Goal: Task Accomplishment & Management: Complete application form

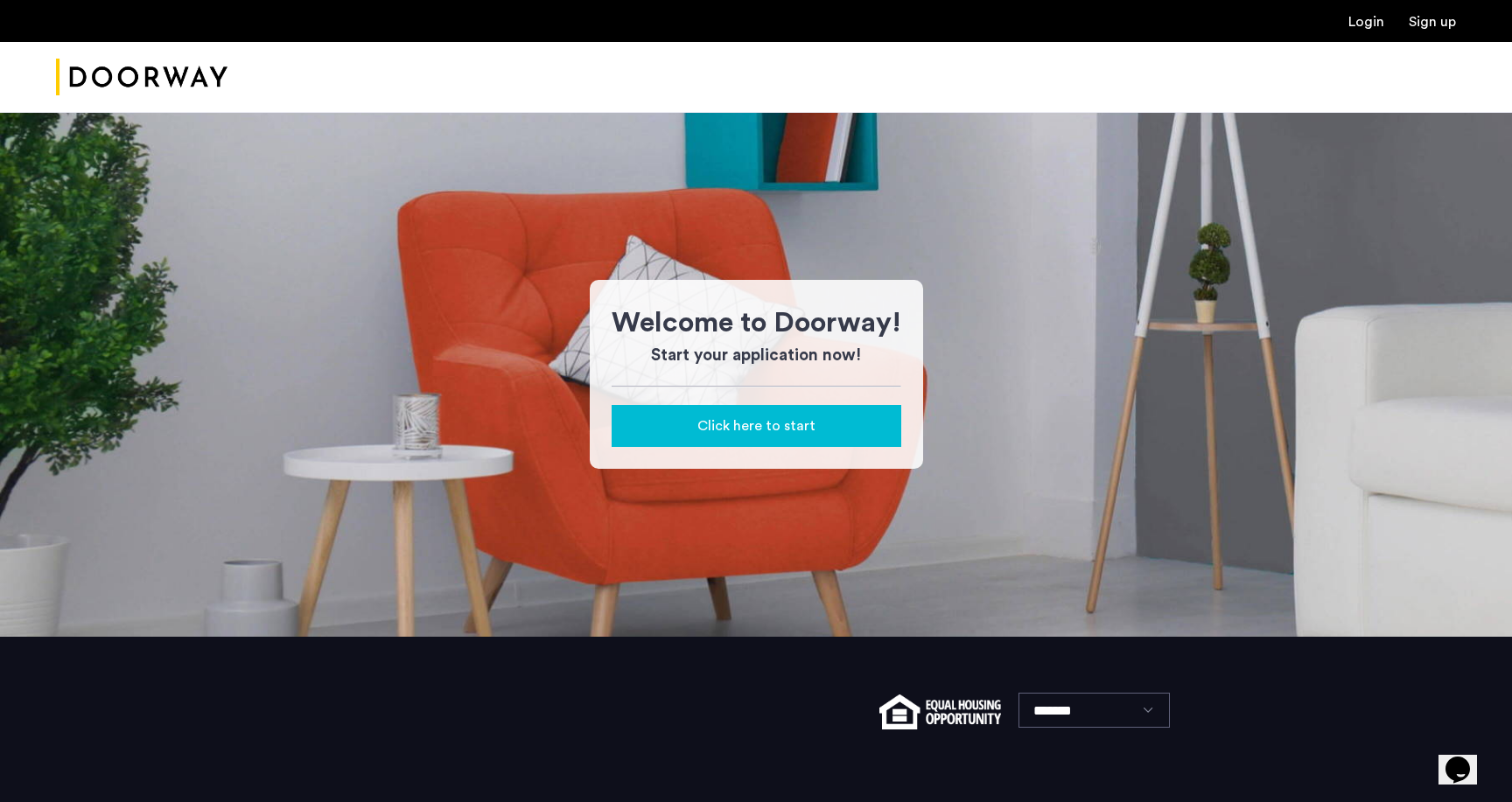
click at [755, 430] on span "Click here to start" at bounding box center [756, 425] width 118 height 21
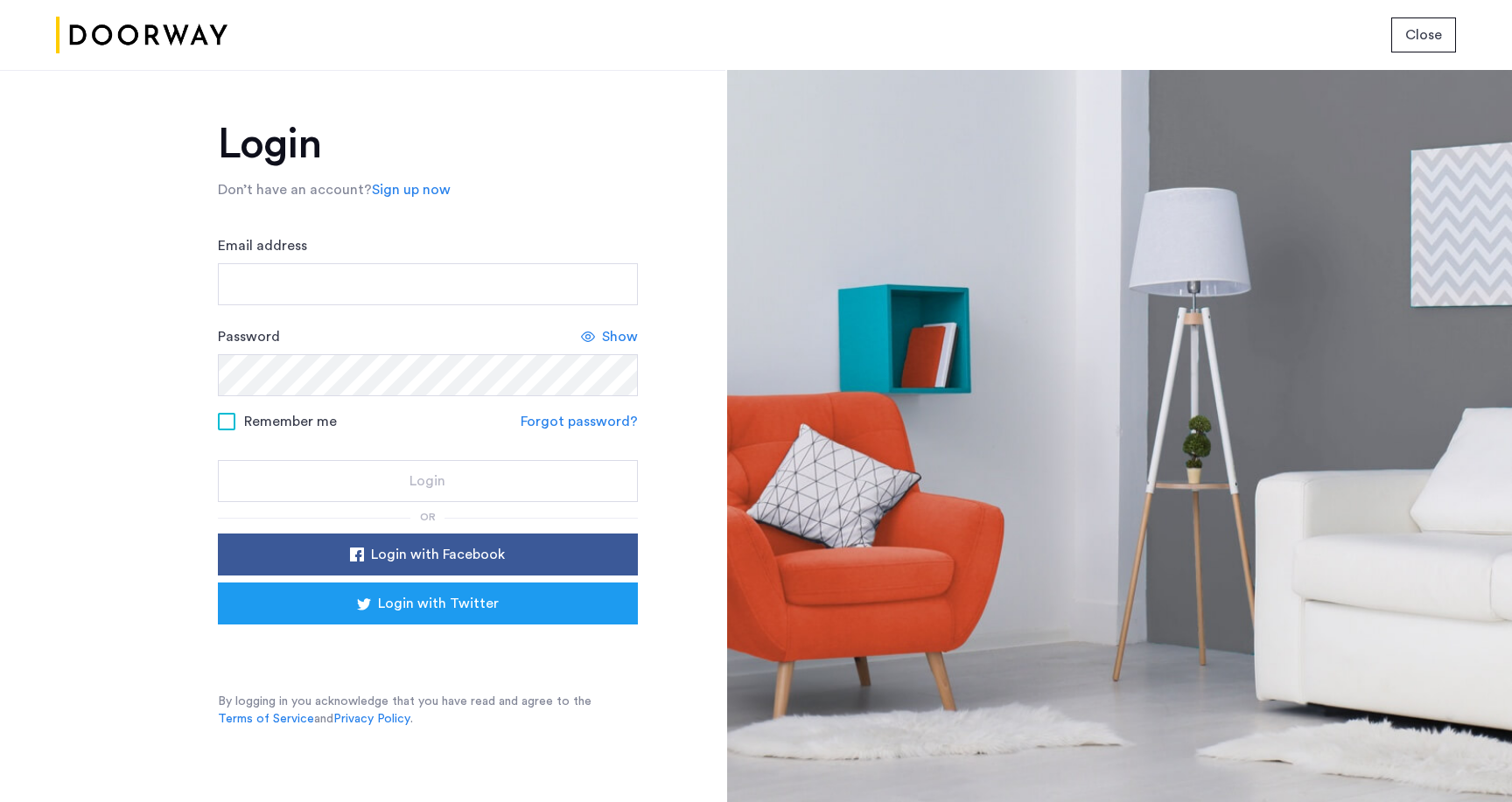
click at [444, 649] on div "Sign in with Google. Opens in new tab" at bounding box center [427, 648] width 350 height 38
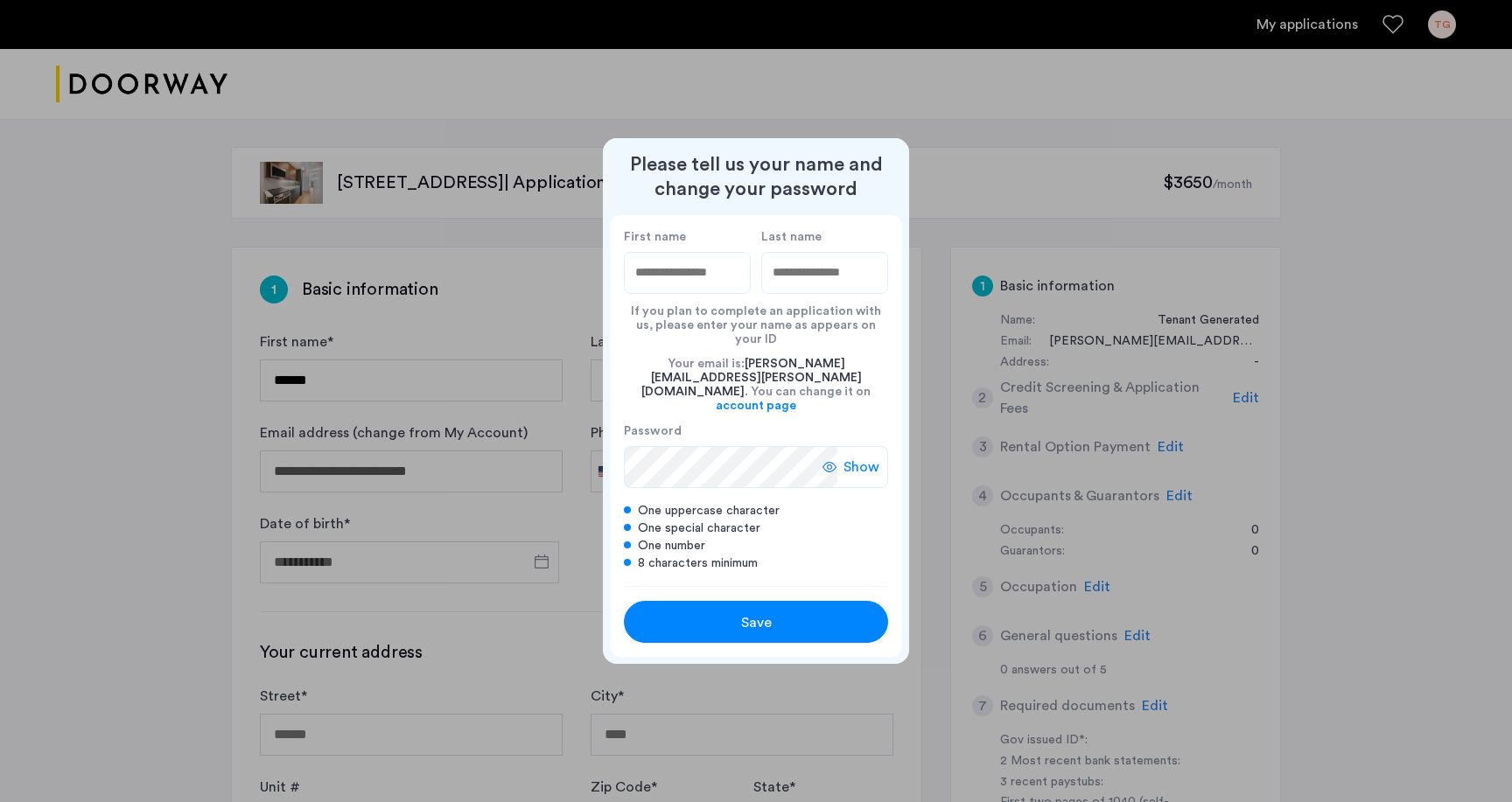
click at [720, 294] on input "First name" at bounding box center [686, 273] width 127 height 42
click at [697, 294] on input "First name" at bounding box center [686, 273] width 127 height 42
type input "******"
click at [846, 294] on input "Last name" at bounding box center [824, 273] width 127 height 42
type input "******"
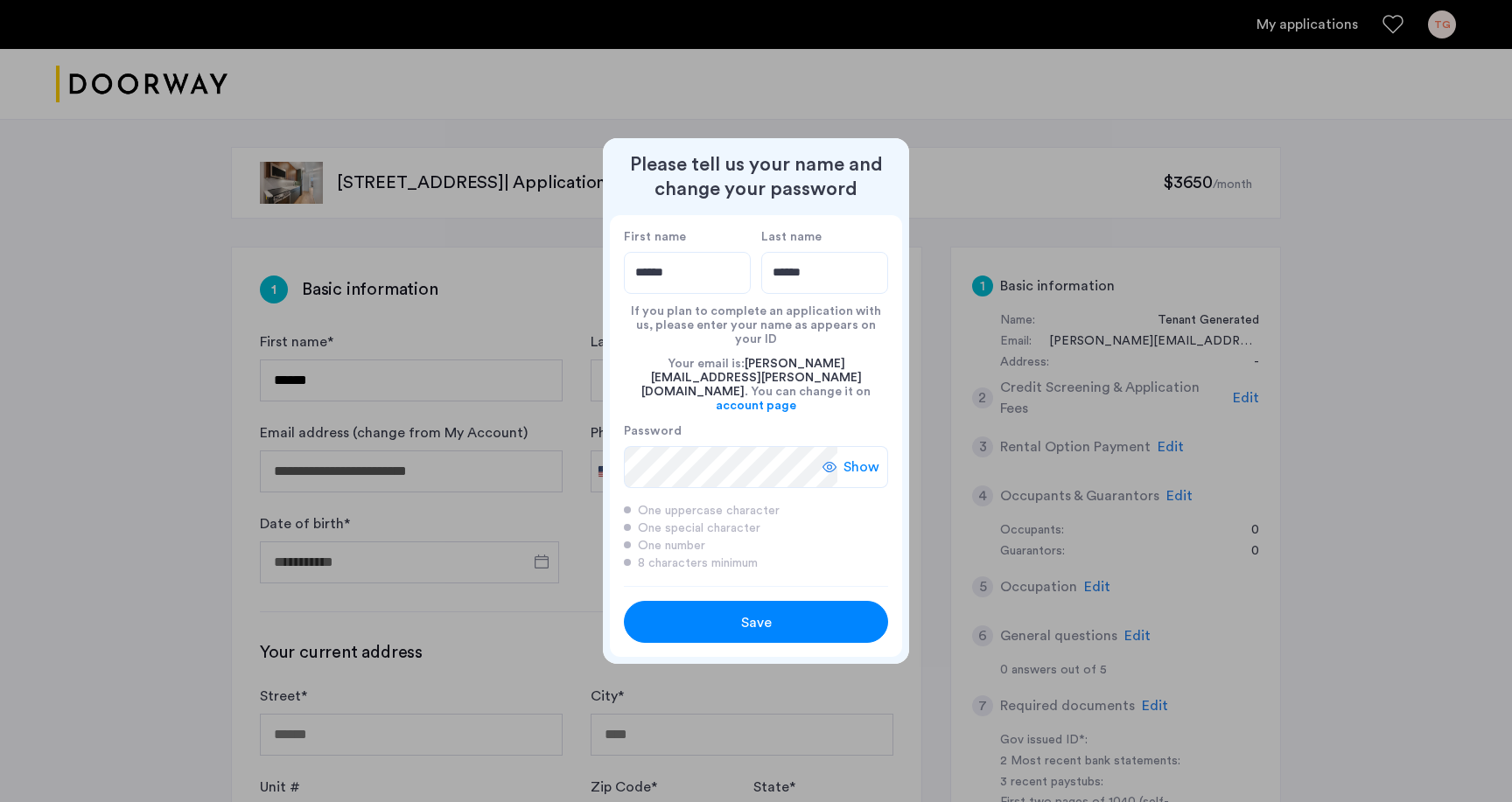
click at [748, 613] on span "Save" at bounding box center [756, 622] width 30 height 21
type input "******"
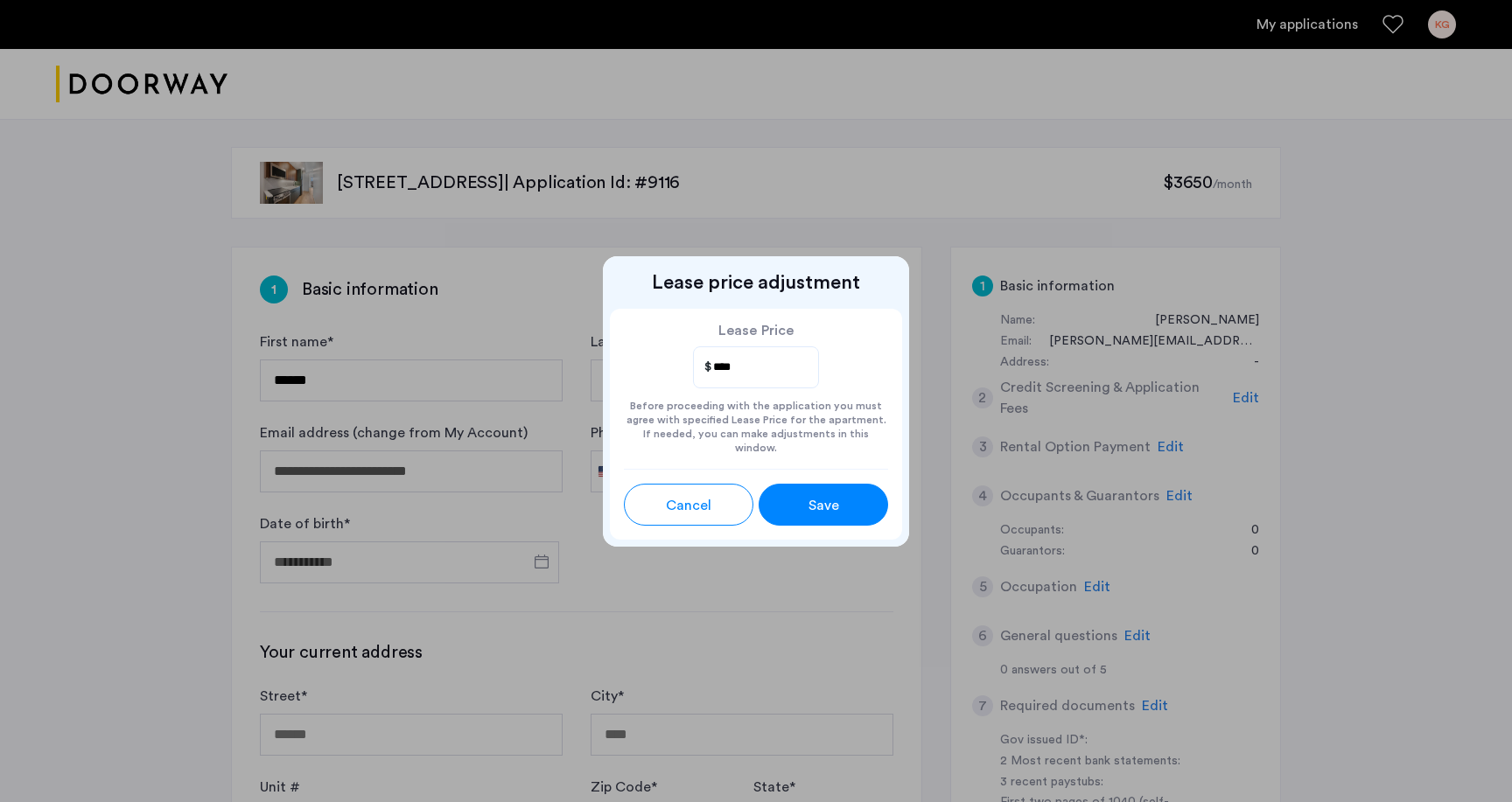
click at [831, 503] on span "Save" at bounding box center [823, 505] width 30 height 21
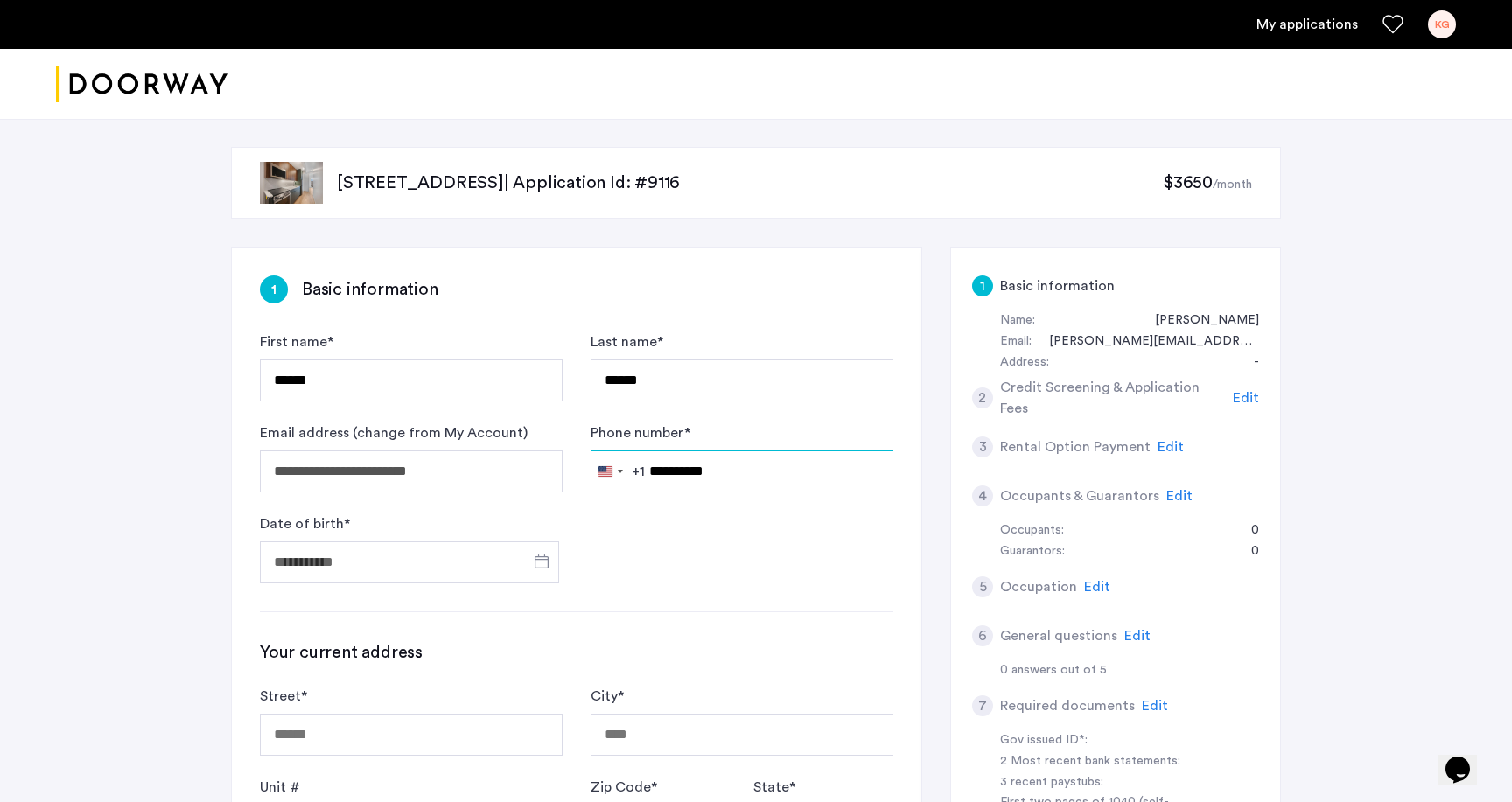
type input "**********"
click at [635, 558] on form "**********" at bounding box center [576, 457] width 633 height 252
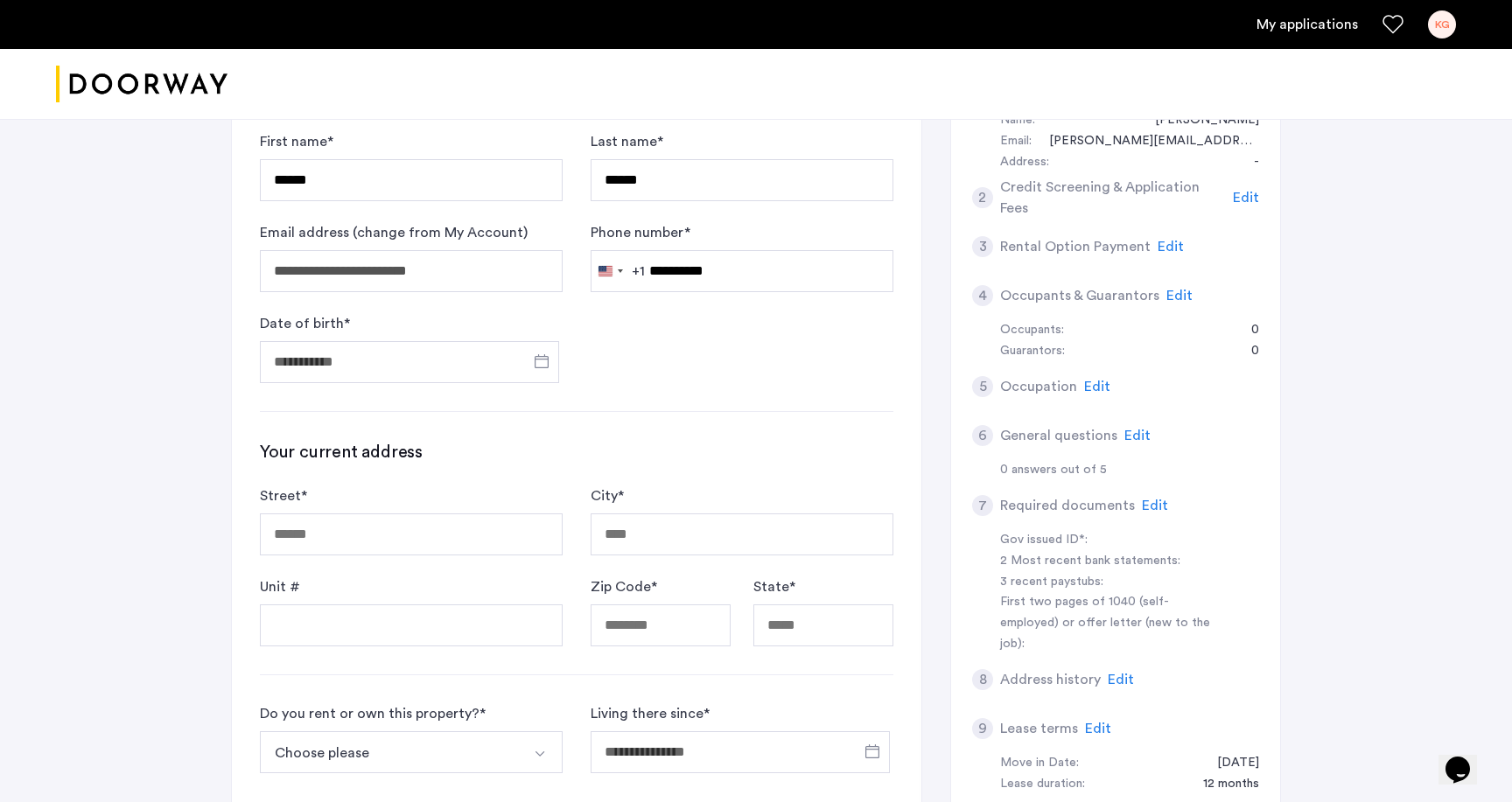
scroll to position [204, 0]
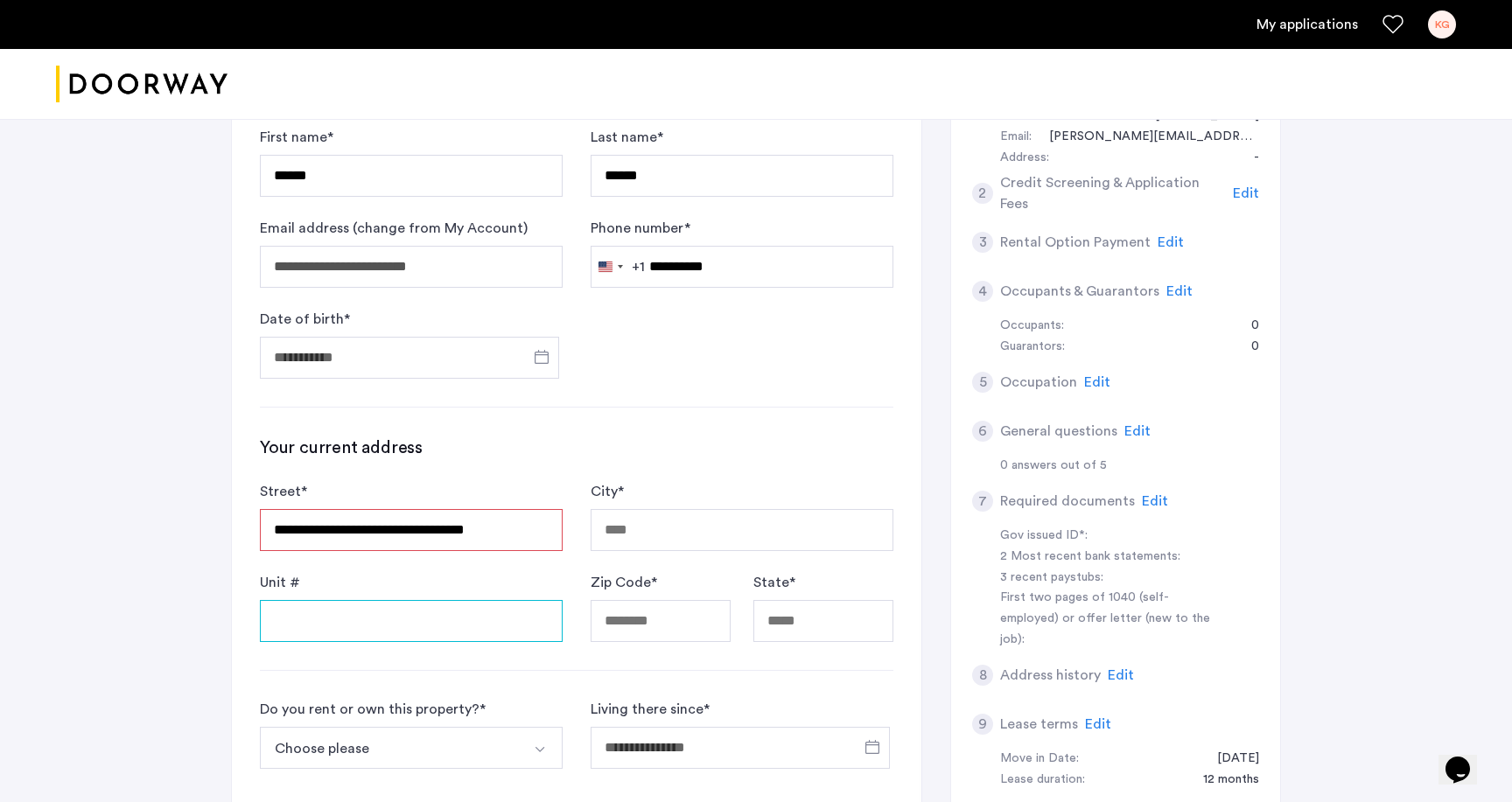
type input "**********"
type input "********"
type input "*****"
type input "**"
click at [210, 629] on div "**********" at bounding box center [755, 559] width 1103 height 1288
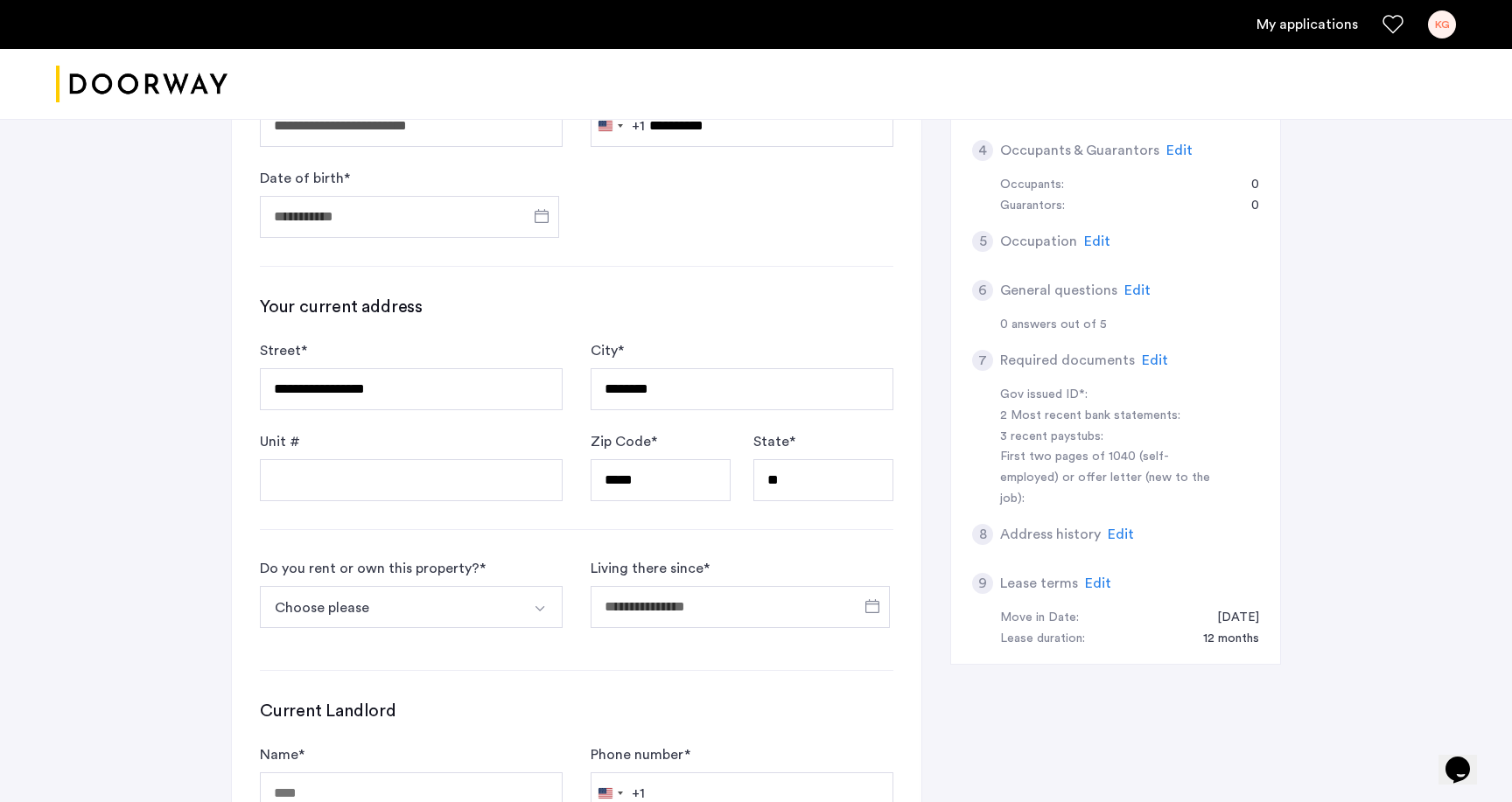
scroll to position [347, 0]
click at [408, 597] on button "Choose please" at bounding box center [391, 606] width 261 height 42
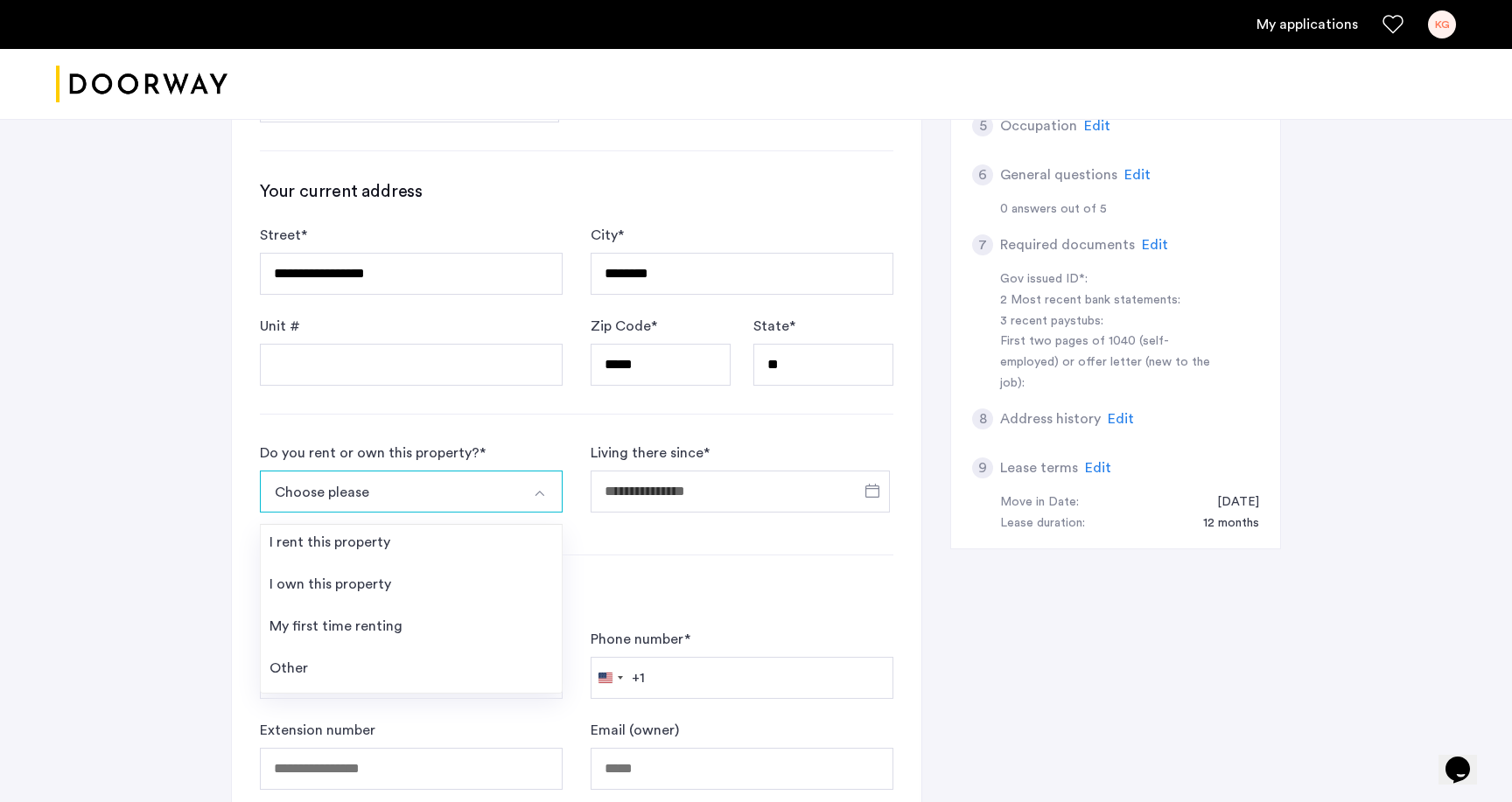
scroll to position [492, 0]
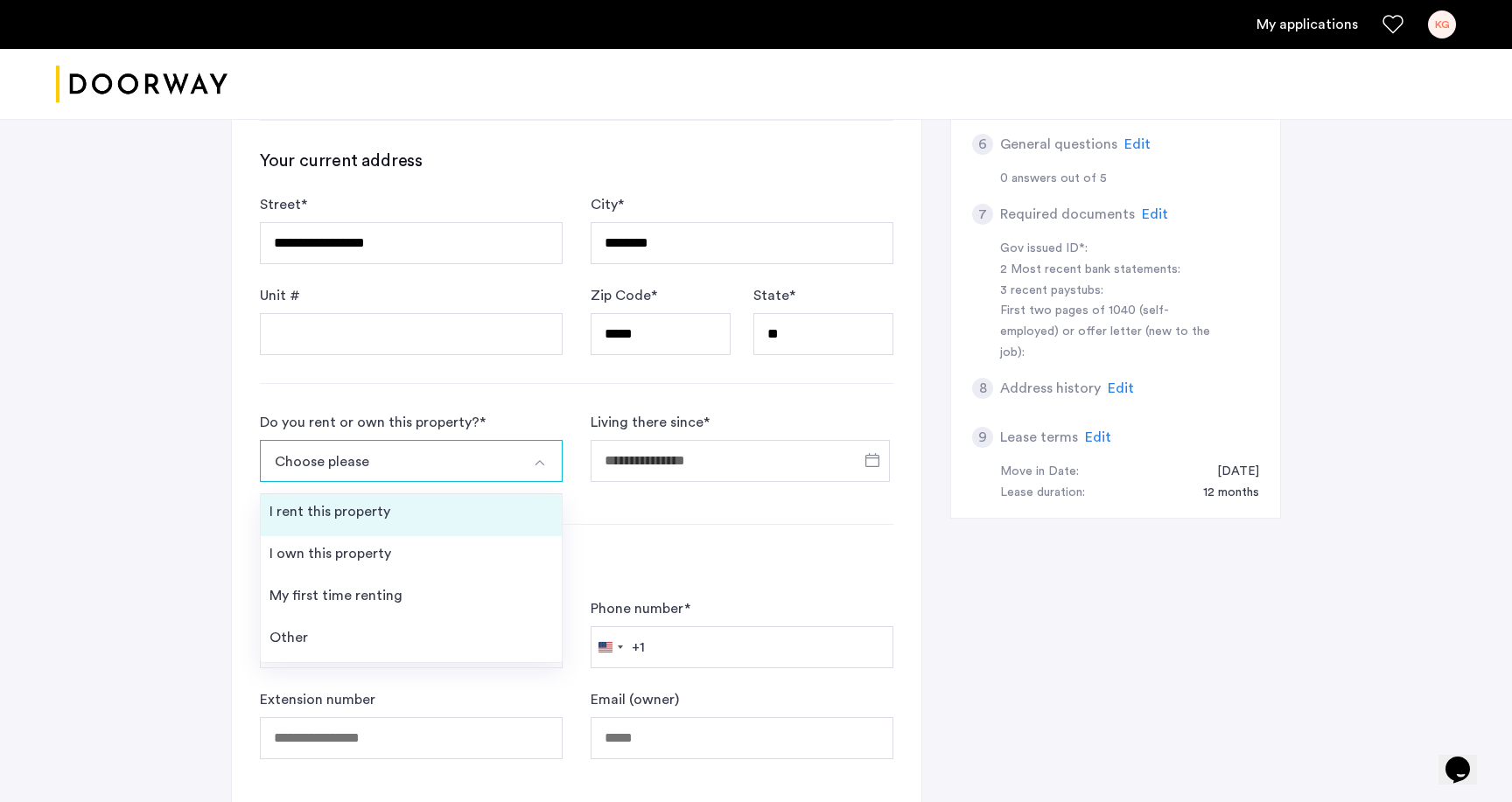
click at [390, 518] on li "I rent this property" at bounding box center [411, 514] width 300 height 42
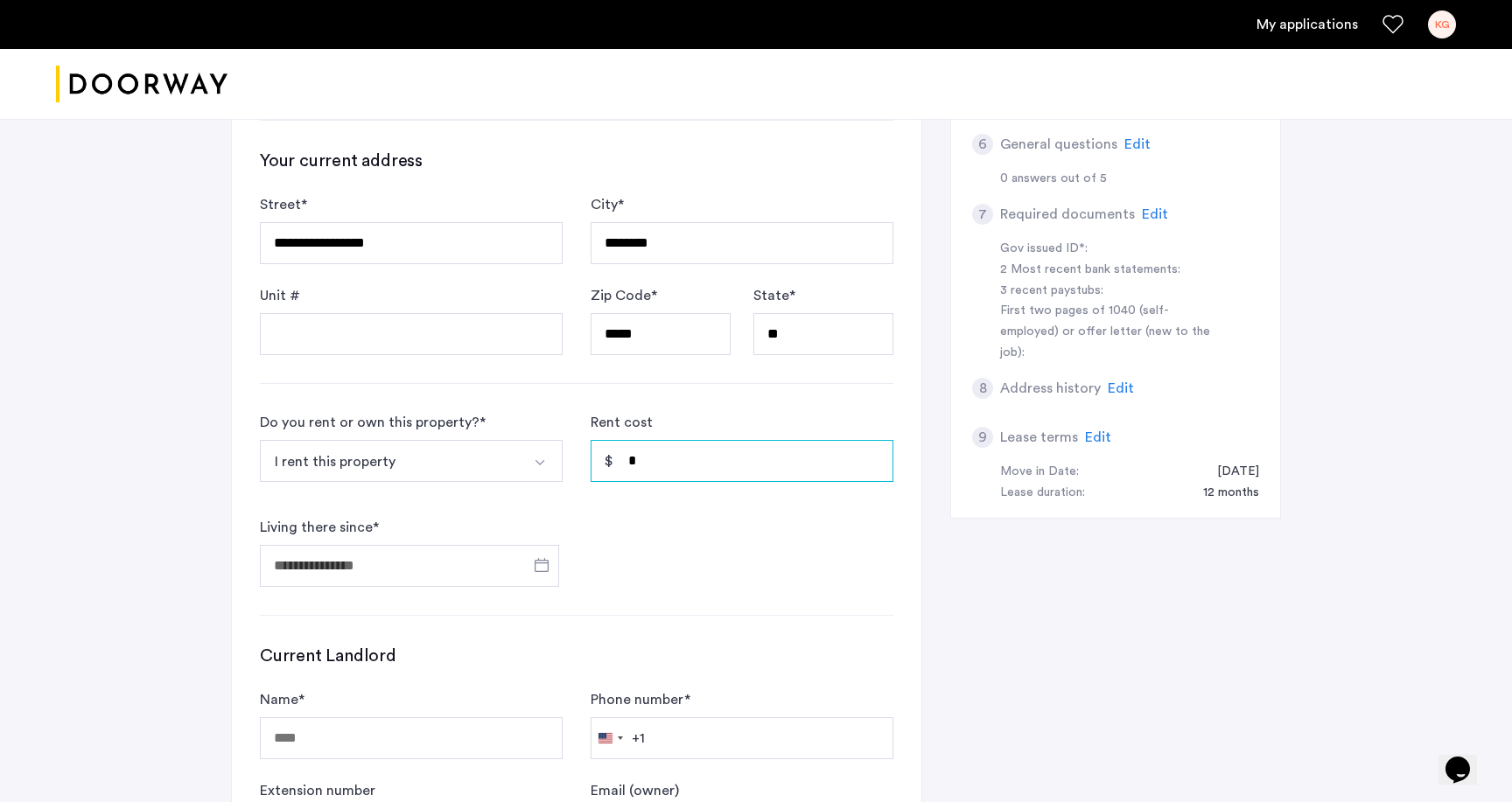
click at [670, 459] on input "*" at bounding box center [741, 460] width 302 height 42
type input "*****"
click at [543, 561] on span "Open calendar" at bounding box center [541, 564] width 42 height 42
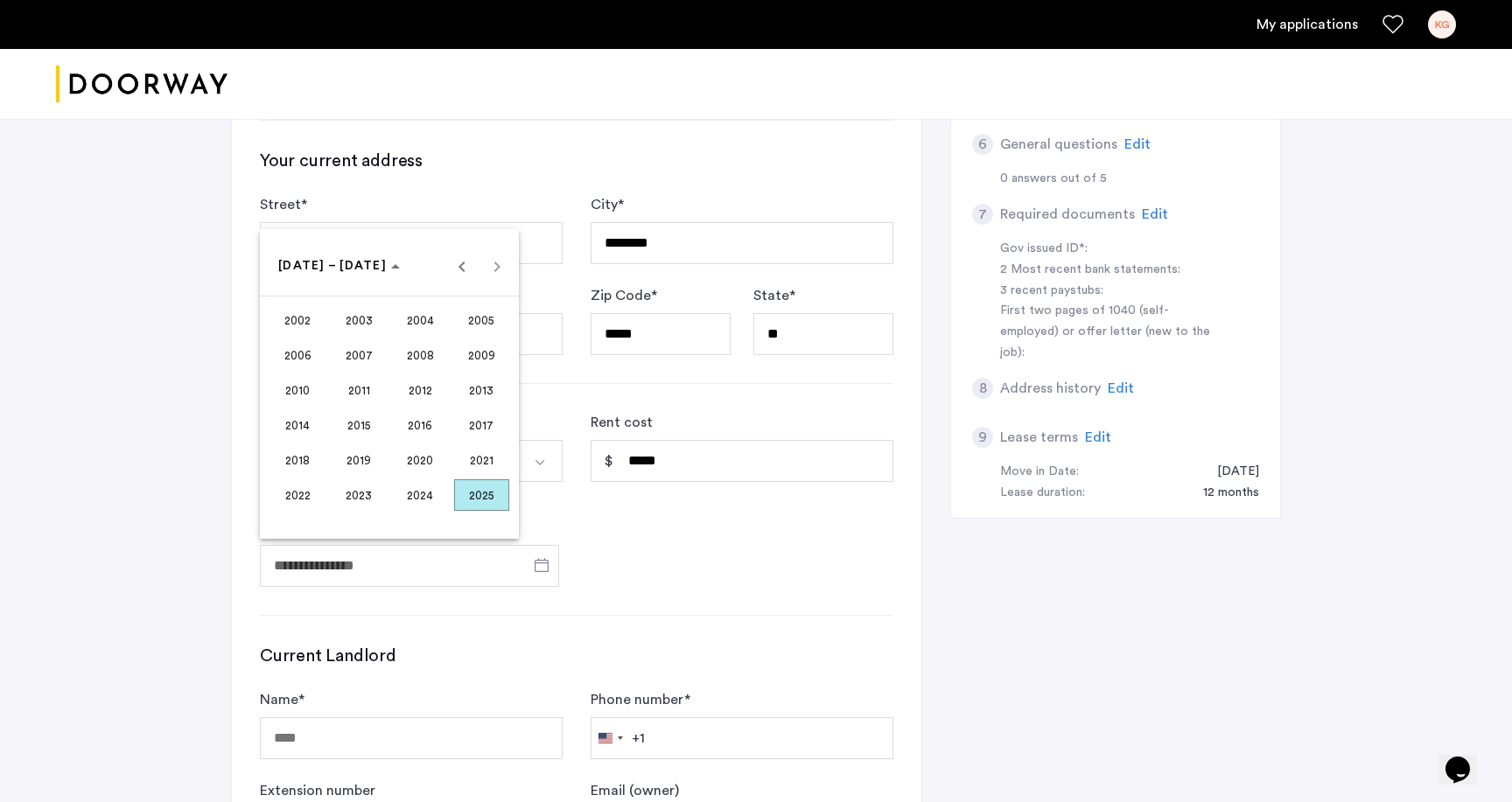
click at [495, 501] on span "2025" at bounding box center [481, 495] width 55 height 31
click at [373, 433] on span "OCT" at bounding box center [359, 425] width 55 height 31
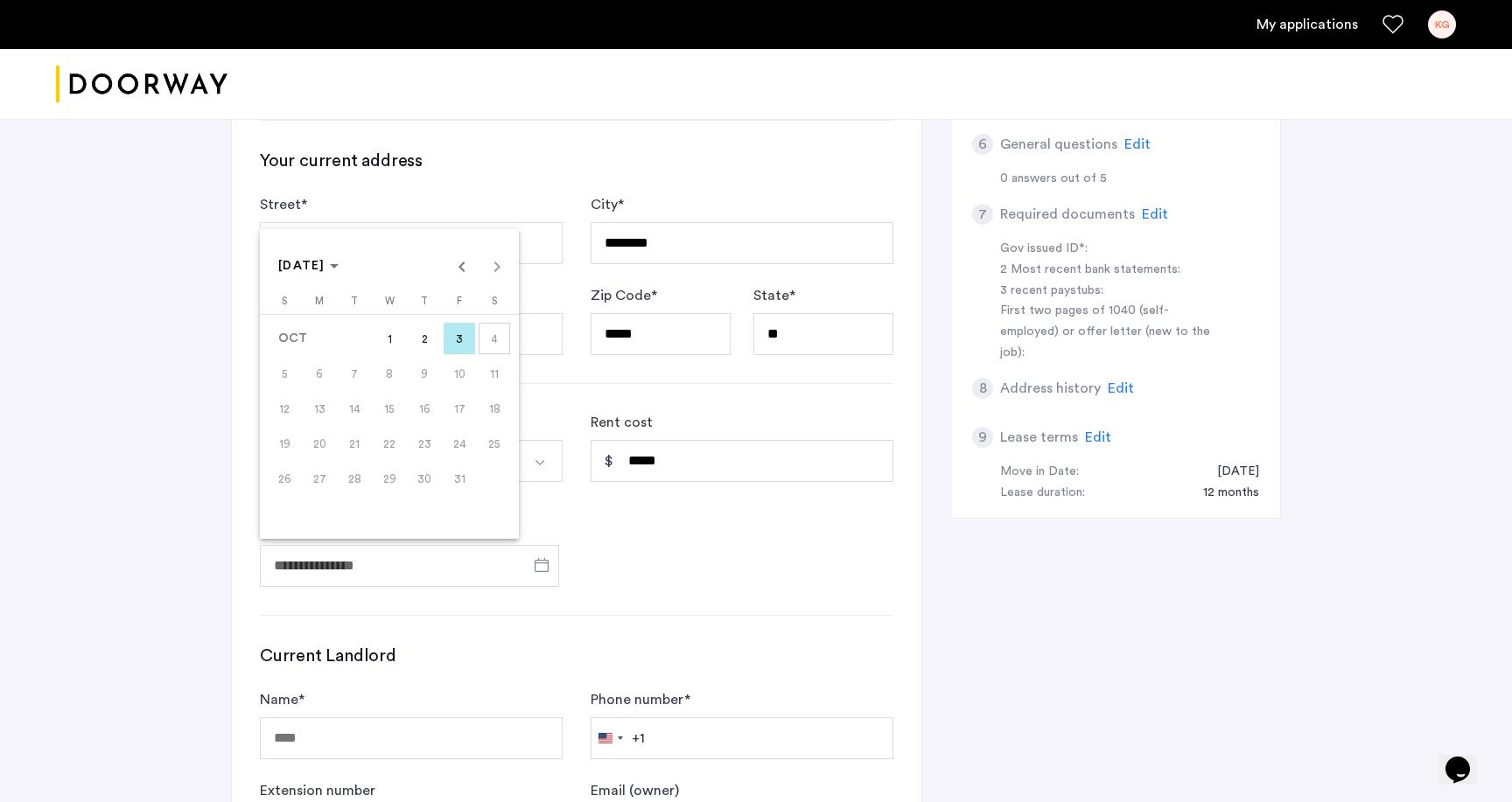
click at [398, 343] on span "1" at bounding box center [389, 339] width 31 height 31
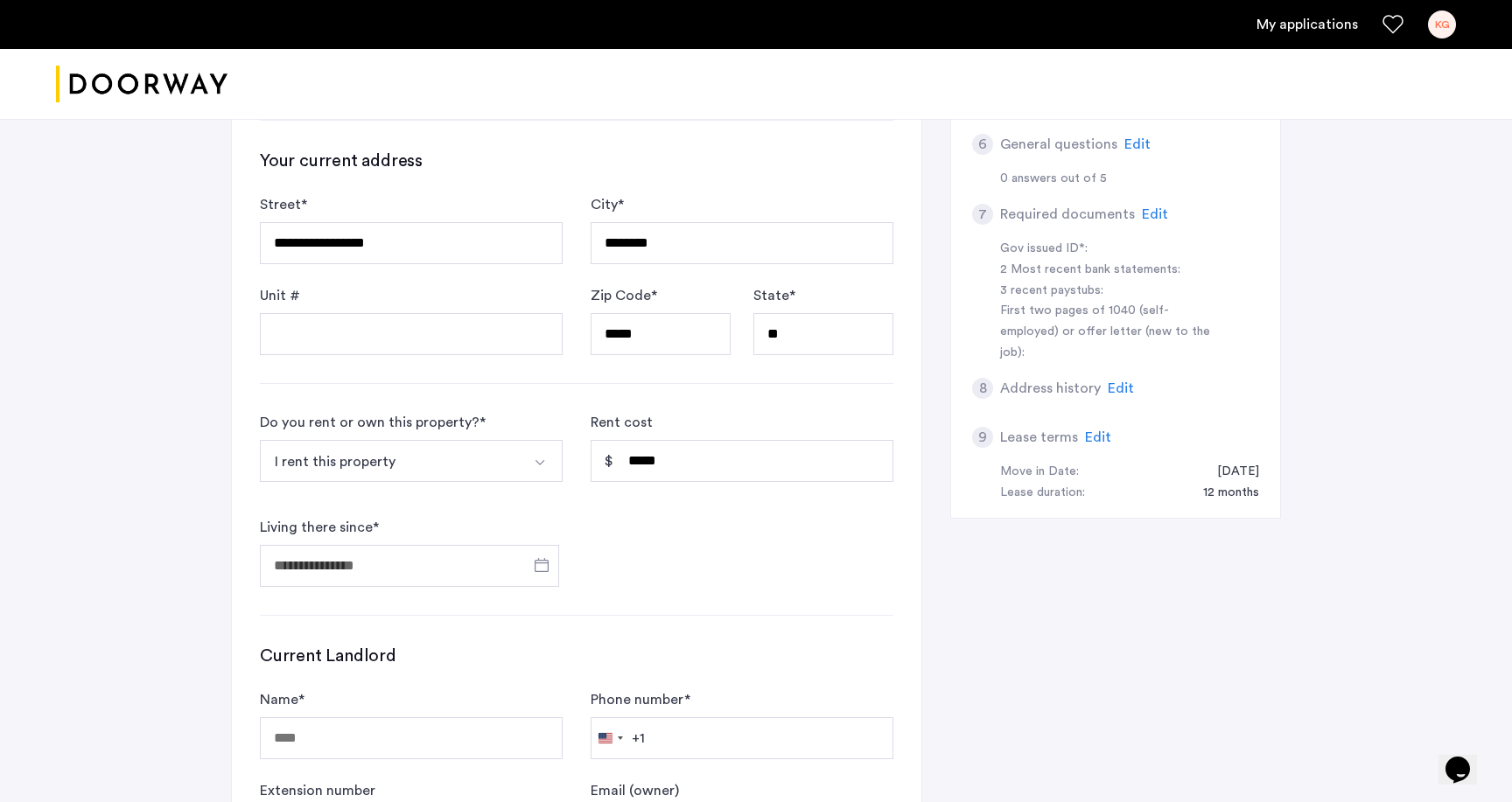
type input "**********"
click at [626, 570] on form "**********" at bounding box center [576, 500] width 633 height 175
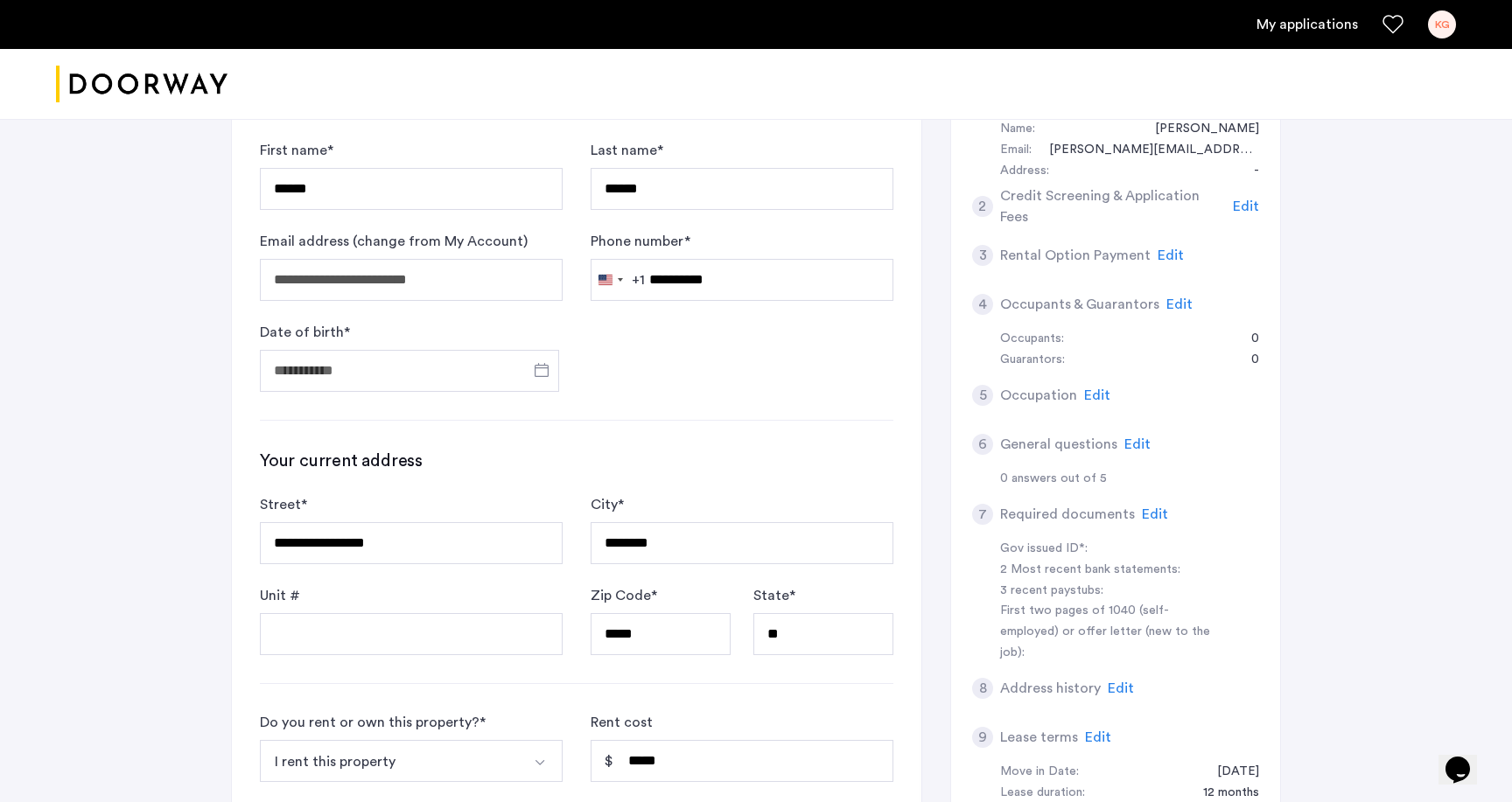
scroll to position [180, 0]
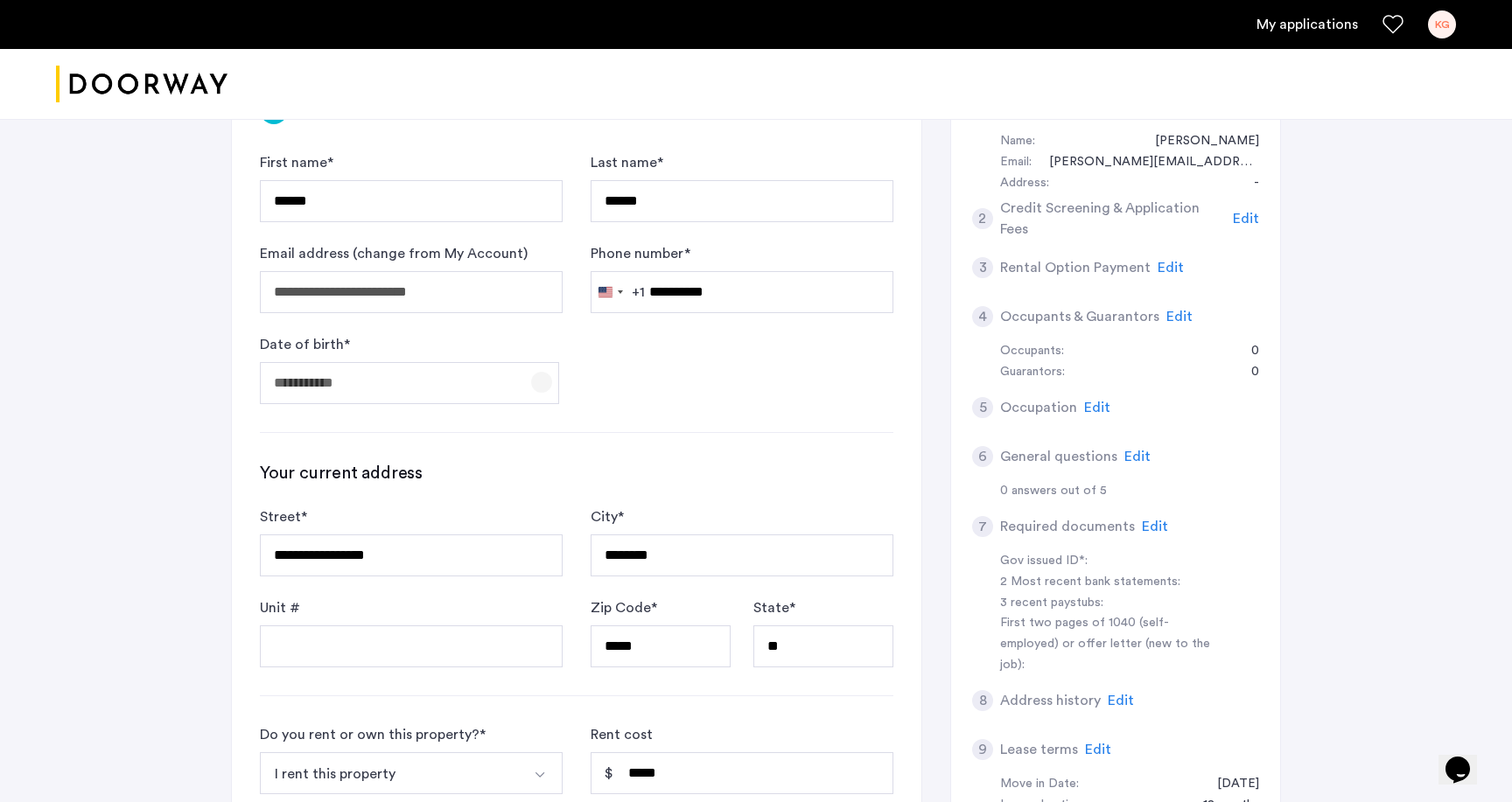
click at [540, 386] on span "Open calendar" at bounding box center [541, 382] width 42 height 42
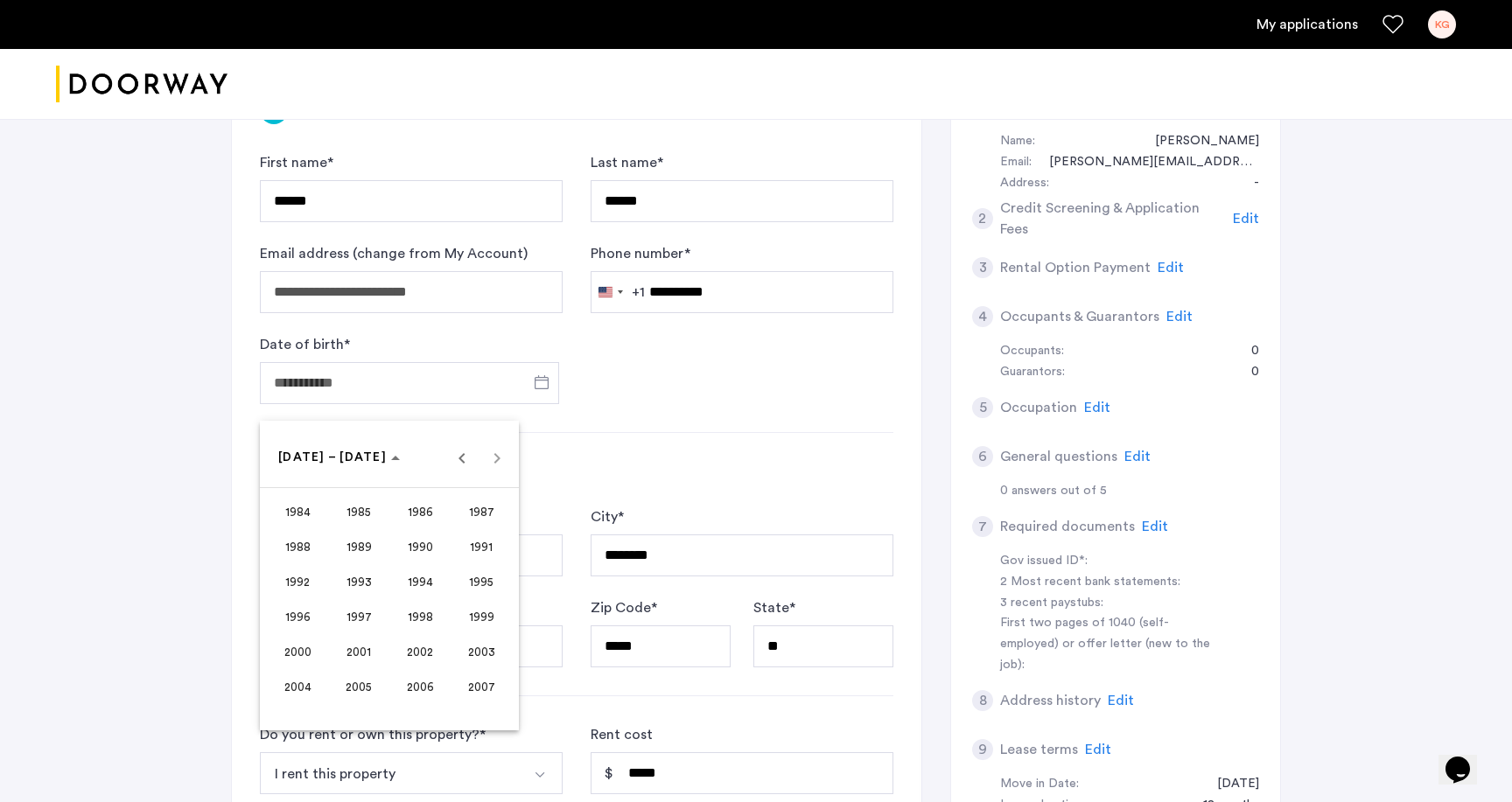
click at [645, 423] on div at bounding box center [756, 401] width 1512 height 802
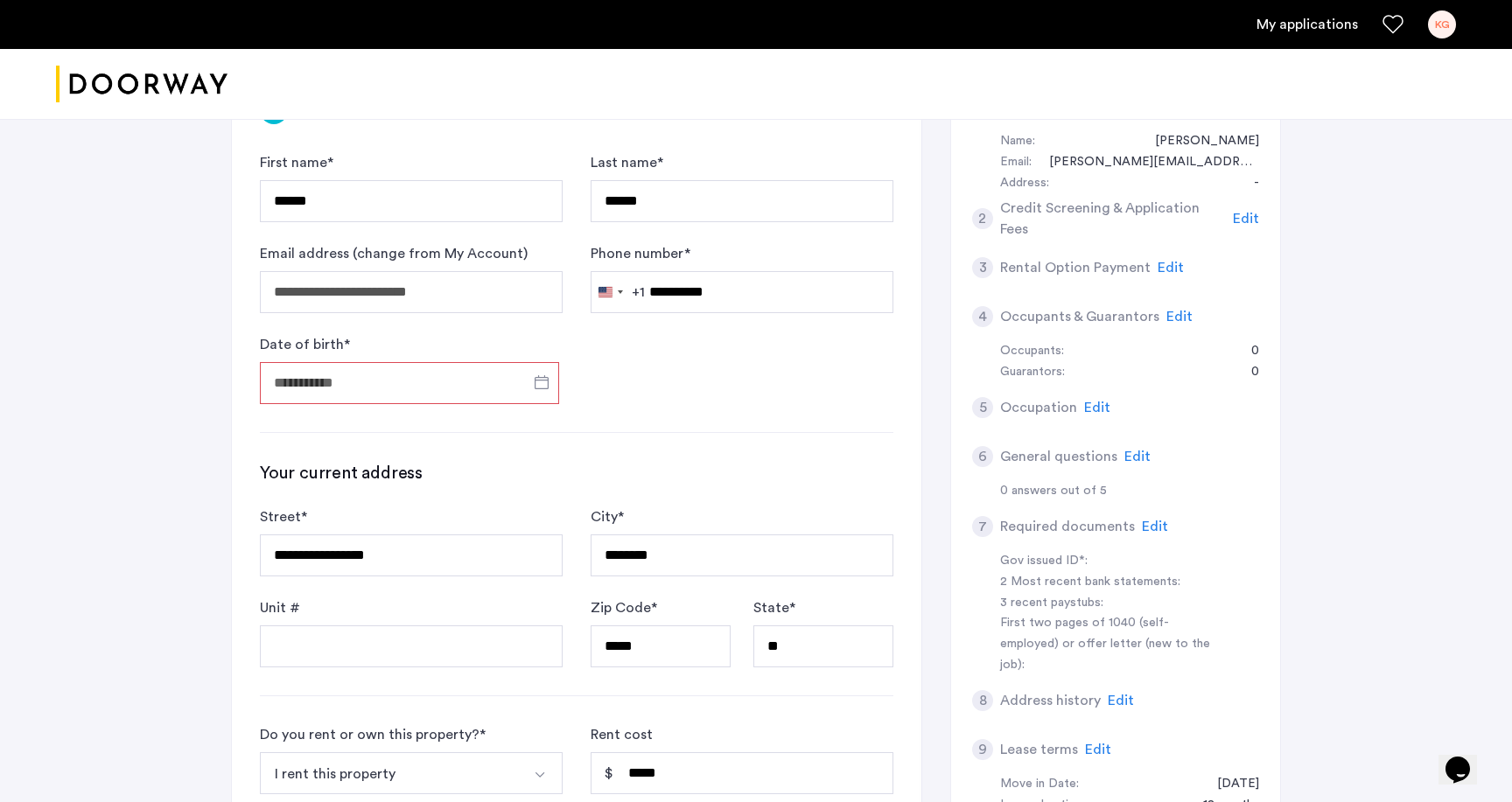
click at [489, 395] on input "Date of birth *" at bounding box center [409, 383] width 299 height 42
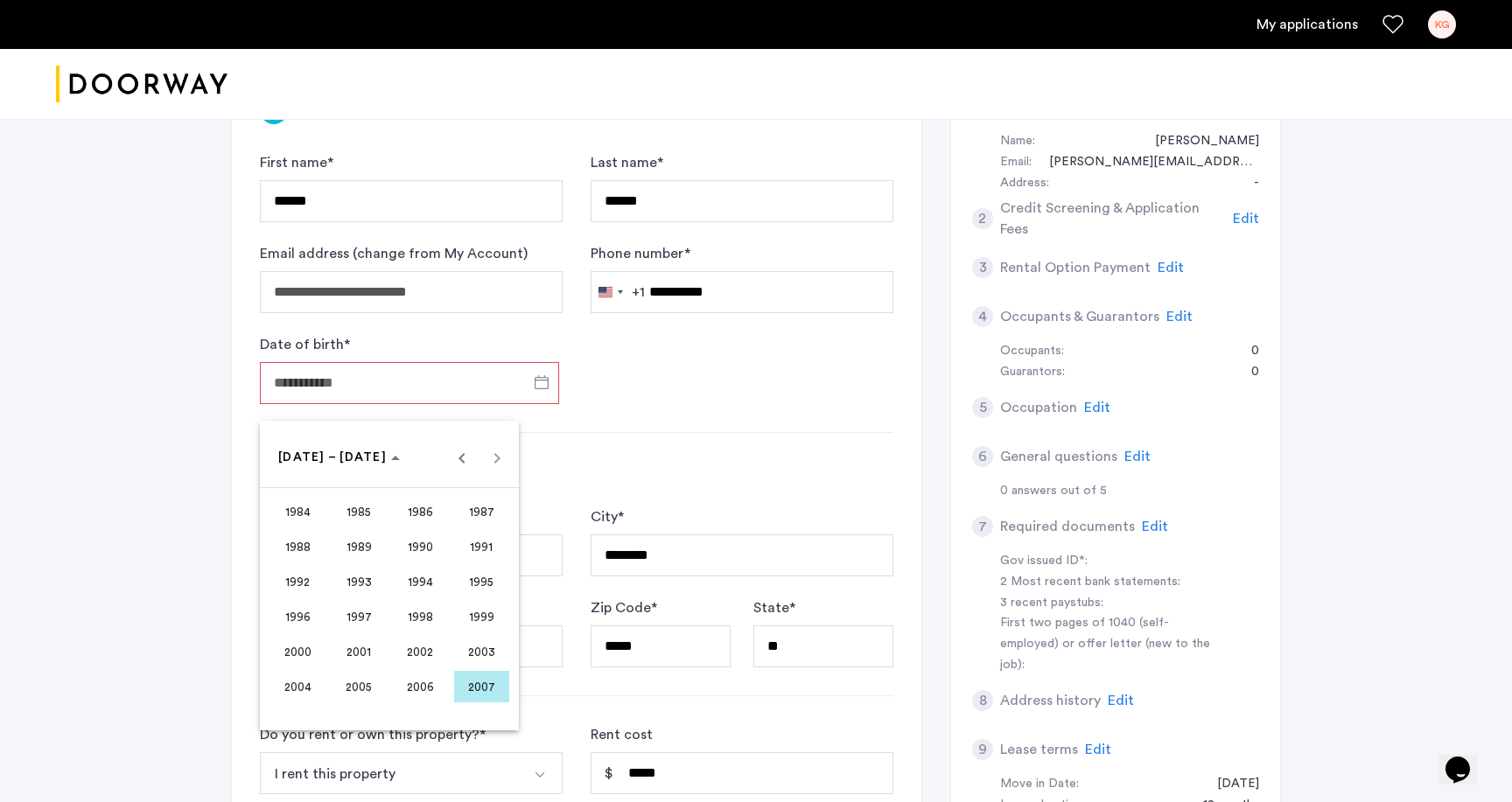
click at [363, 583] on span "1993" at bounding box center [359, 581] width 55 height 31
click at [471, 540] on span "APR" at bounding box center [481, 547] width 55 height 31
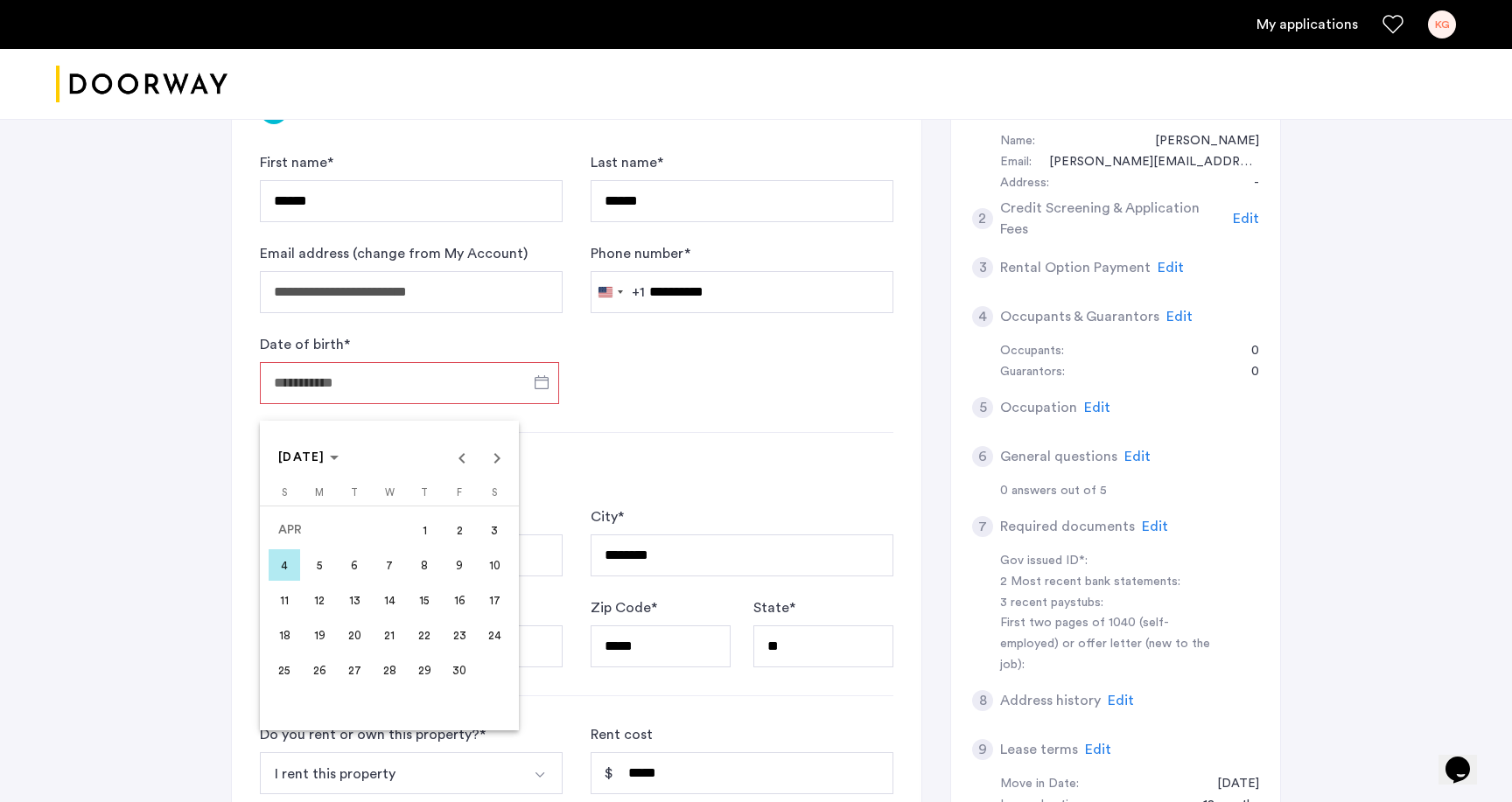
click at [462, 635] on span "23" at bounding box center [459, 635] width 31 height 31
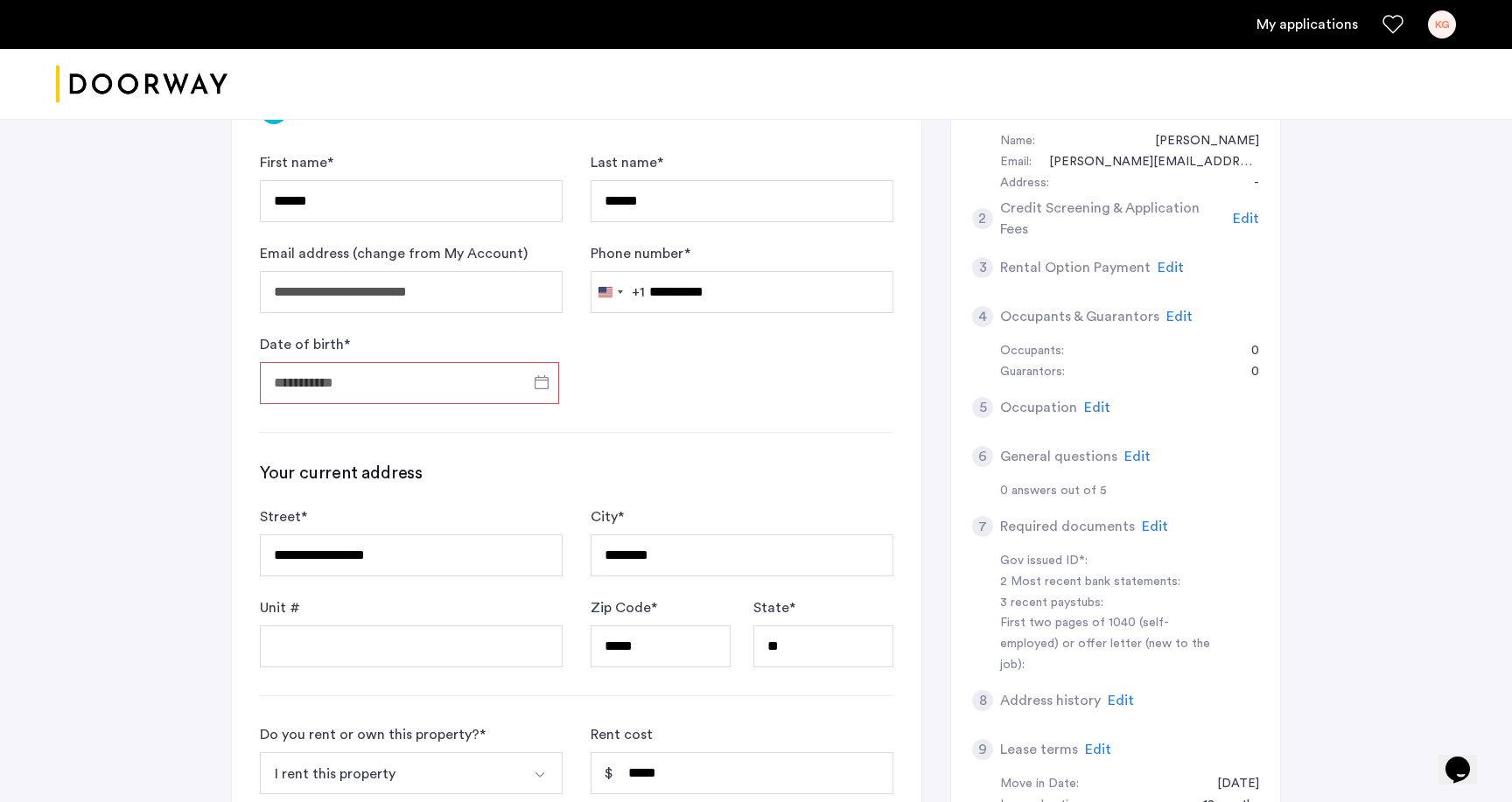
type input "**********"
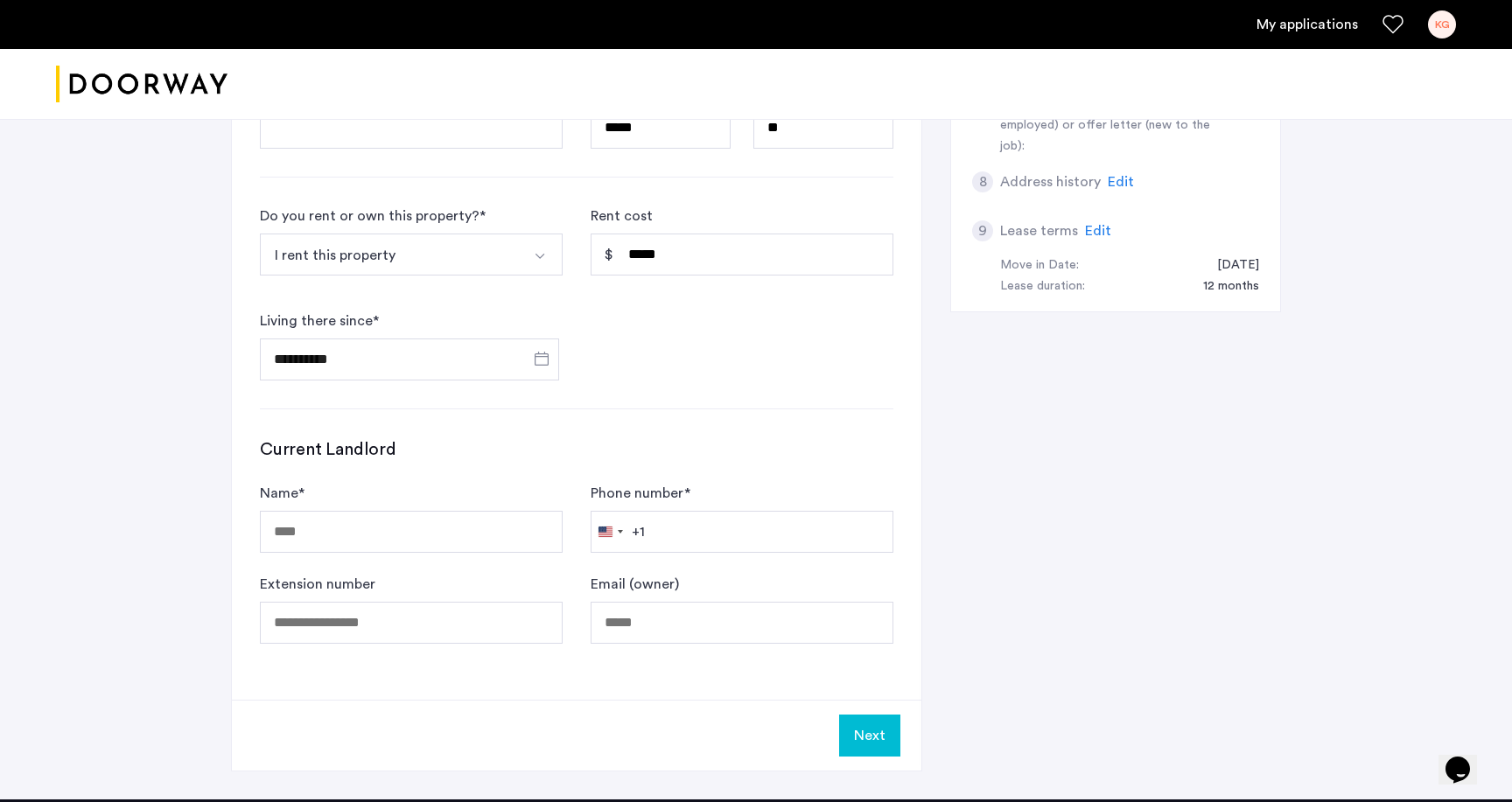
scroll to position [700, 0]
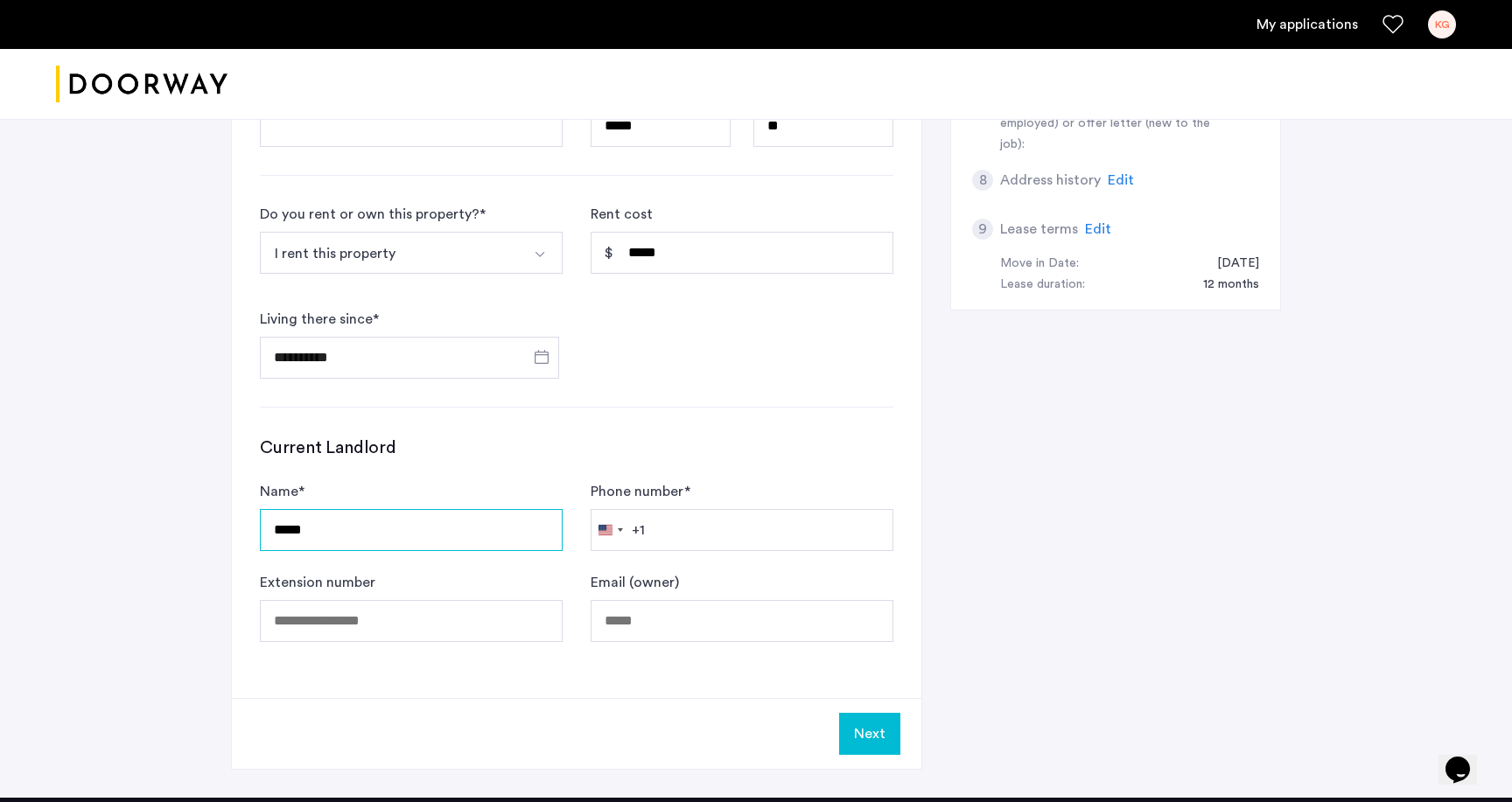
type input "*****"
type input "**********"
click at [703, 453] on h3 "Current Landlord" at bounding box center [576, 448] width 633 height 25
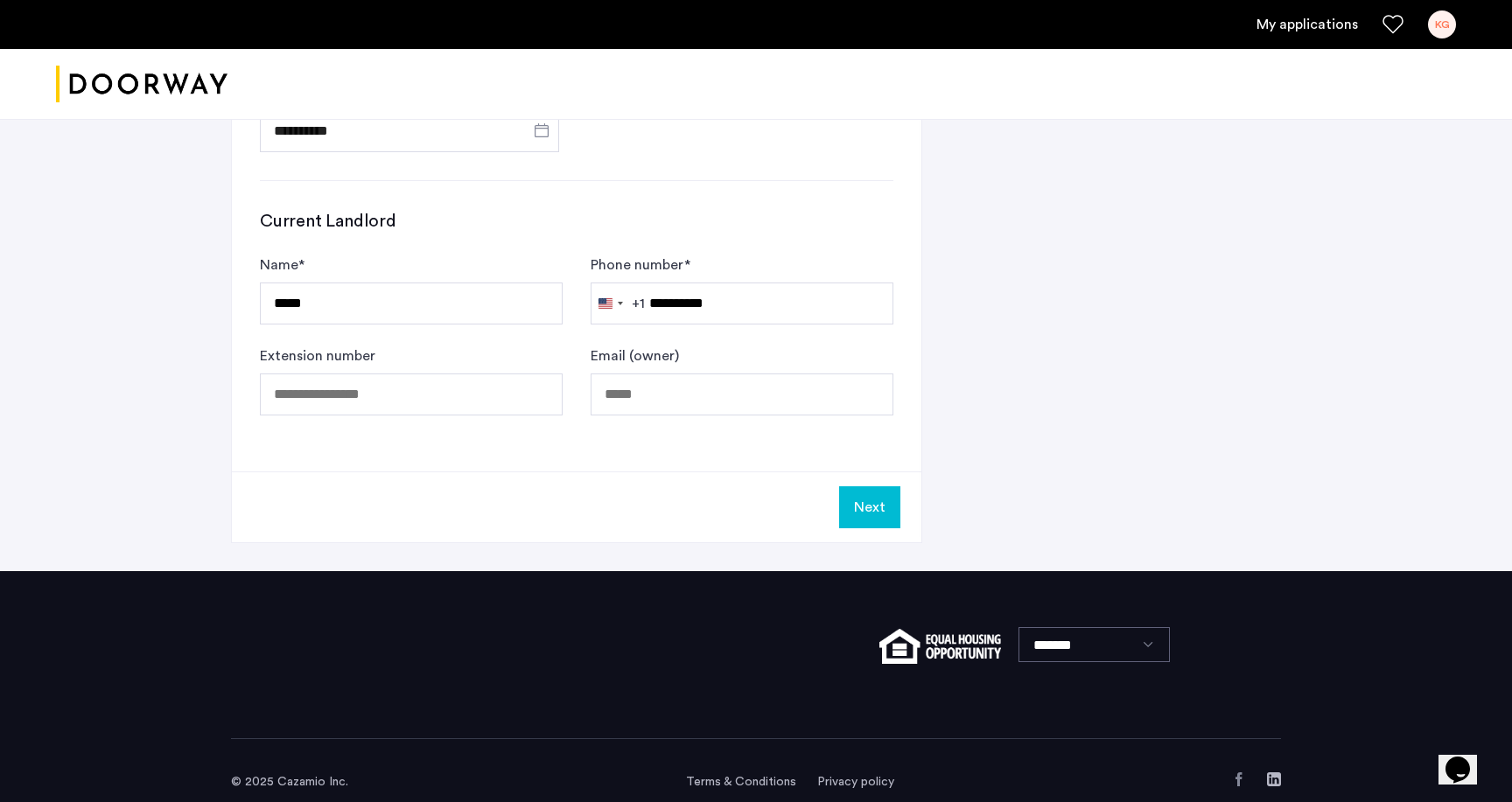
scroll to position [936, 0]
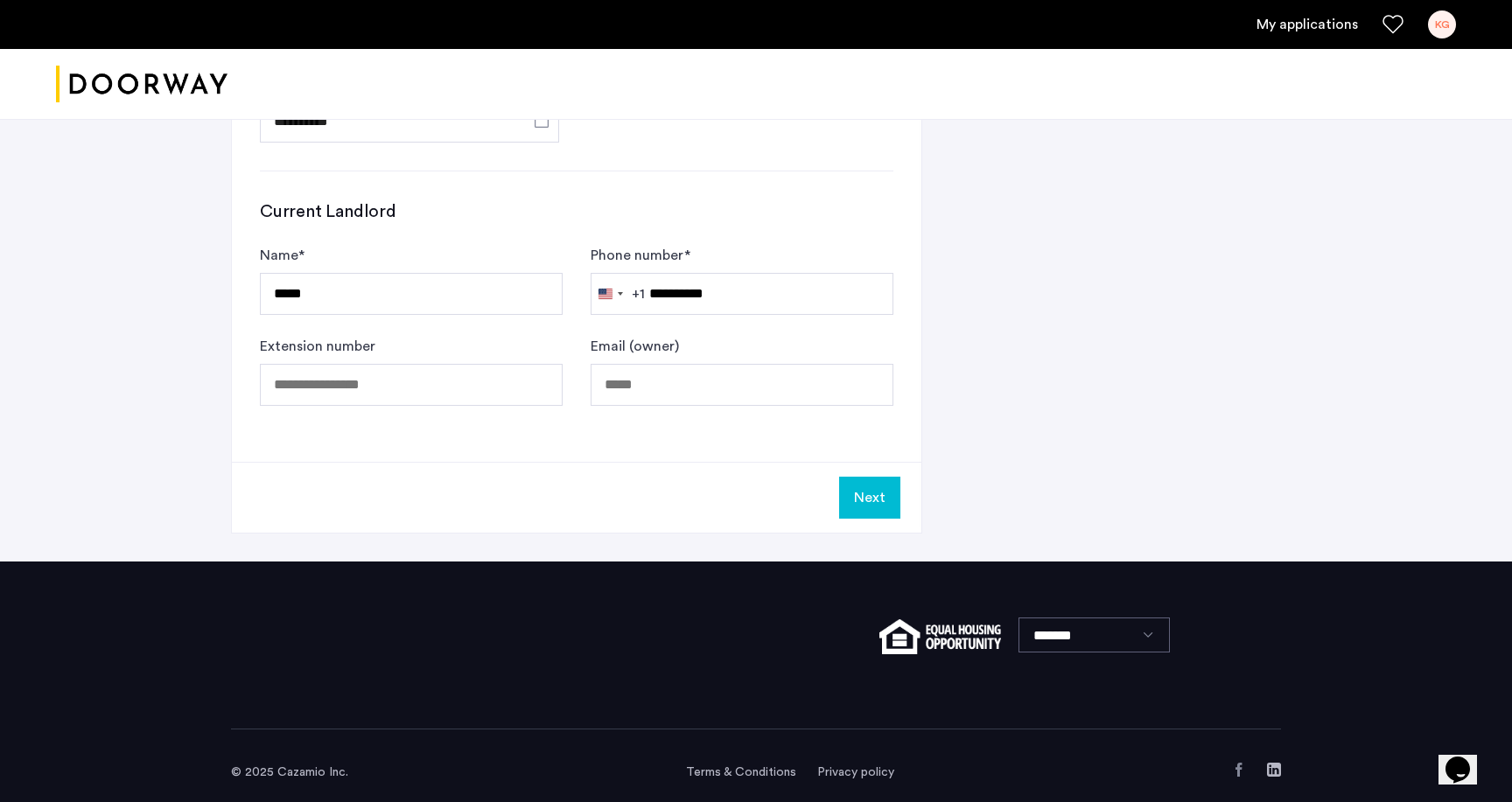
click at [861, 493] on button "Next" at bounding box center [869, 498] width 61 height 42
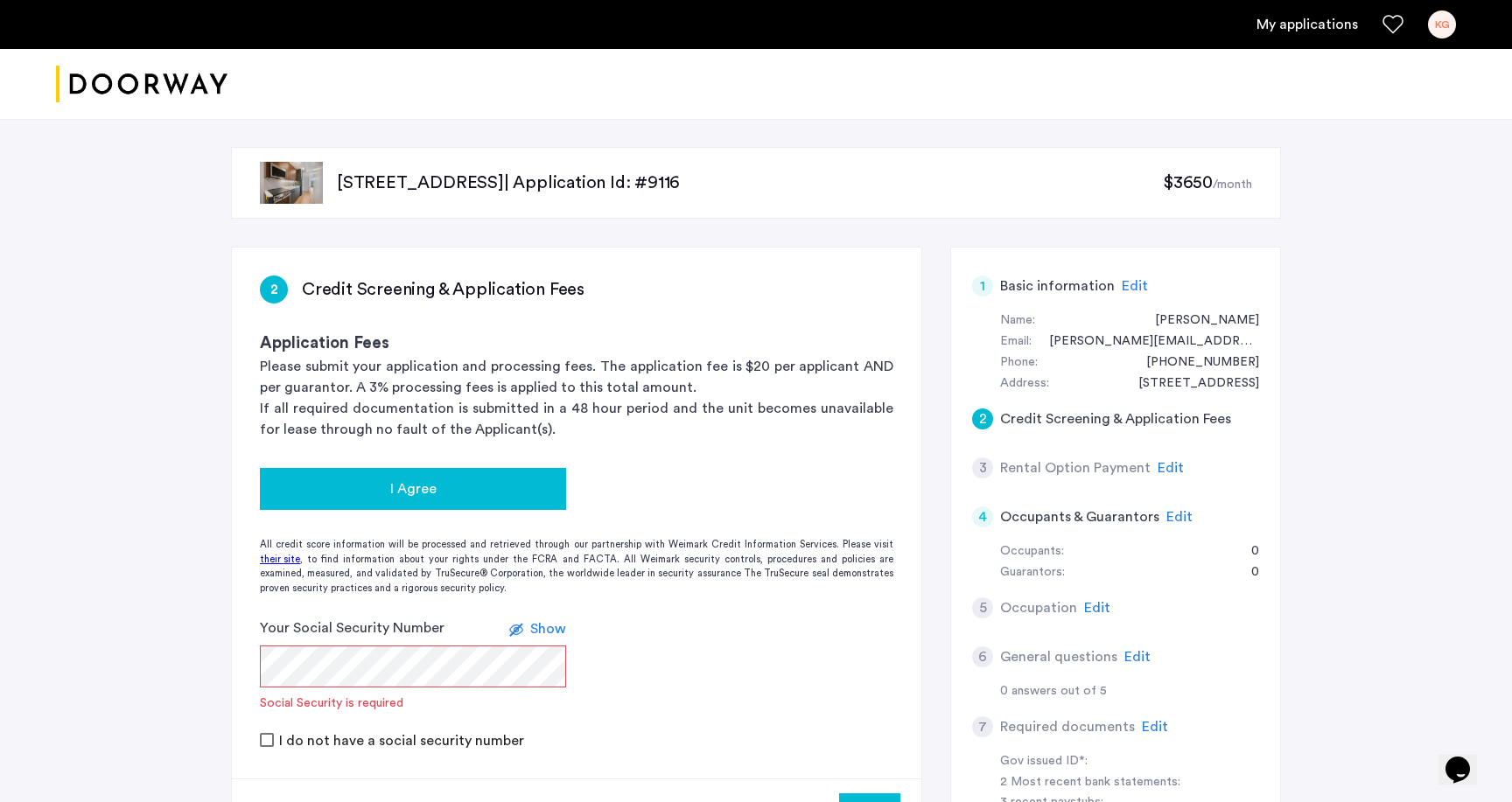
click at [459, 480] on div "I Agree" at bounding box center [412, 488] width 278 height 21
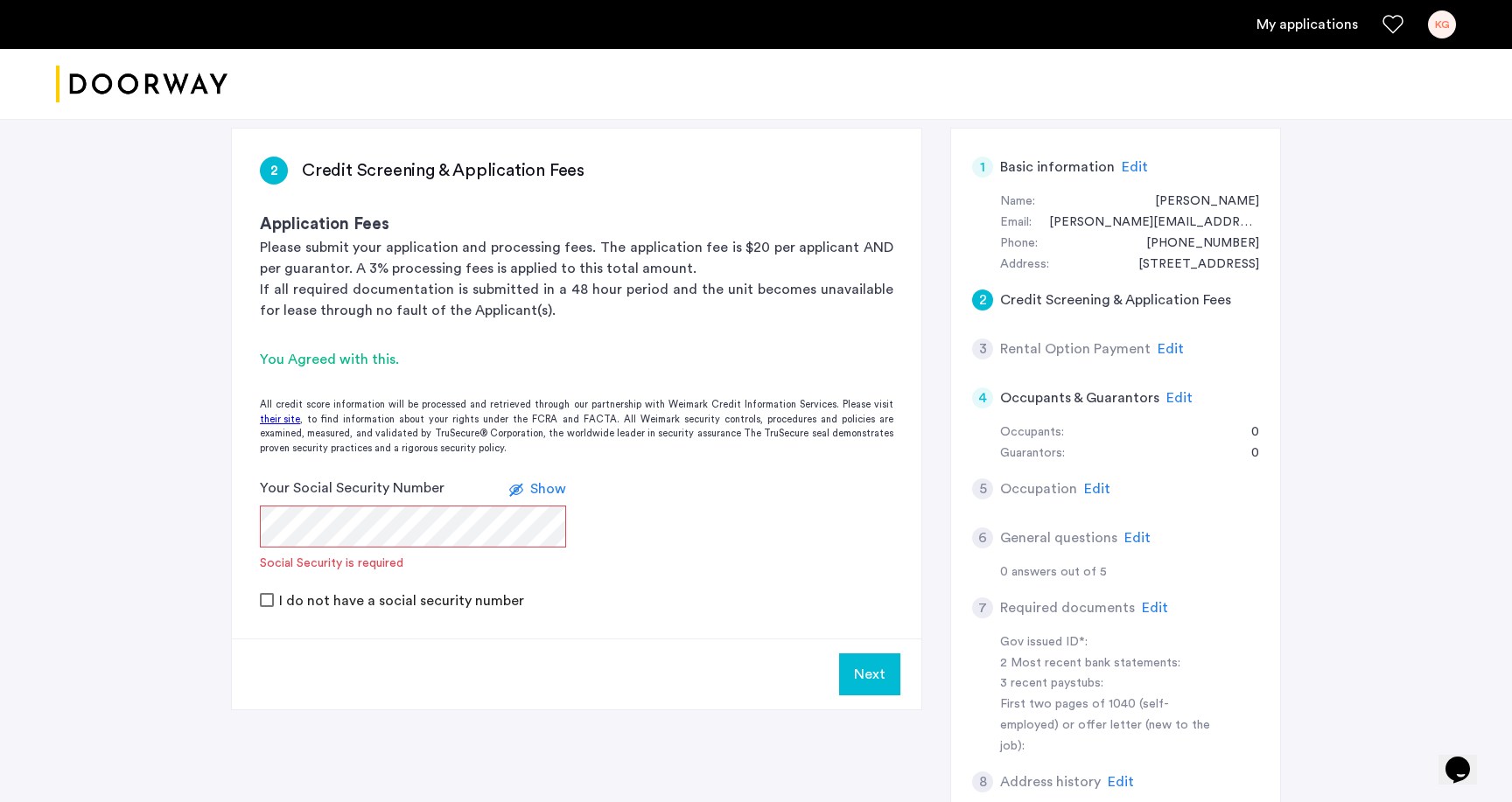
scroll to position [152, 0]
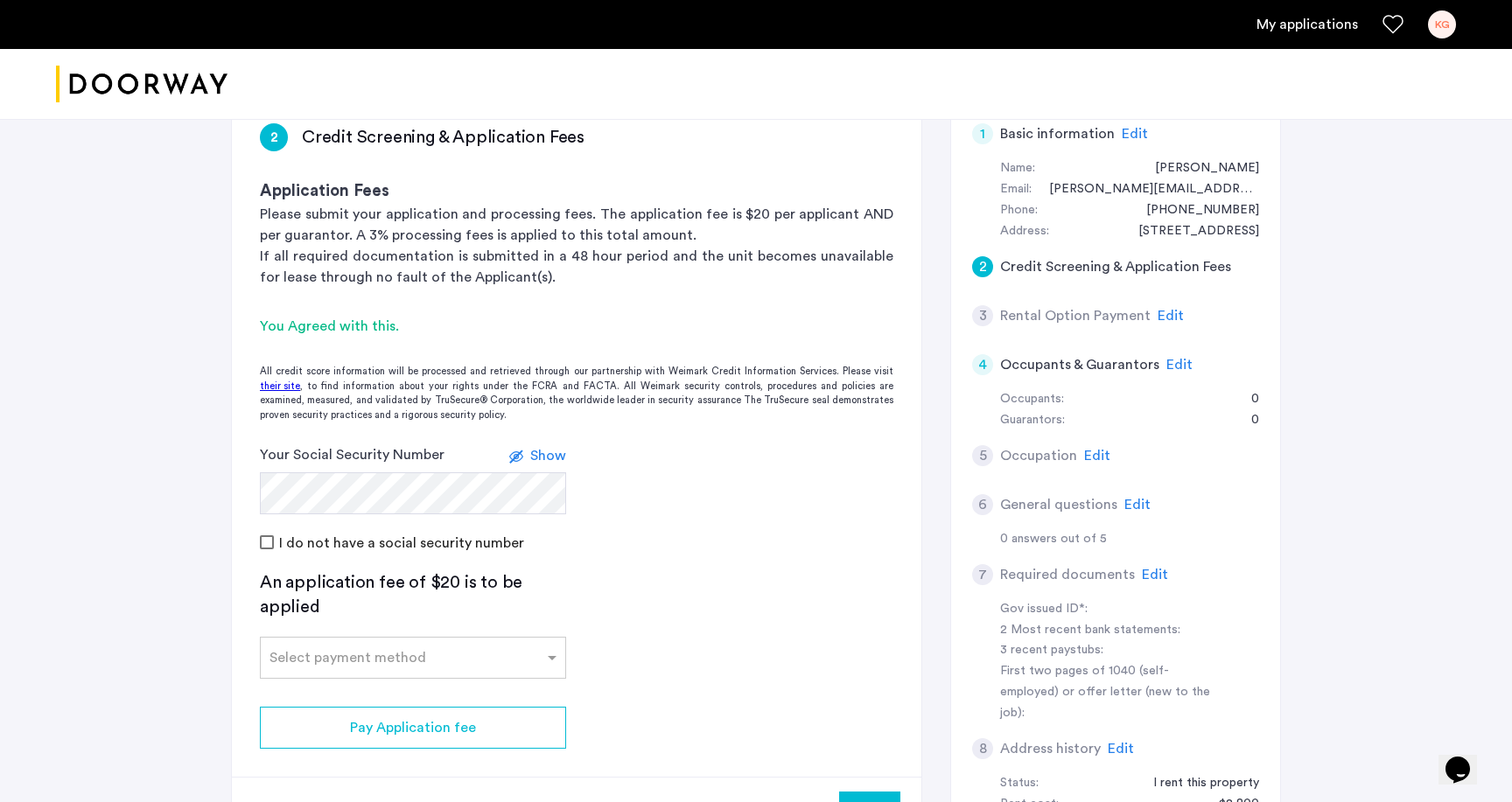
click at [669, 549] on div "I do not have a social security number" at bounding box center [576, 542] width 633 height 21
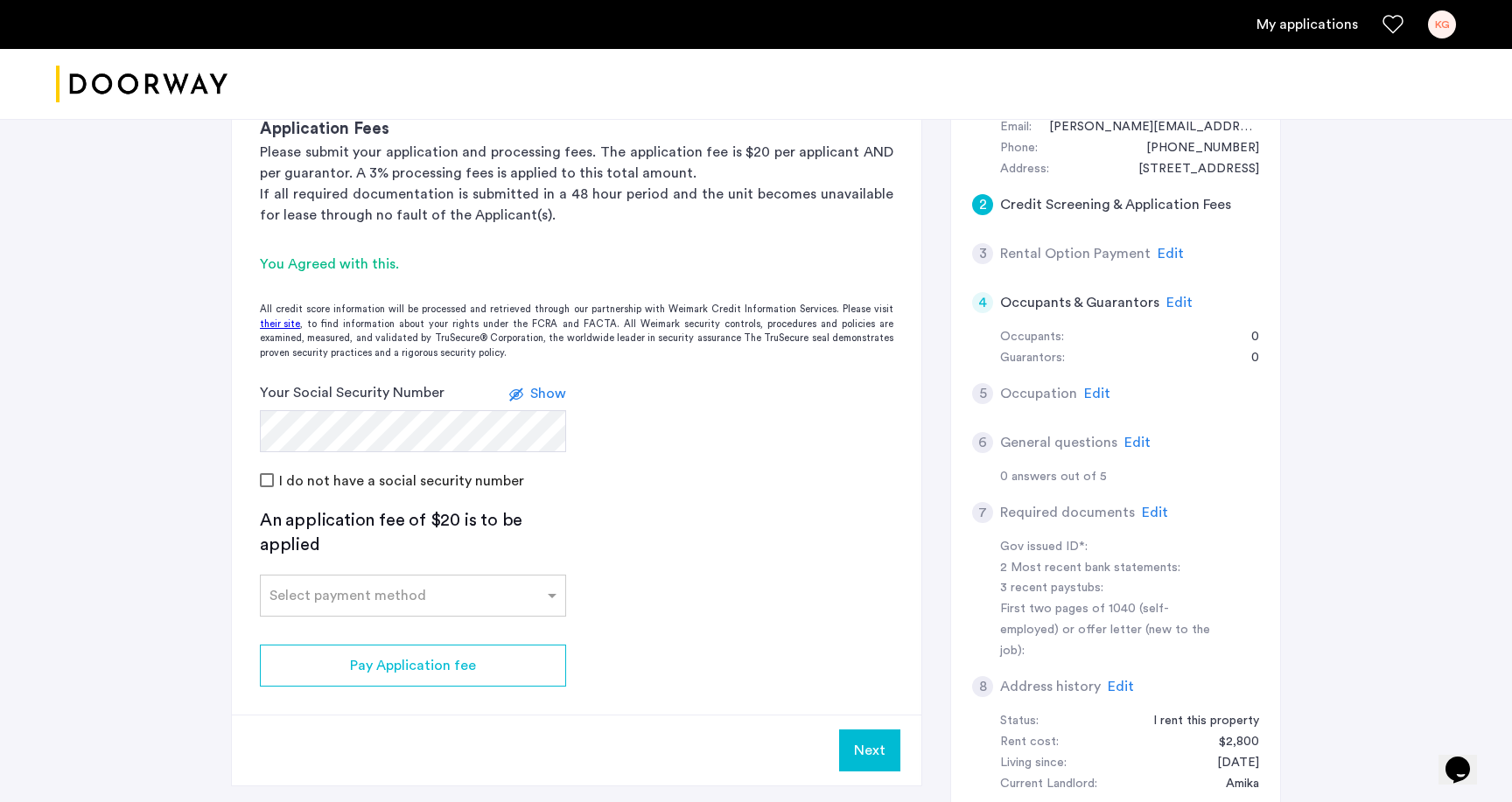
scroll to position [232, 0]
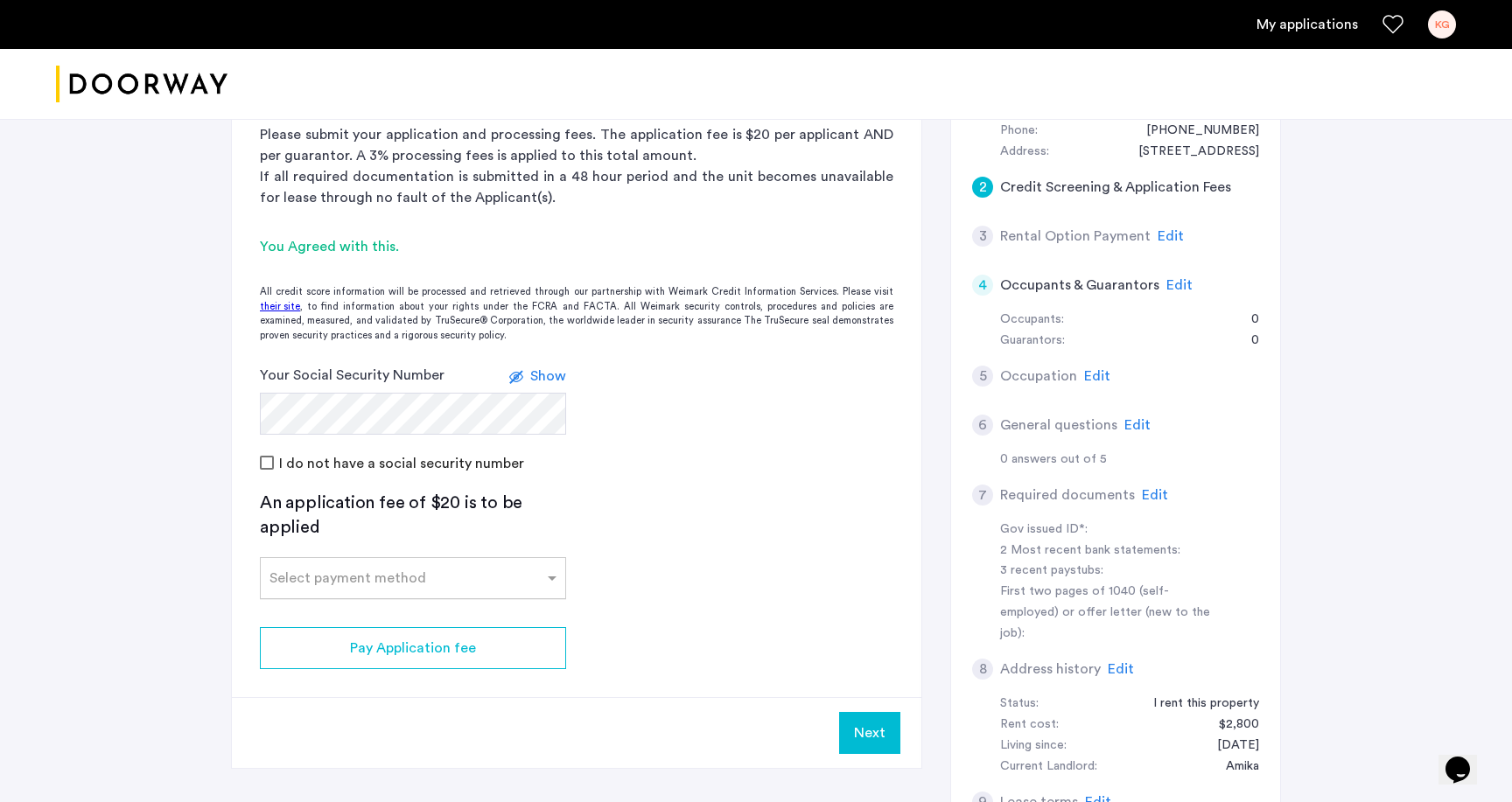
click at [535, 595] on div "Select payment method" at bounding box center [413, 578] width 306 height 42
click at [510, 607] on div "Credit Card" at bounding box center [413, 616] width 304 height 35
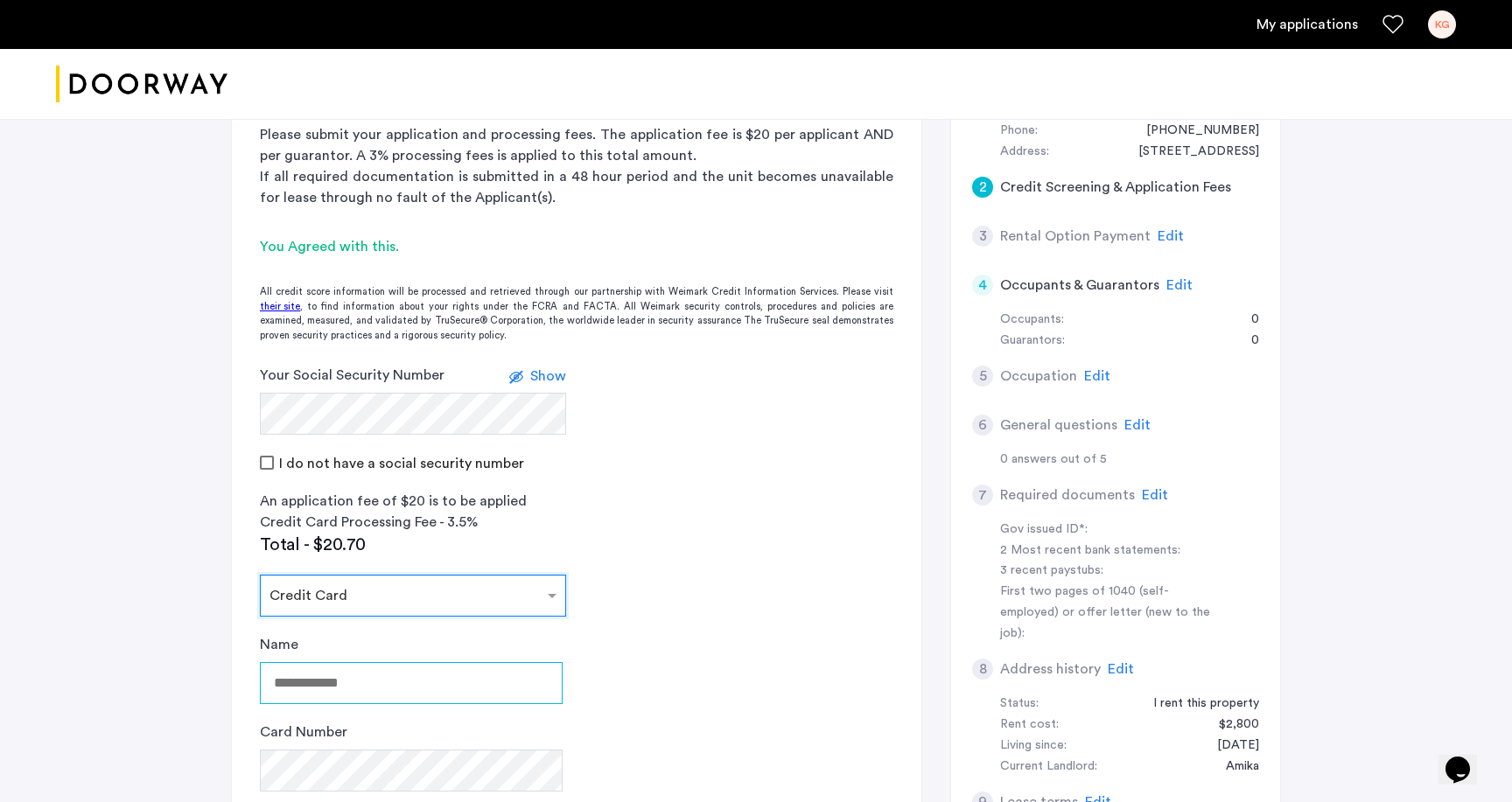
click at [480, 675] on input "Name" at bounding box center [411, 682] width 302 height 42
type input "**********"
click at [694, 674] on app-credit-screening "2 Credit Screening & Application Fees Application Fees Please submit your appli…" at bounding box center [576, 549] width 689 height 1067
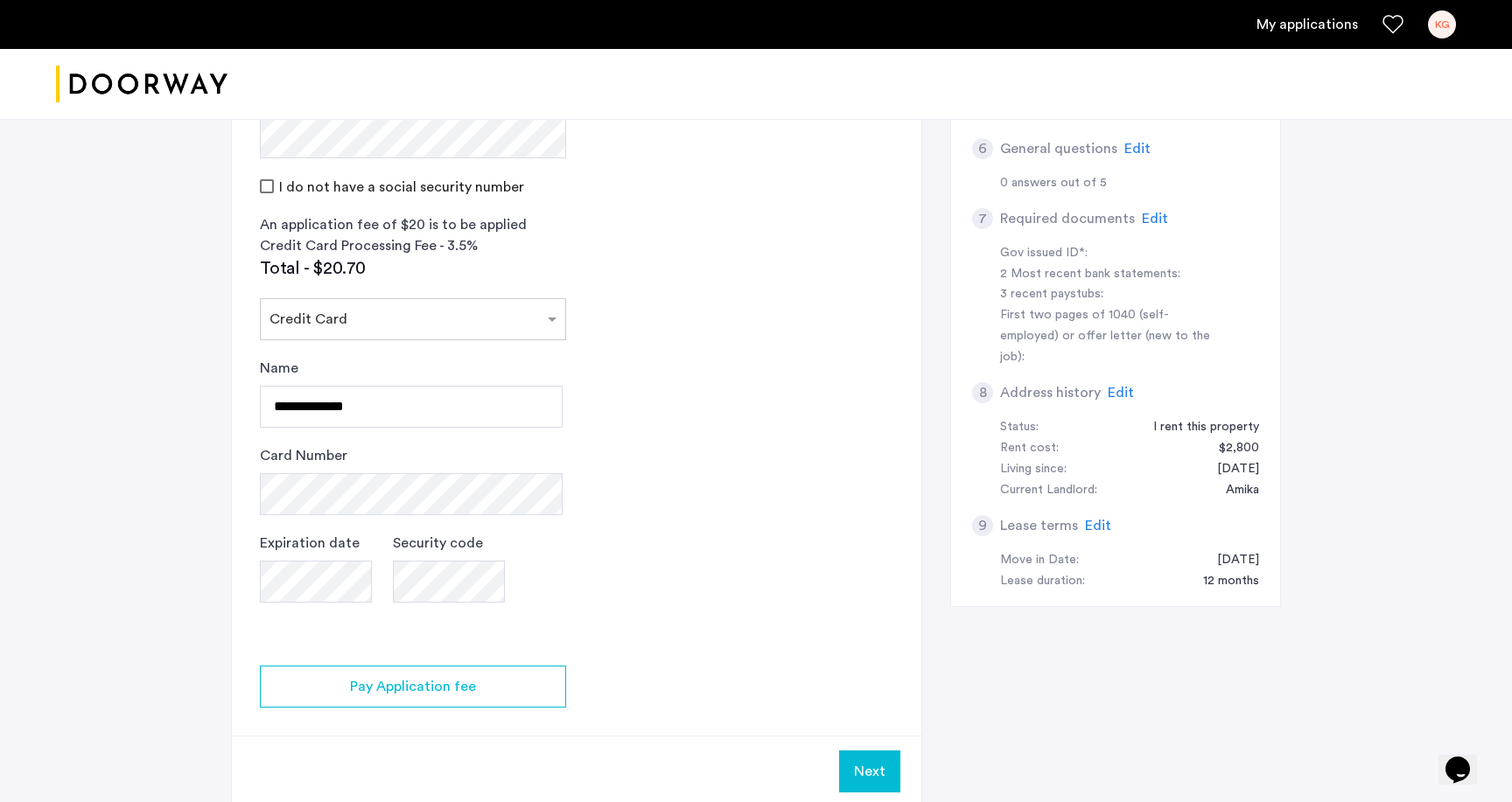
scroll to position [527, 0]
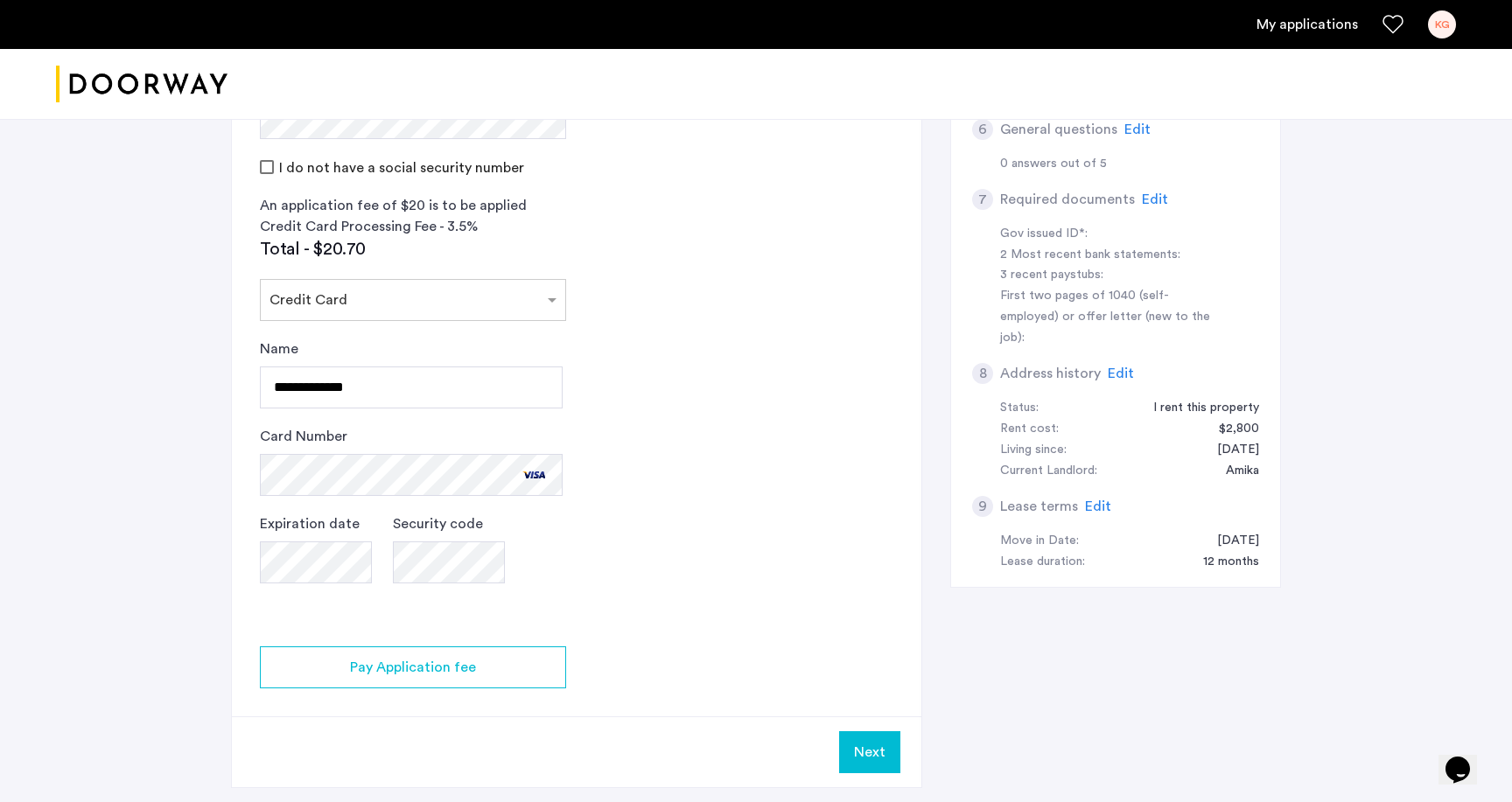
click at [867, 751] on button "Next" at bounding box center [869, 752] width 61 height 42
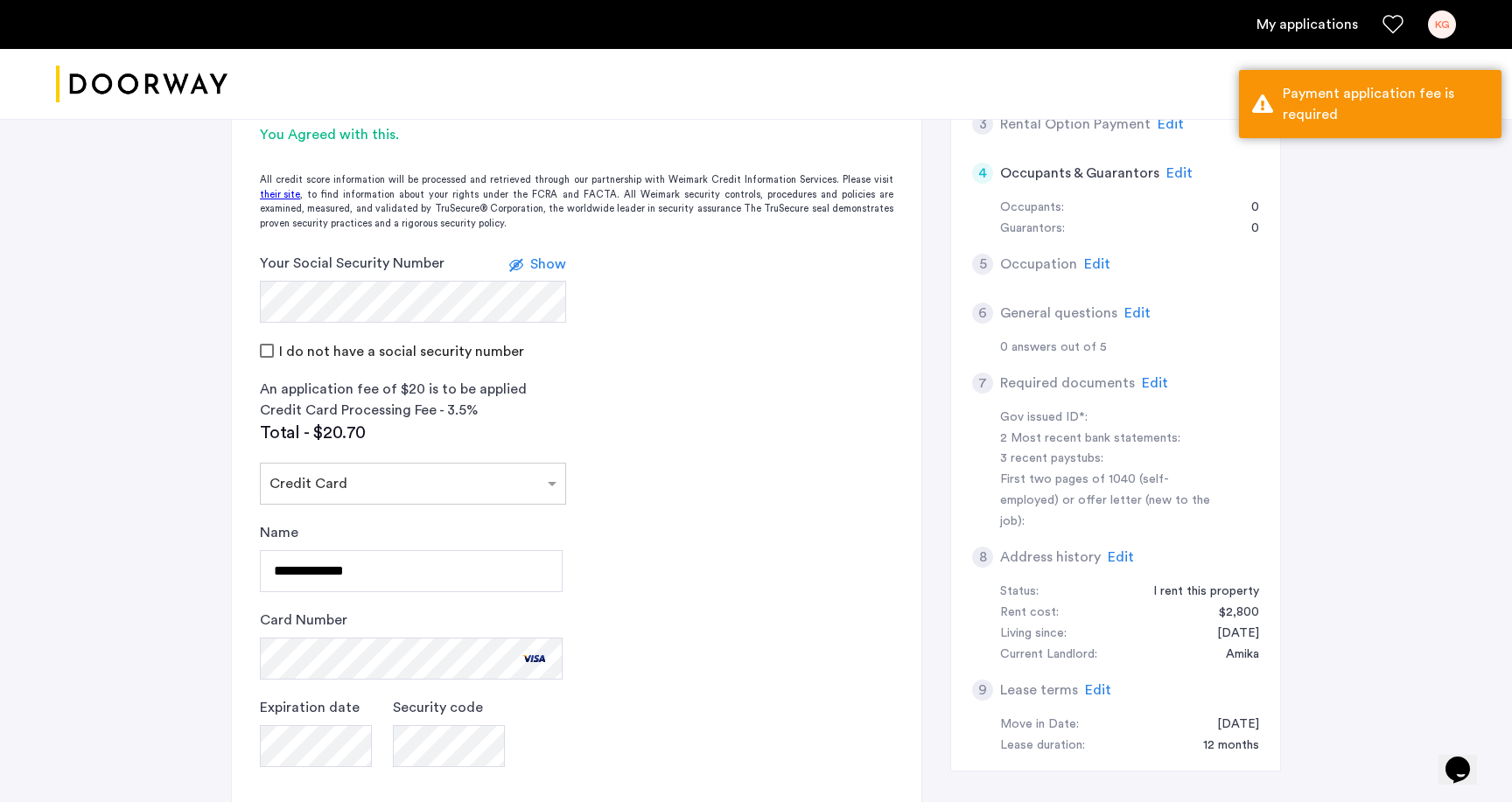
scroll to position [675, 0]
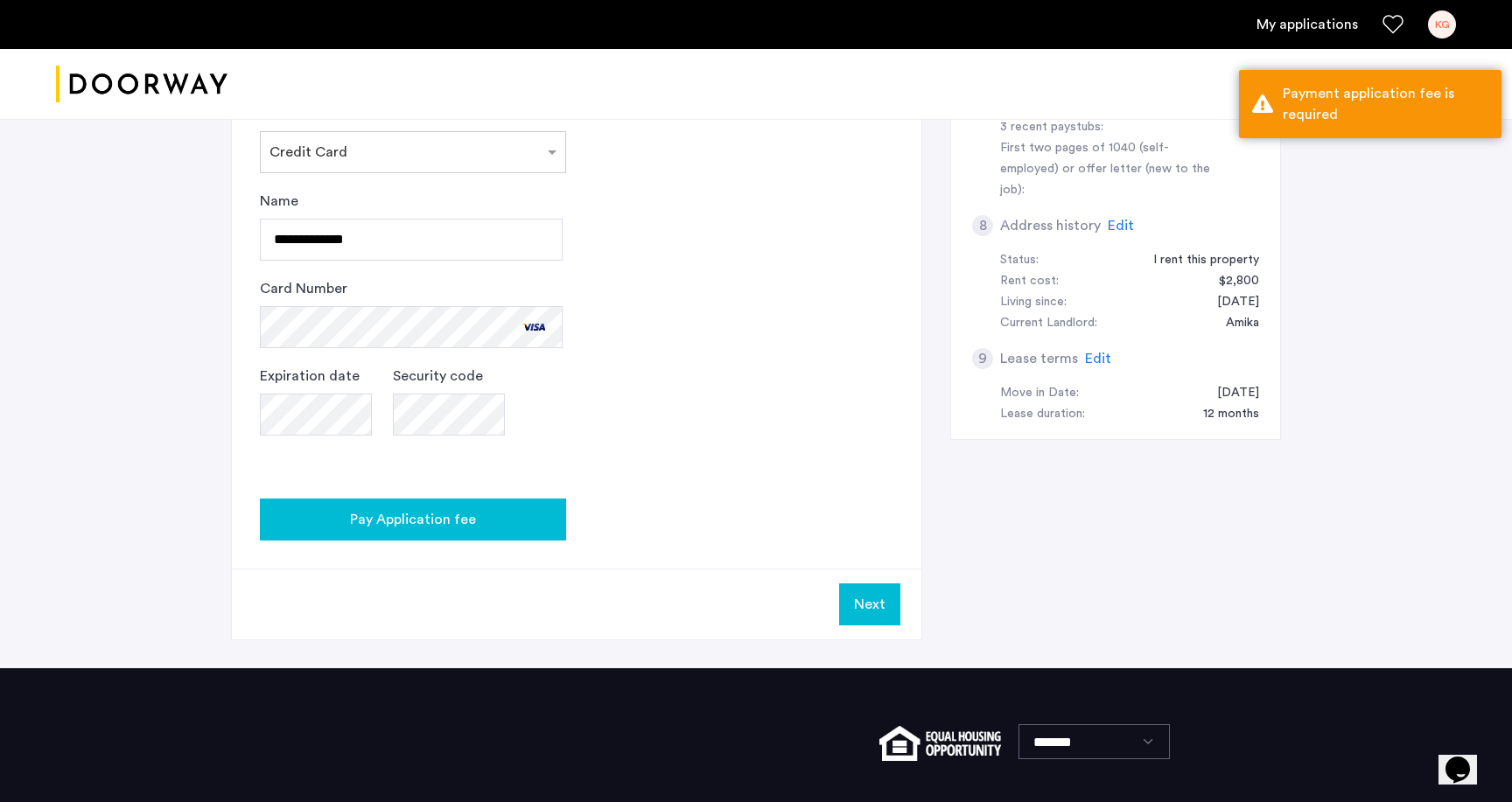
click at [425, 511] on span "Pay Application fee" at bounding box center [412, 519] width 126 height 21
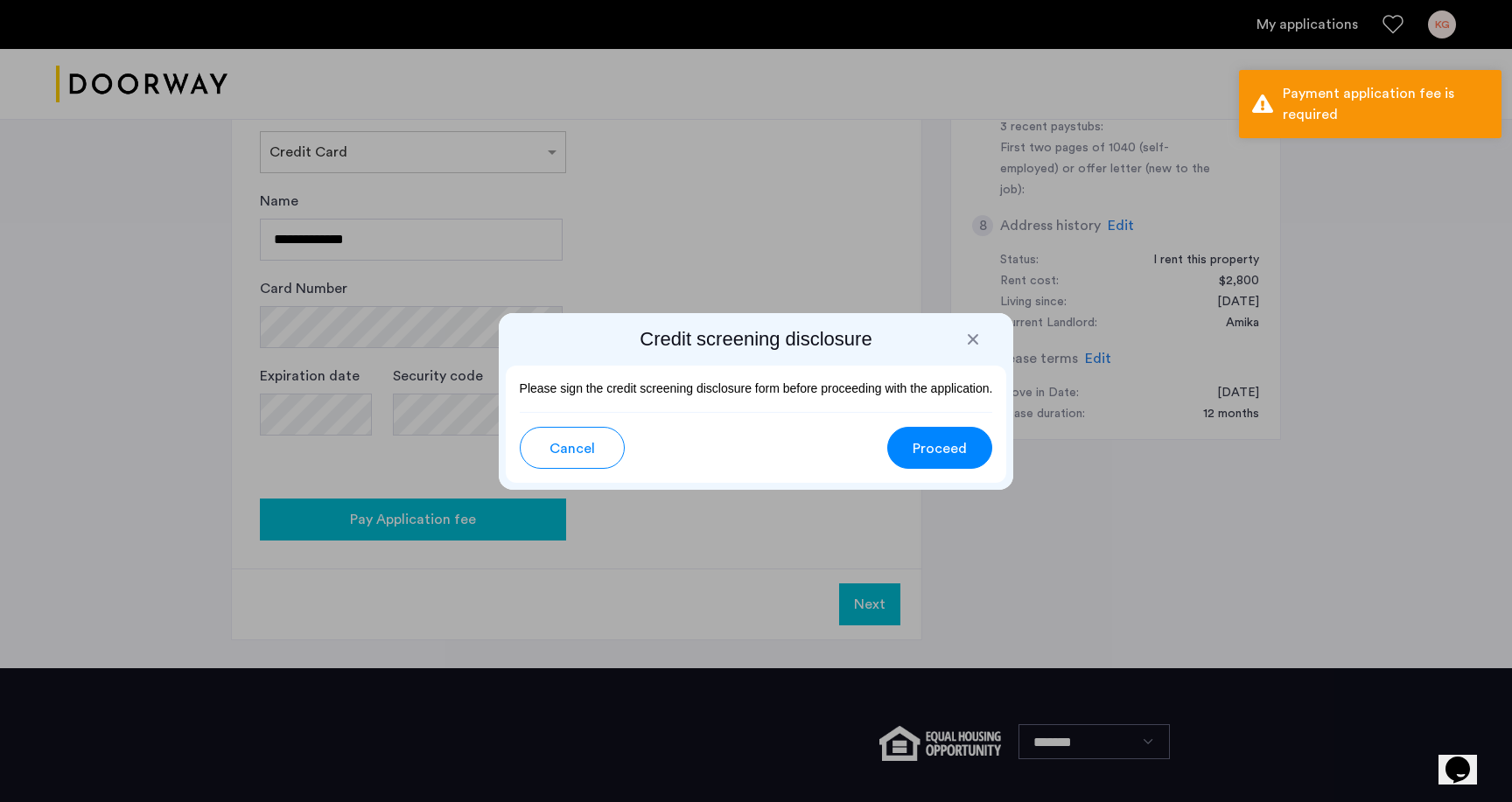
scroll to position [0, 0]
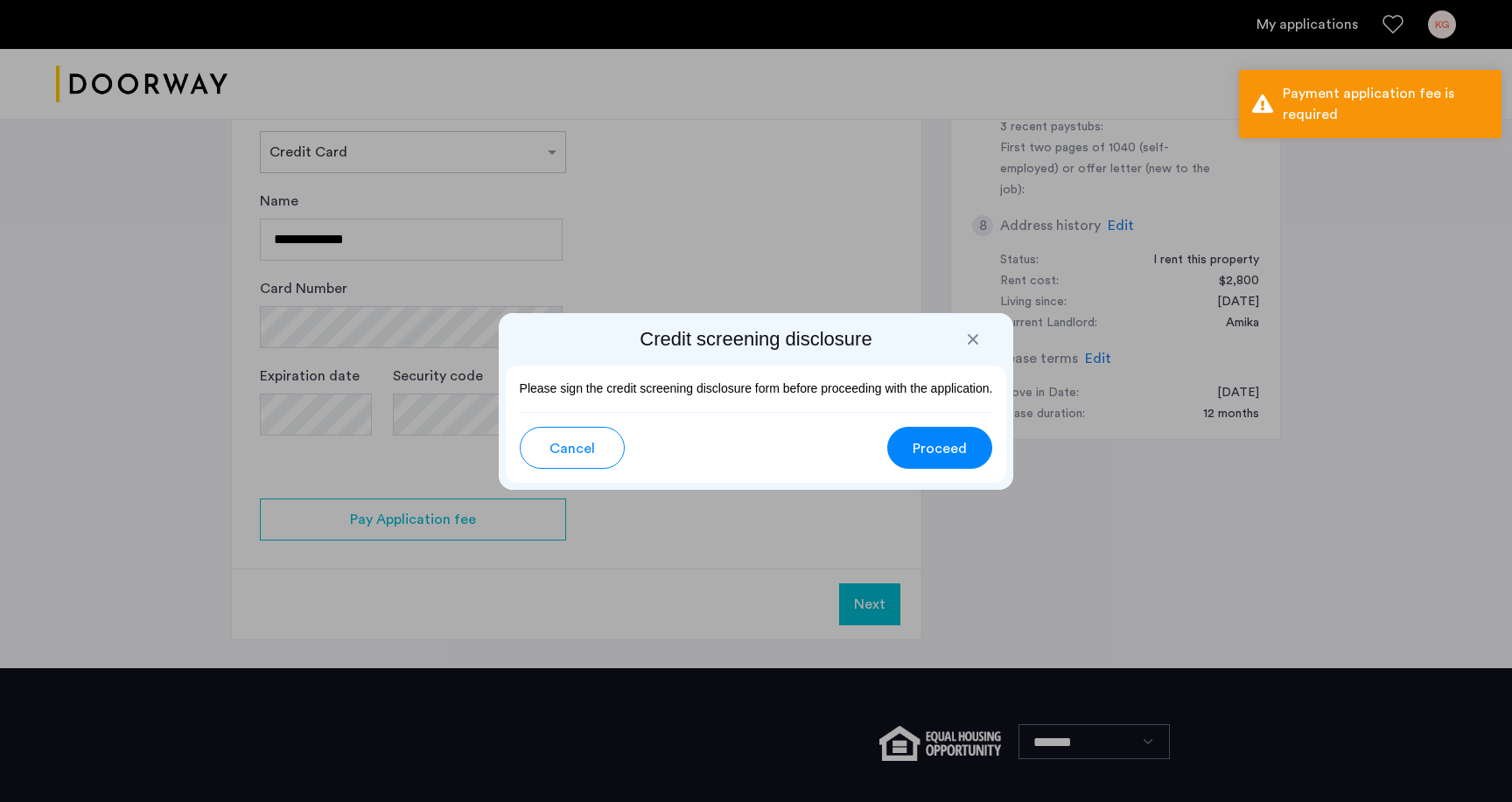
click at [935, 457] on span "Proceed" at bounding box center [939, 448] width 54 height 21
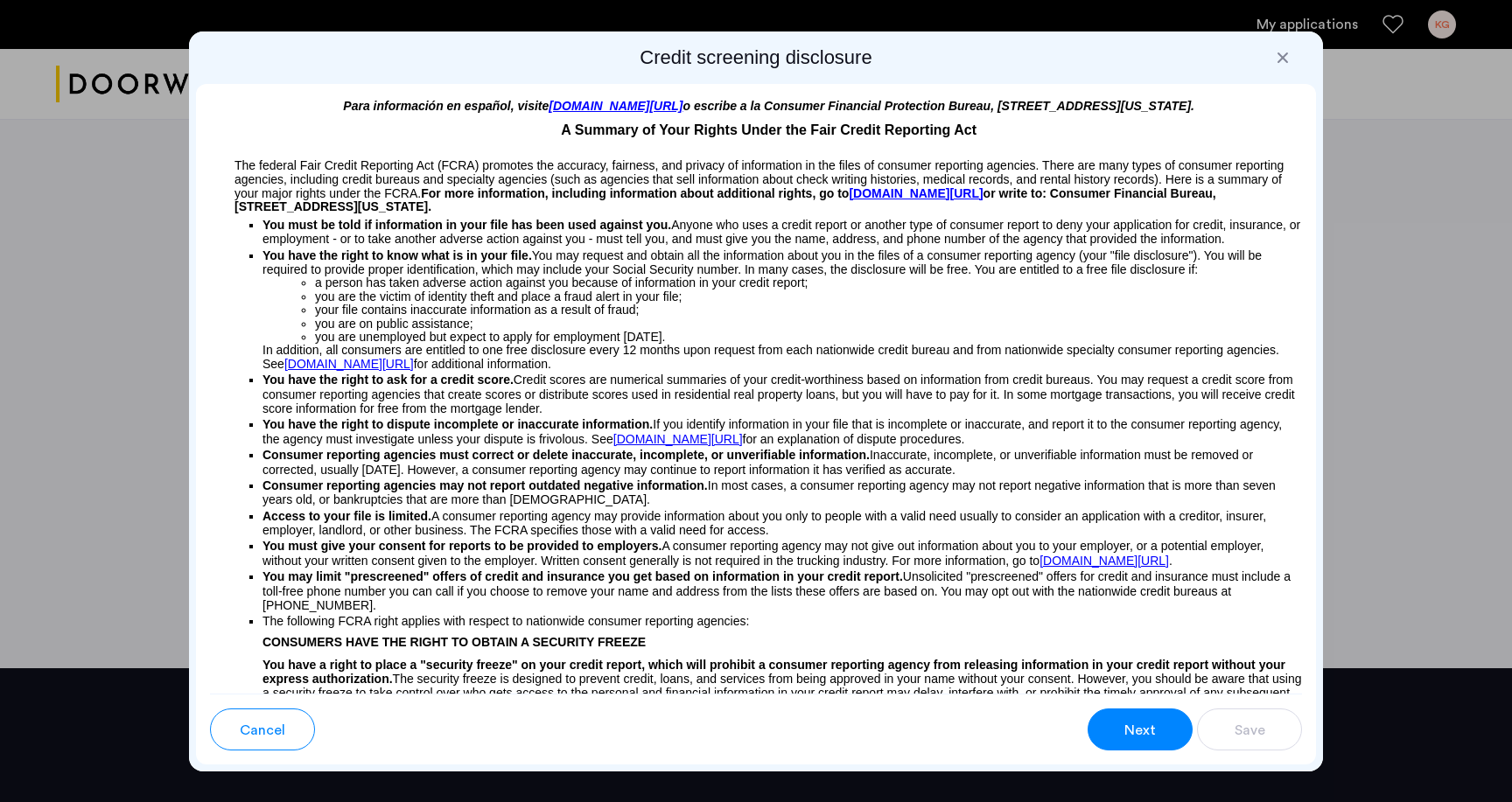
click at [1156, 726] on div "Next" at bounding box center [1140, 729] width 33 height 21
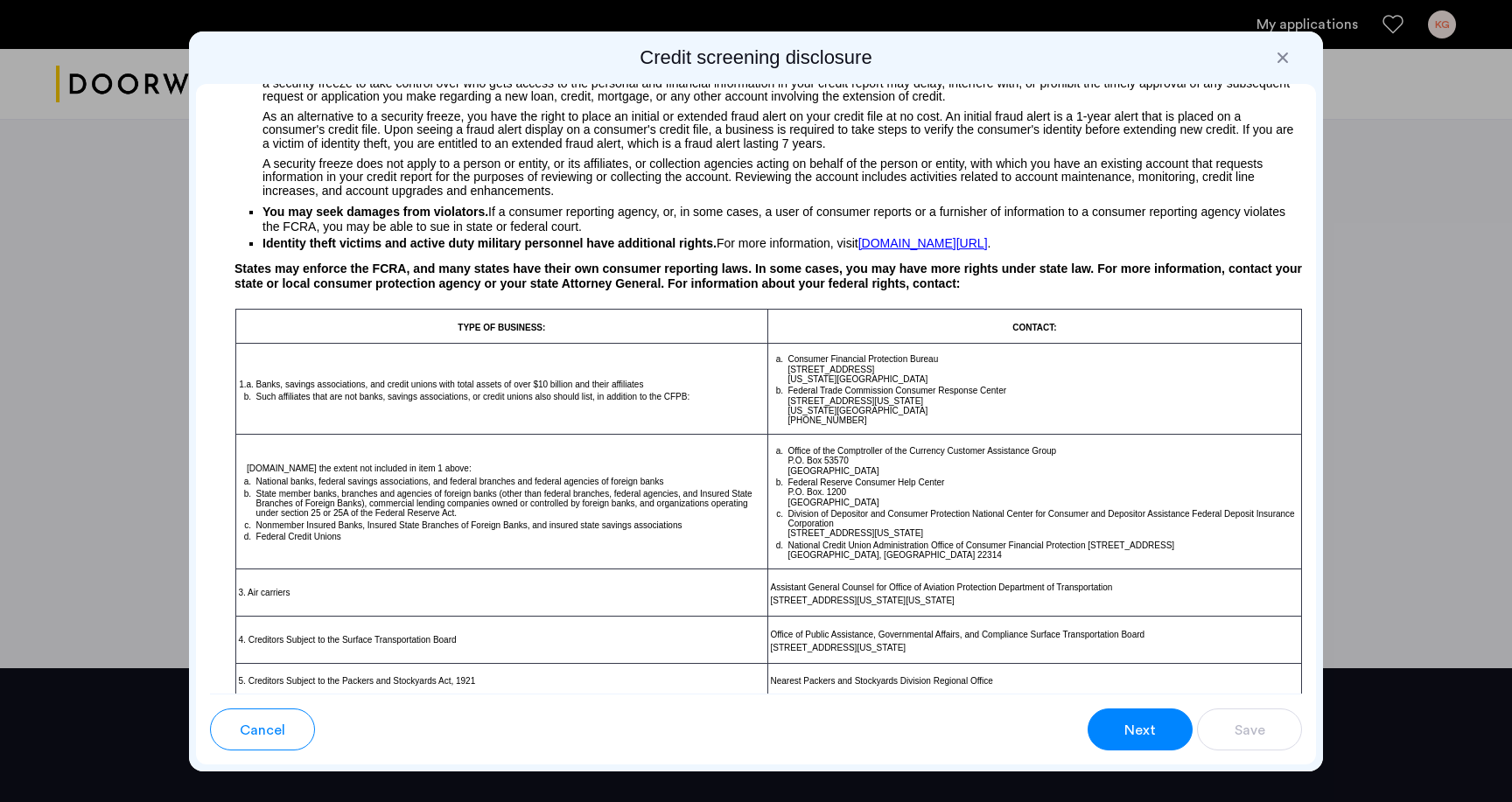
click at [1156, 726] on div "Next" at bounding box center [1140, 729] width 33 height 21
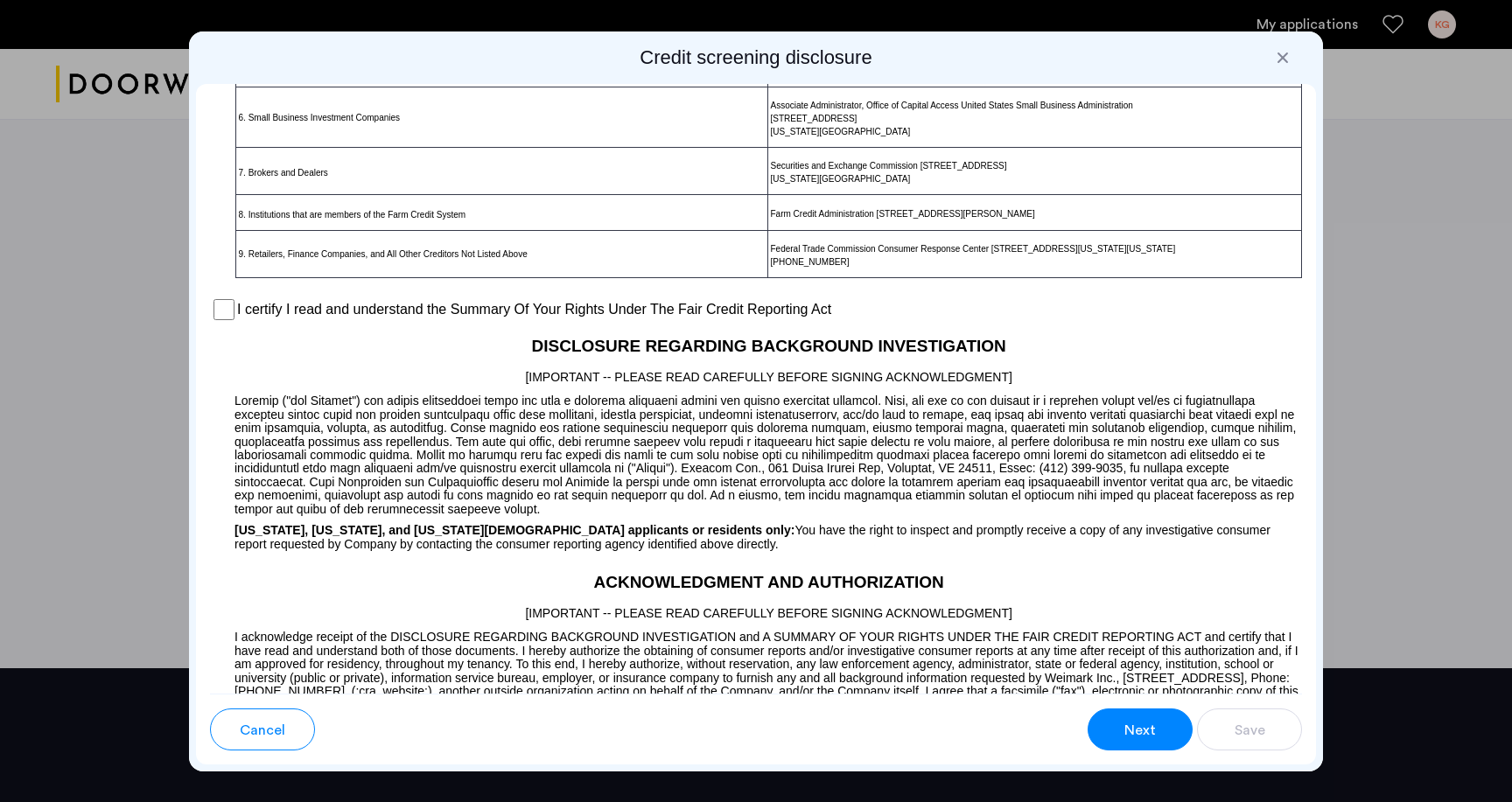
click at [1155, 726] on div "Next" at bounding box center [1140, 729] width 33 height 21
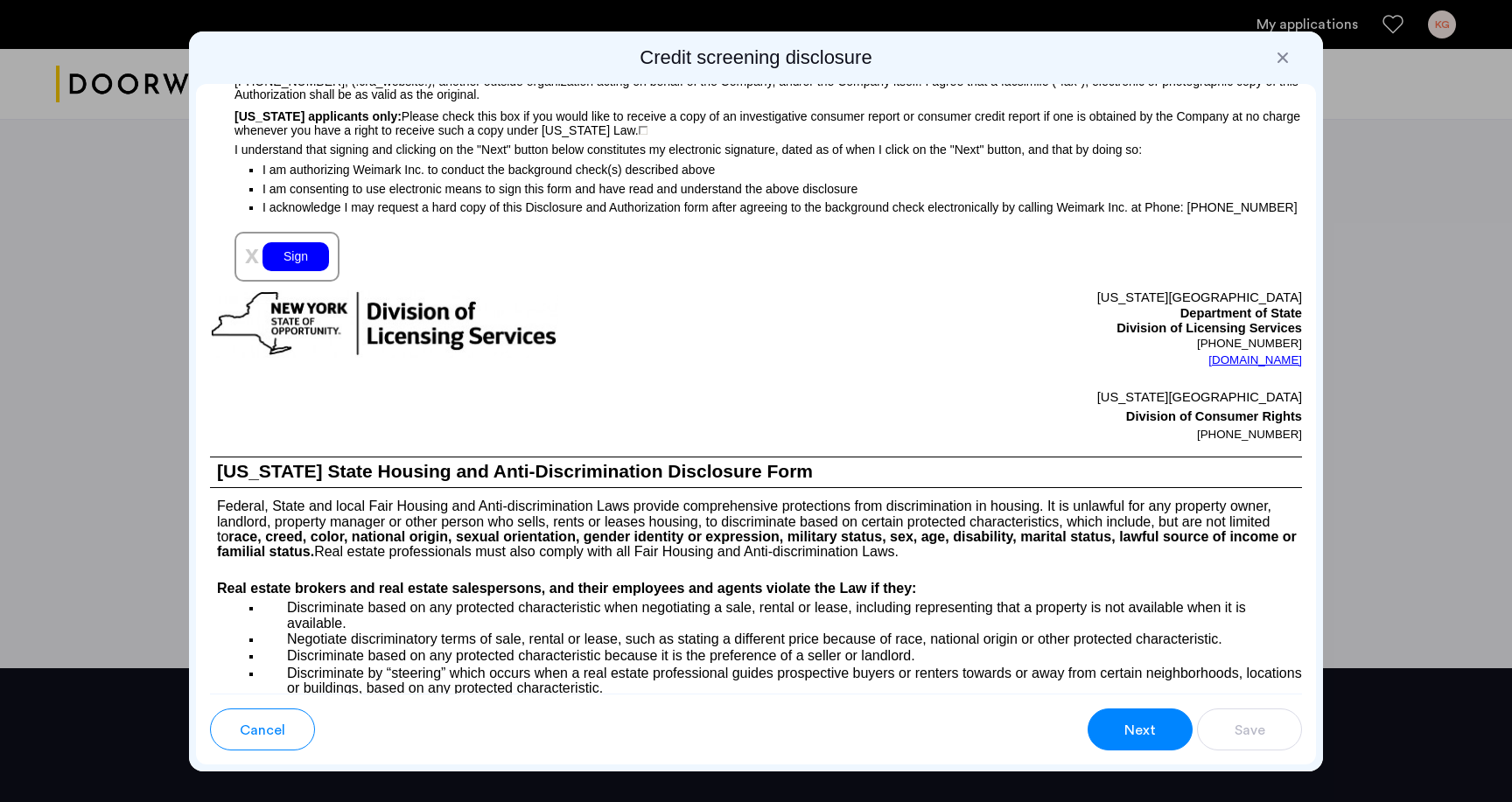
click at [1153, 726] on span "Next" at bounding box center [1140, 729] width 31 height 21
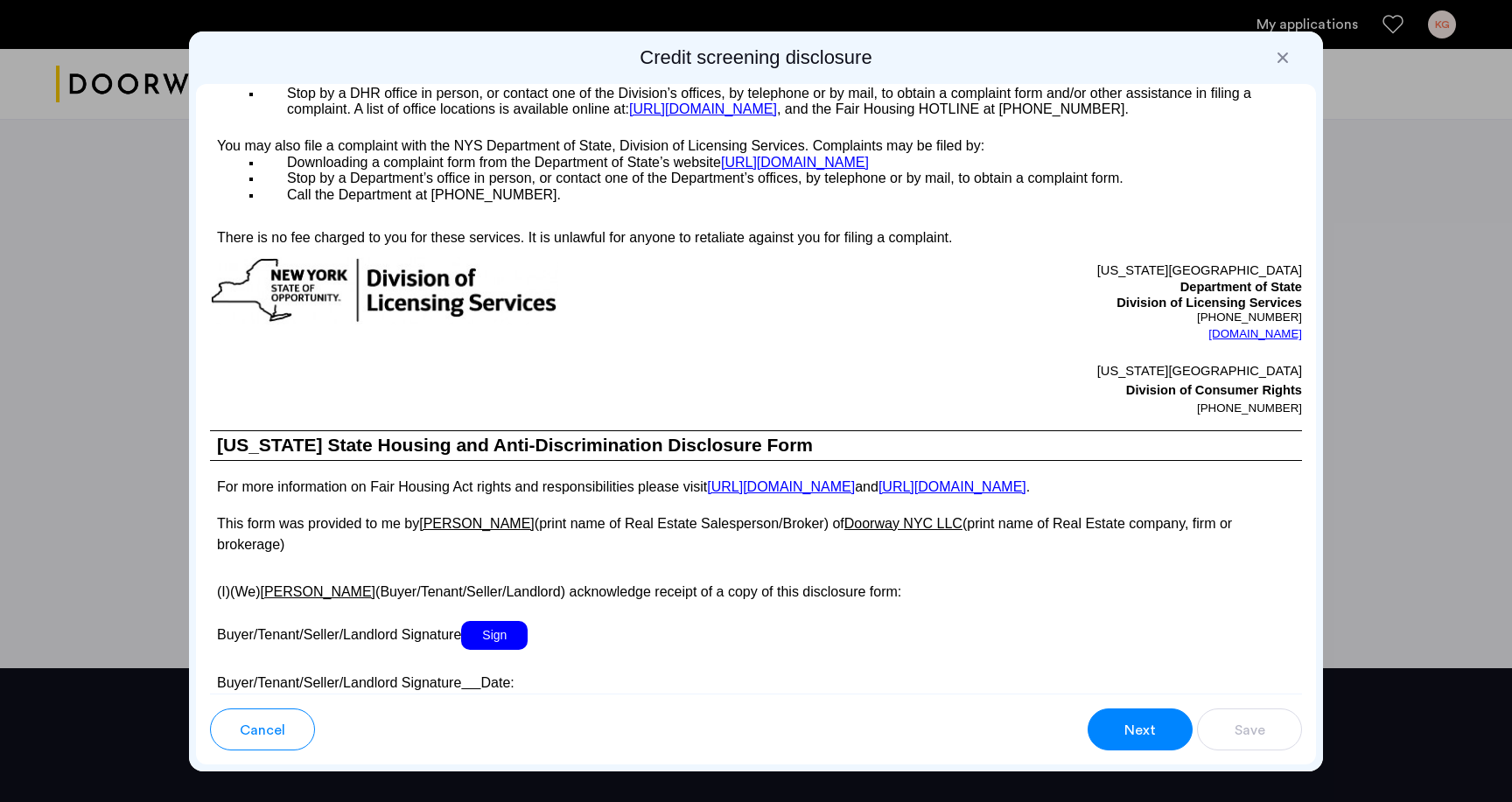
click at [1153, 726] on span "Next" at bounding box center [1140, 729] width 31 height 21
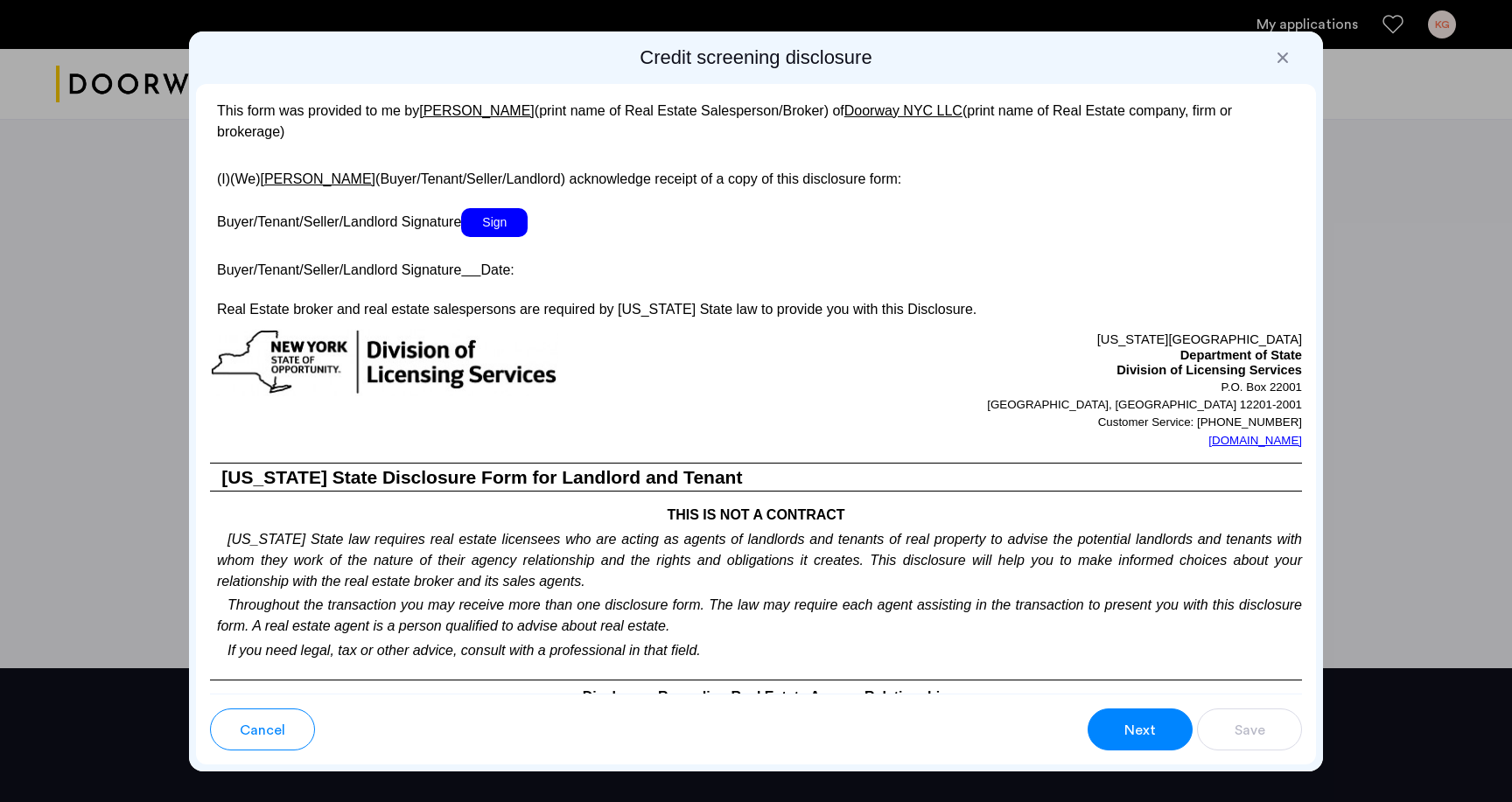
click at [1153, 726] on span "Next" at bounding box center [1140, 729] width 31 height 21
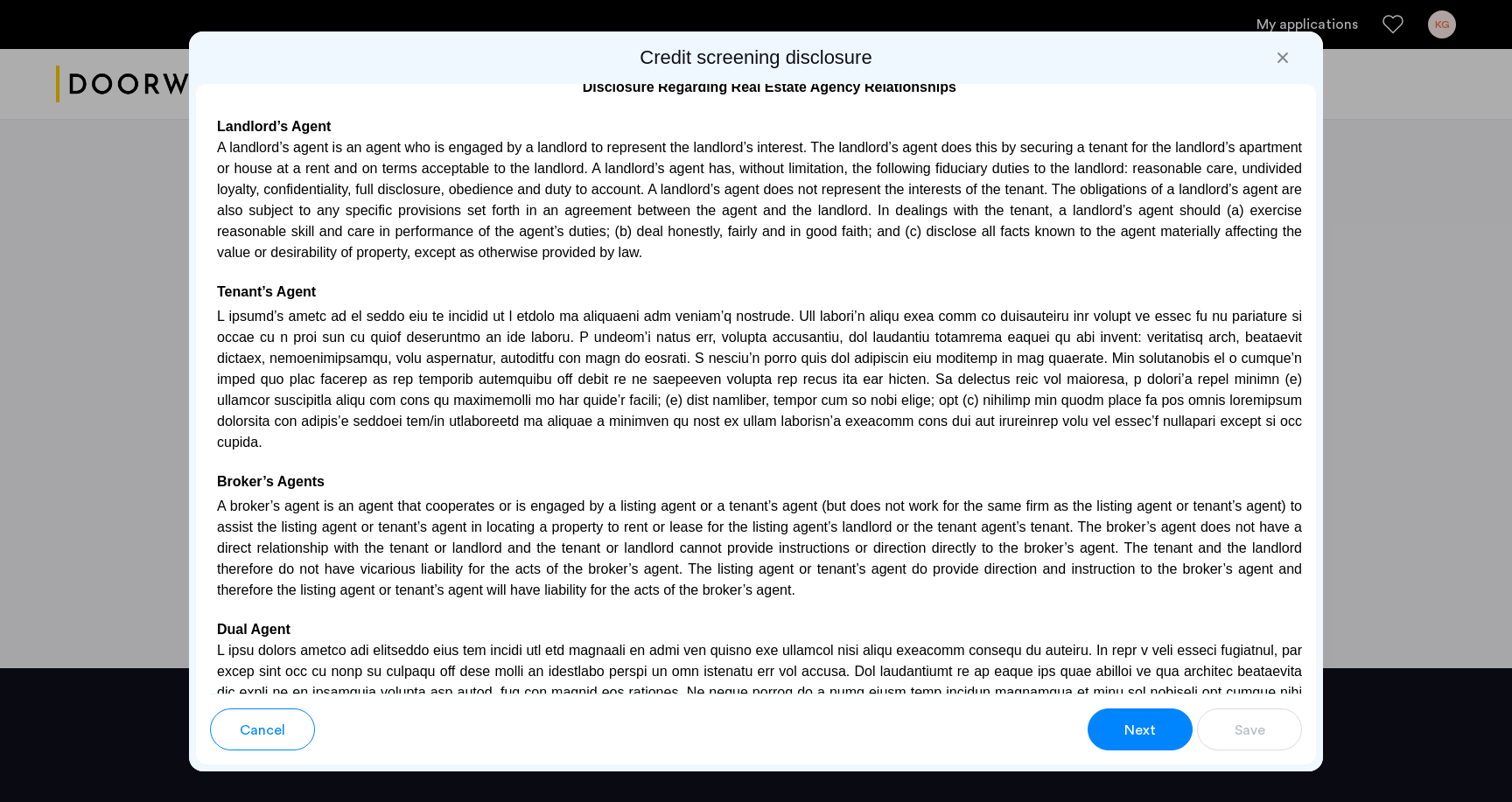
click at [1153, 726] on span "Next" at bounding box center [1140, 729] width 31 height 21
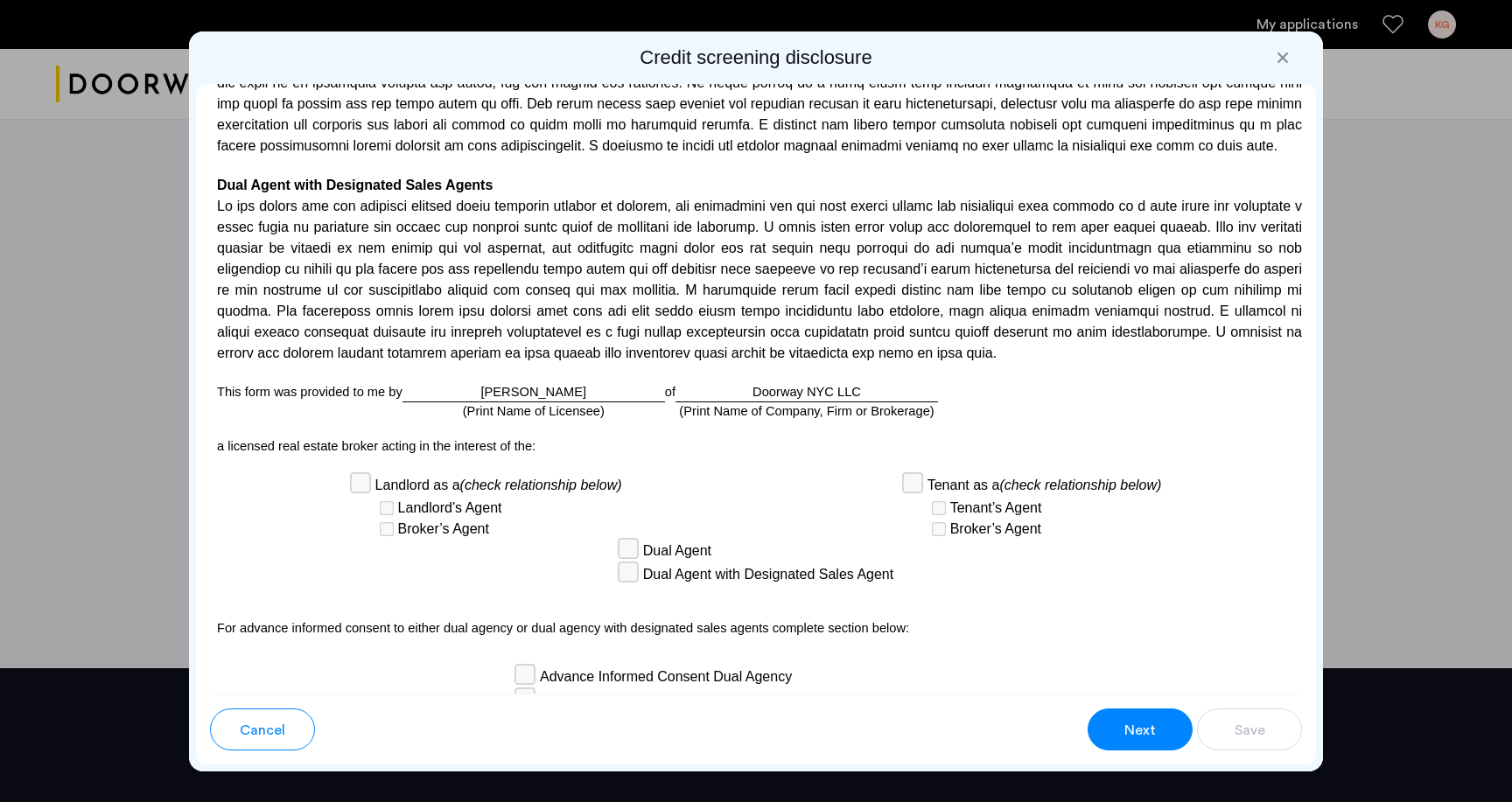
click at [1153, 726] on span "Next" at bounding box center [1140, 729] width 31 height 21
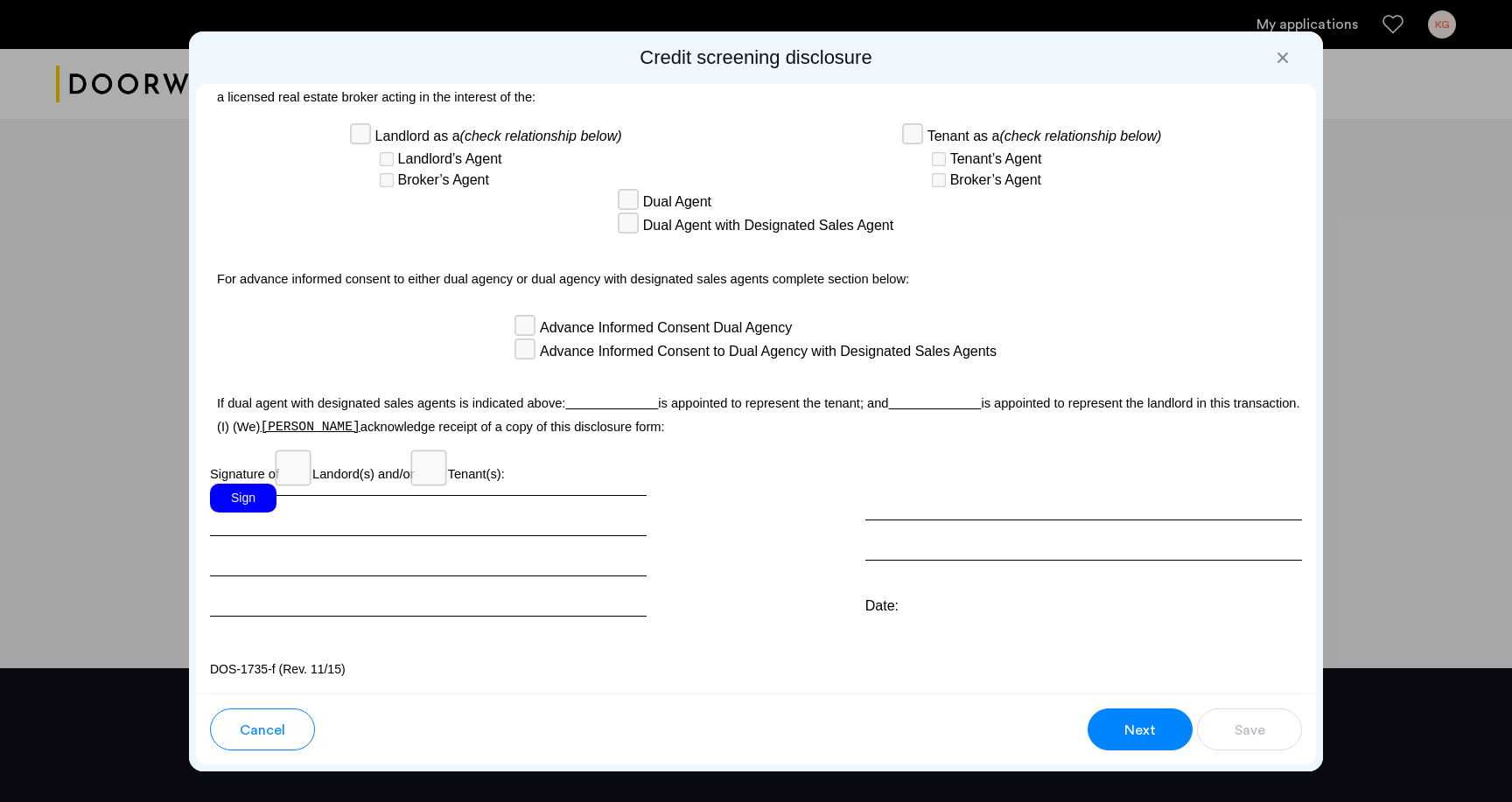
click at [1153, 726] on span "Next" at bounding box center [1140, 729] width 31 height 21
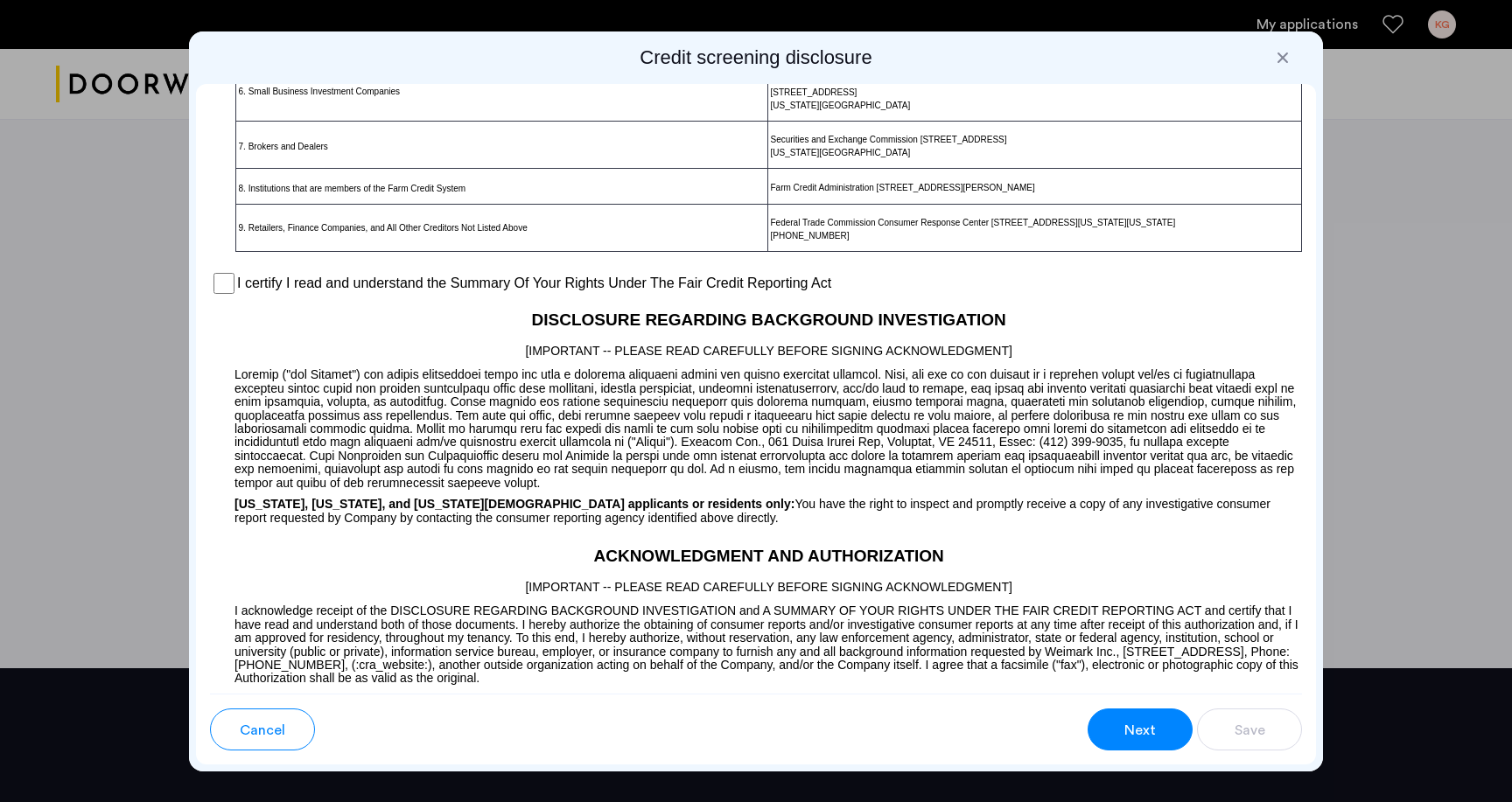
scroll to position [1235, 0]
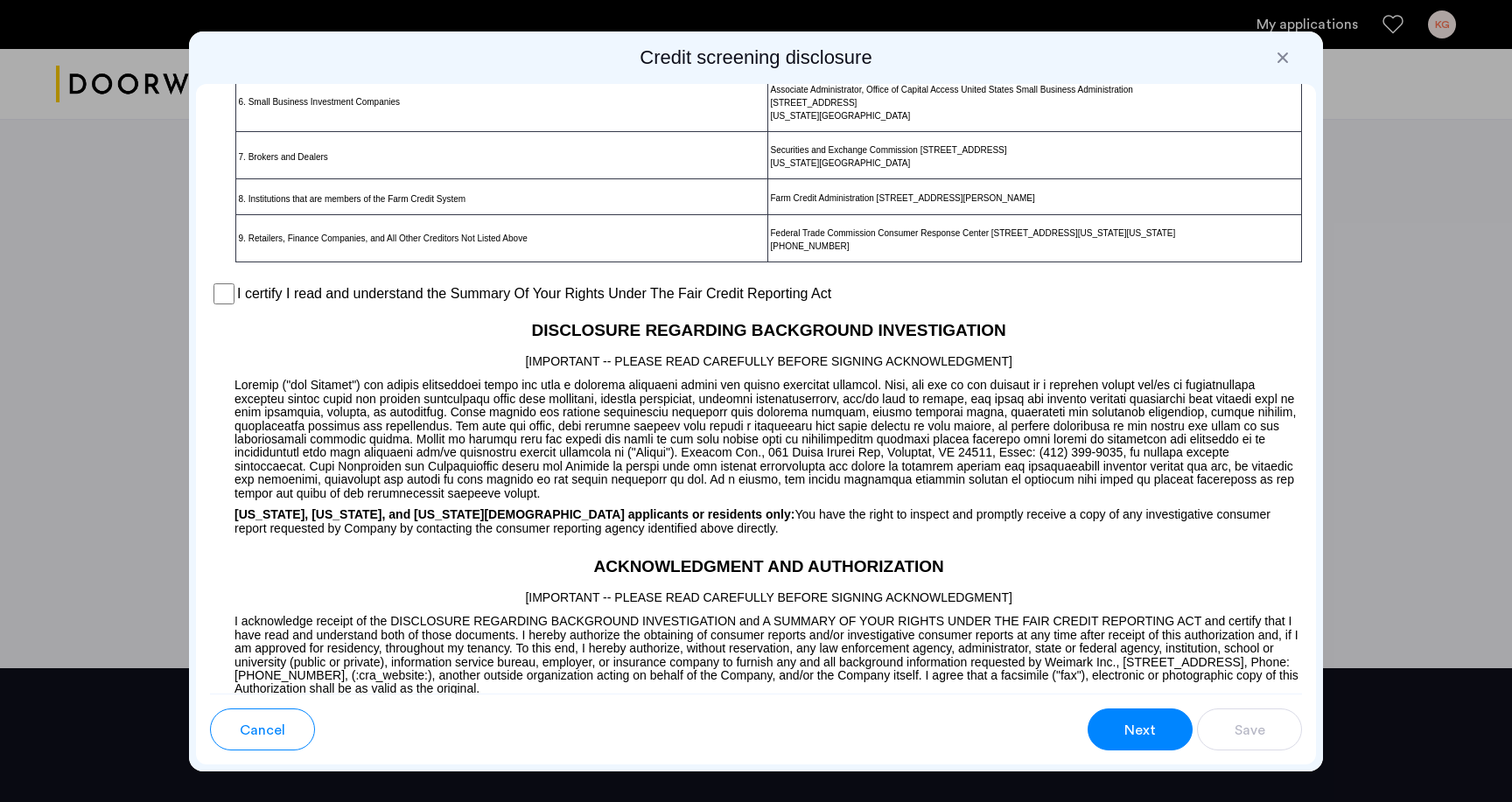
click at [1153, 726] on span "Next" at bounding box center [1140, 729] width 31 height 21
click at [1144, 726] on span "Next" at bounding box center [1140, 729] width 31 height 21
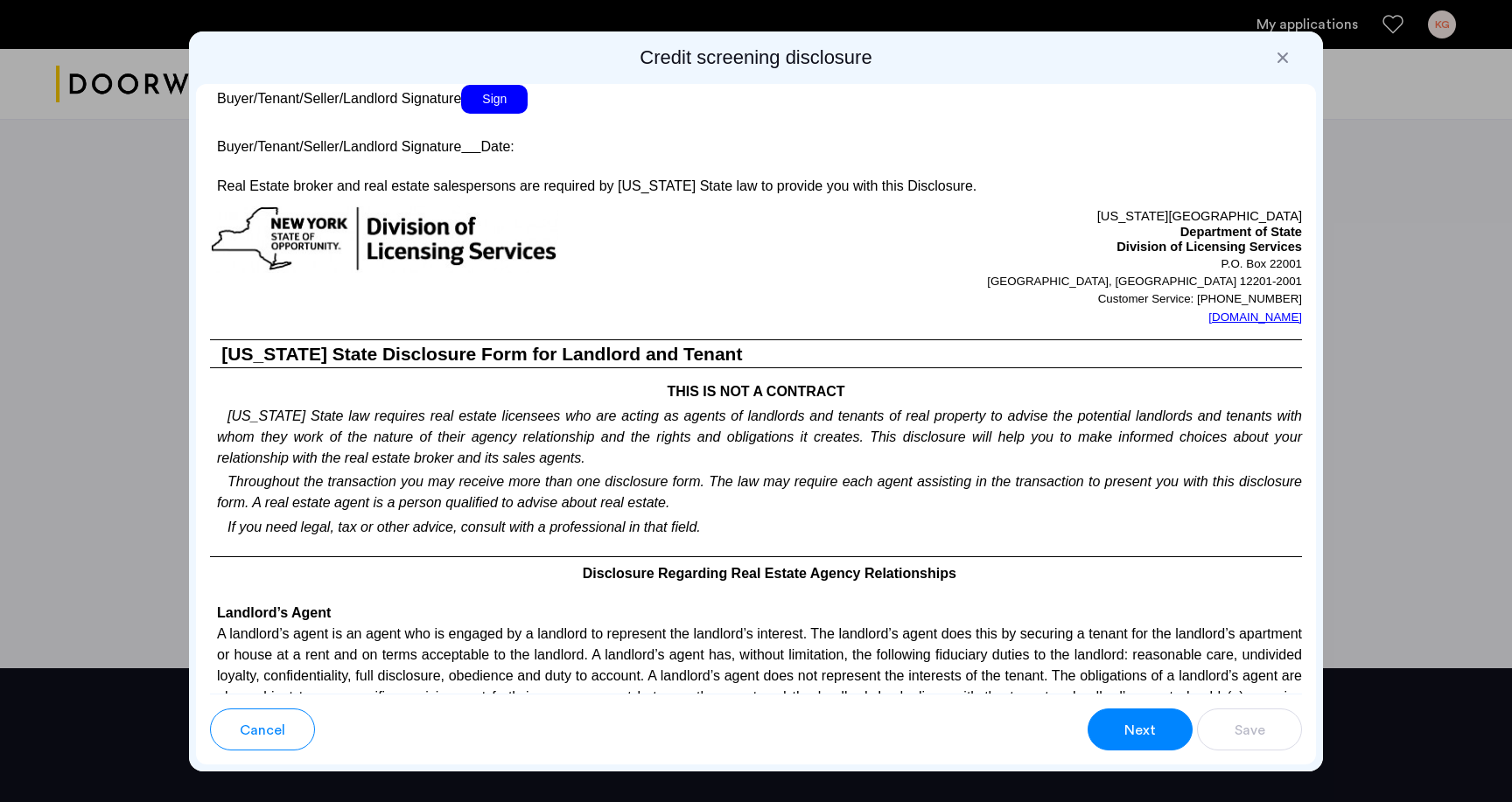
click at [506, 114] on span "Sign" at bounding box center [495, 98] width 67 height 28
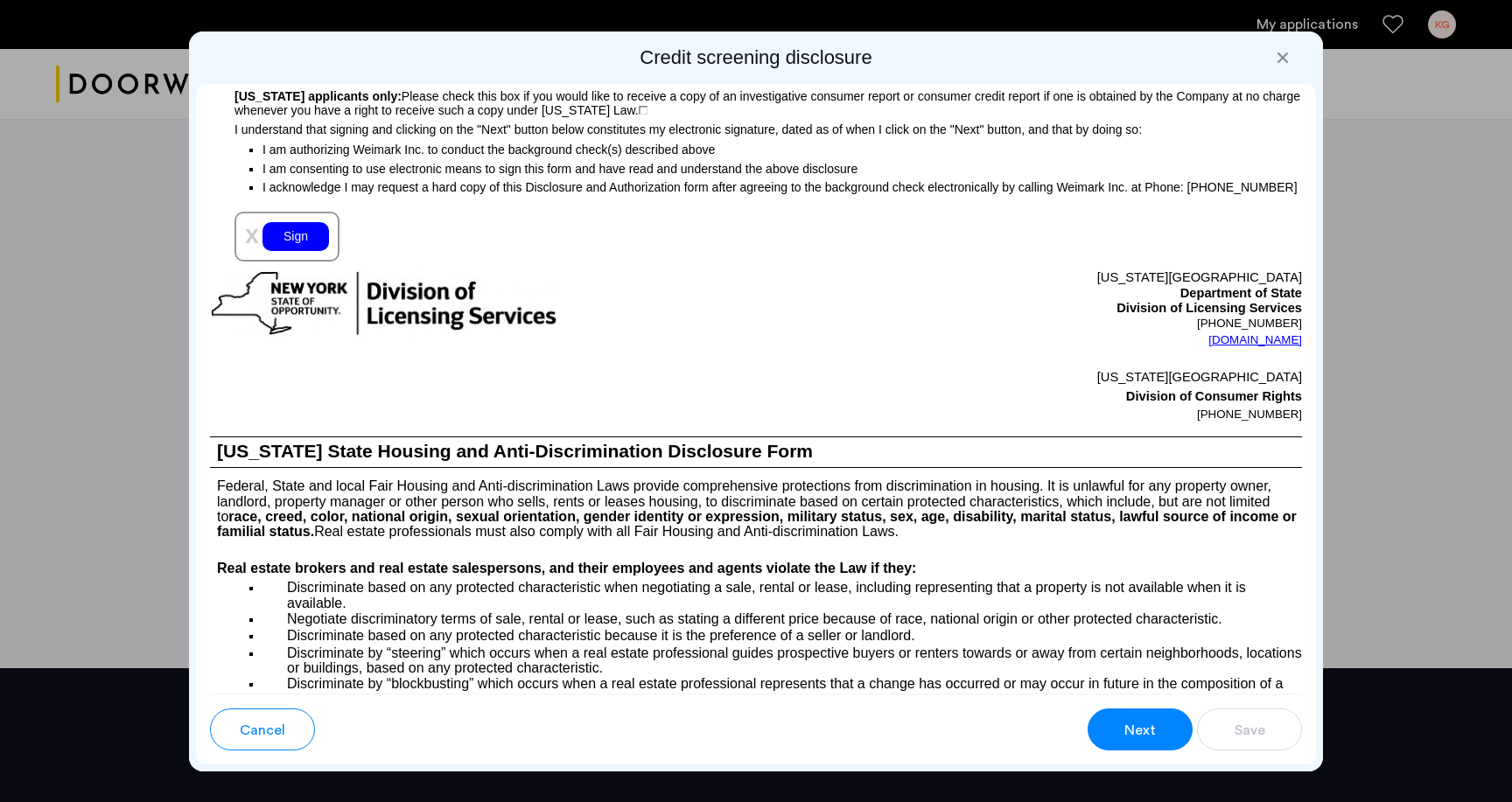
scroll to position [1841, 0]
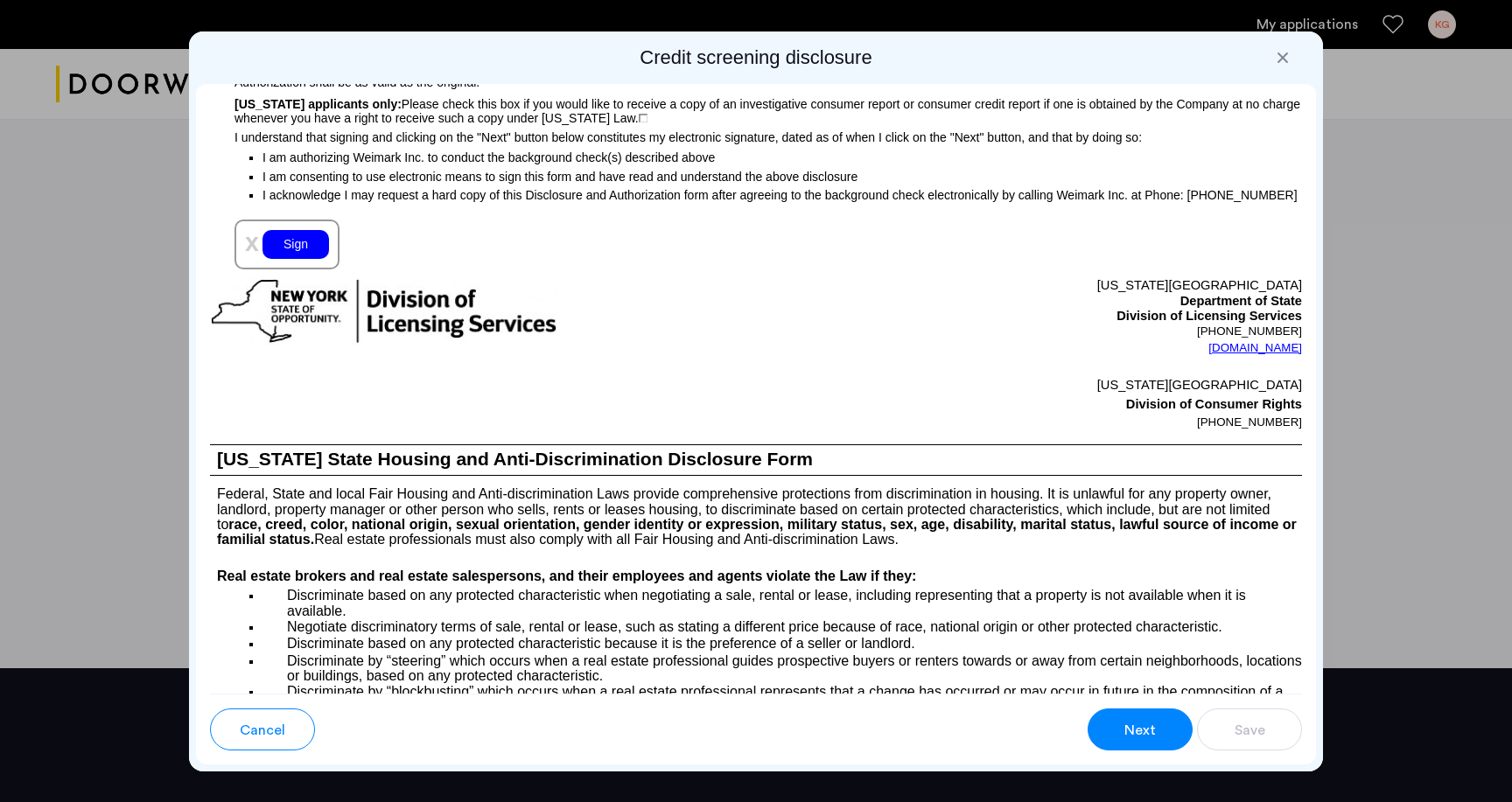
click at [285, 259] on div "Sign" at bounding box center [296, 243] width 67 height 28
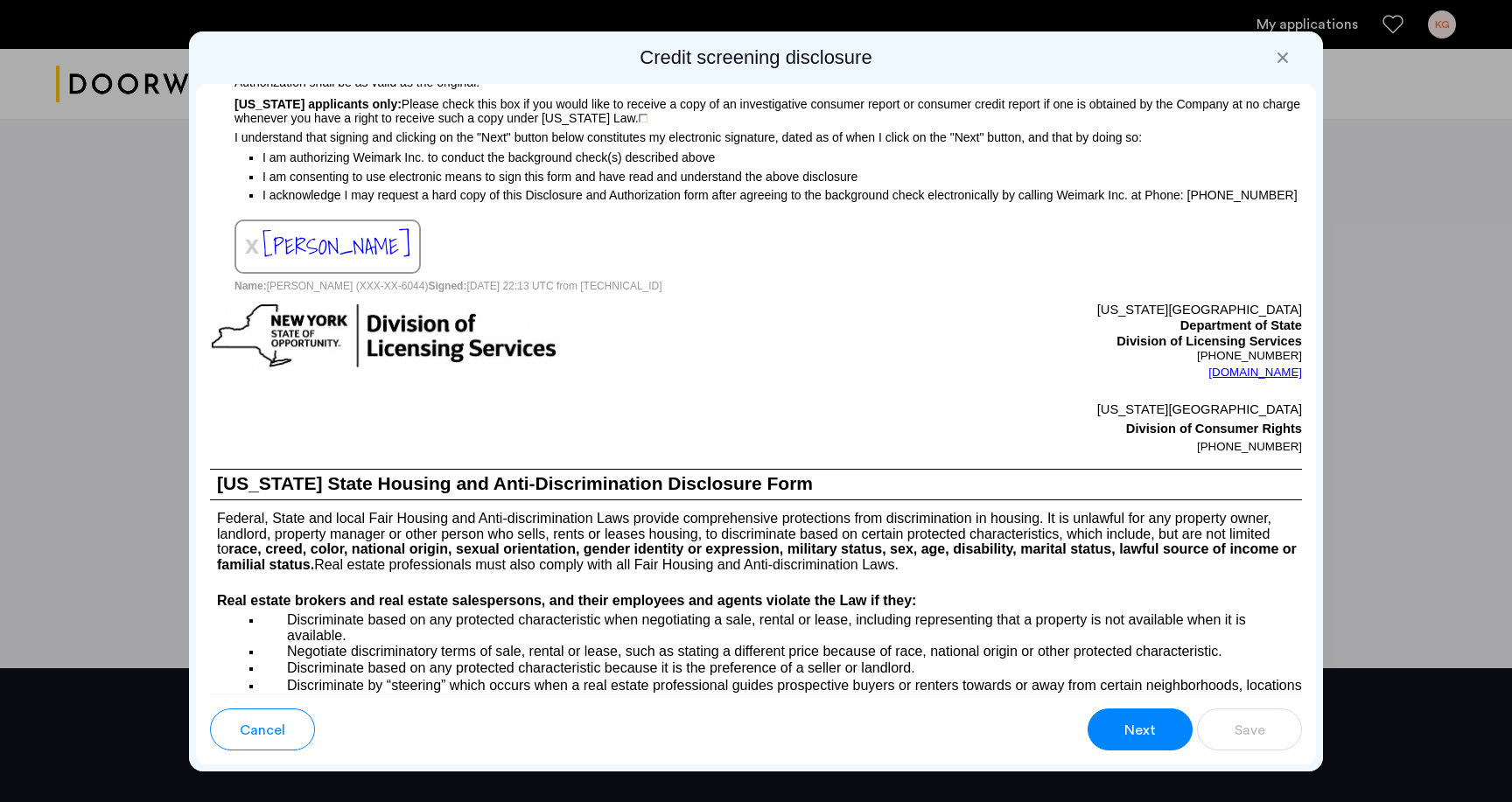
click at [1124, 734] on span "Next" at bounding box center [1140, 729] width 31 height 21
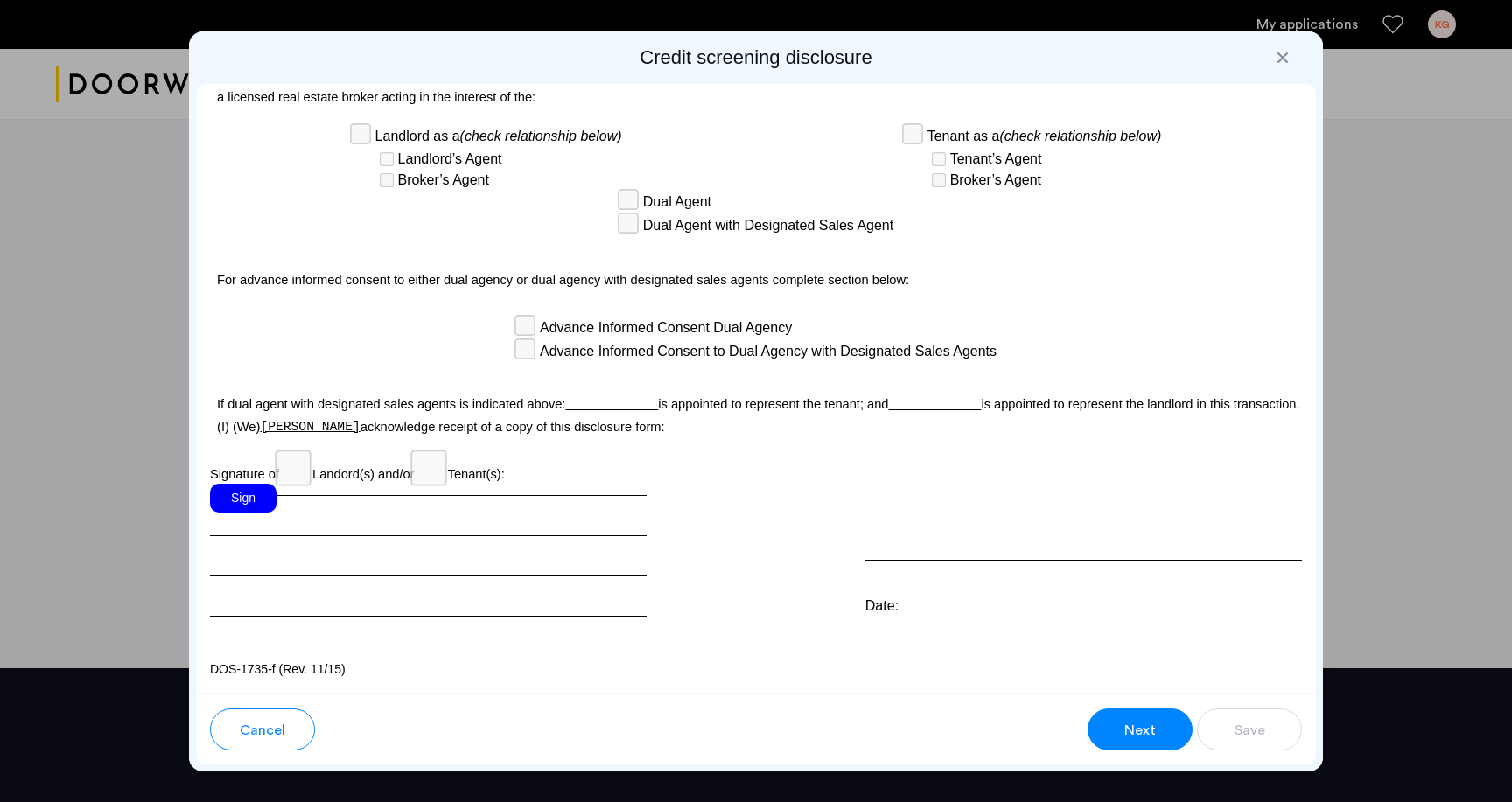
scroll to position [4708, 0]
click at [245, 503] on div "Sign" at bounding box center [243, 498] width 67 height 28
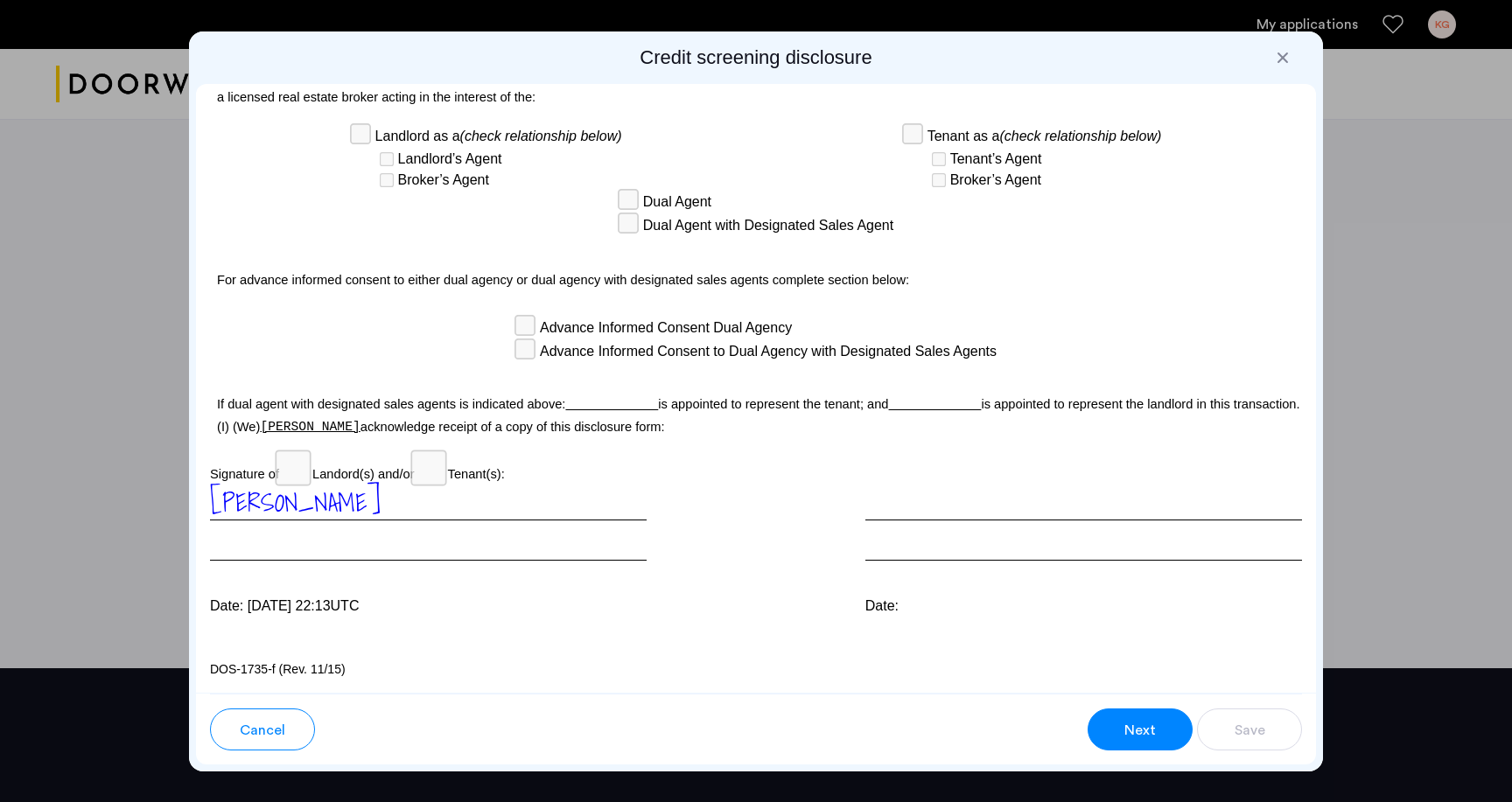
click at [1123, 731] on div "Next" at bounding box center [1140, 729] width 33 height 21
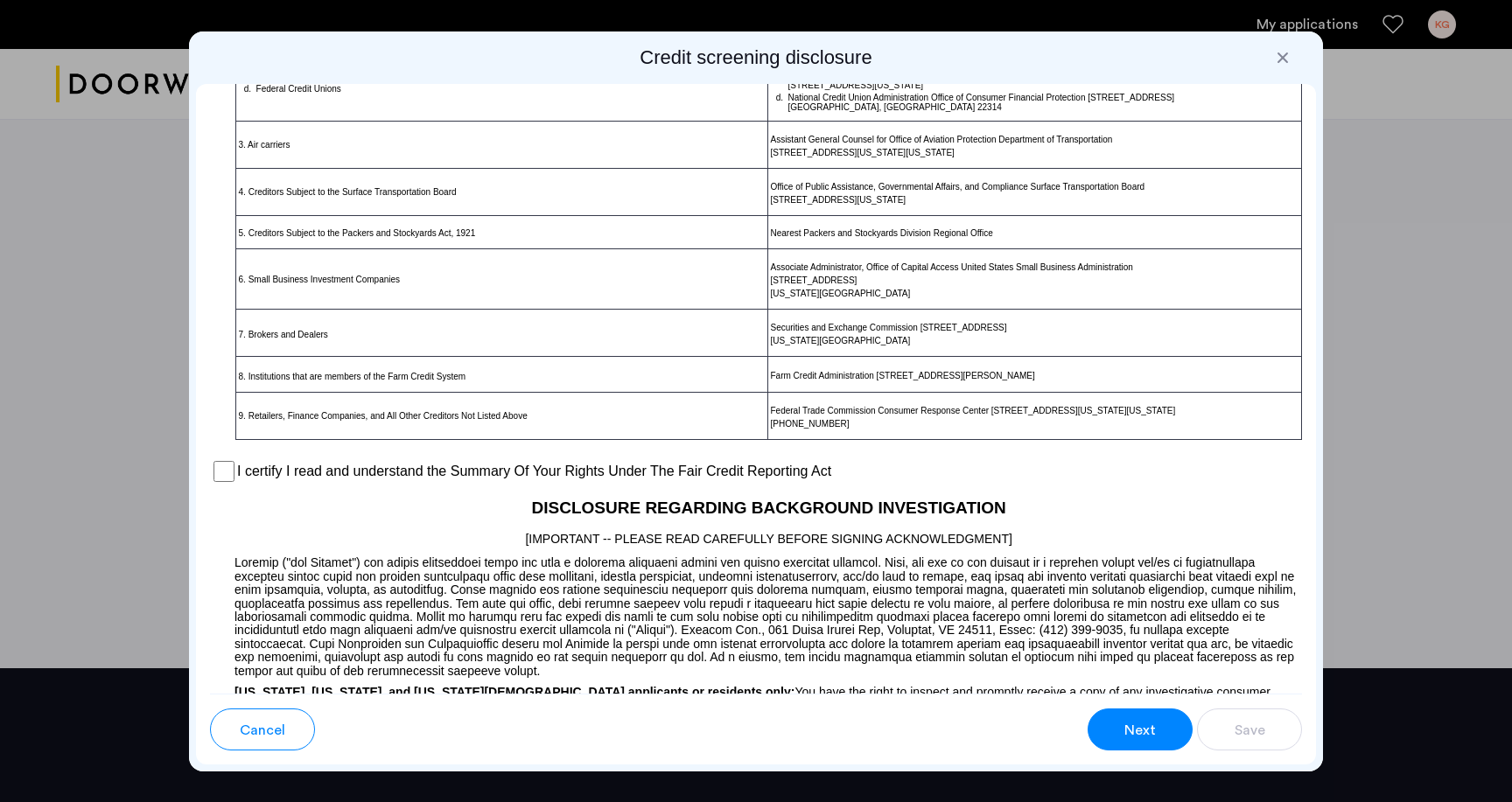
scroll to position [1046, 0]
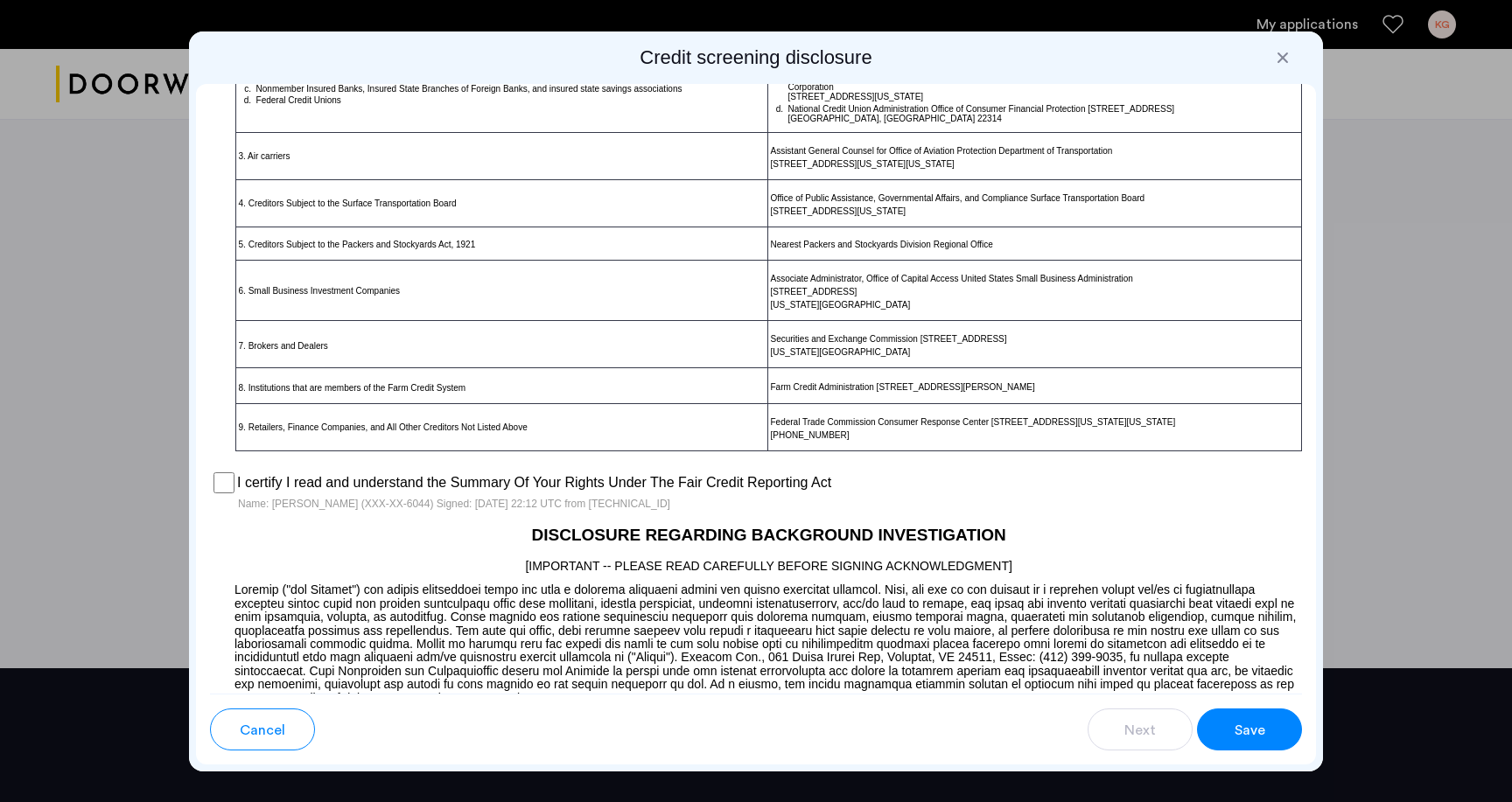
click at [1219, 720] on button "Save" at bounding box center [1249, 729] width 105 height 42
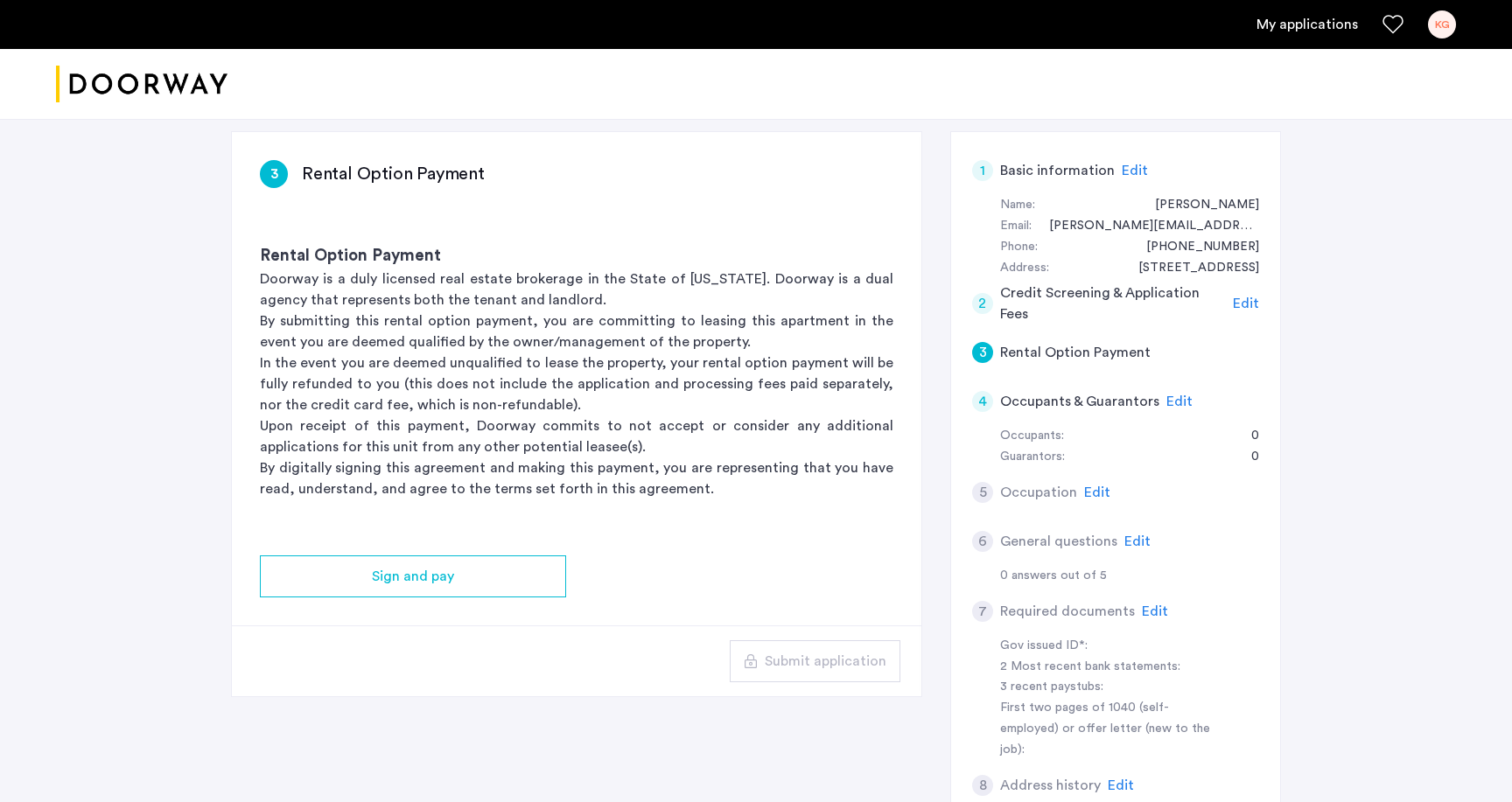
scroll to position [116, 0]
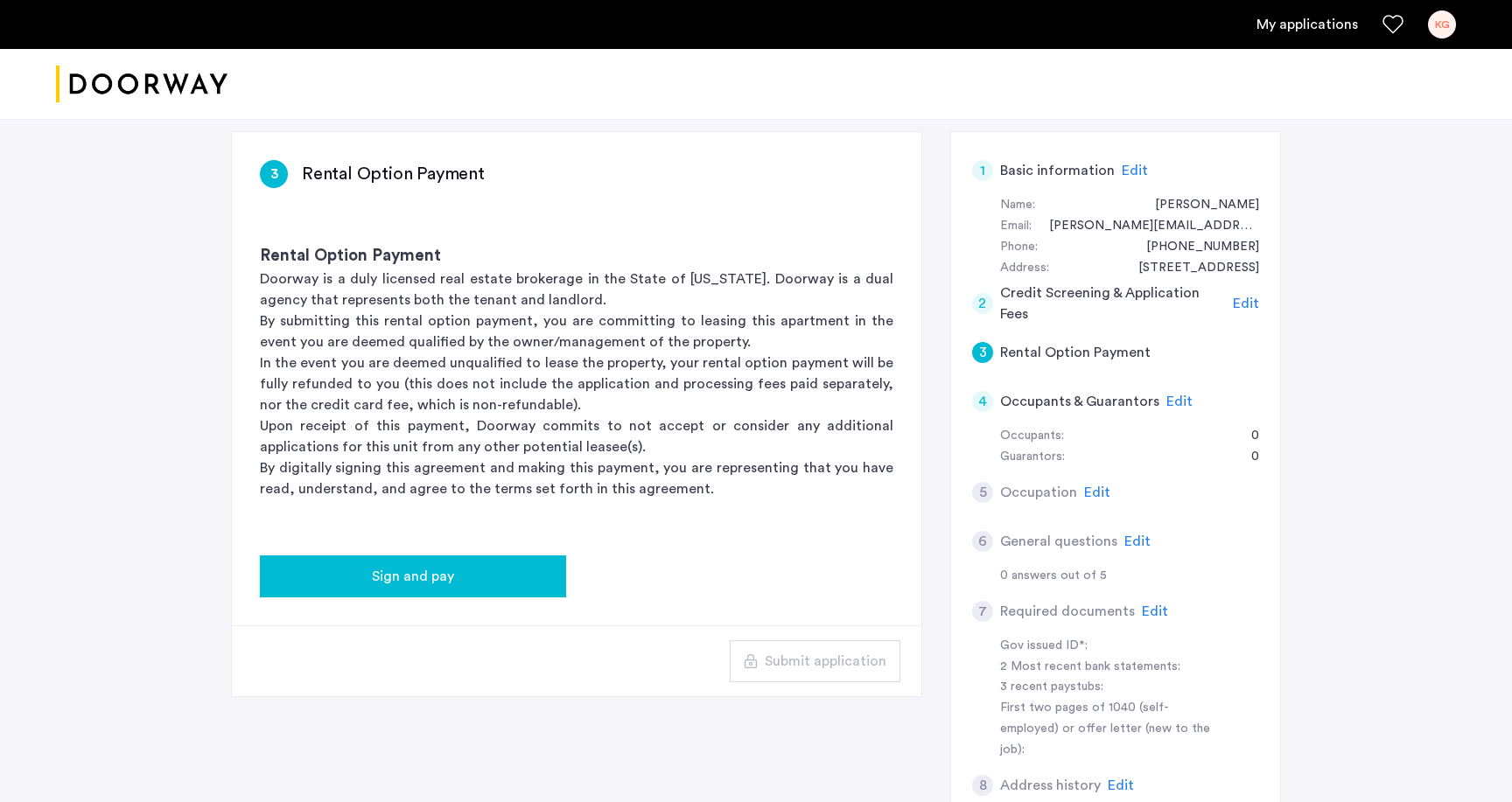
click at [509, 570] on div "Sign and pay" at bounding box center [412, 575] width 278 height 21
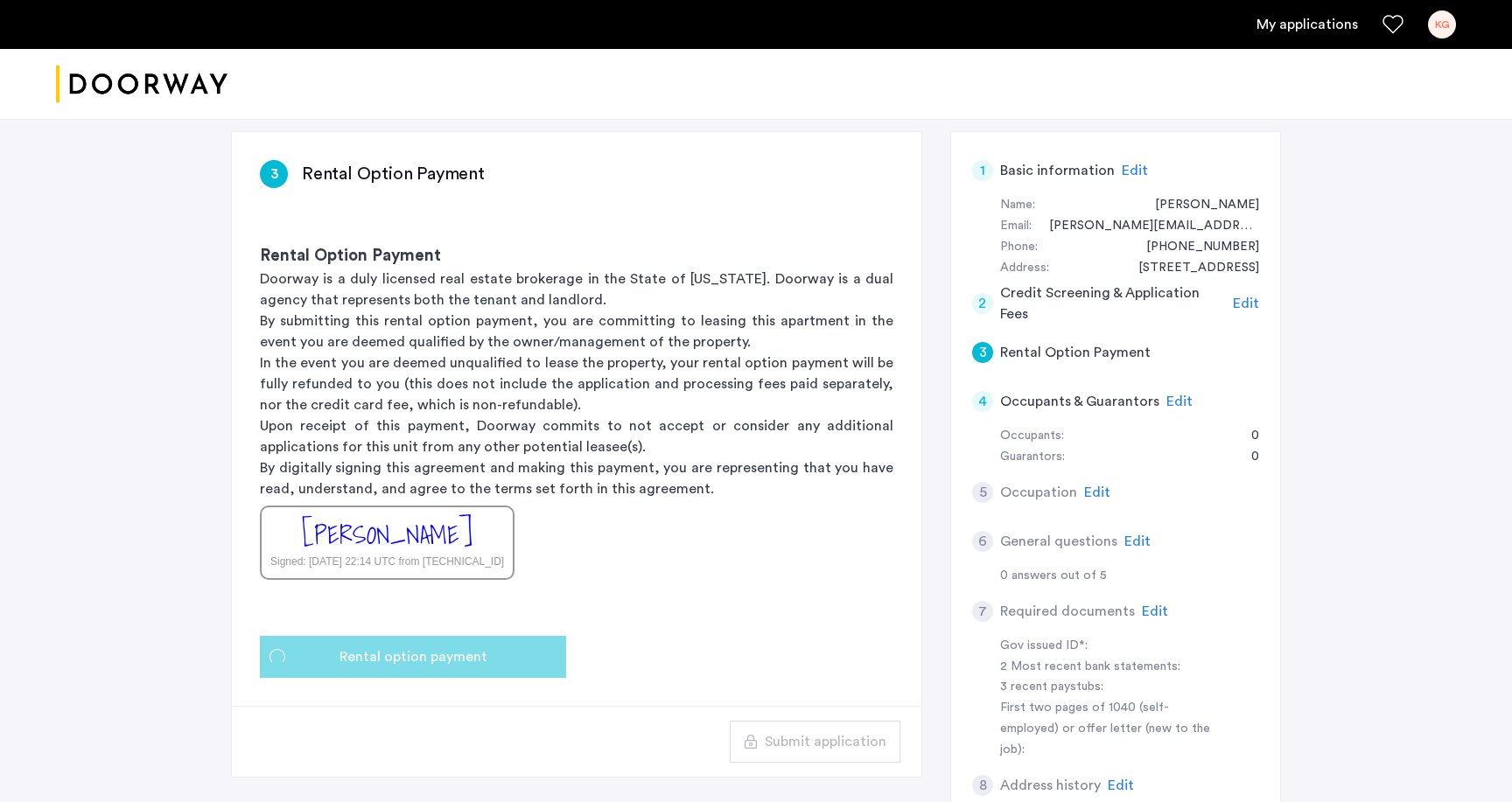
scroll to position [0, 0]
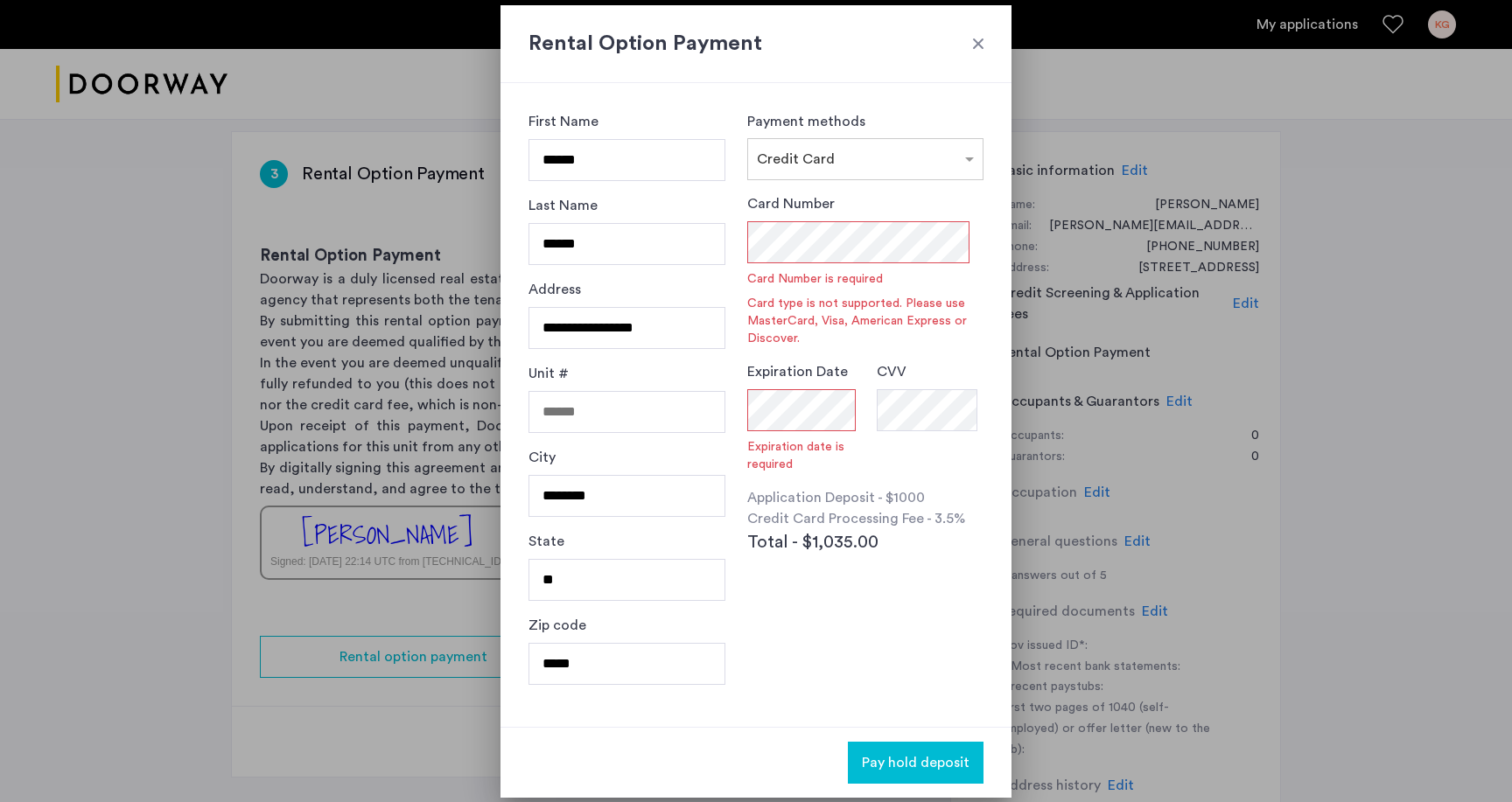
click at [975, 49] on div at bounding box center [978, 44] width 18 height 18
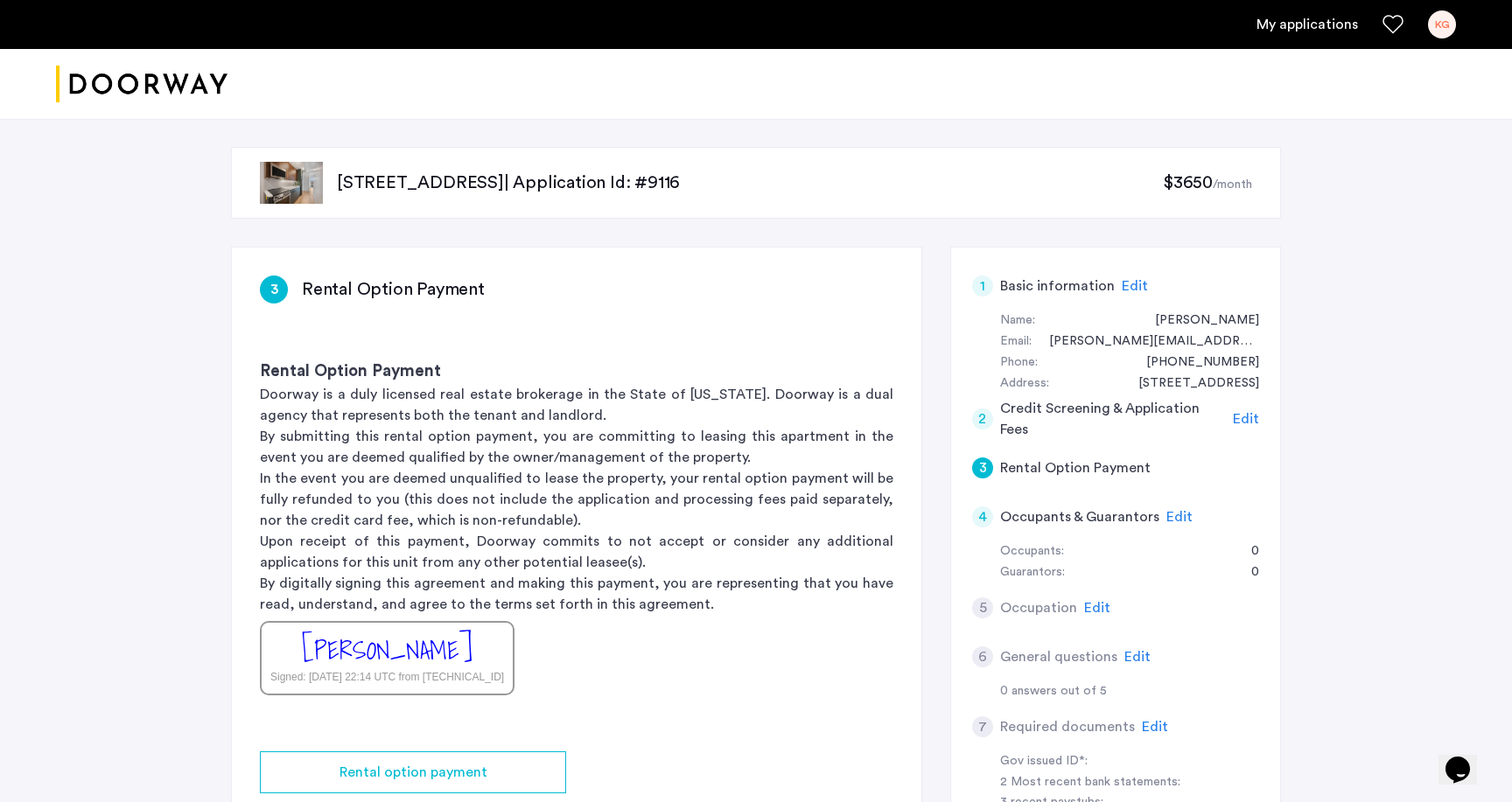
scroll to position [116, 0]
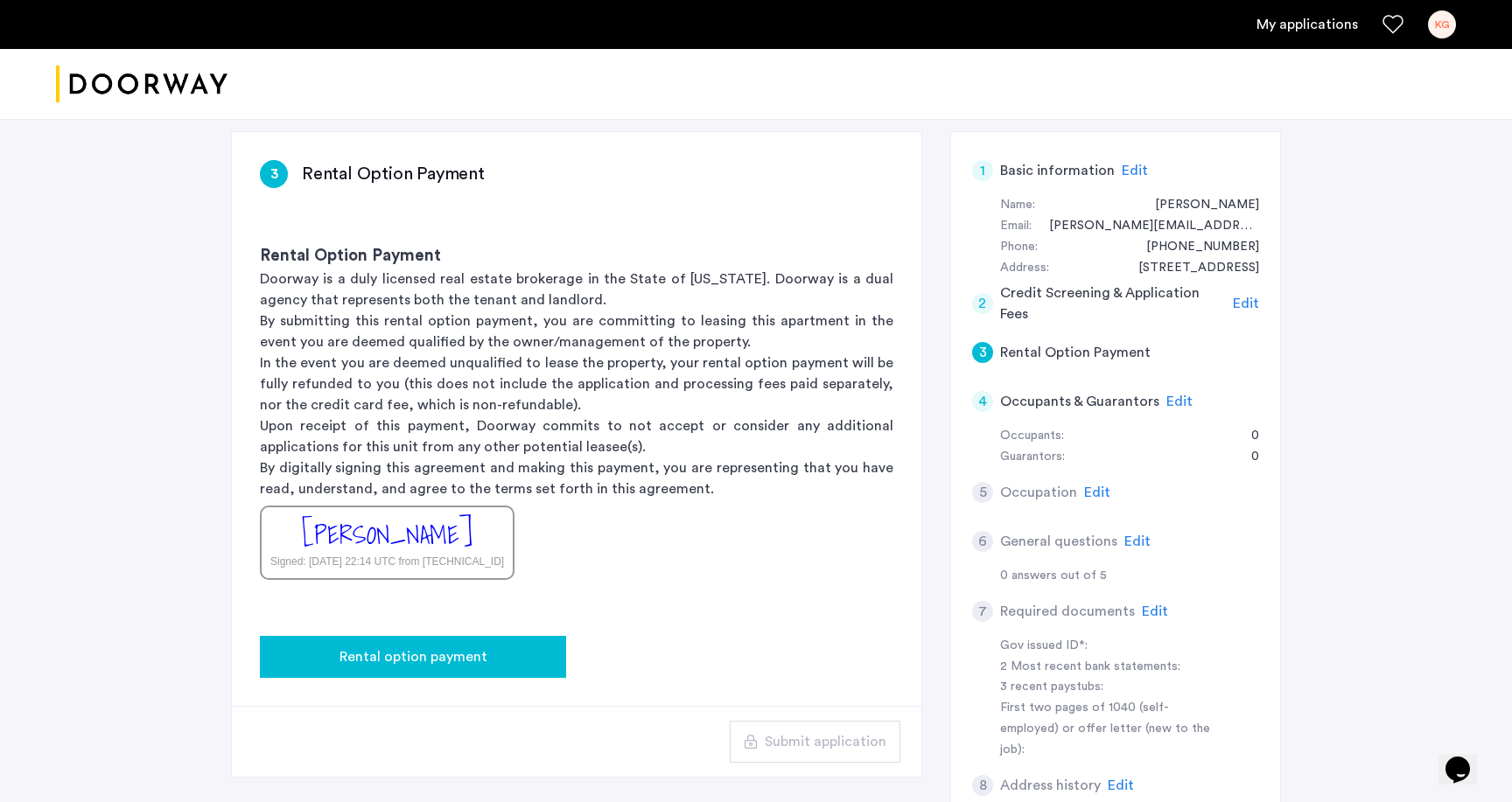
click at [499, 654] on div "Rental option payment" at bounding box center [412, 656] width 278 height 21
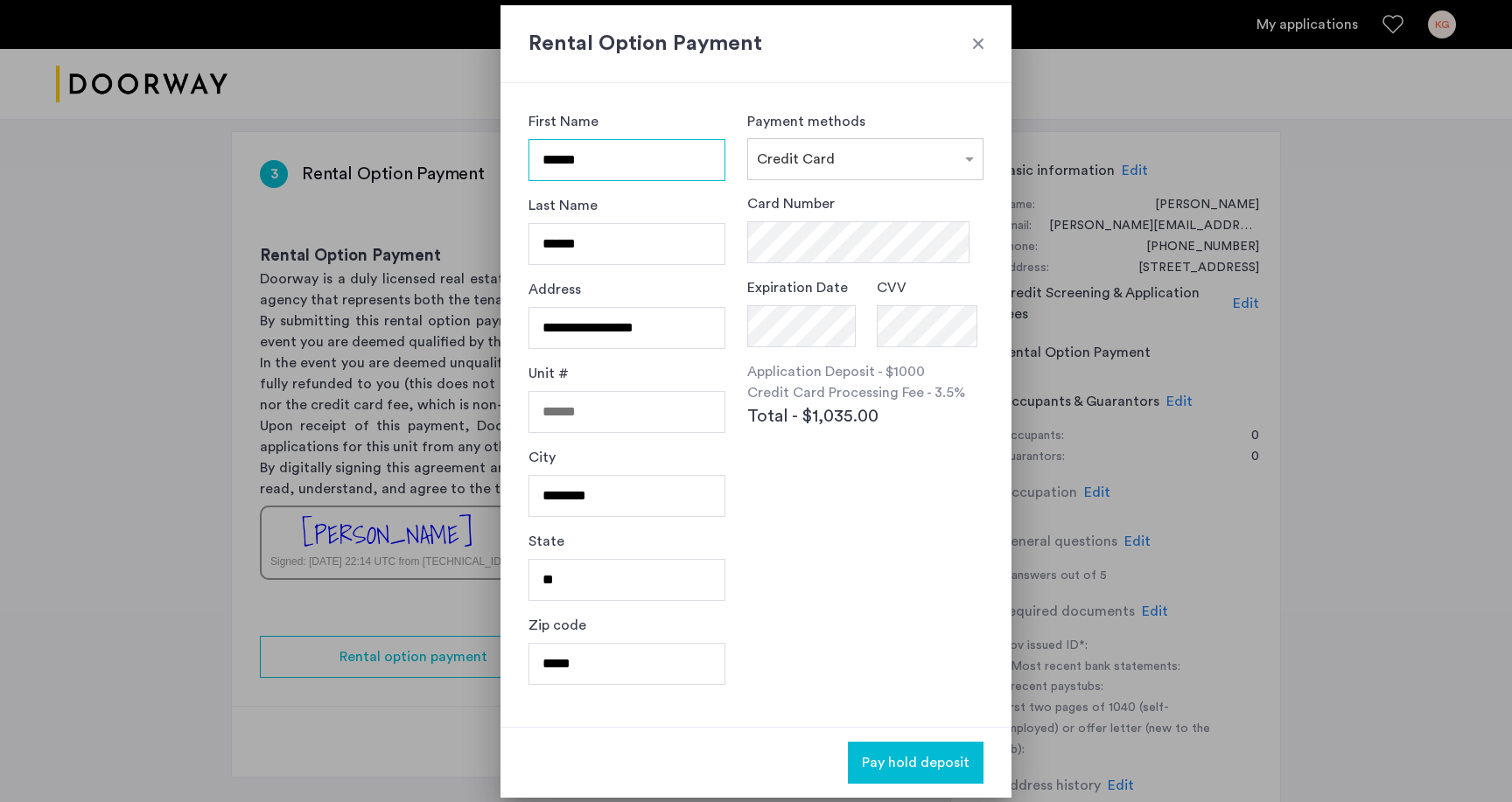
scroll to position [0, 0]
click at [977, 48] on div at bounding box center [978, 44] width 18 height 18
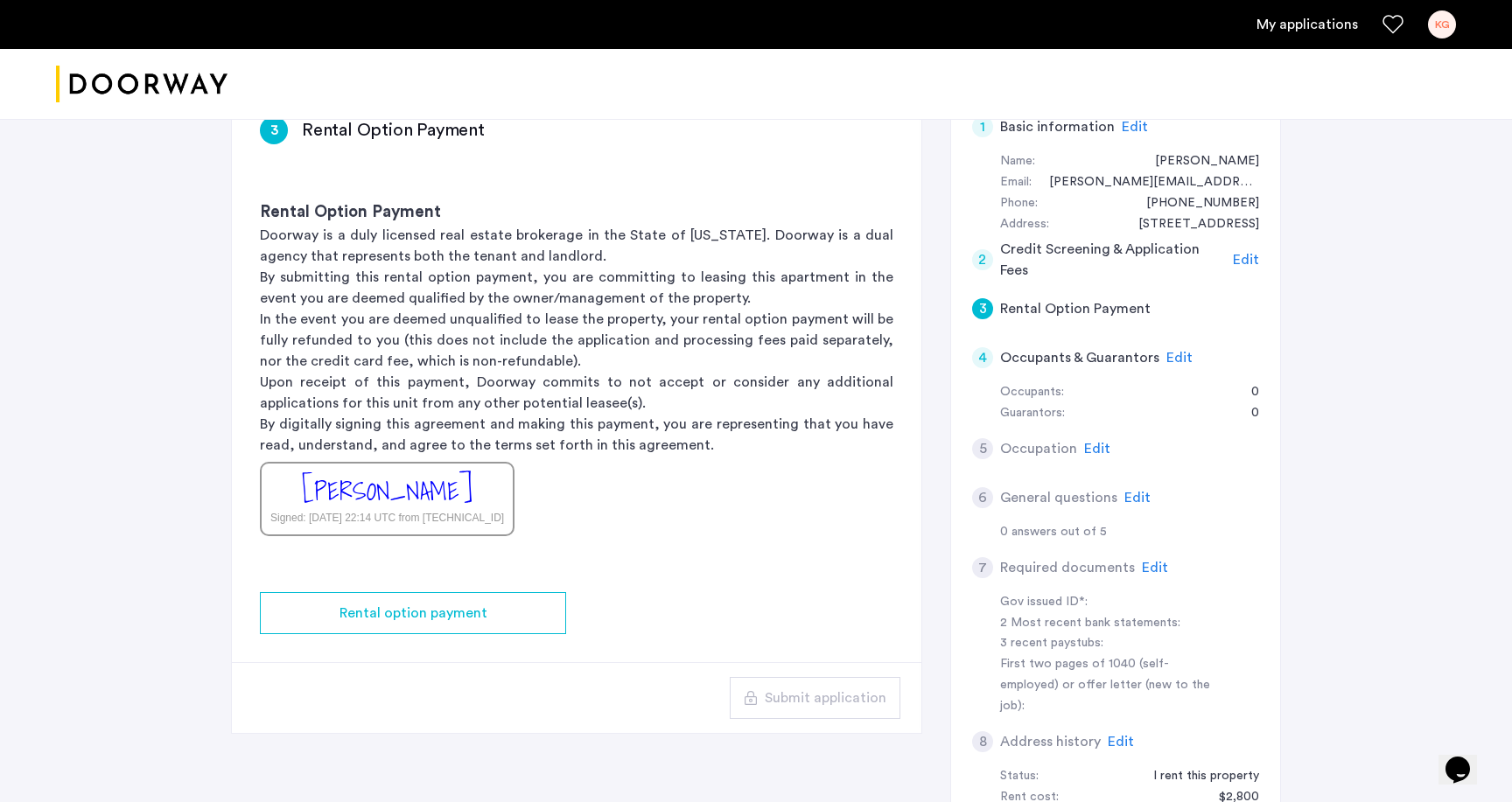
scroll to position [161, 0]
click at [1094, 446] on span "Edit" at bounding box center [1097, 447] width 27 height 14
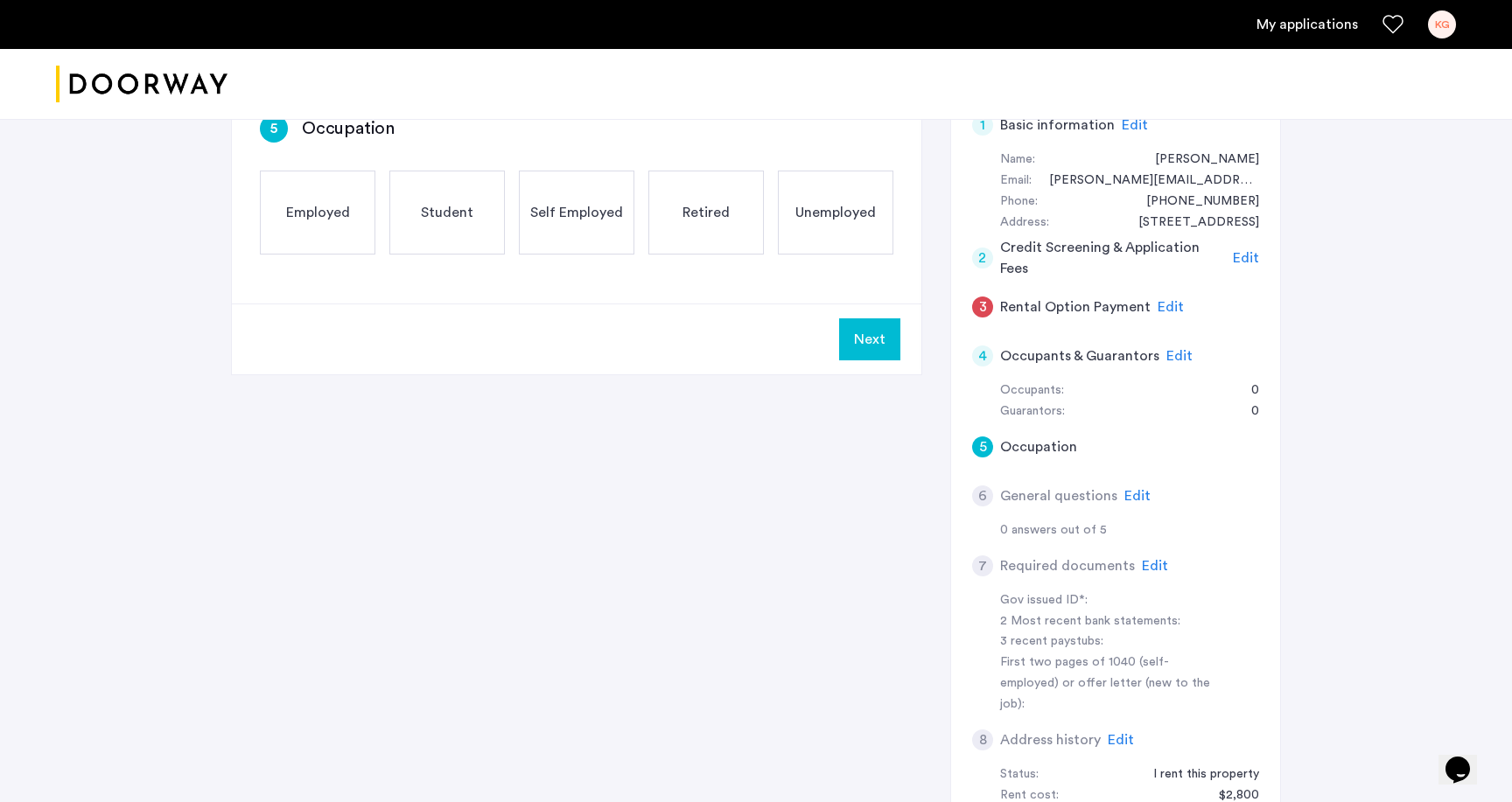
click at [1169, 308] on span "Edit" at bounding box center [1170, 307] width 27 height 14
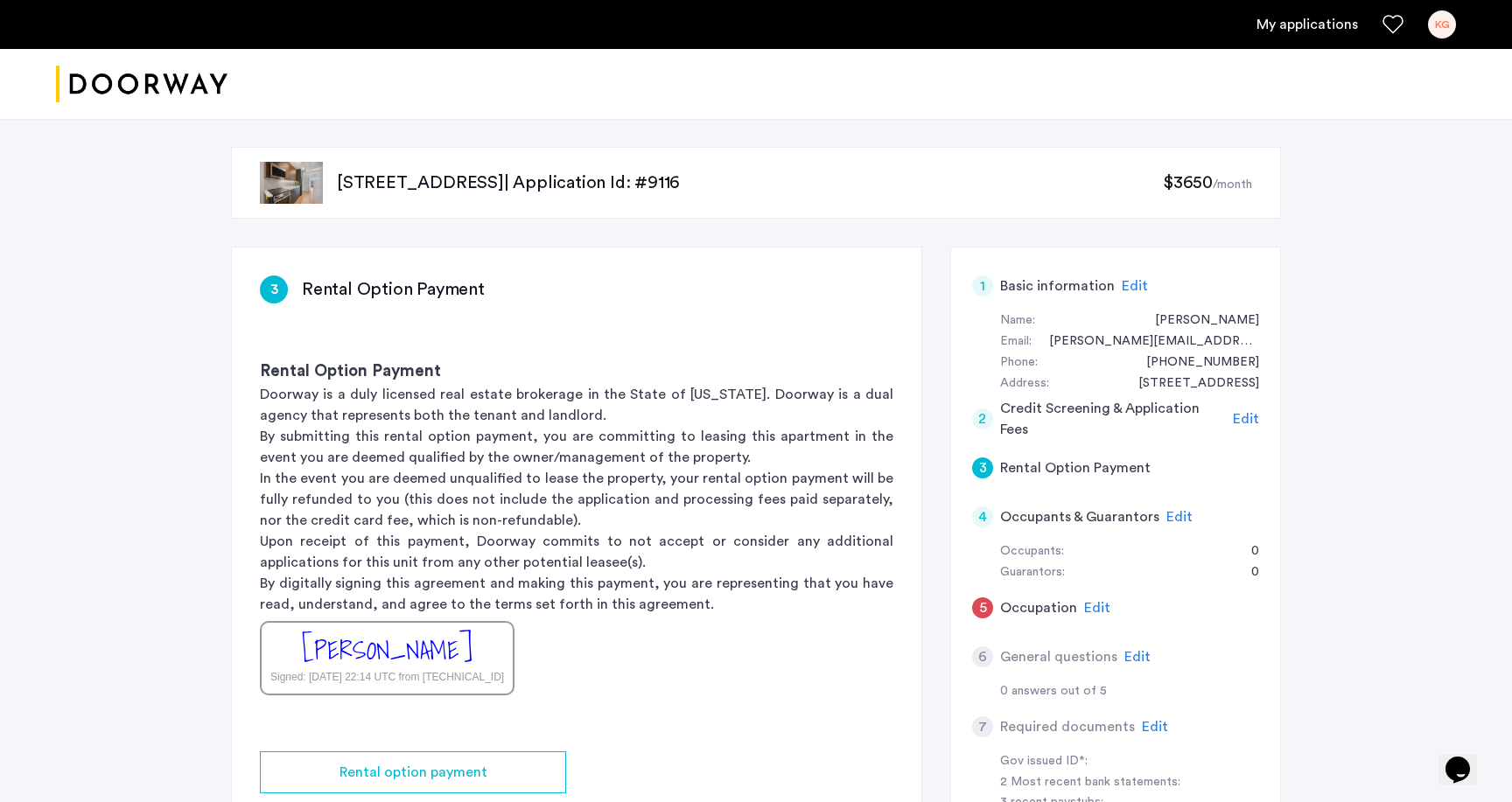
scroll to position [41, 0]
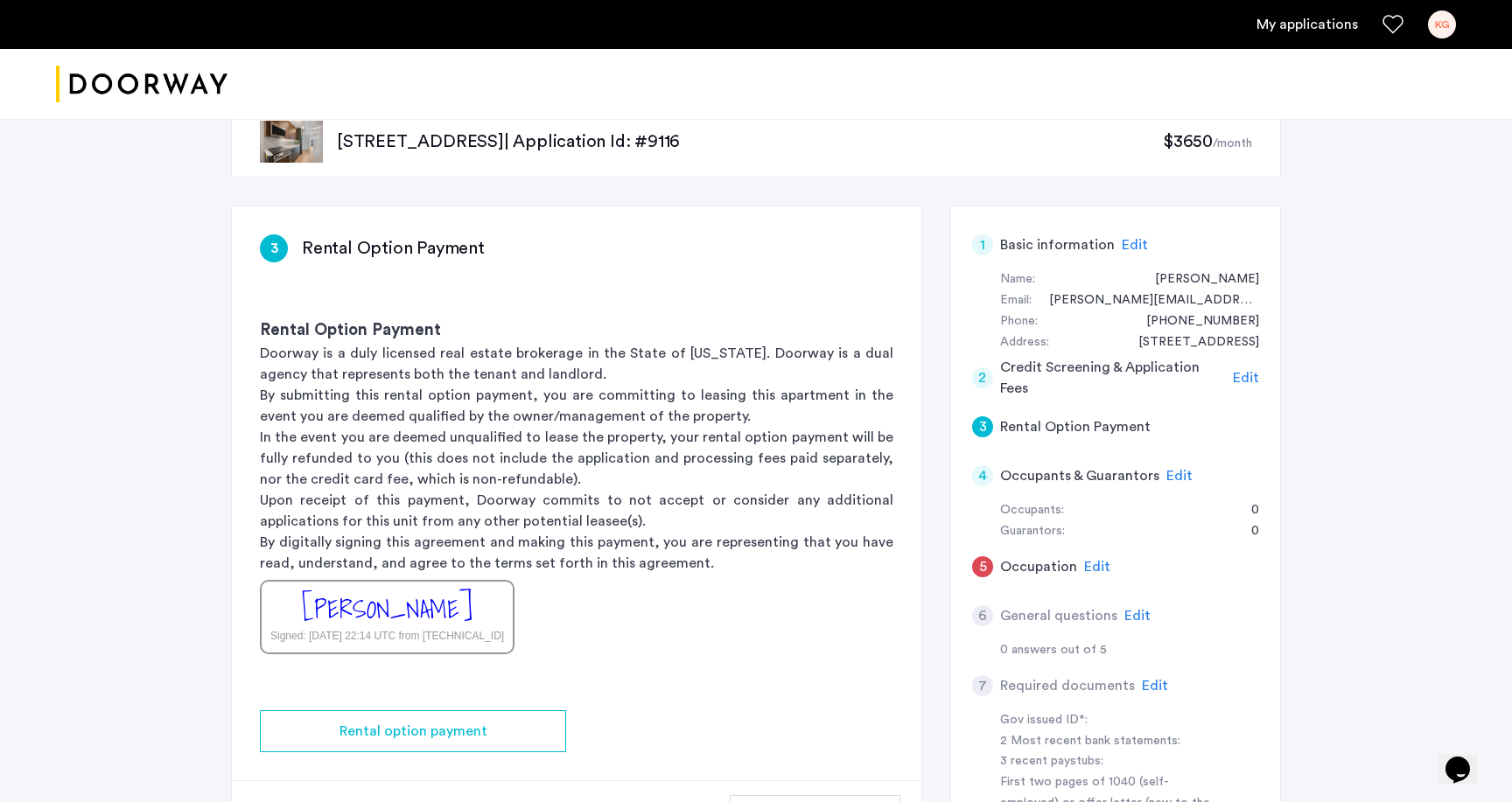
click at [1139, 611] on span "Edit" at bounding box center [1137, 615] width 27 height 14
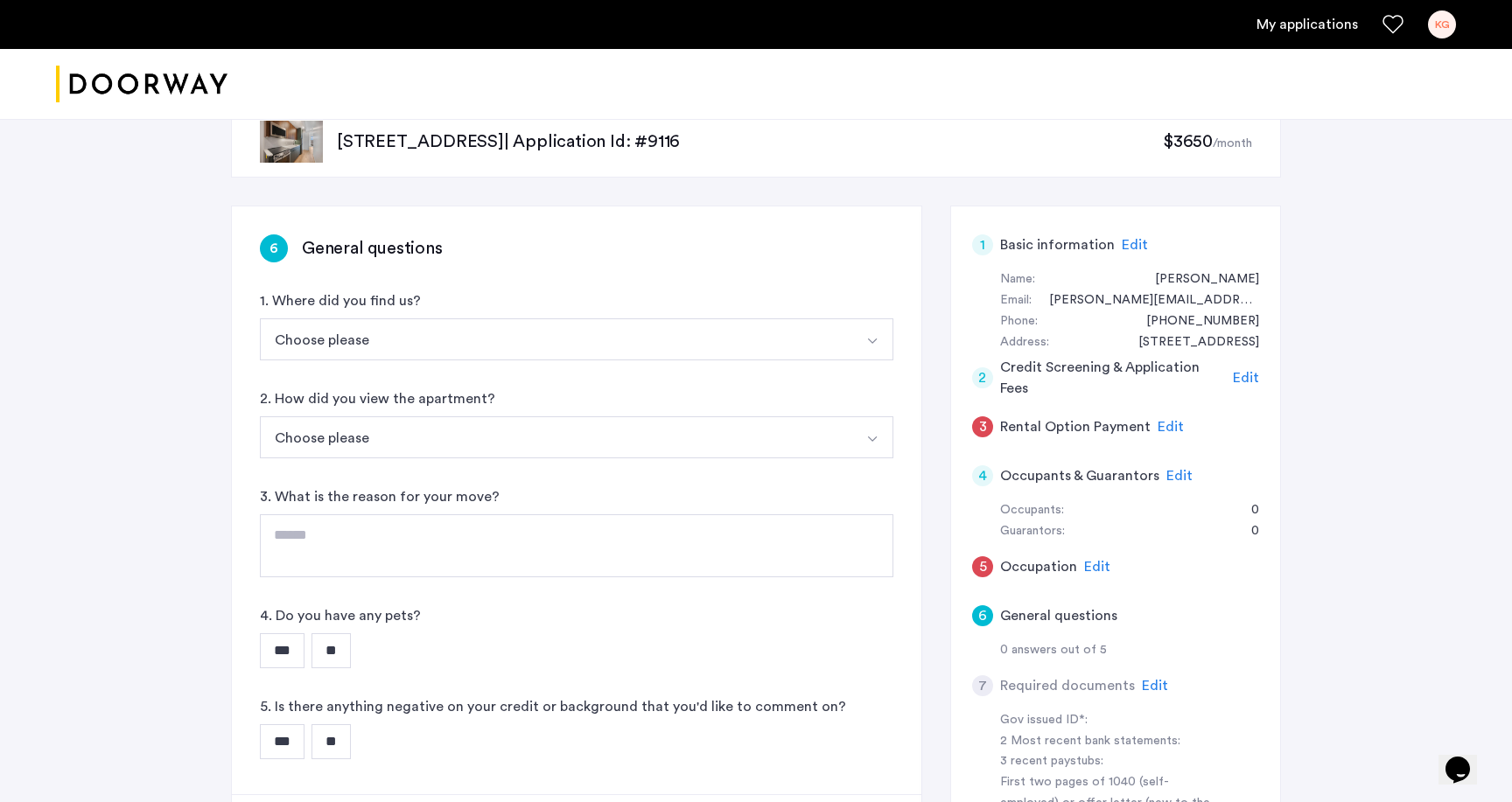
click at [494, 341] on button "Choose please" at bounding box center [556, 339] width 592 height 42
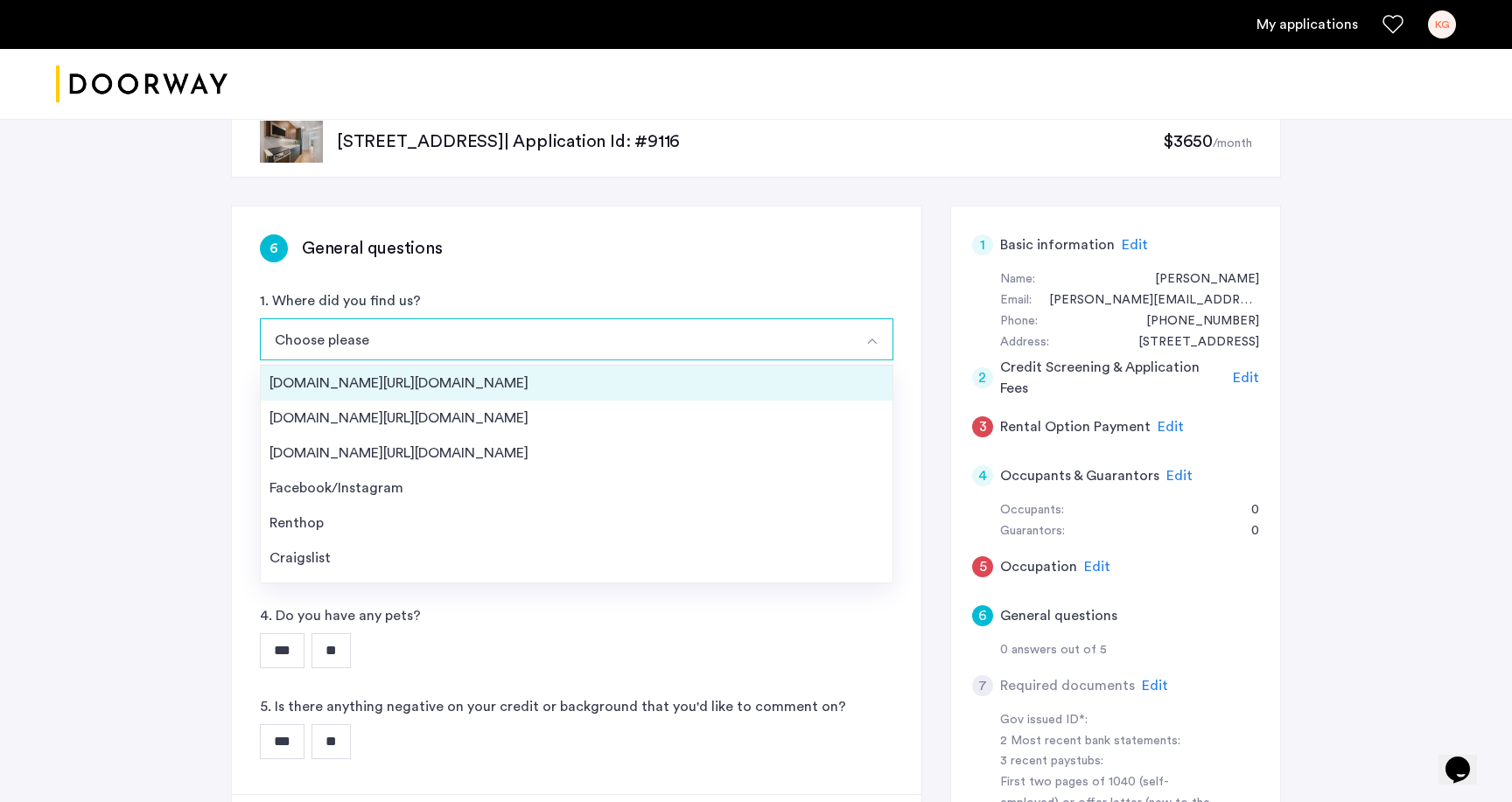
scroll to position [0, 0]
click at [418, 381] on div "[DOMAIN_NAME][URL][DOMAIN_NAME]" at bounding box center [575, 383] width 614 height 21
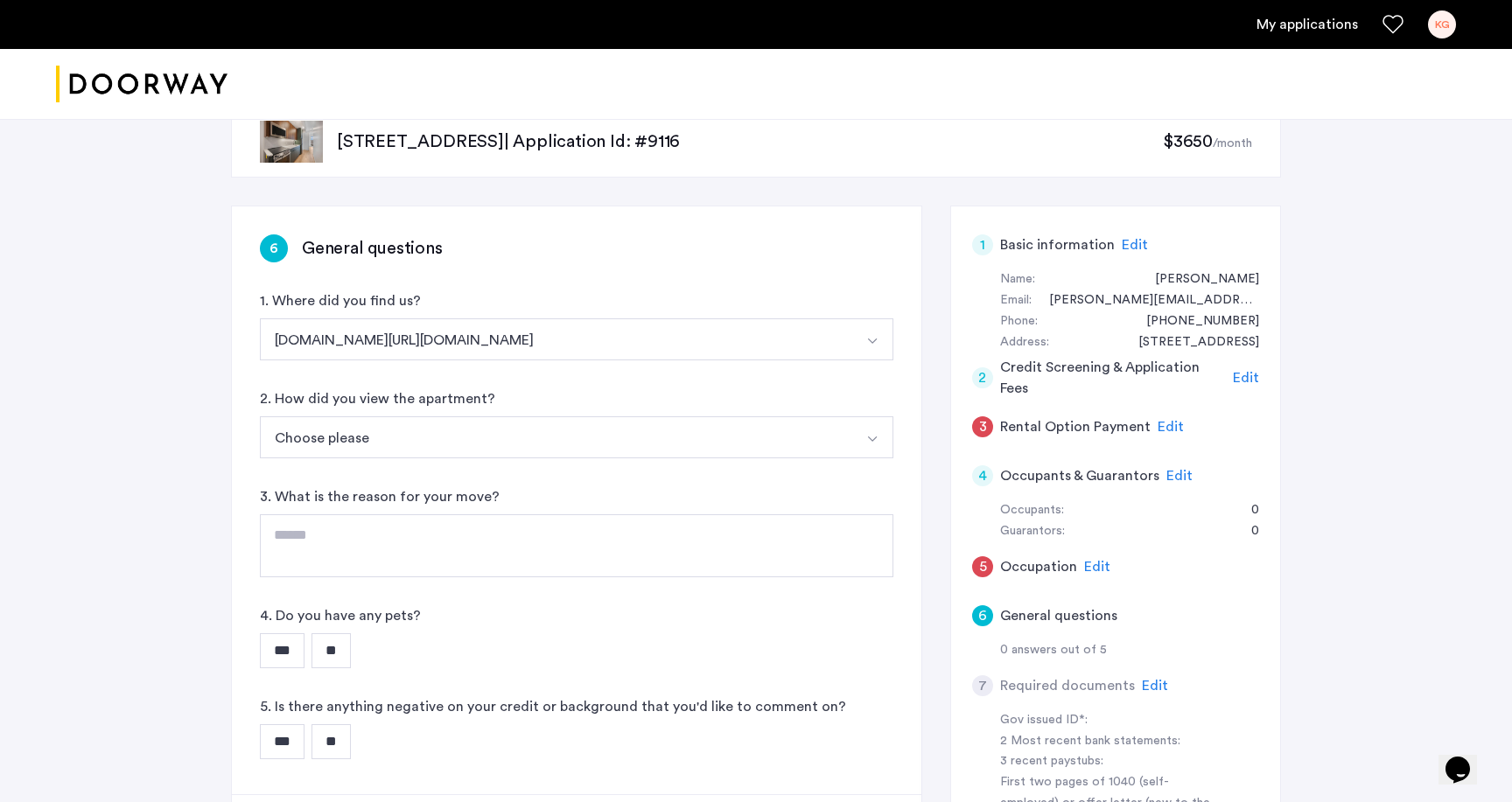
click at [439, 435] on button "Choose please" at bounding box center [556, 437] width 592 height 42
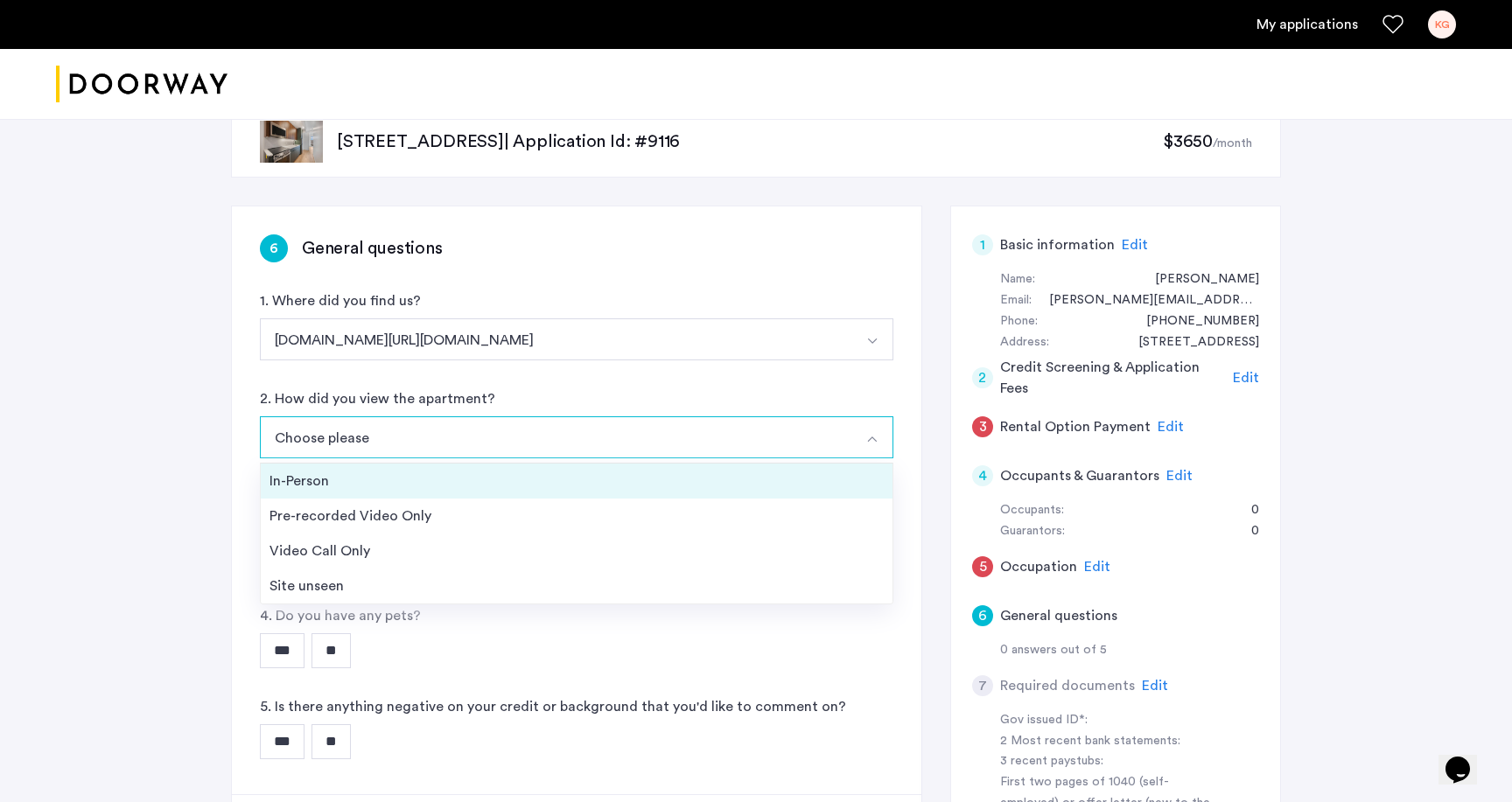
click at [410, 484] on div "In-Person" at bounding box center [575, 480] width 614 height 21
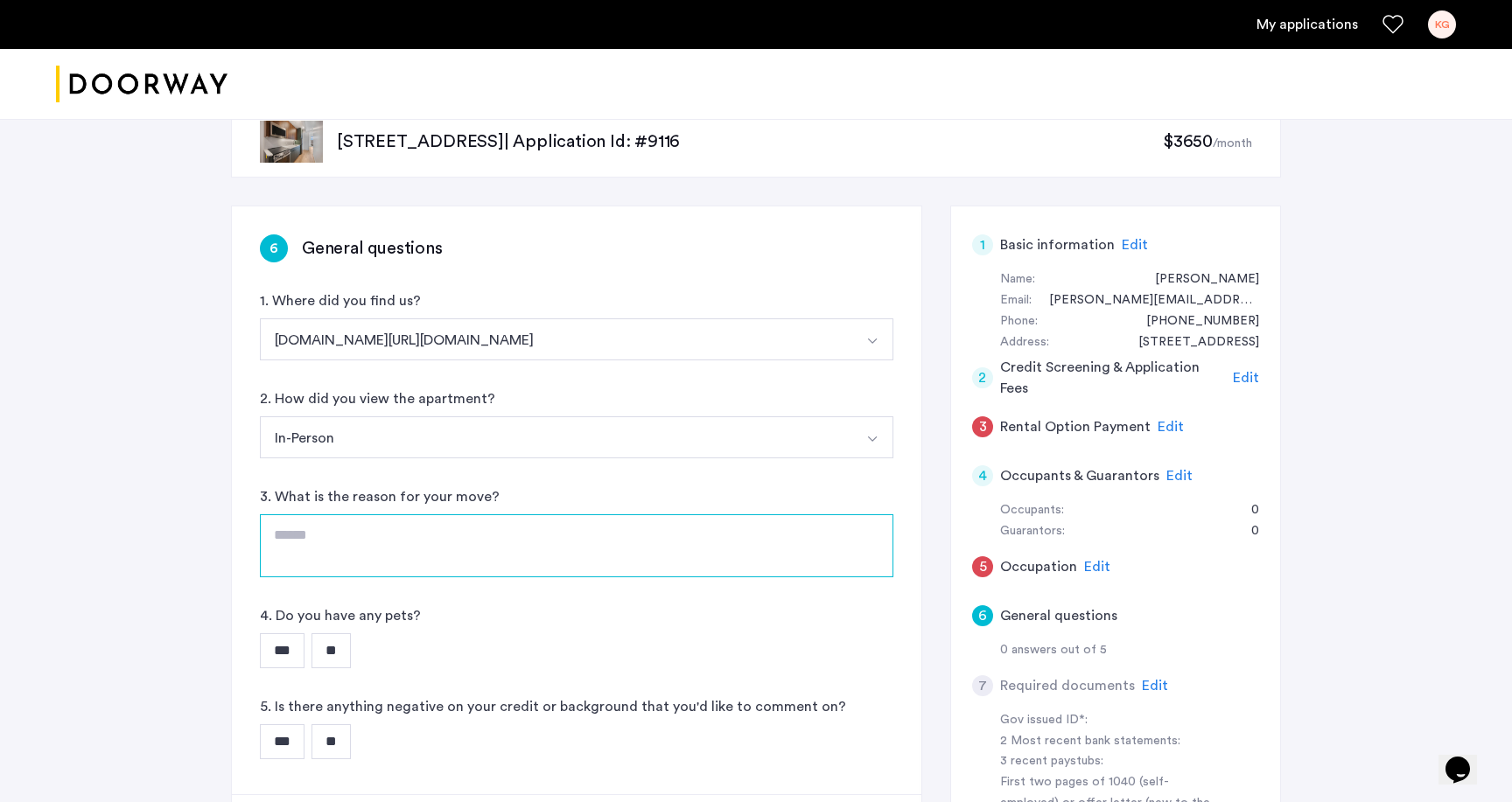
click at [414, 536] on textarea at bounding box center [576, 546] width 633 height 63
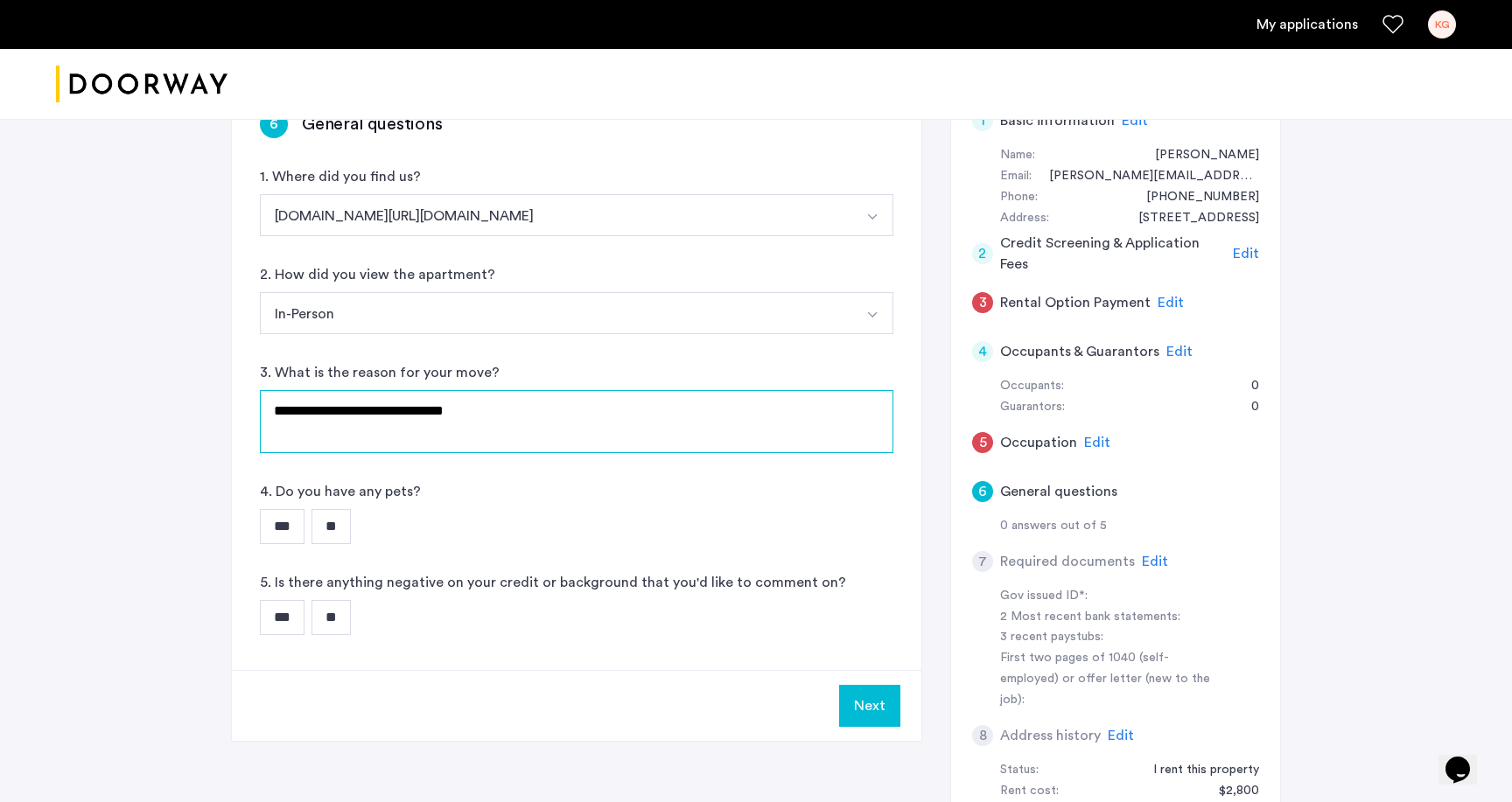
scroll to position [185, 0]
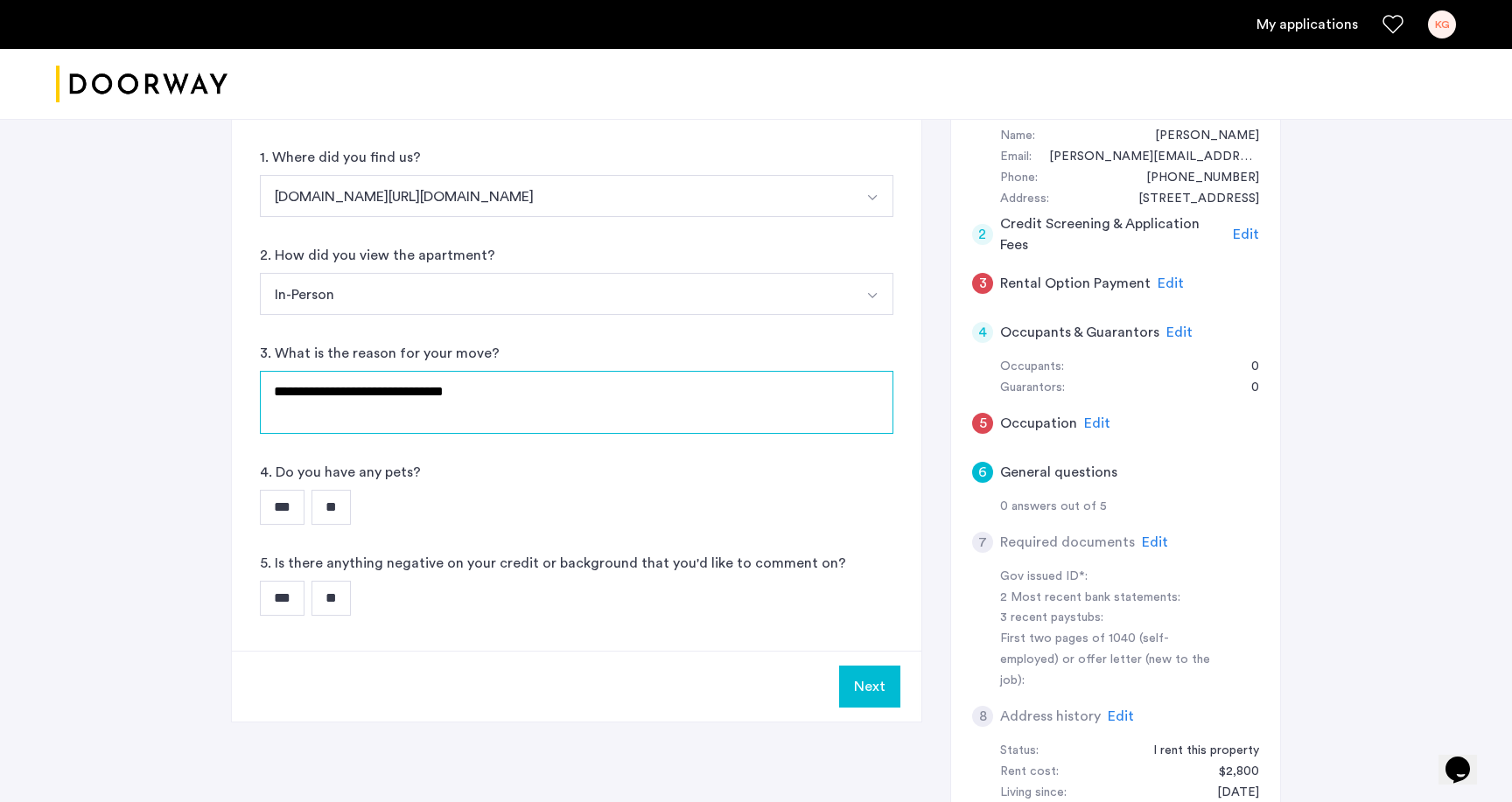
type textarea "**********"
click at [349, 512] on input "**" at bounding box center [331, 508] width 39 height 35
click at [346, 585] on input "**" at bounding box center [331, 599] width 39 height 35
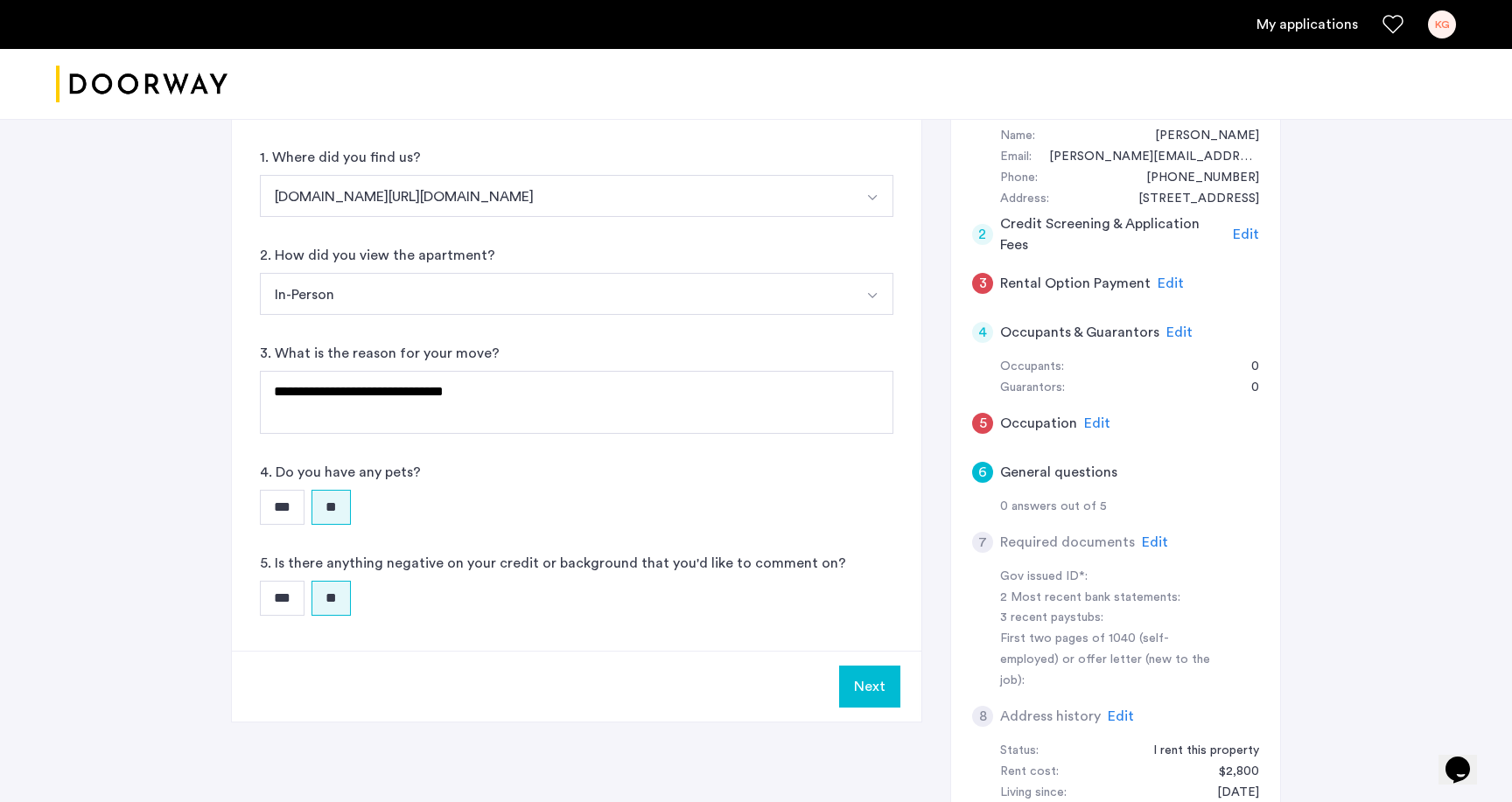
click at [877, 694] on button "Next" at bounding box center [869, 686] width 61 height 42
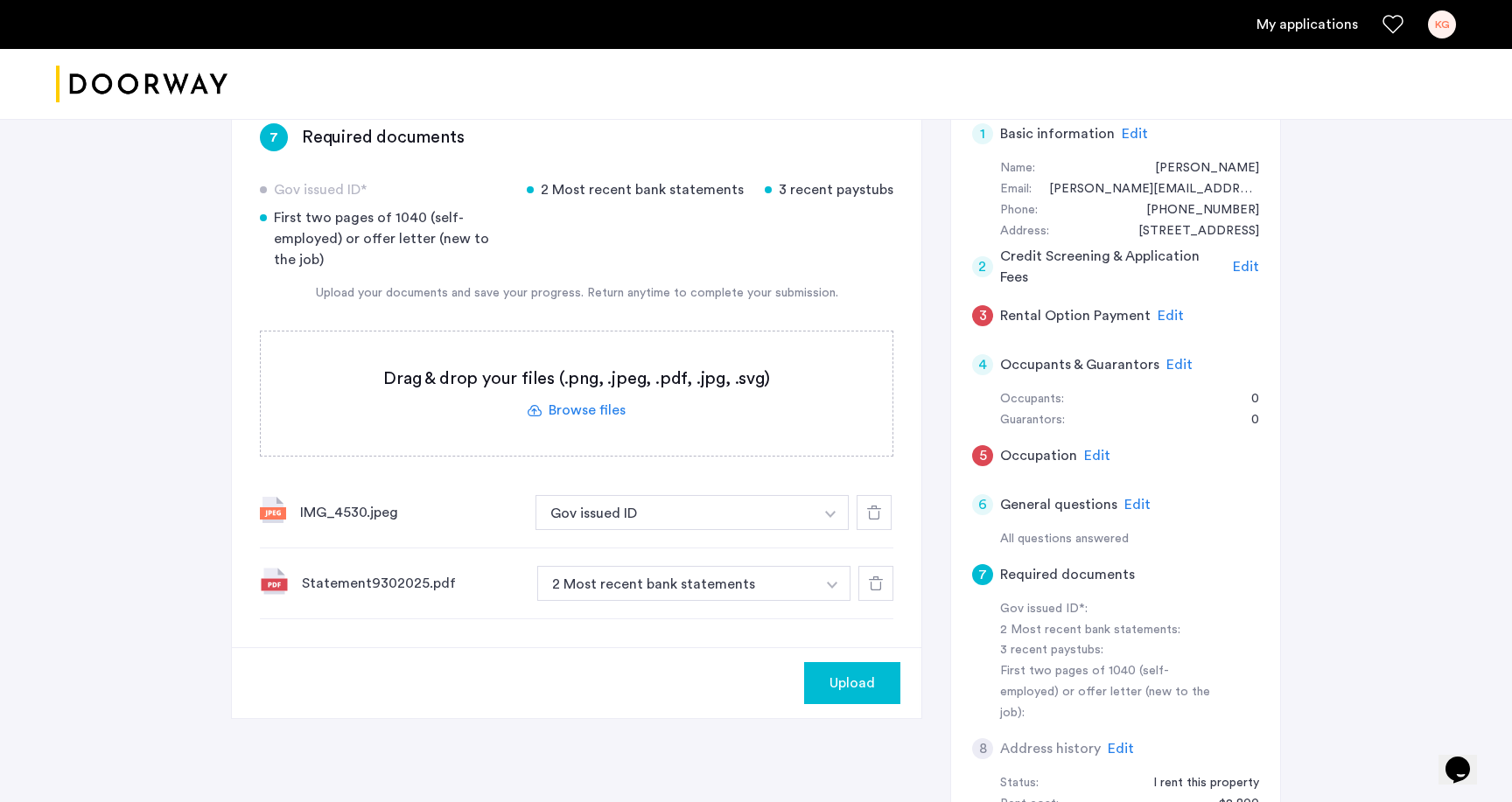
scroll to position [155, 0]
click at [833, 583] on img "button" at bounding box center [832, 582] width 11 height 7
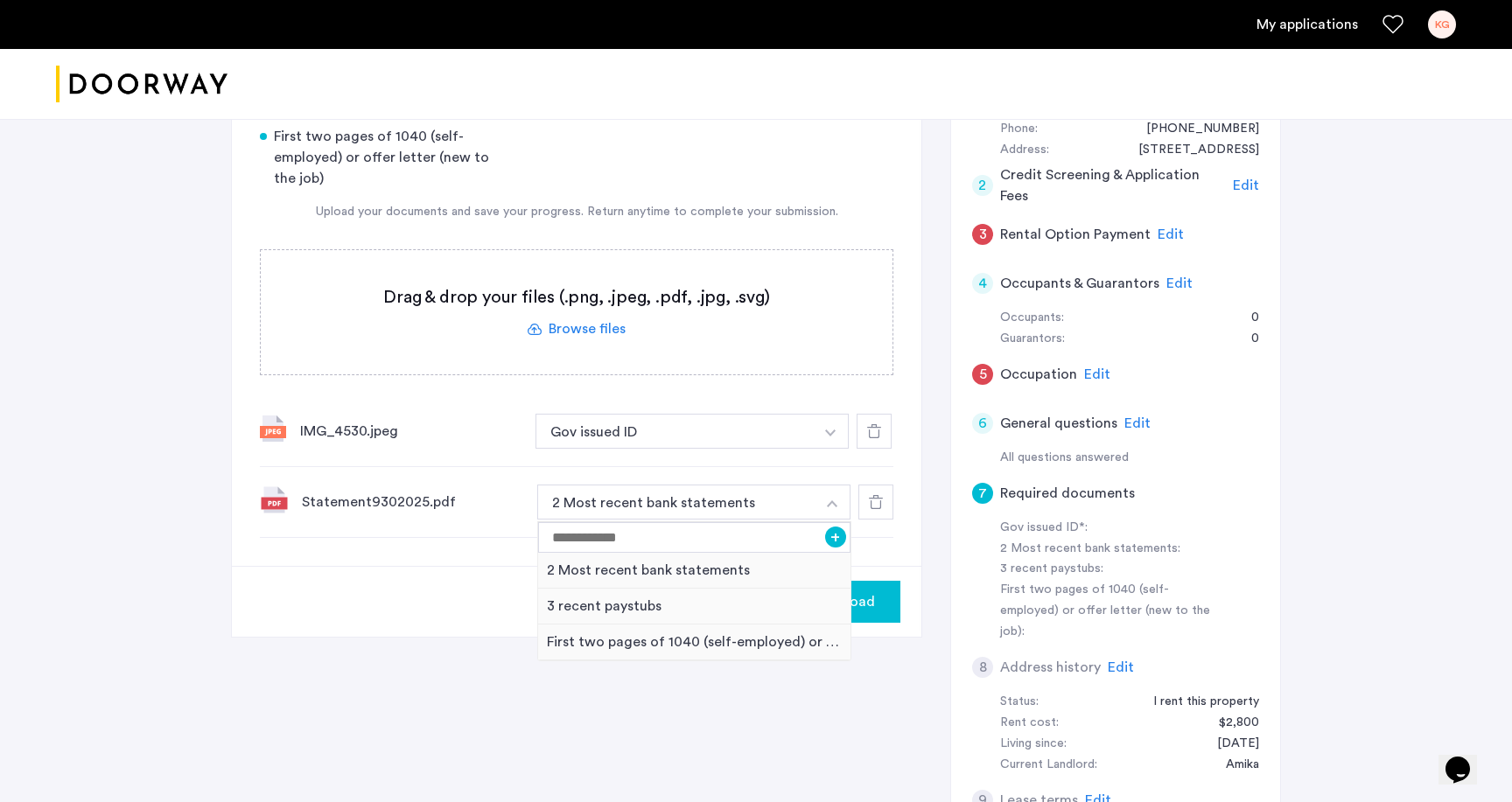
scroll to position [246, 0]
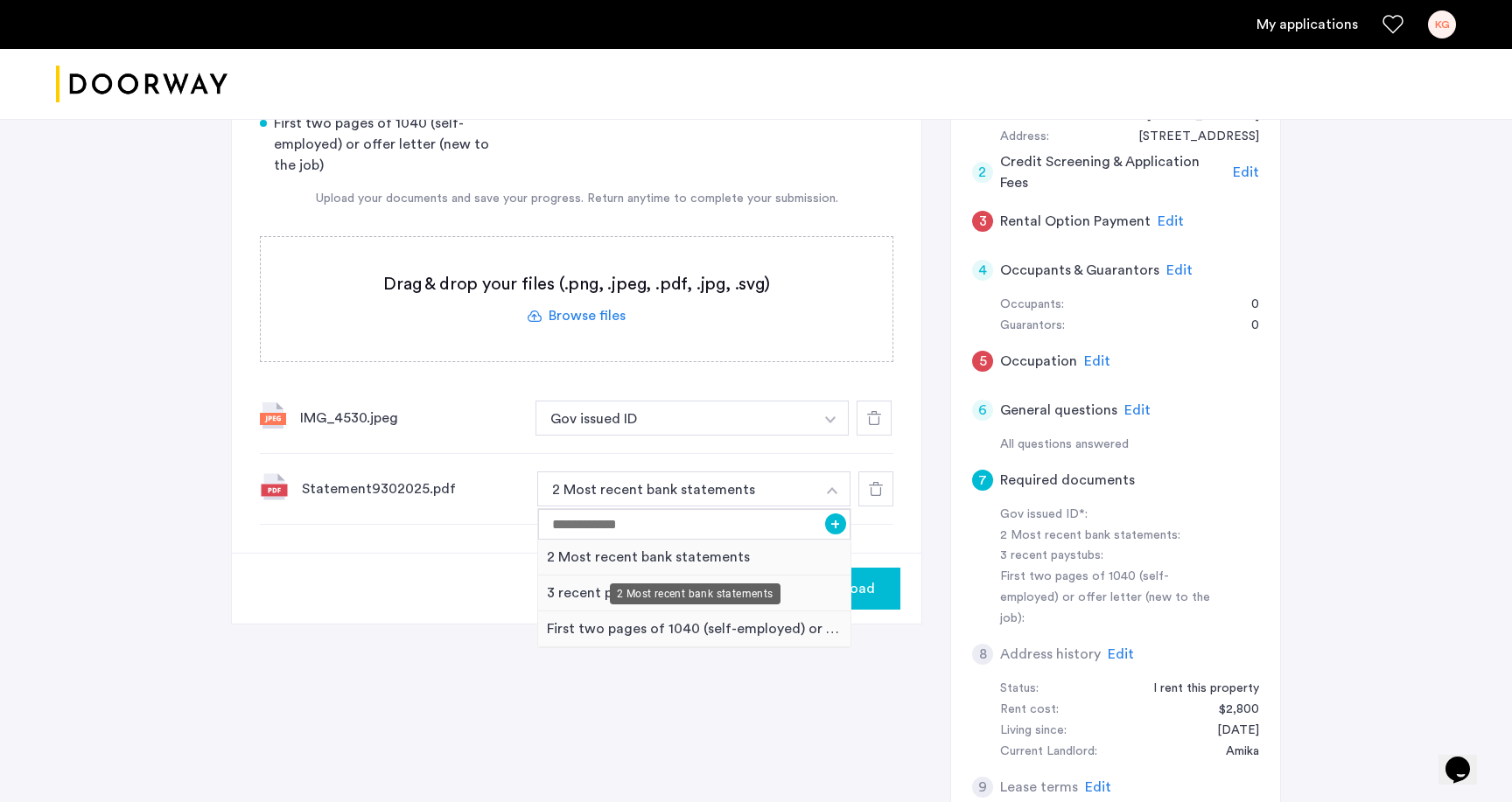
click at [723, 553] on div "2 Most recent bank statements" at bounding box center [694, 558] width 312 height 36
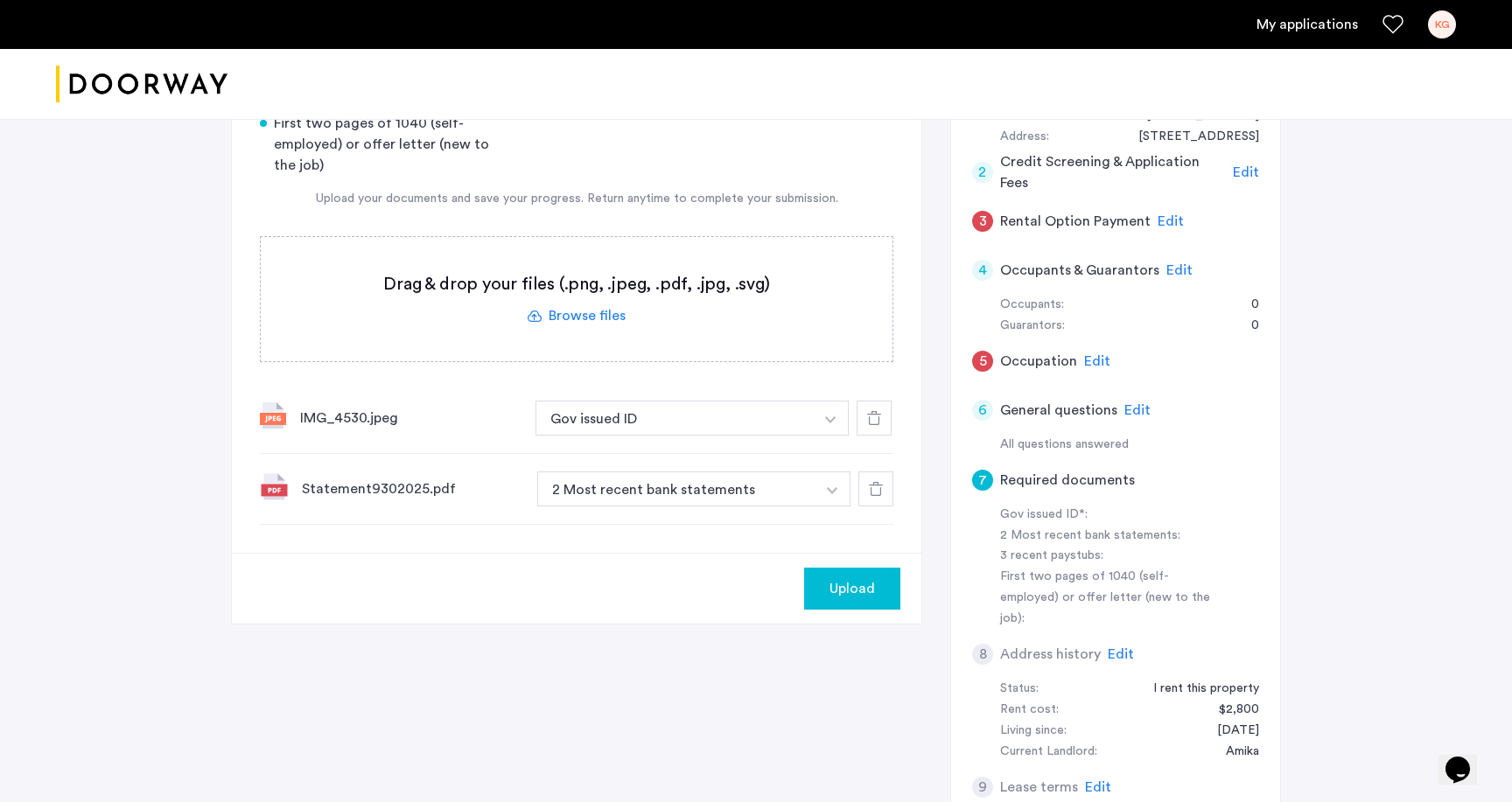
click at [859, 595] on span "Upload" at bounding box center [852, 588] width 45 height 21
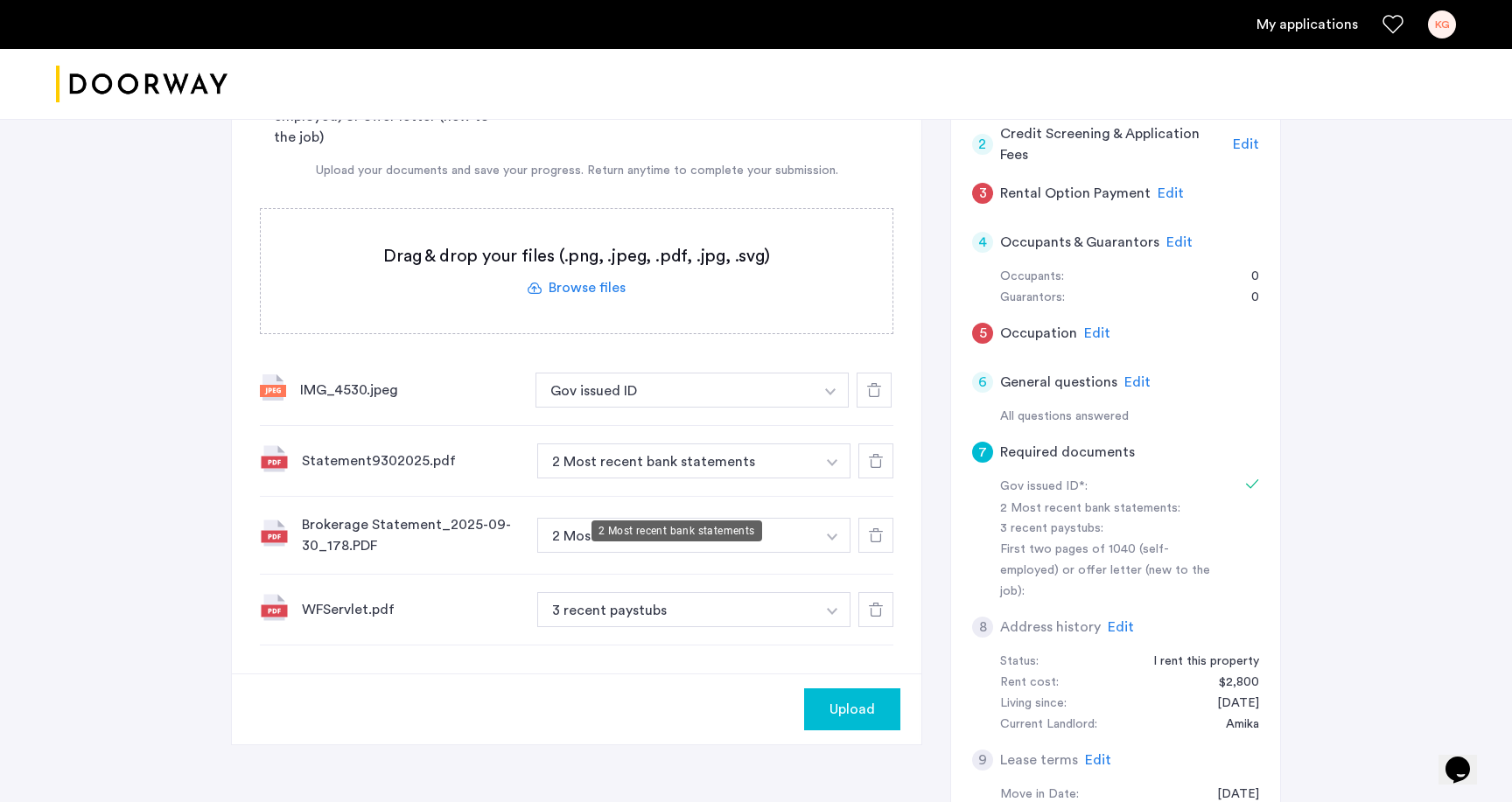
scroll to position [290, 0]
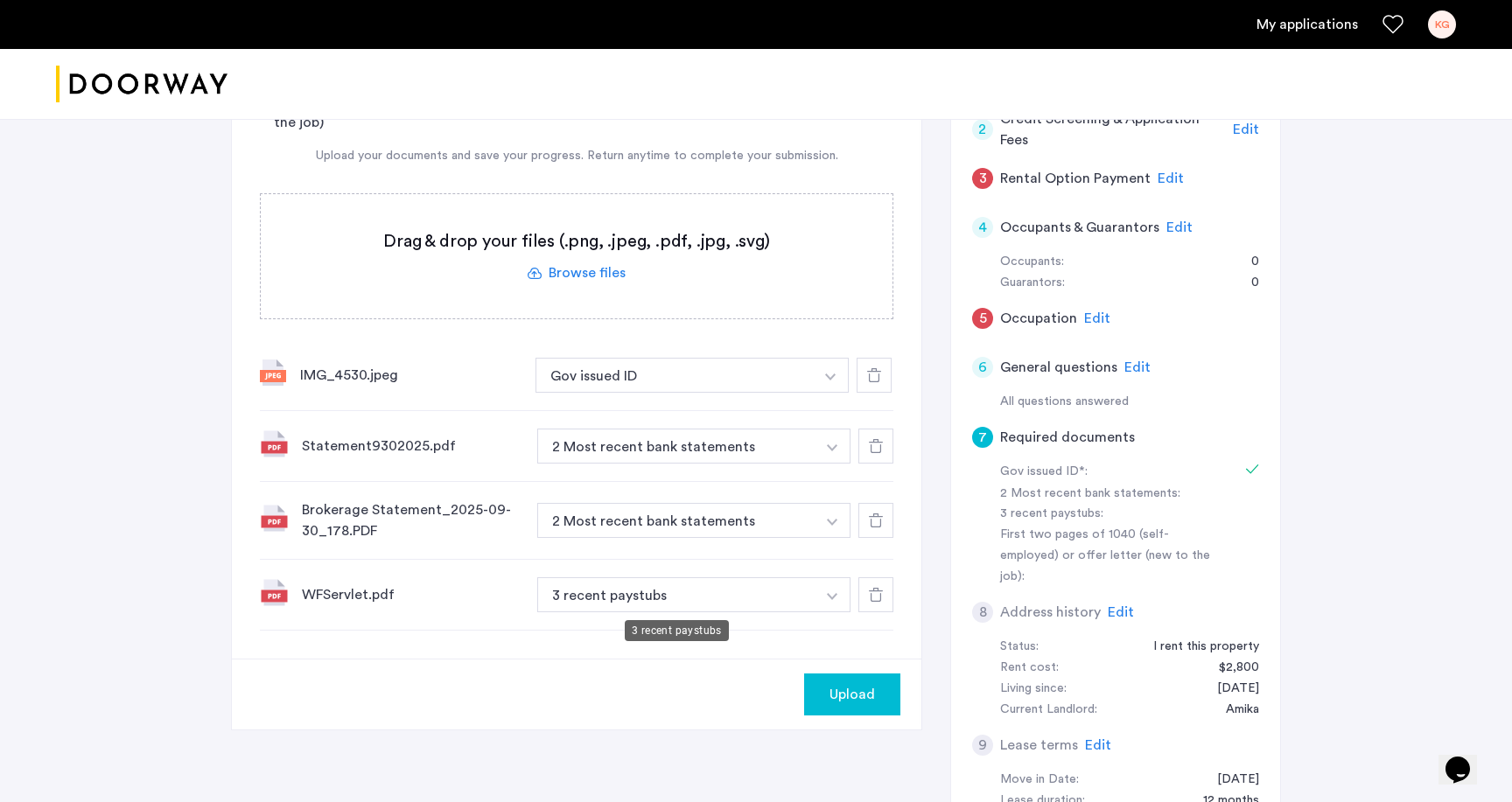
click at [723, 604] on button "3 recent paystubs" at bounding box center [675, 595] width 278 height 35
click at [827, 615] on div "WFServlet.pdf 3 recent paystubs + 3 recent paystubs First two pages of 1040 (se…" at bounding box center [576, 595] width 633 height 71
click at [829, 597] on img "button" at bounding box center [832, 596] width 11 height 7
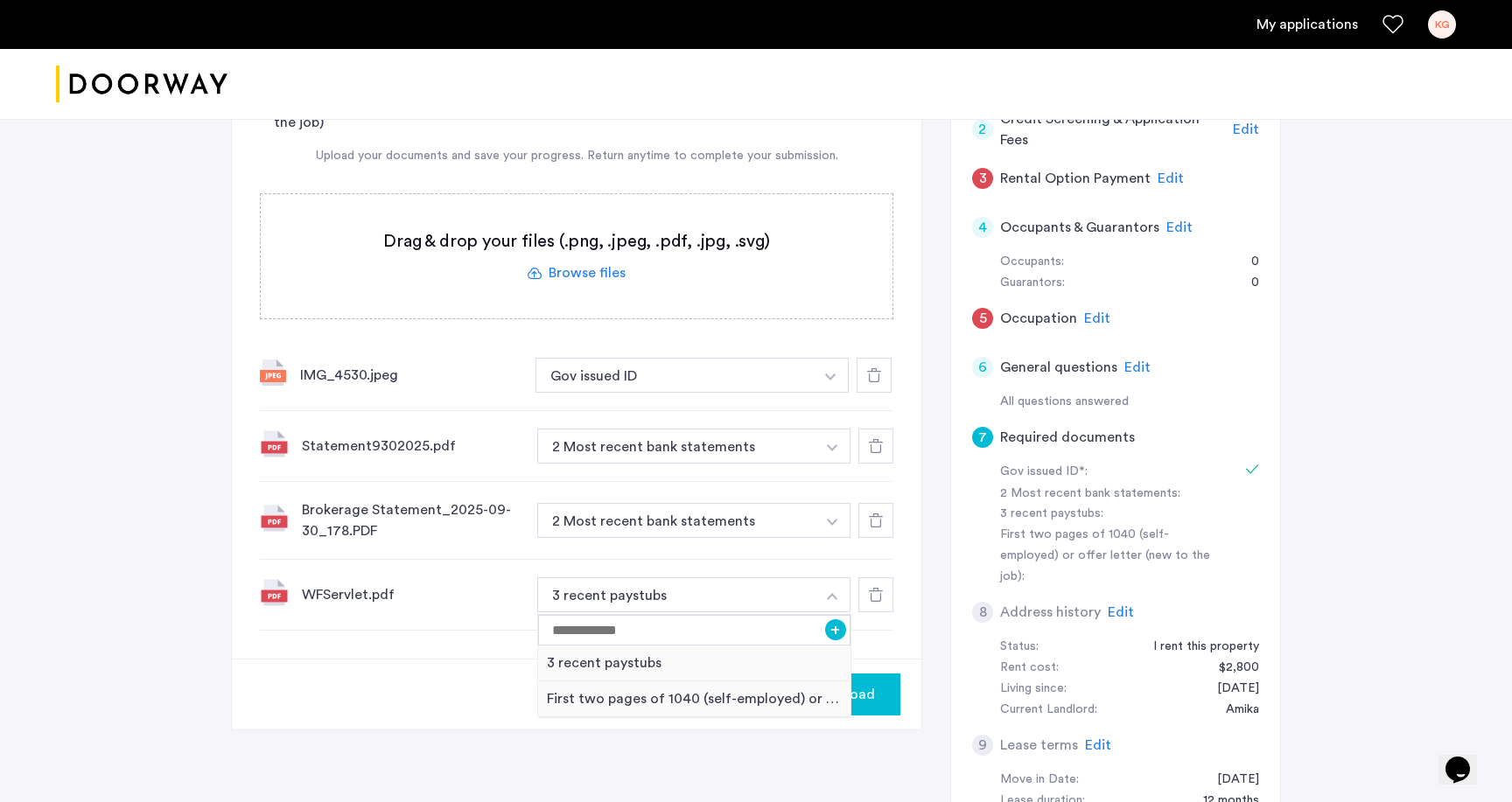
click at [534, 738] on div "7 Required documents Gov issued ID* 2 Most recent bank statements 3 recent pays…" at bounding box center [755, 405] width 1050 height 897
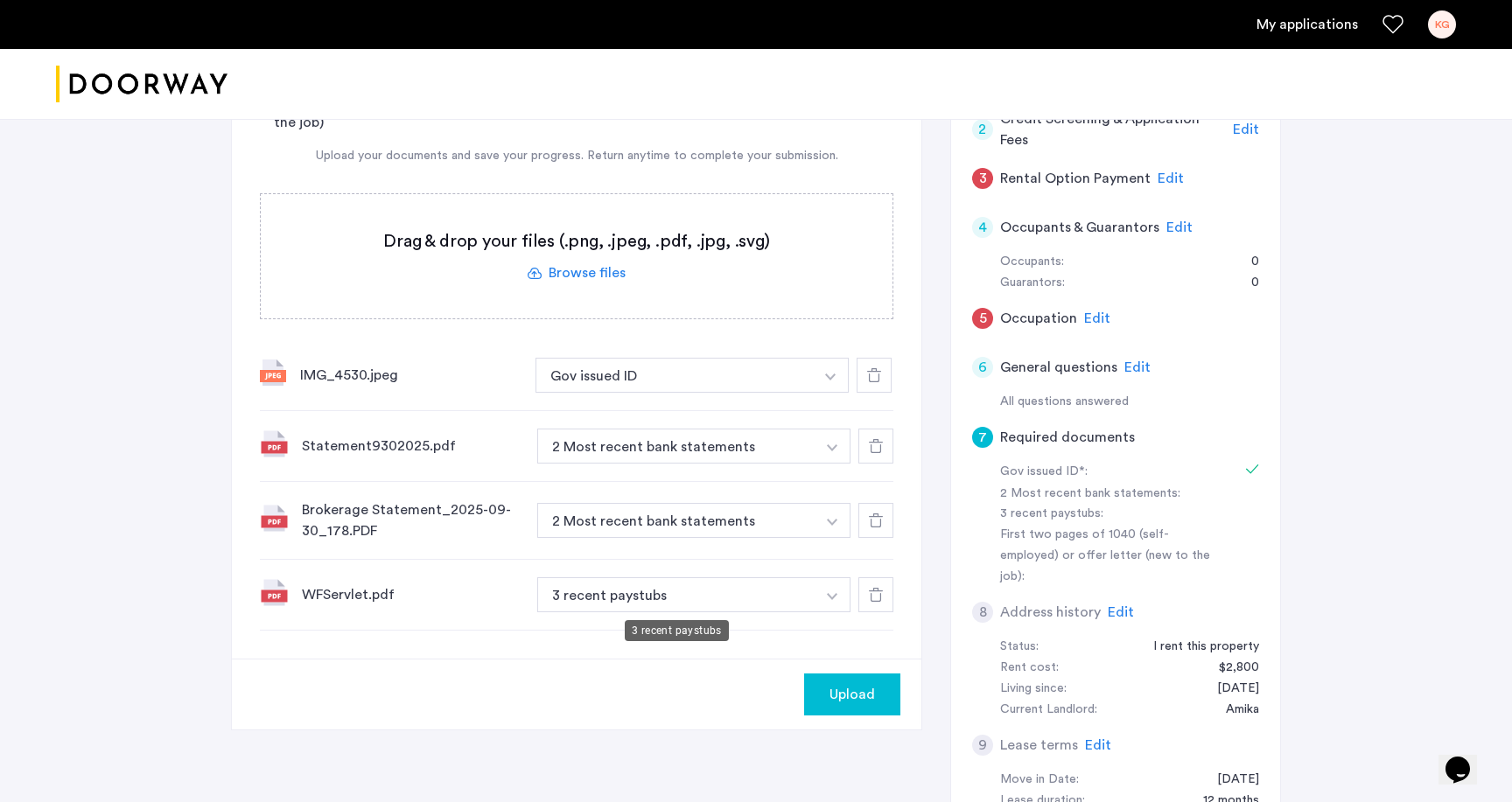
click at [737, 591] on button "3 recent paystubs" at bounding box center [675, 595] width 278 height 35
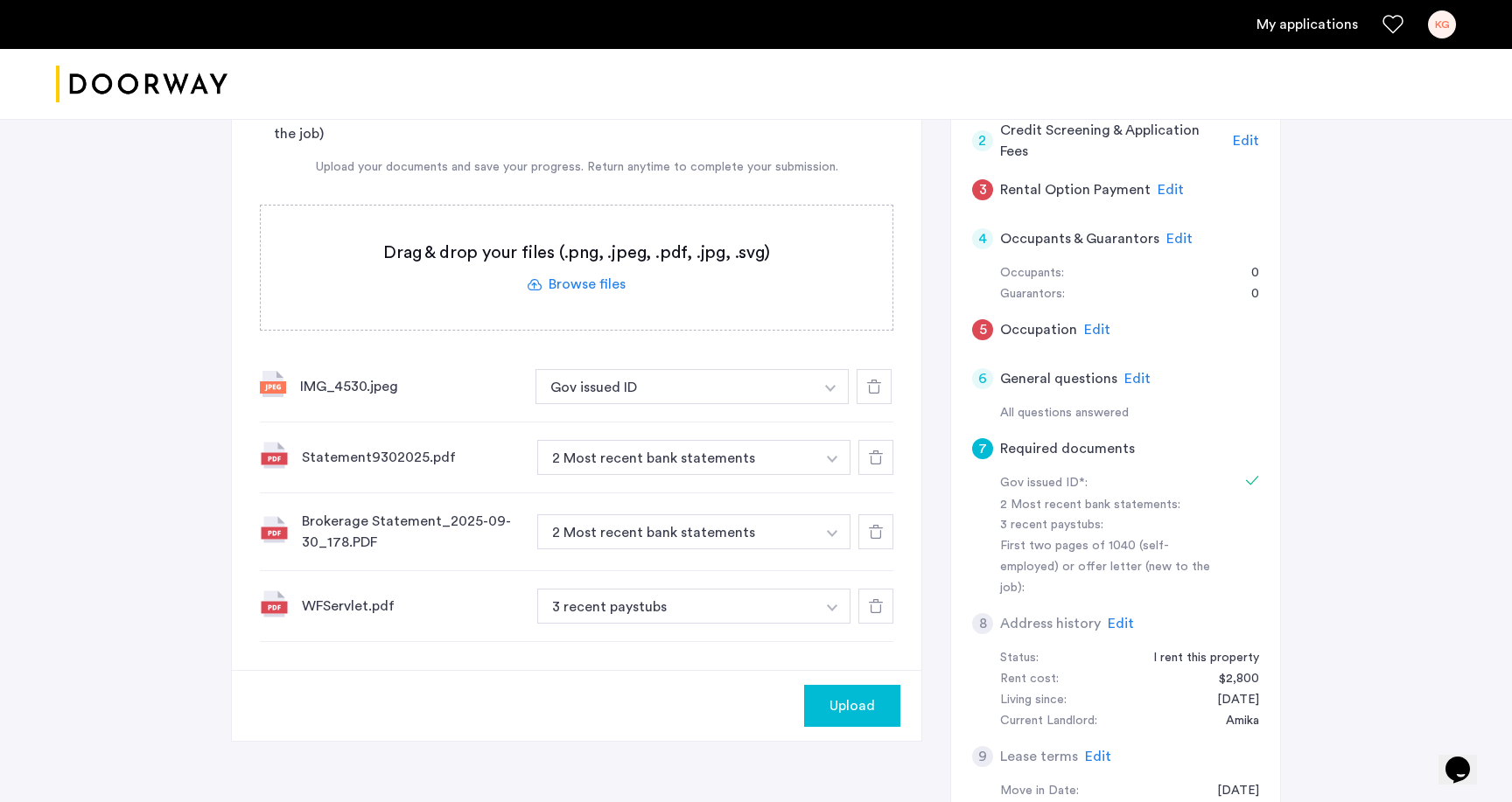
scroll to position [281, 0]
click at [836, 600] on button "button" at bounding box center [832, 604] width 36 height 35
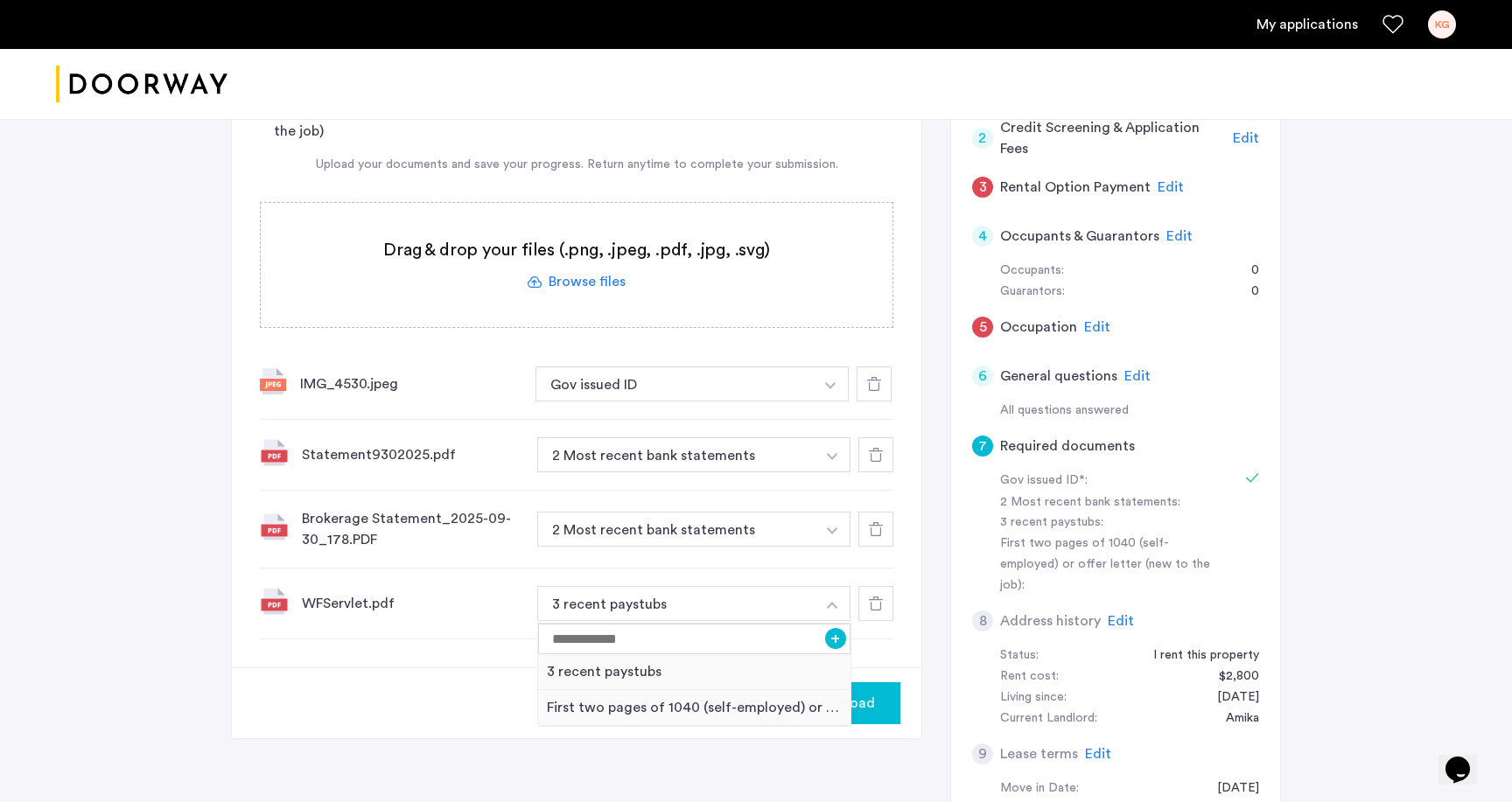
click at [403, 685] on div "Upload" at bounding box center [576, 703] width 689 height 71
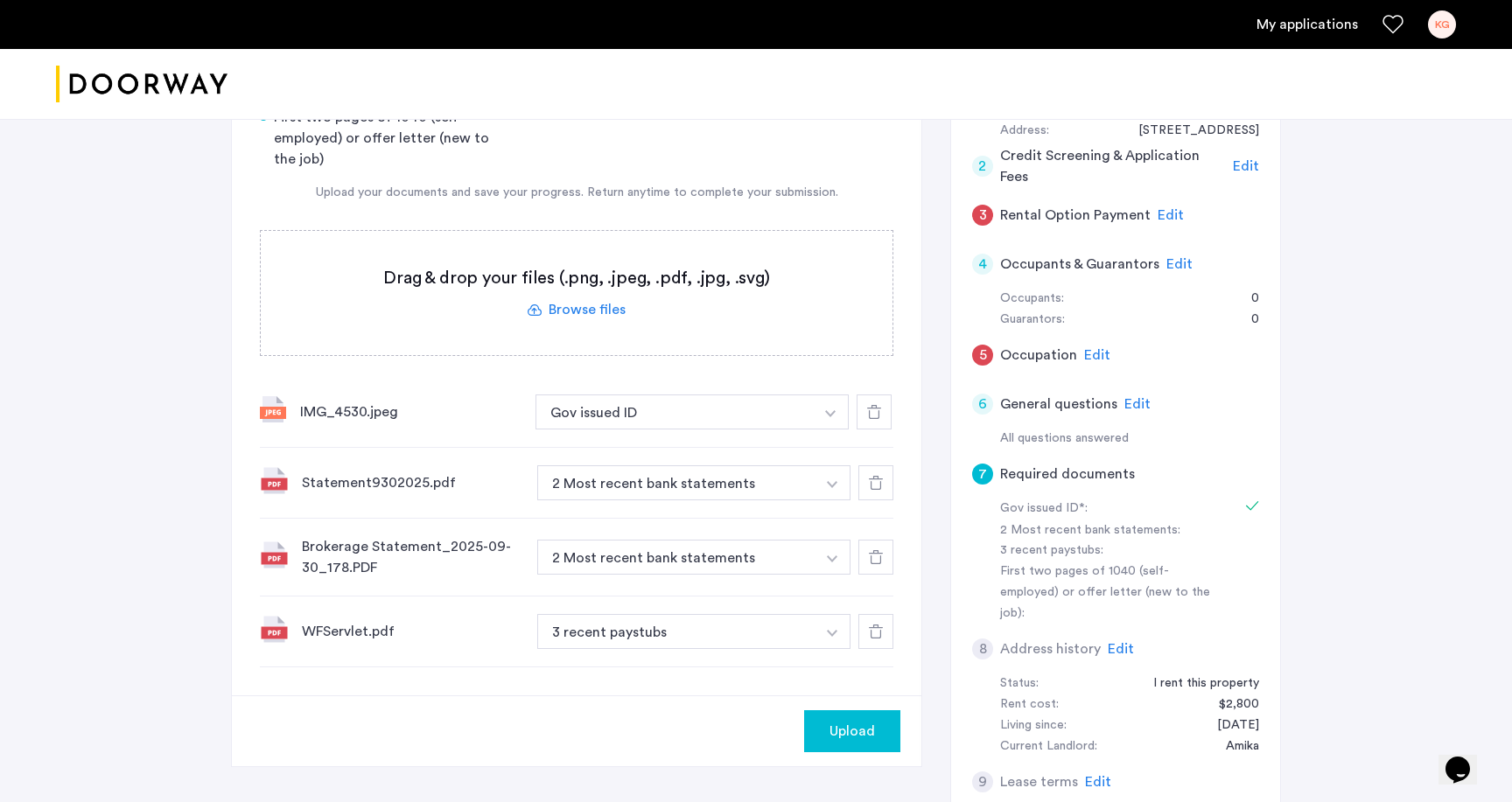
scroll to position [268, 0]
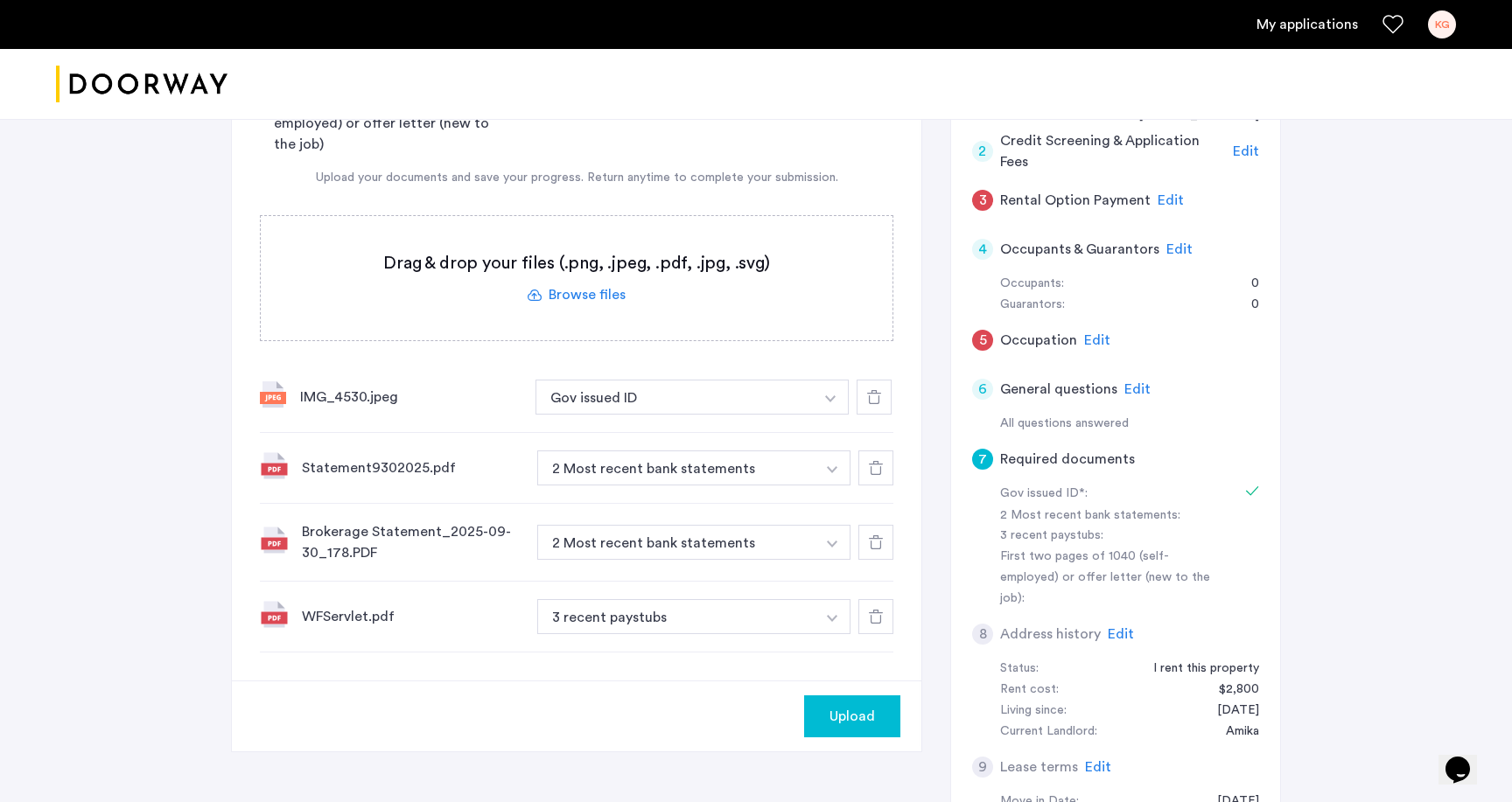
click at [139, 171] on div "[STREET_ADDRESS] | Application Id: #9116 $3650 /month 7 Required documents Gov …" at bounding box center [756, 364] width 1512 height 1025
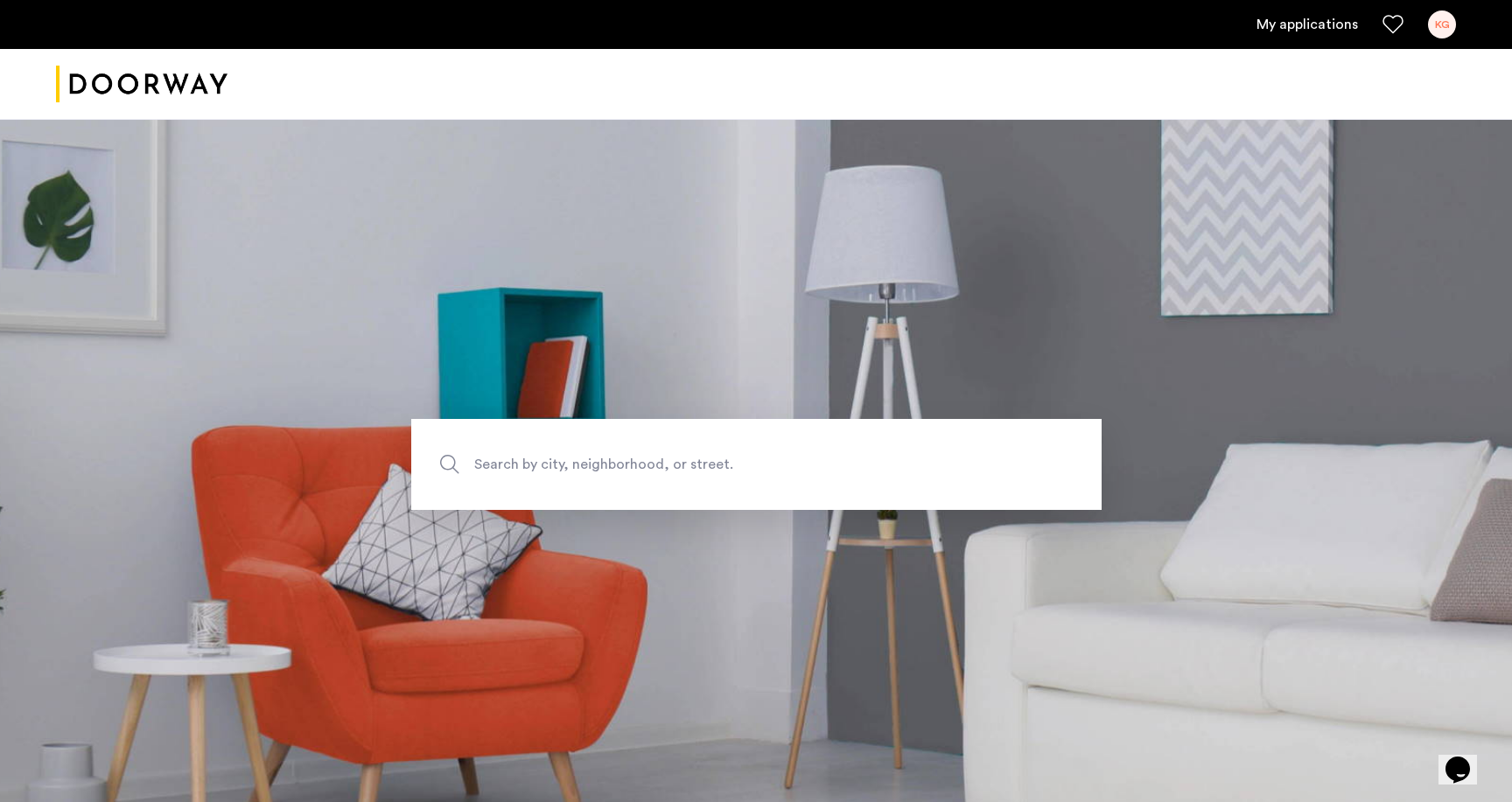
click at [1444, 27] on div "KG" at bounding box center [1441, 25] width 28 height 28
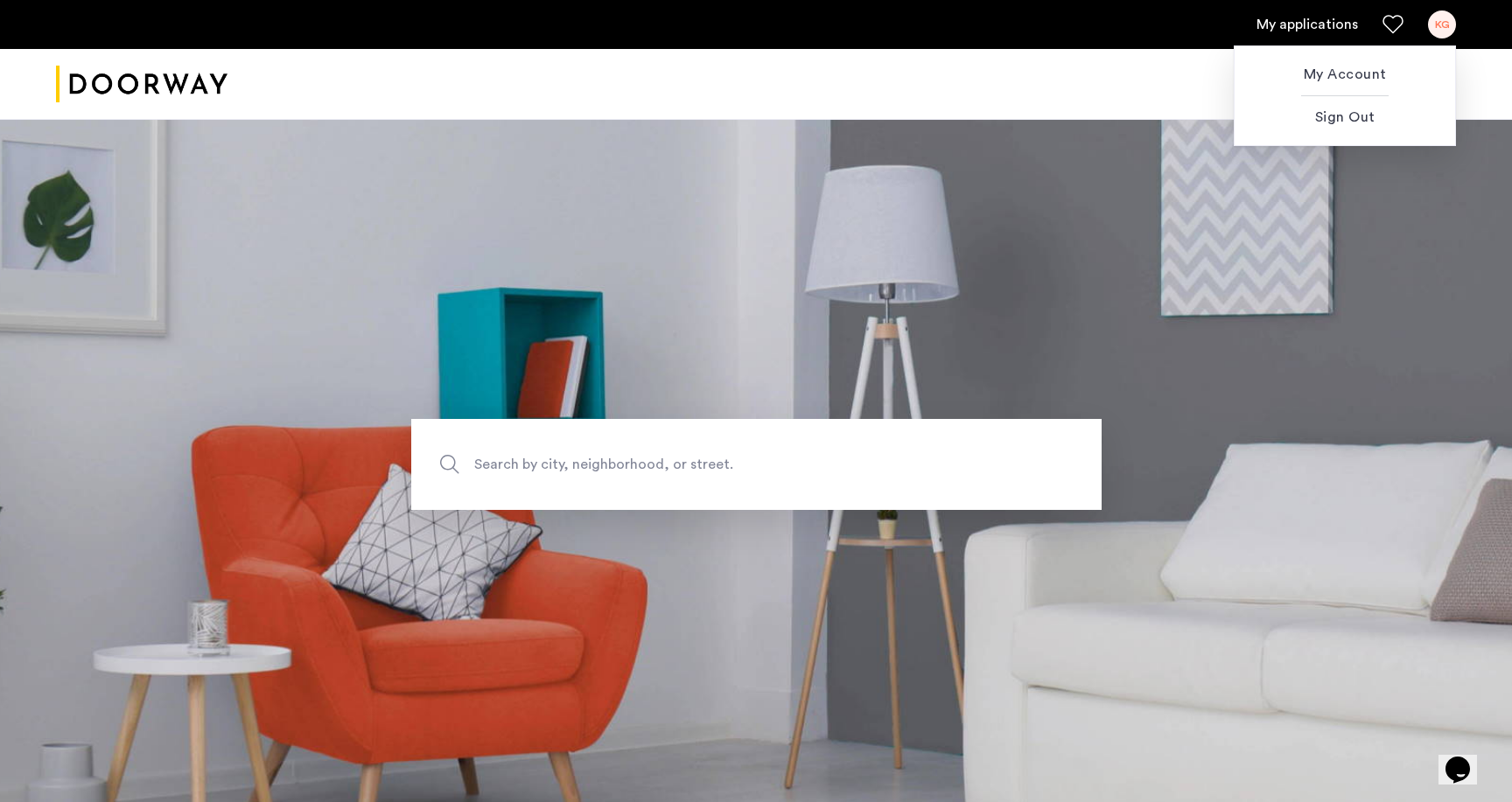
click at [1324, 29] on div at bounding box center [756, 401] width 1512 height 802
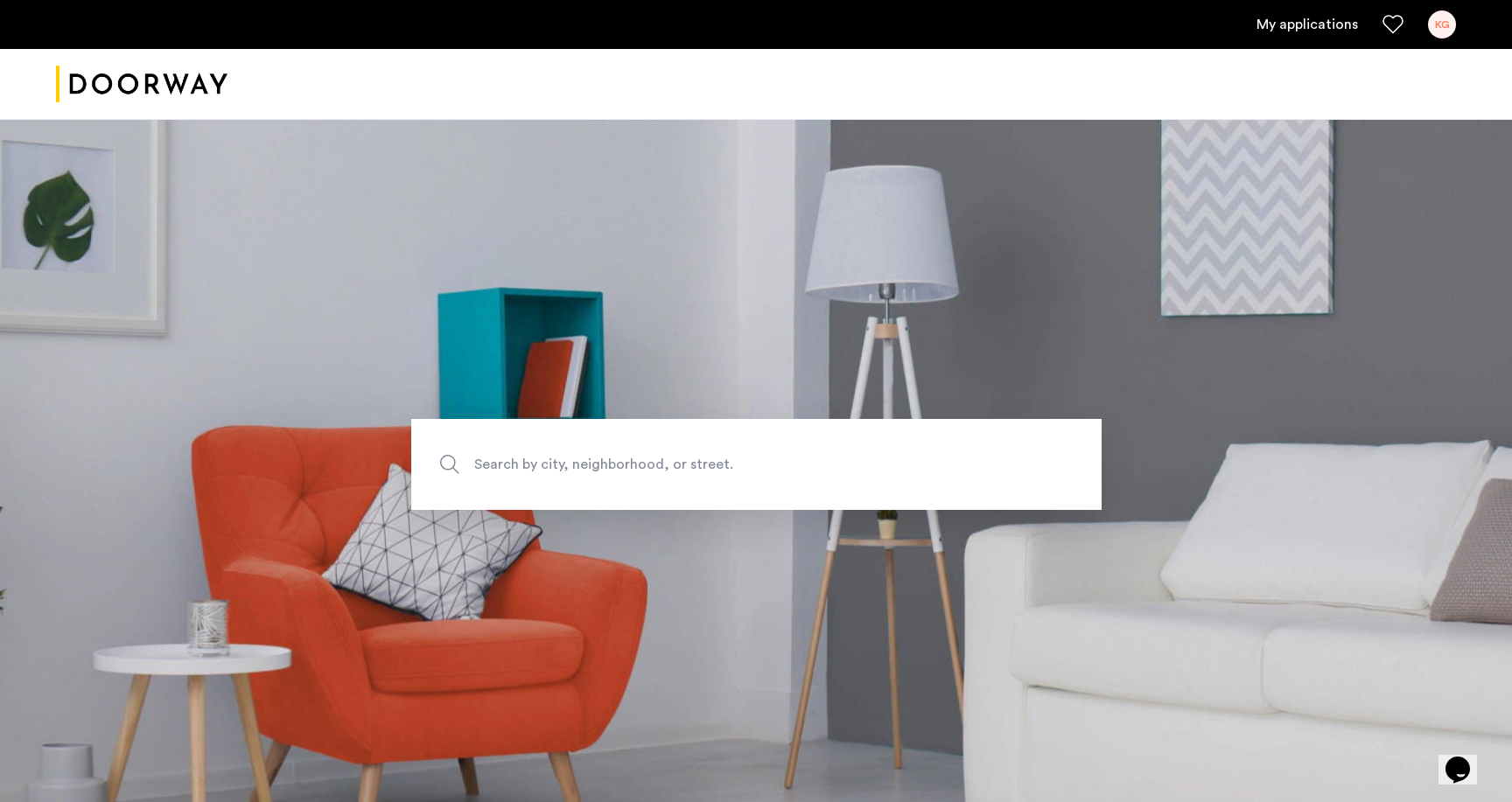
click at [1312, 27] on link "My applications" at bounding box center [1306, 24] width 101 height 21
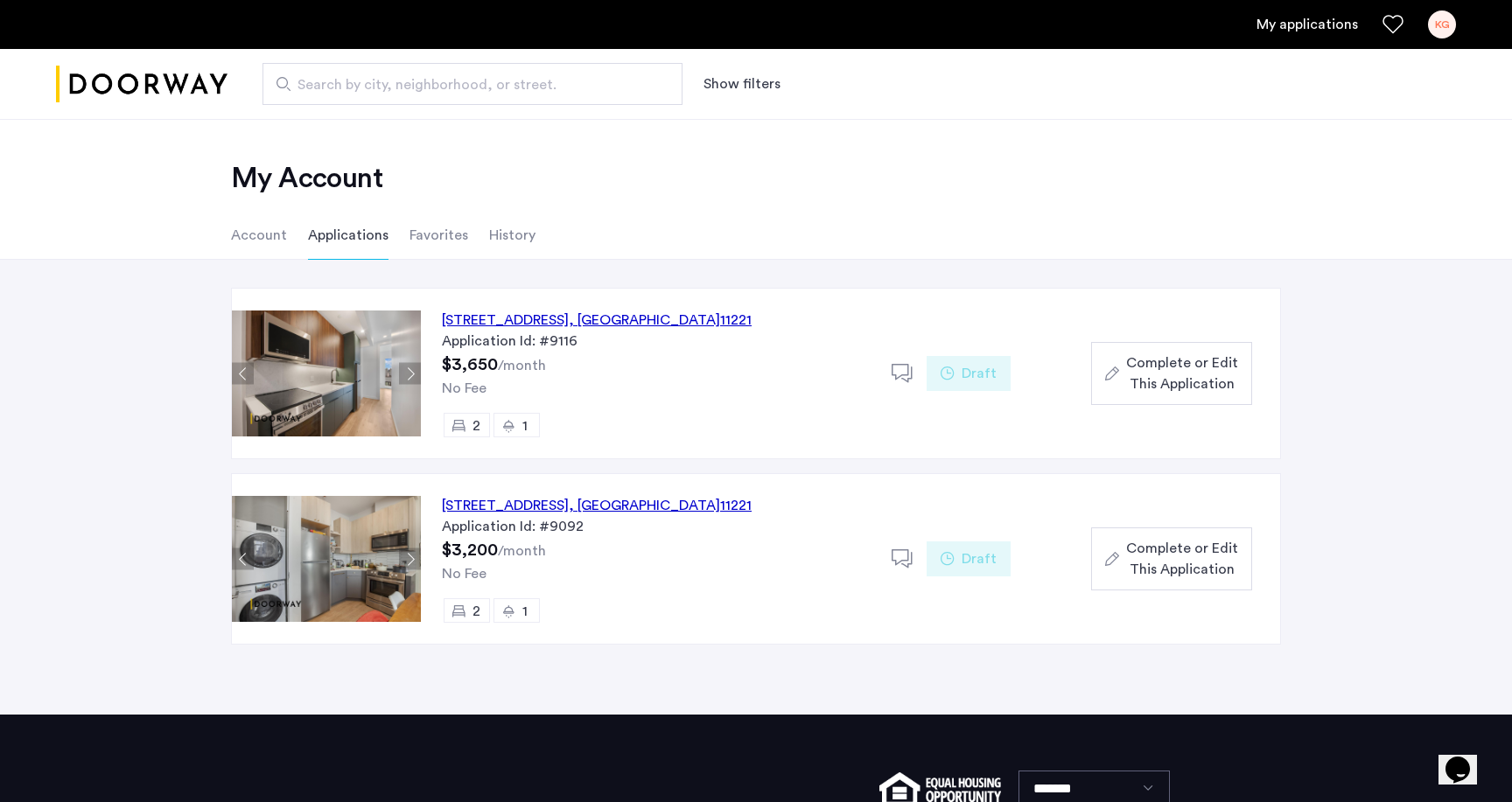
click at [573, 316] on div "972 Bushwick Avenue, Unit 6E, Brooklyn , NY 11221" at bounding box center [596, 319] width 309 height 21
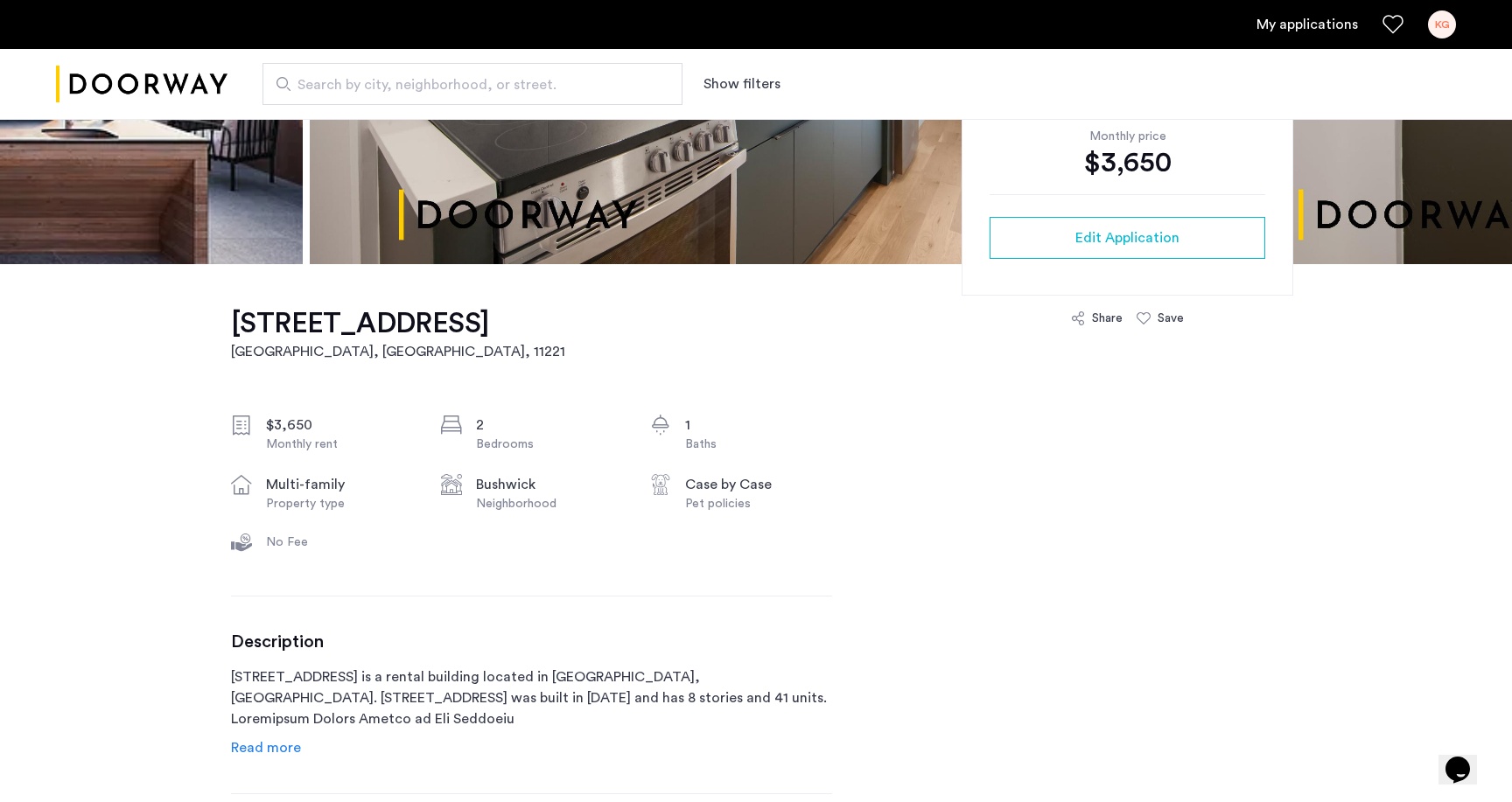
scroll to position [387, 0]
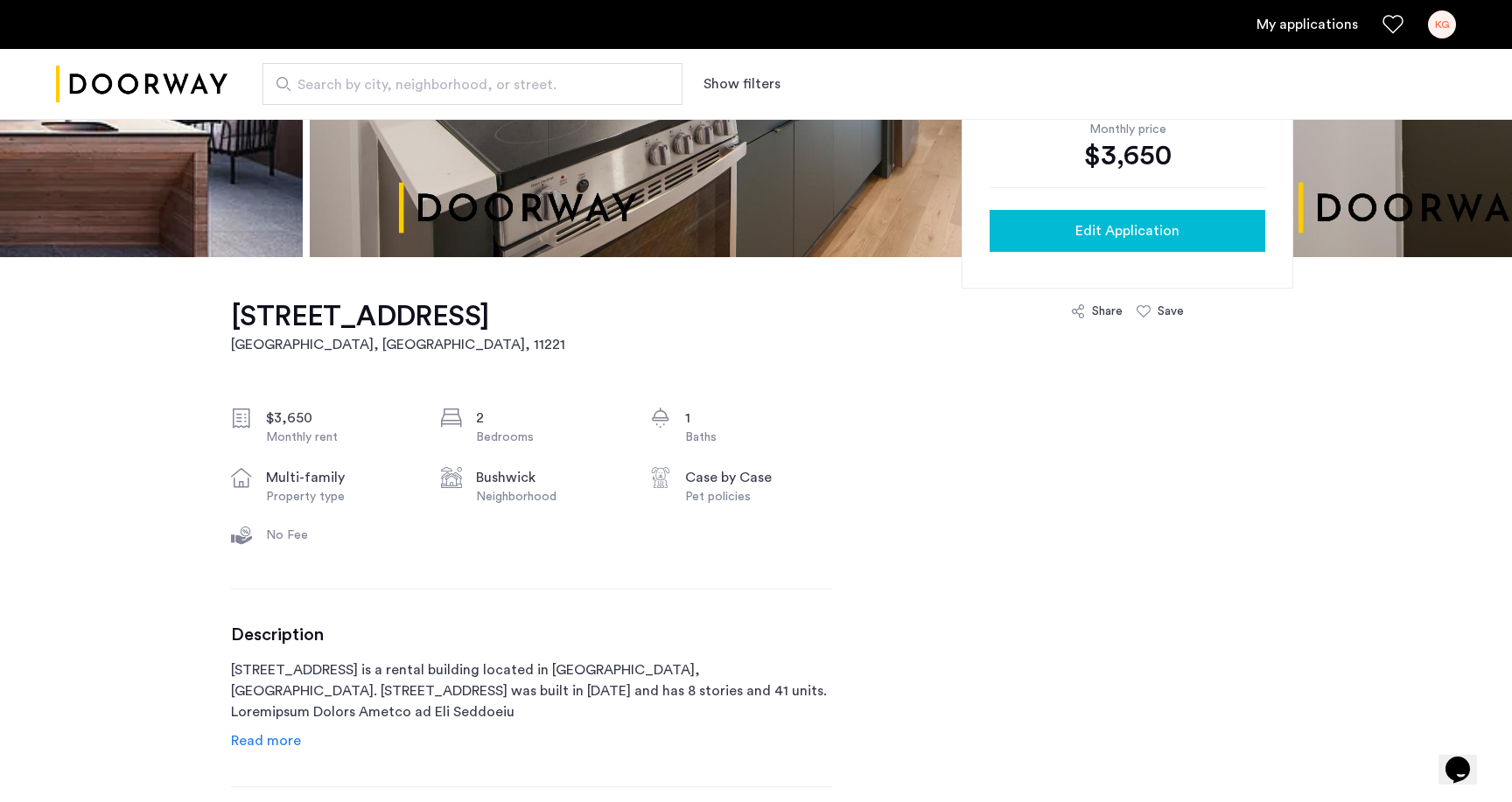
click at [1227, 221] on div "Edit Application" at bounding box center [1127, 231] width 247 height 21
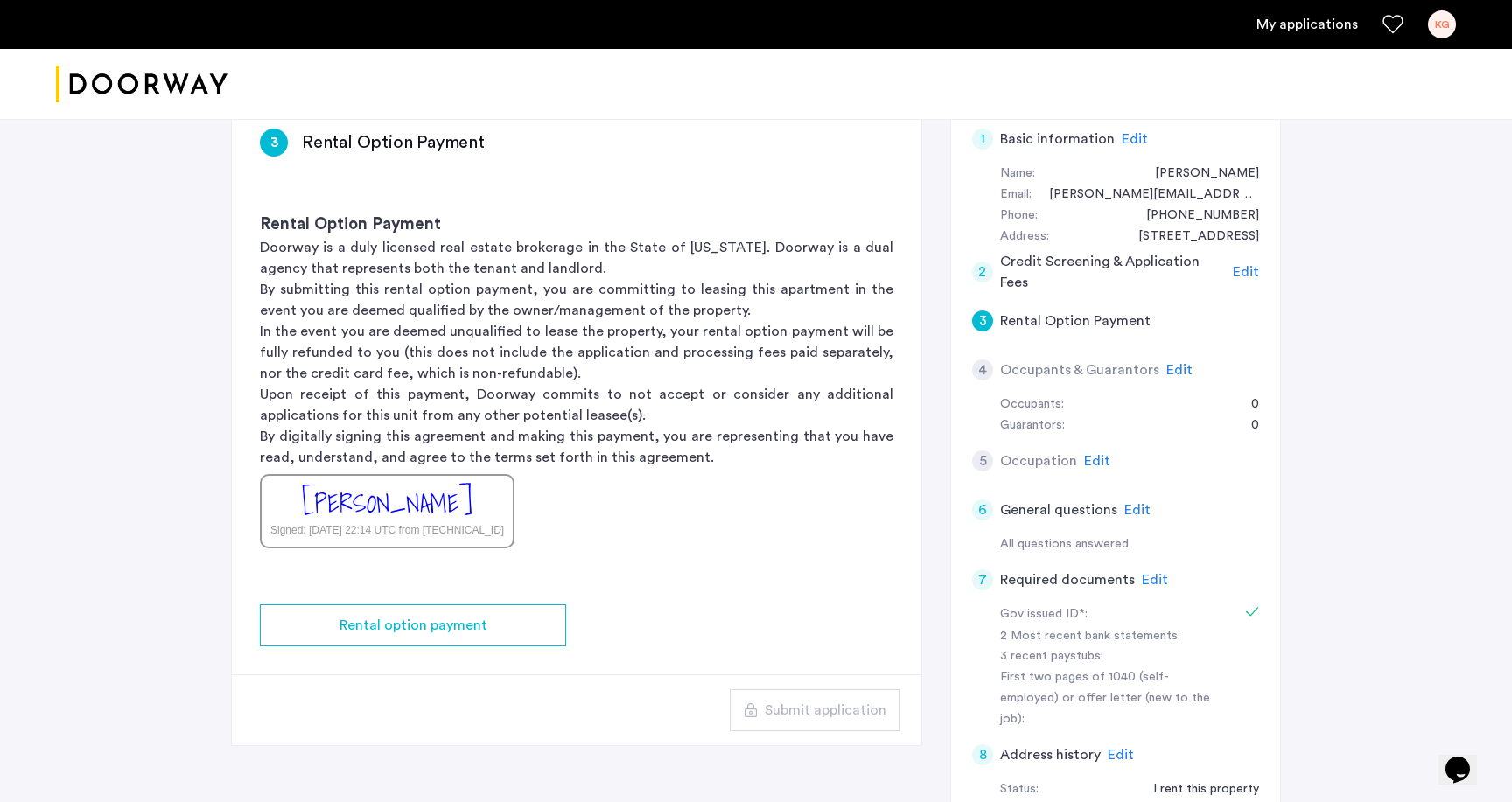
scroll to position [149, 0]
click at [1096, 453] on span "Edit" at bounding box center [1097, 458] width 27 height 14
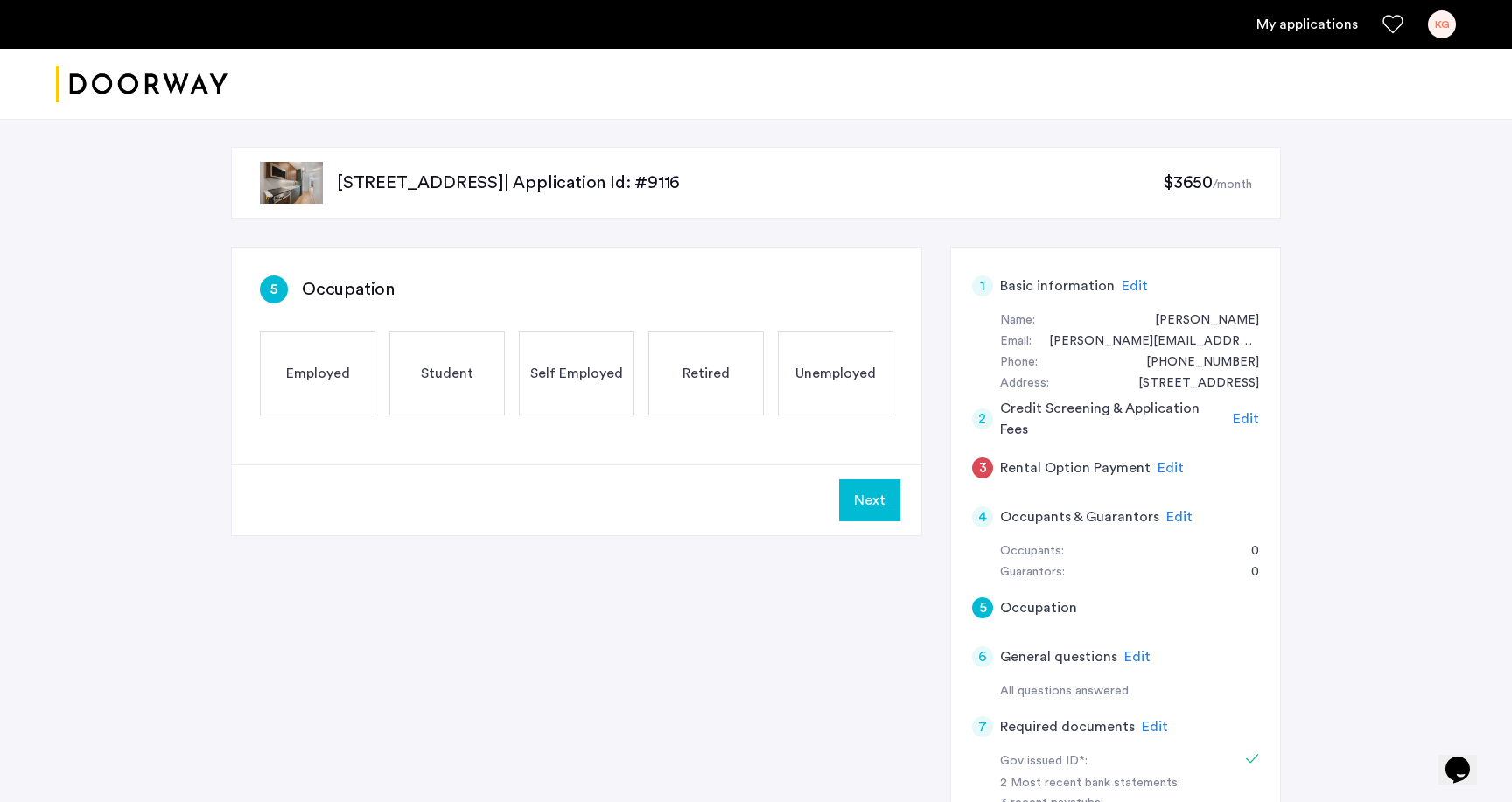
scroll to position [0, 0]
click at [585, 378] on span "Self Employed" at bounding box center [576, 373] width 92 height 21
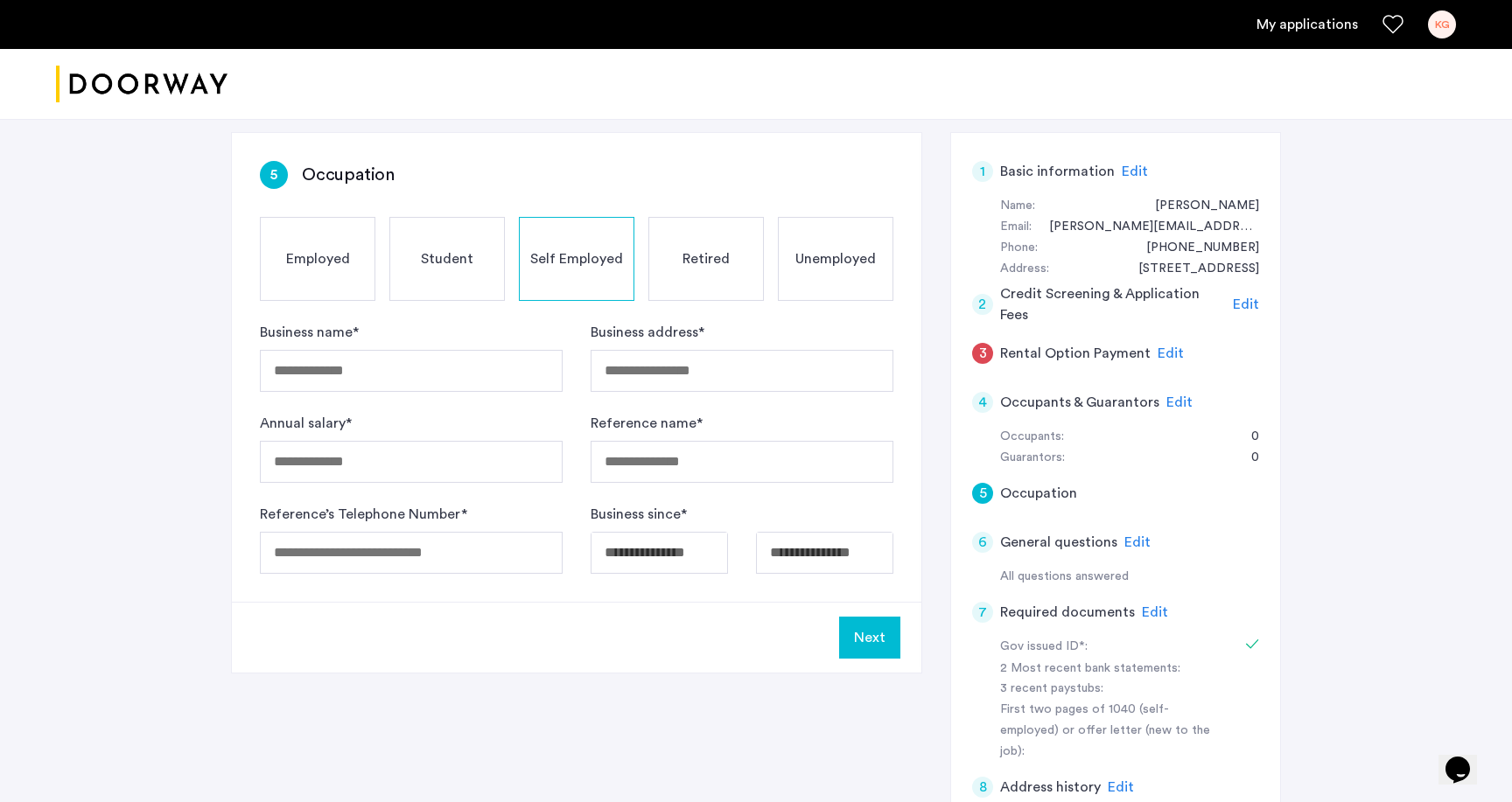
scroll to position [118, 0]
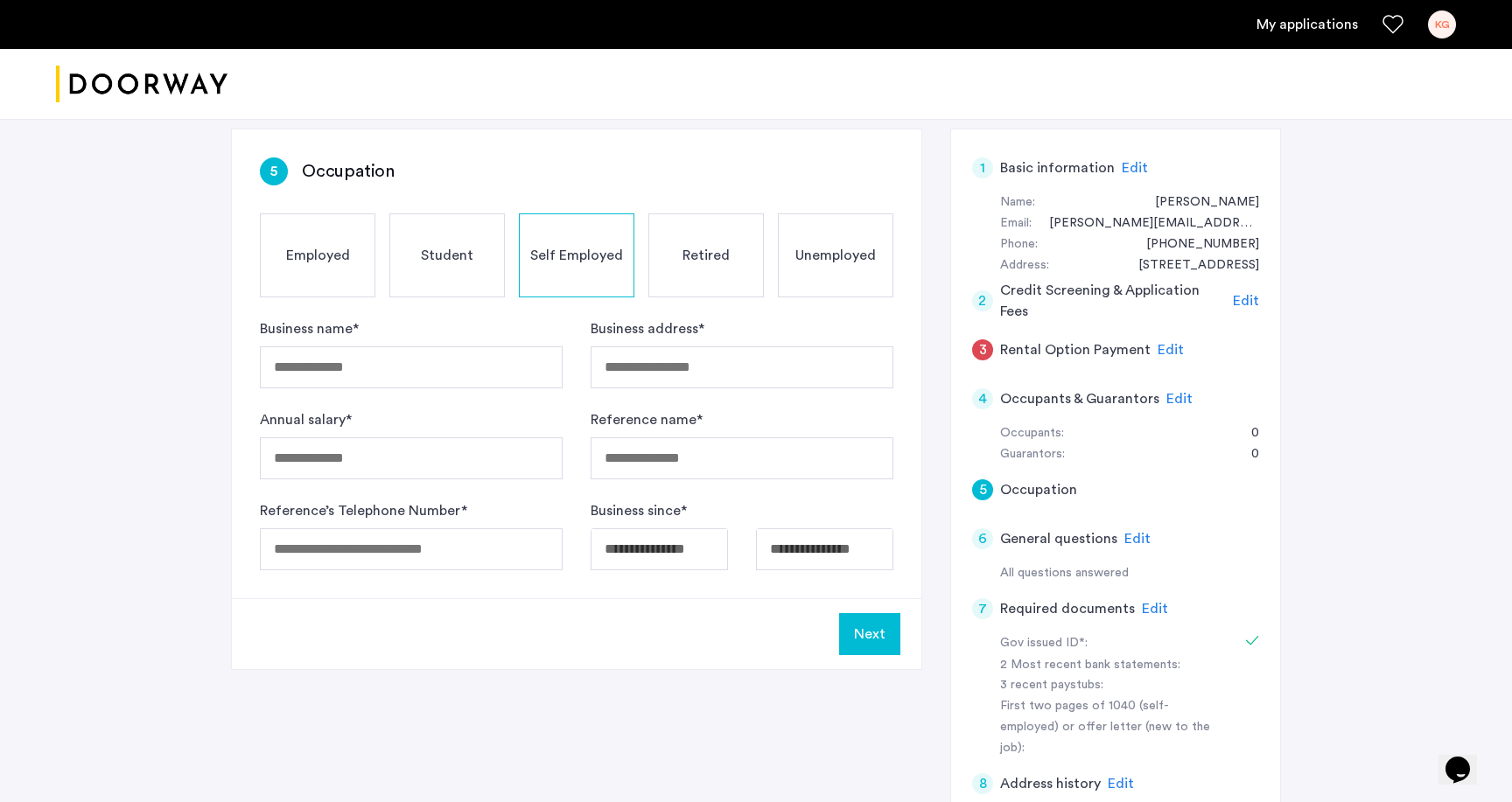
click at [1135, 535] on span "Edit" at bounding box center [1137, 539] width 27 height 14
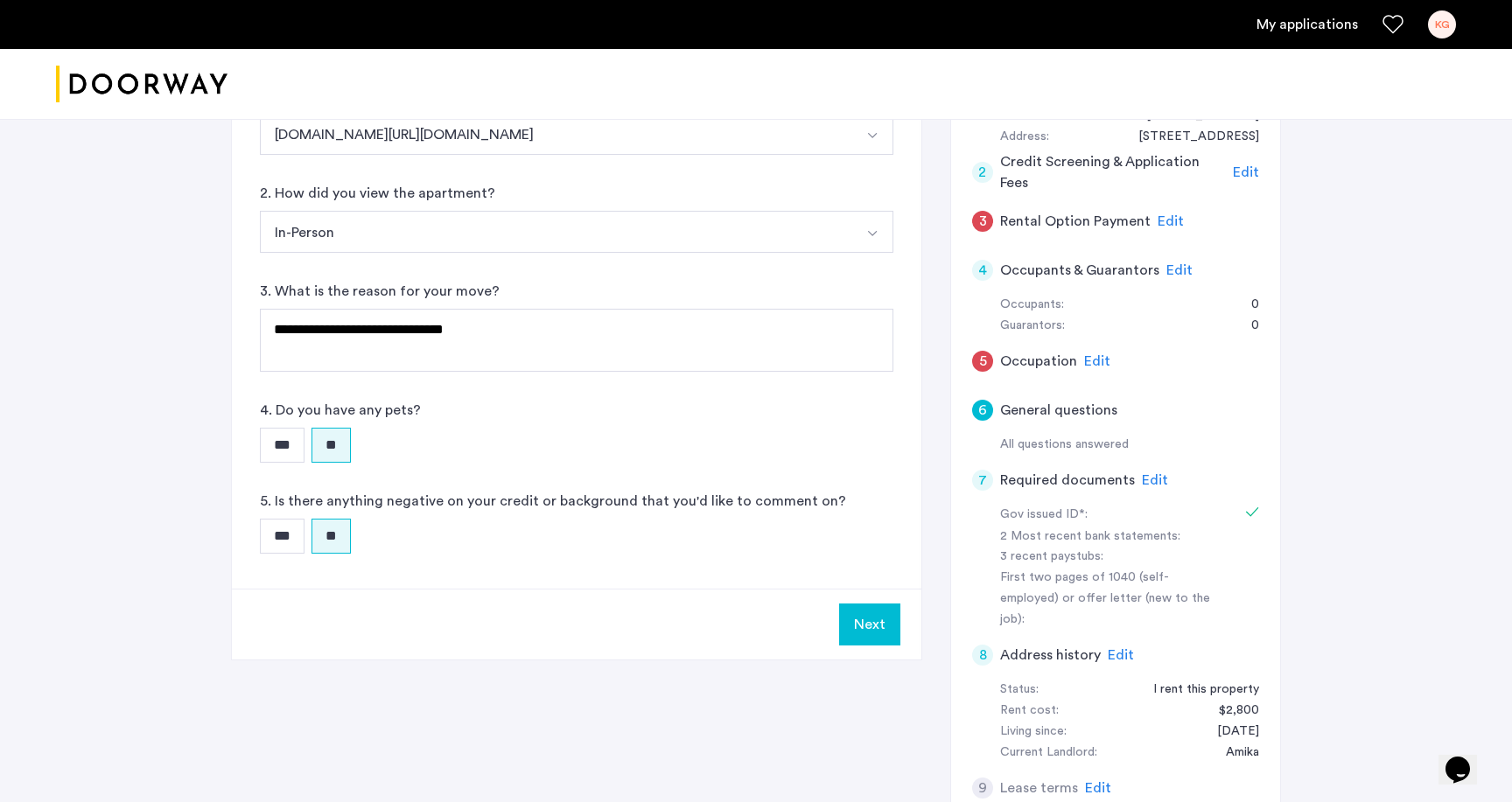
scroll to position [251, 0]
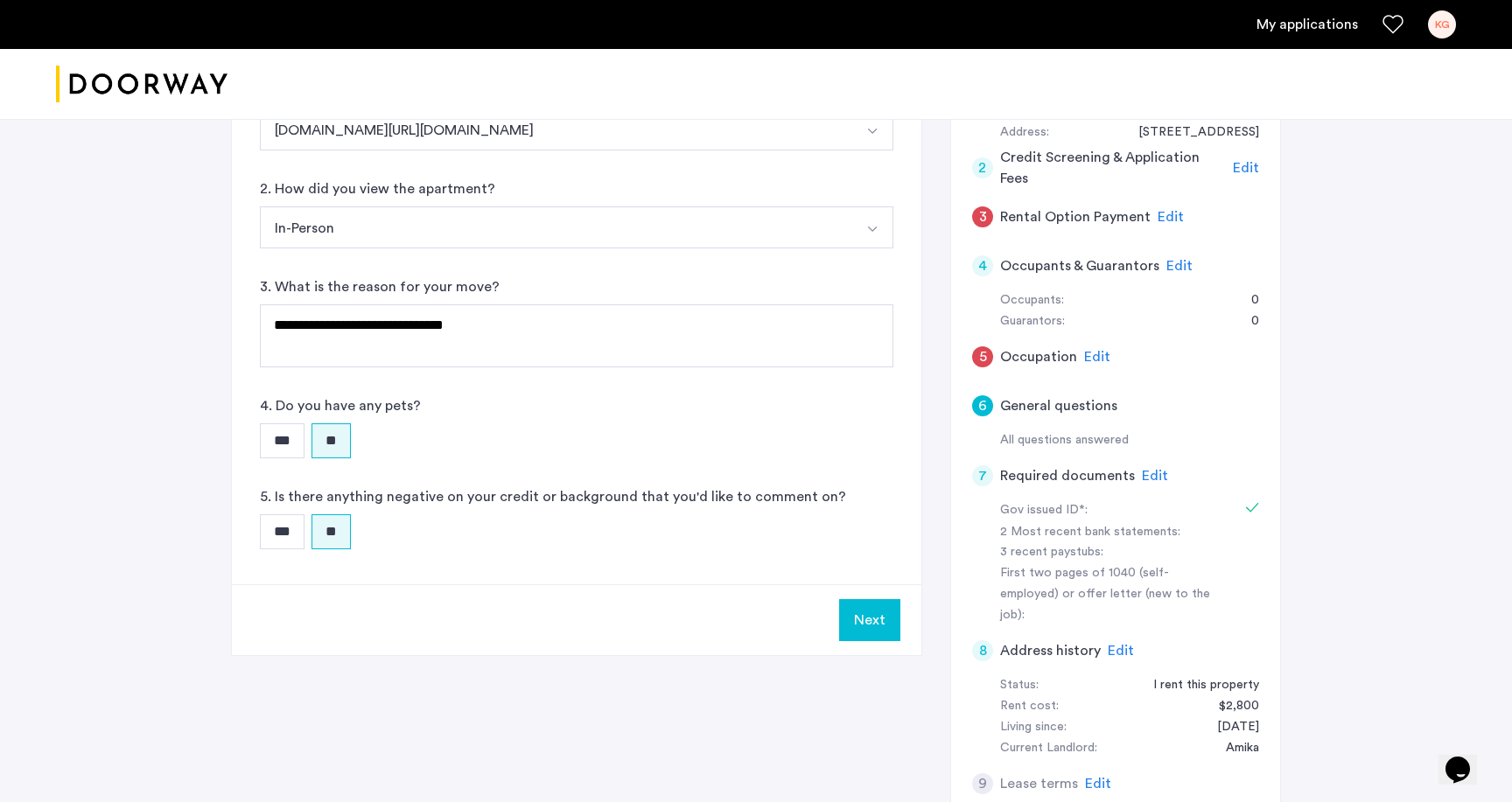
click at [1152, 470] on span "Edit" at bounding box center [1155, 476] width 27 height 14
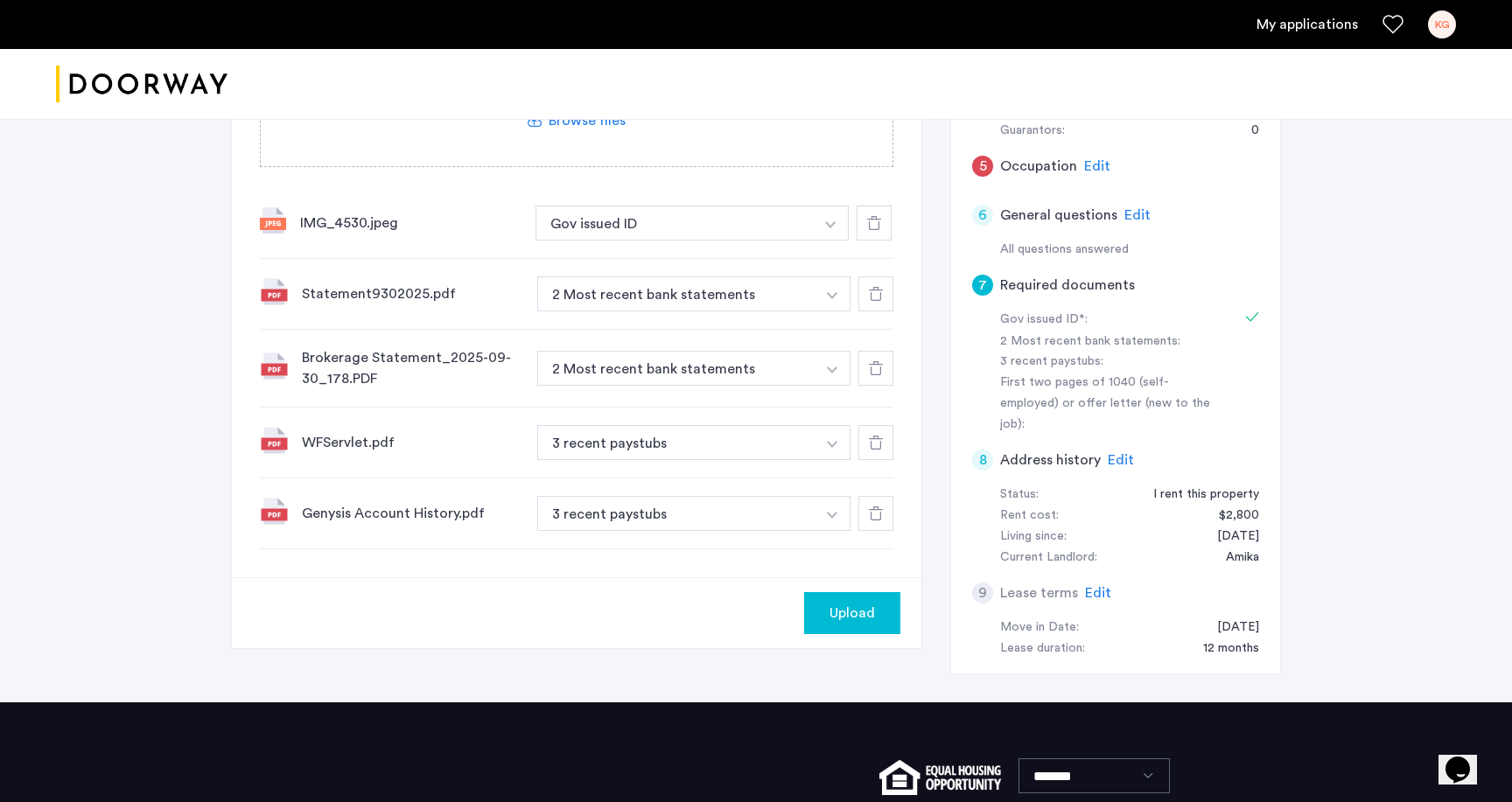
scroll to position [445, 0]
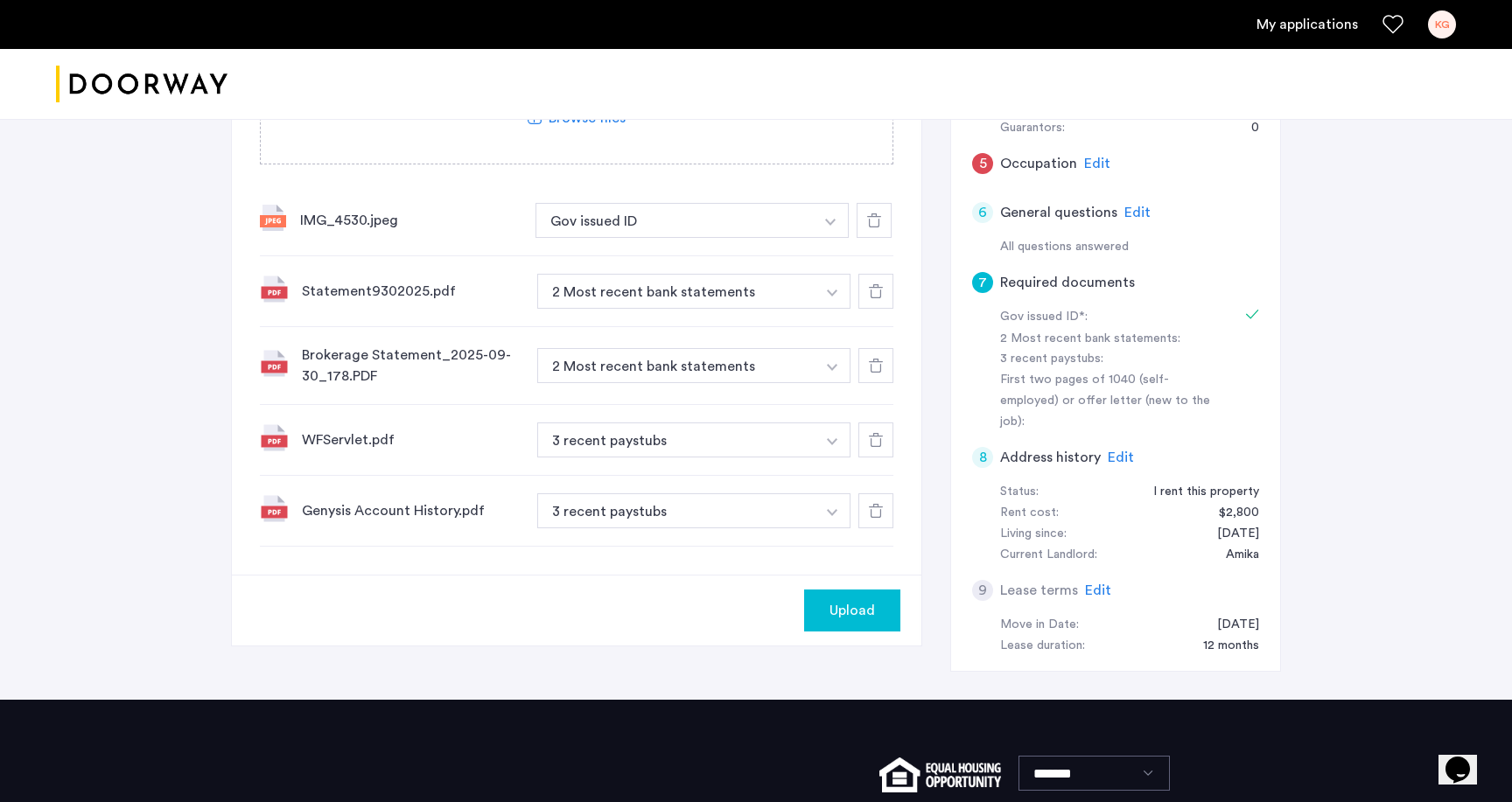
click at [887, 517] on div at bounding box center [876, 511] width 35 height 35
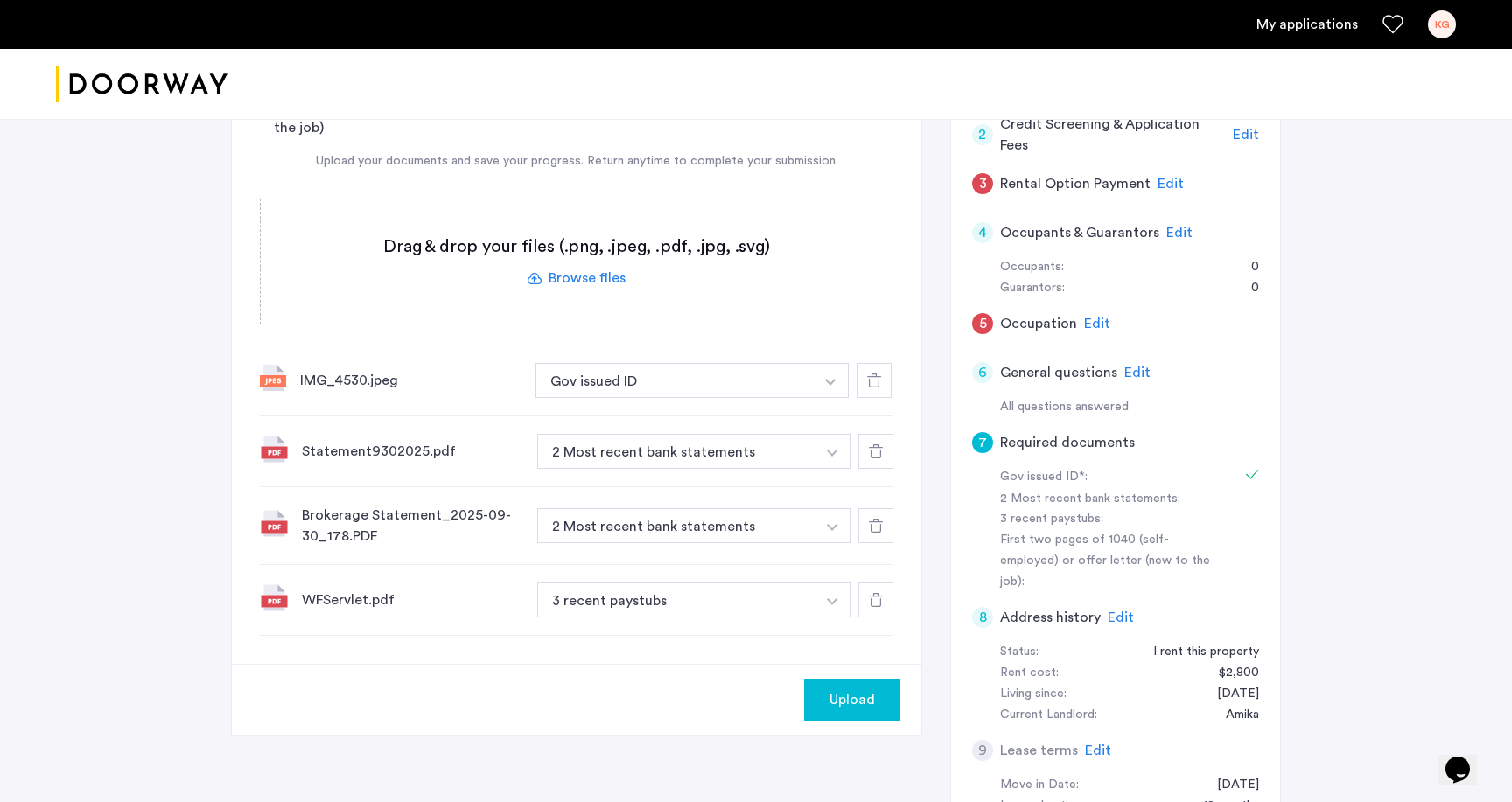
scroll to position [279, 0]
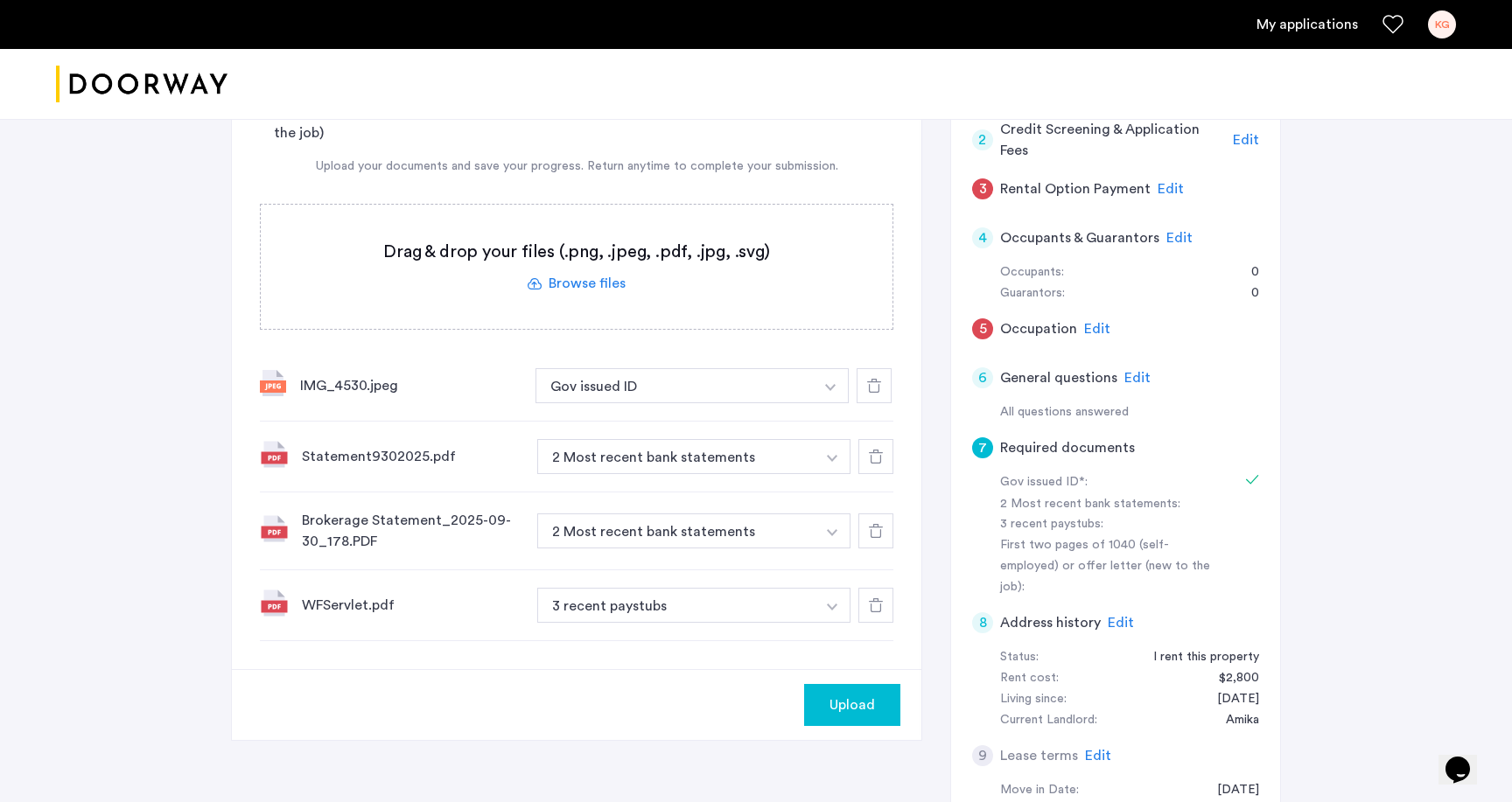
click at [588, 284] on label at bounding box center [576, 266] width 631 height 125
click at [0, 0] on input "file" at bounding box center [0, 0] width 0 height 0
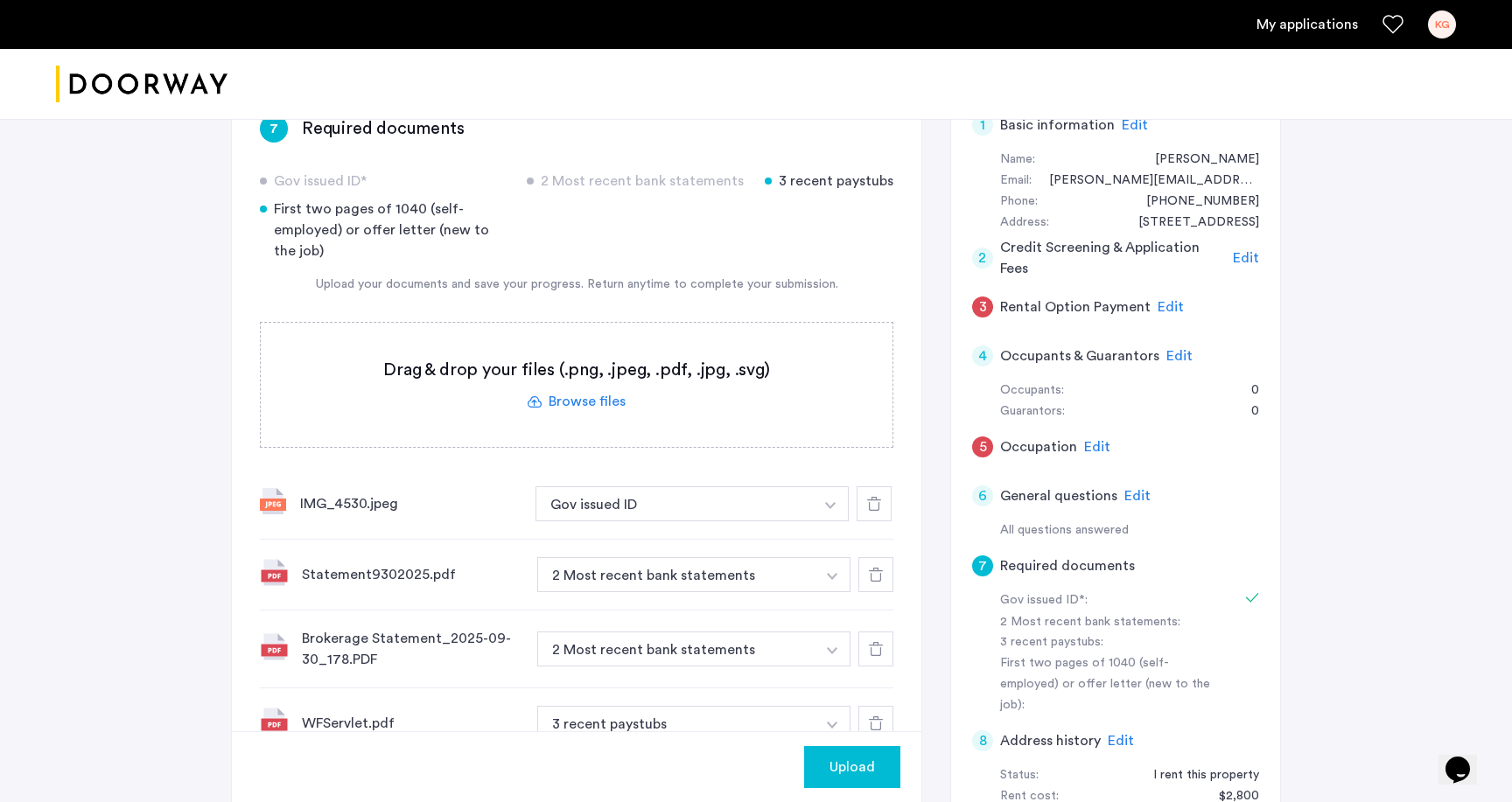
scroll to position [156, 0]
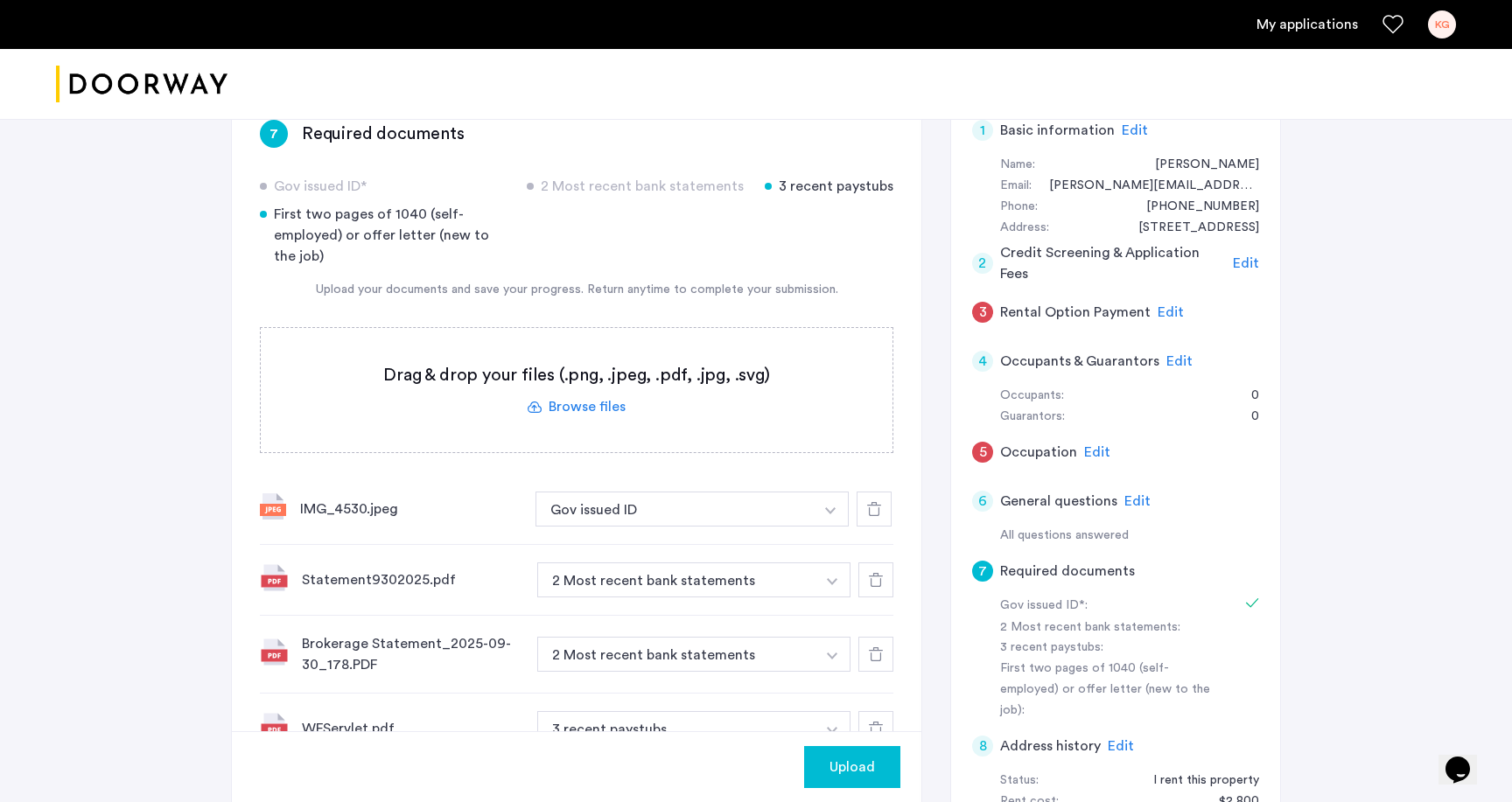
click at [846, 775] on span "Upload" at bounding box center [852, 767] width 45 height 21
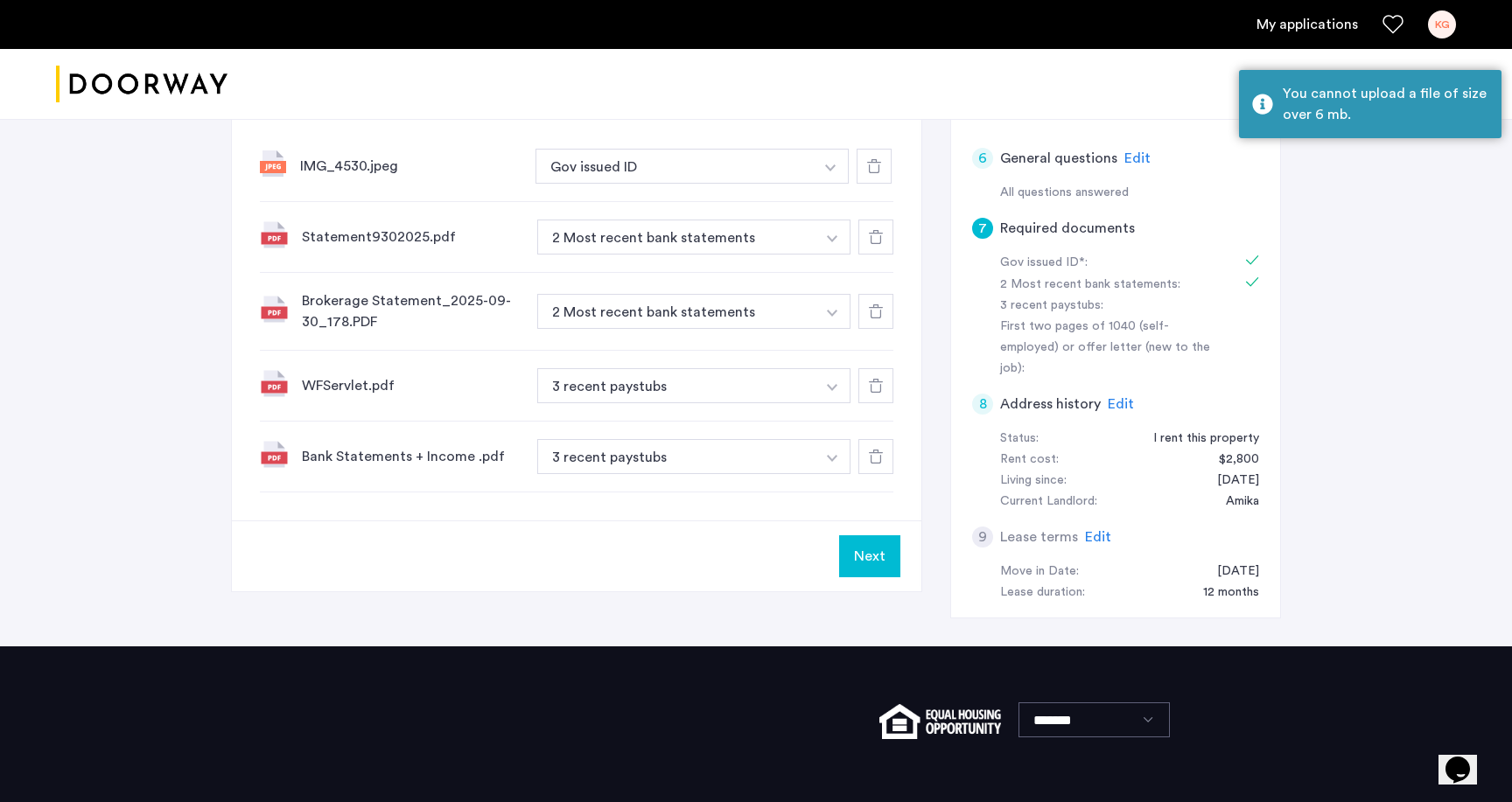
scroll to position [529, 0]
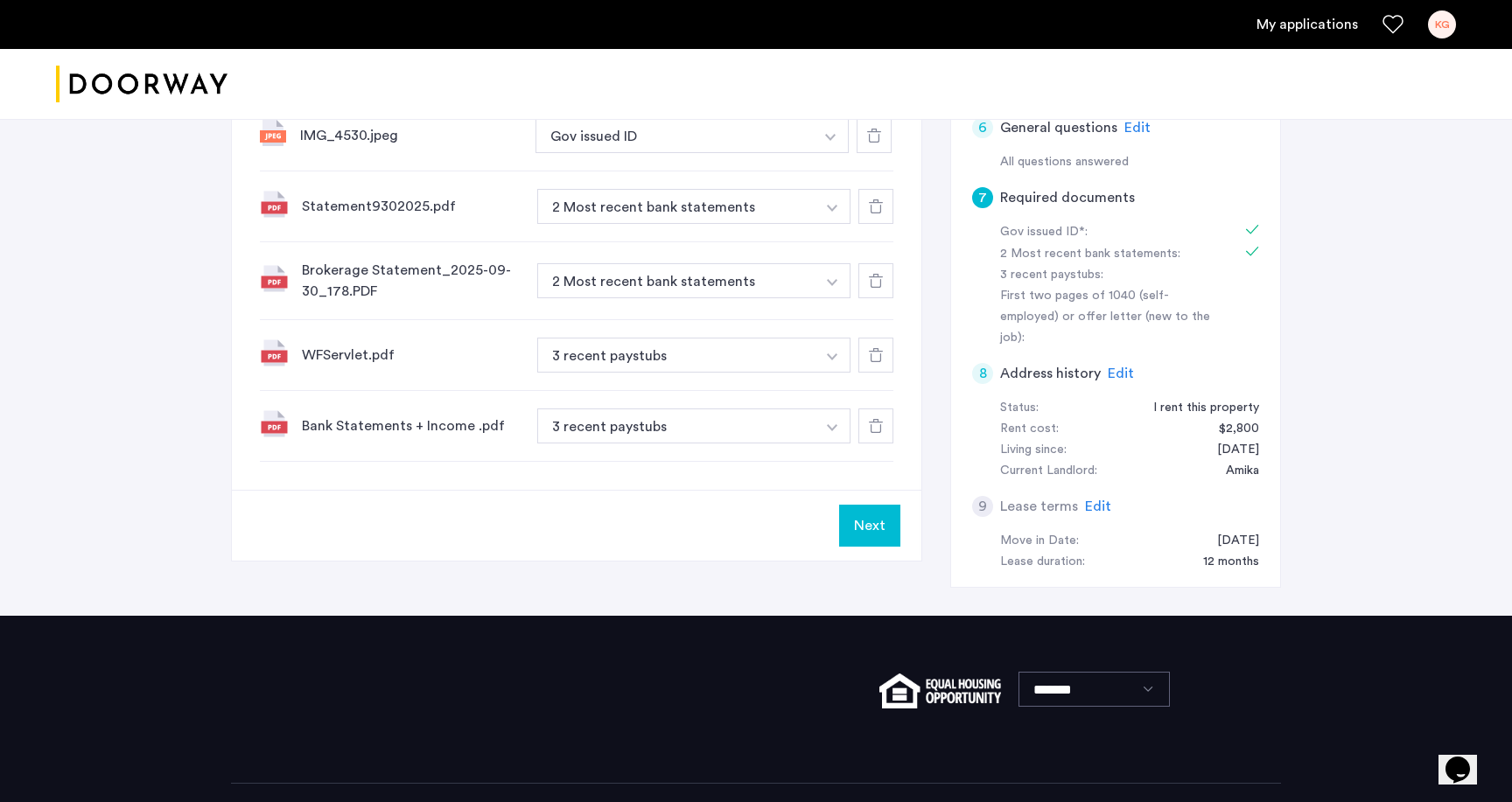
click at [1112, 366] on span "Edit" at bounding box center [1120, 373] width 27 height 14
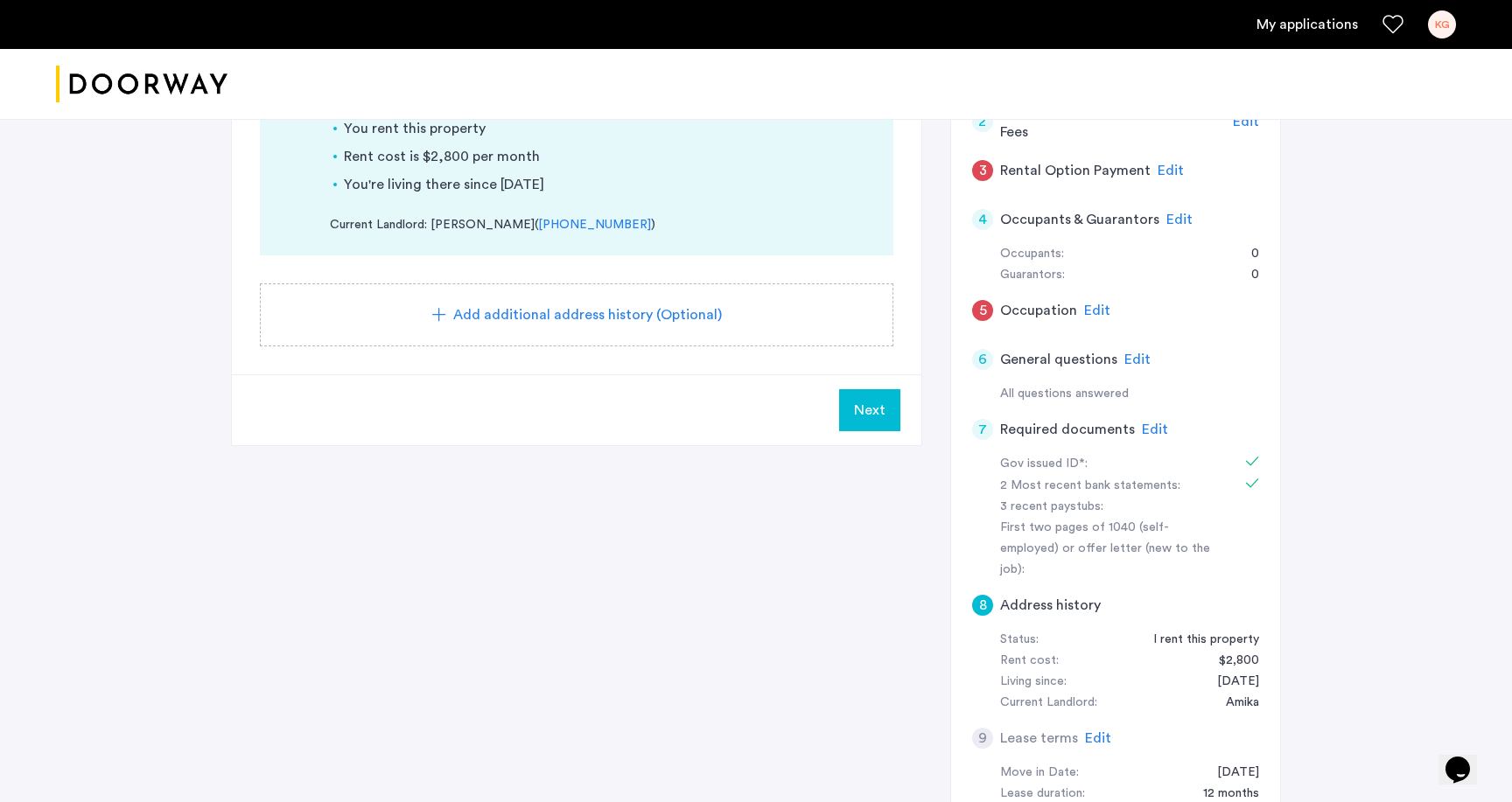
scroll to position [73, 0]
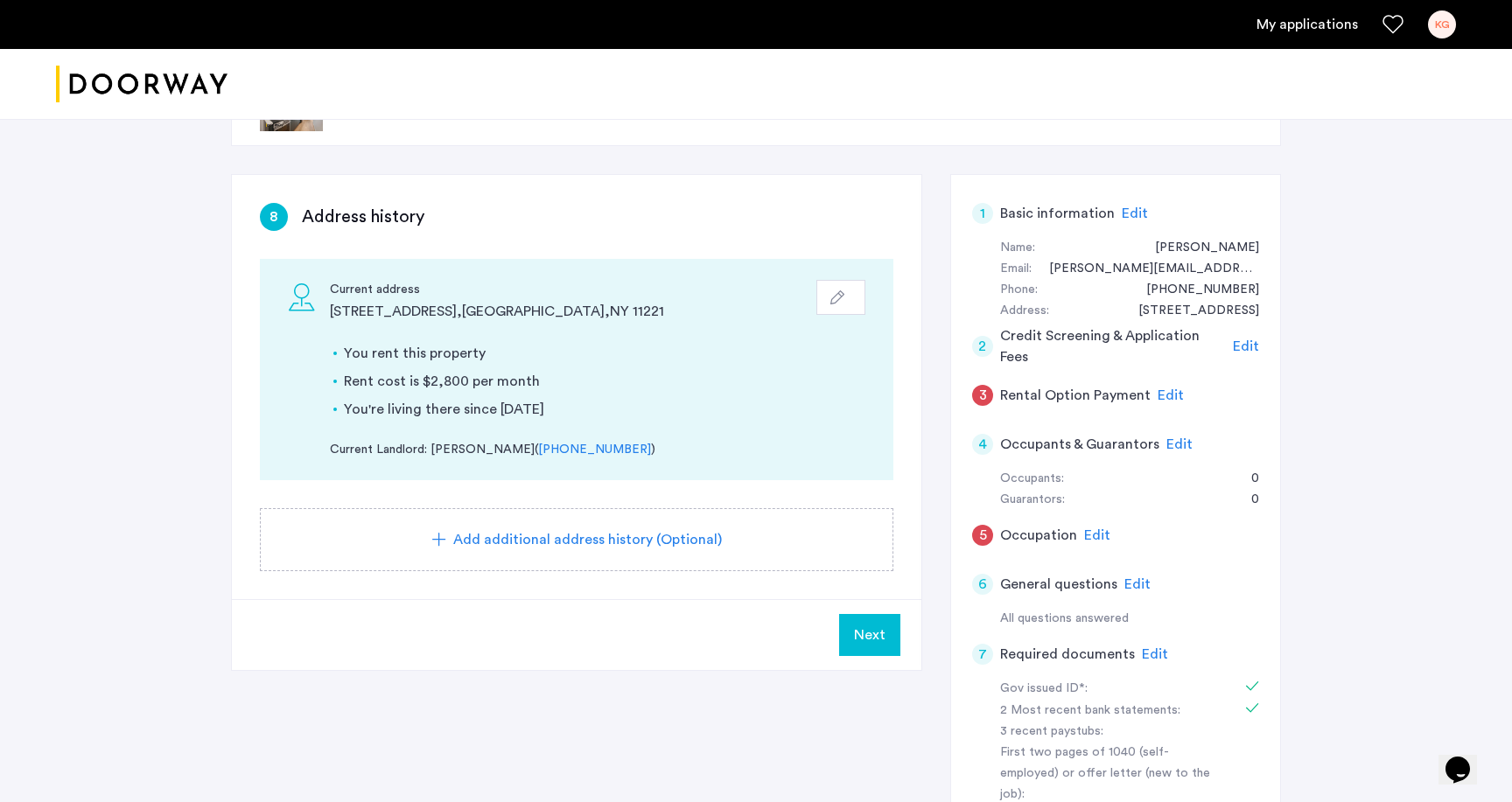
click at [638, 539] on span "Add additional address history (Optional)" at bounding box center [588, 539] width 269 height 21
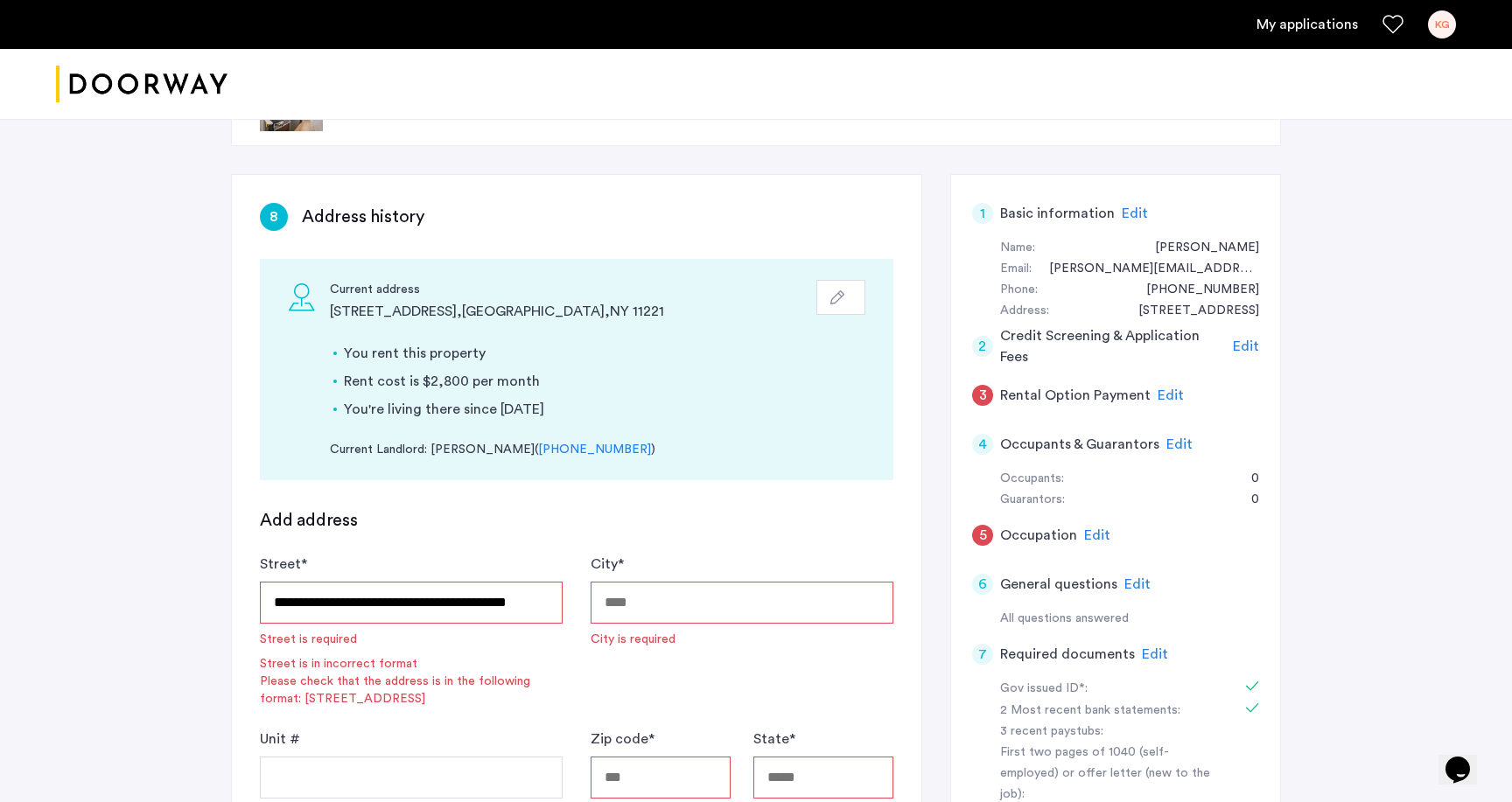
type input "**********"
type input "*****"
type input "**"
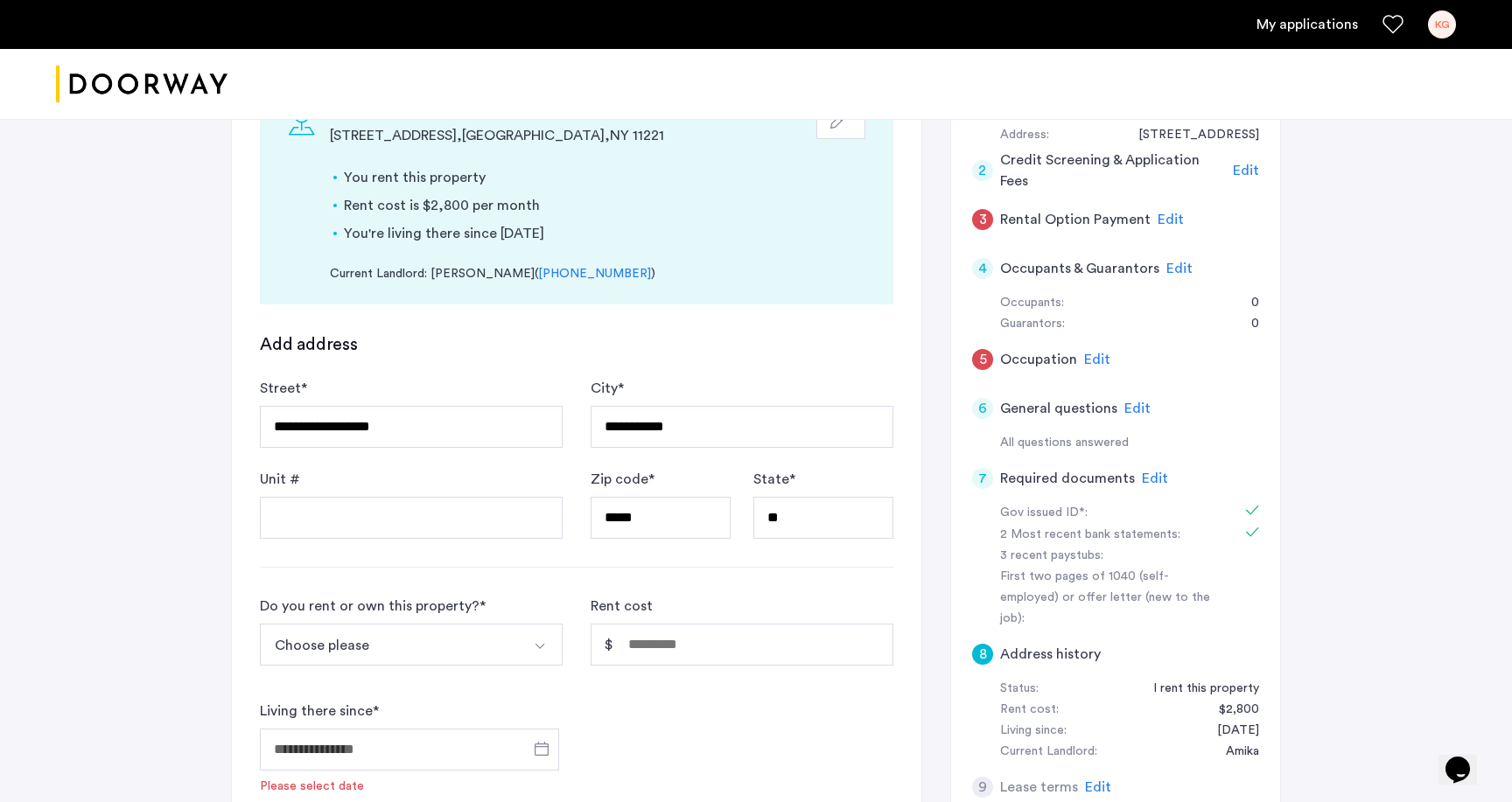
scroll to position [253, 0]
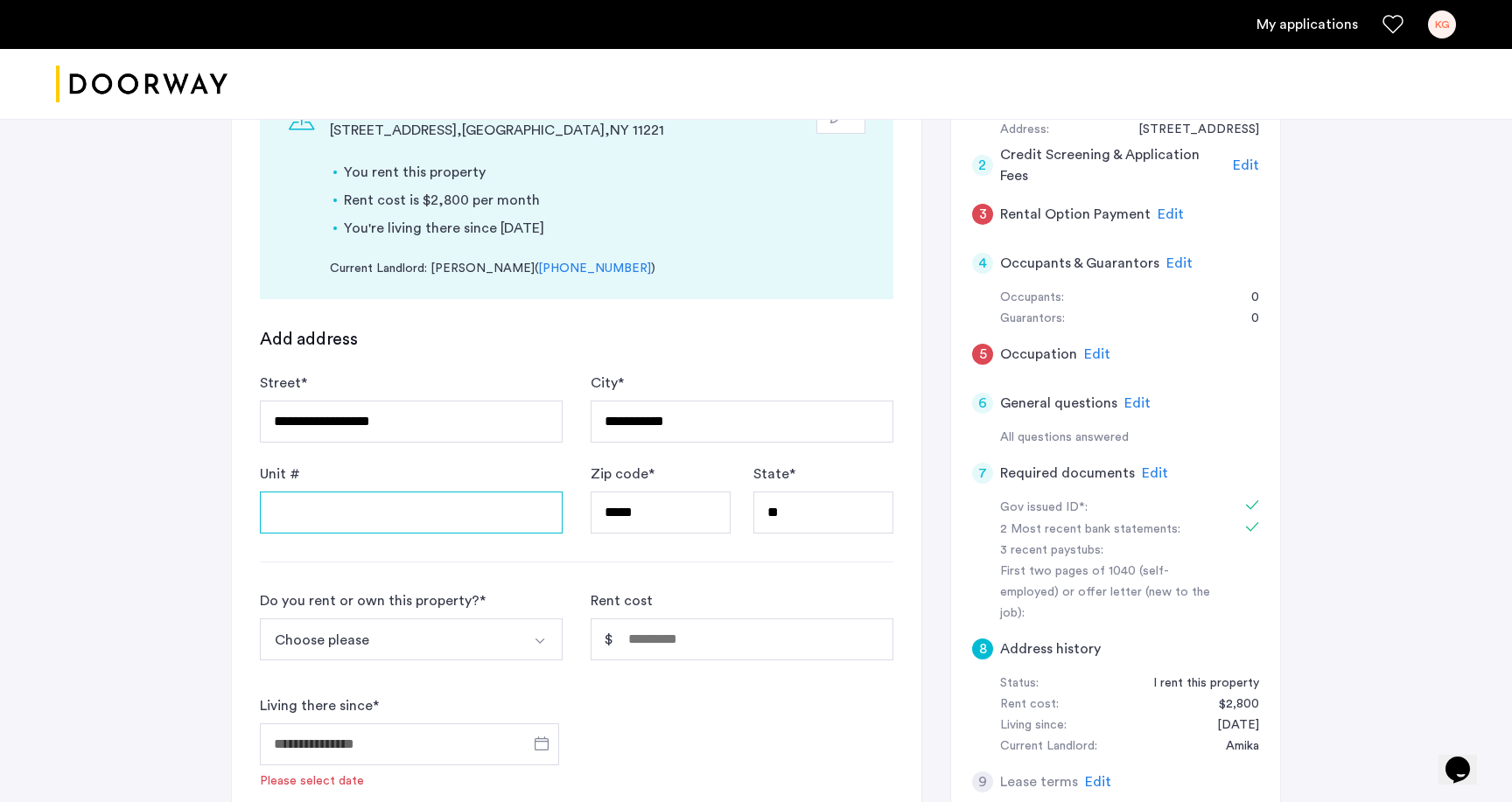
click at [501, 524] on input "Unit #" at bounding box center [411, 512] width 302 height 42
type input "***"
click at [566, 573] on form "**********" at bounding box center [576, 758] width 633 height 863
click at [518, 636] on button "Choose please" at bounding box center [391, 639] width 261 height 42
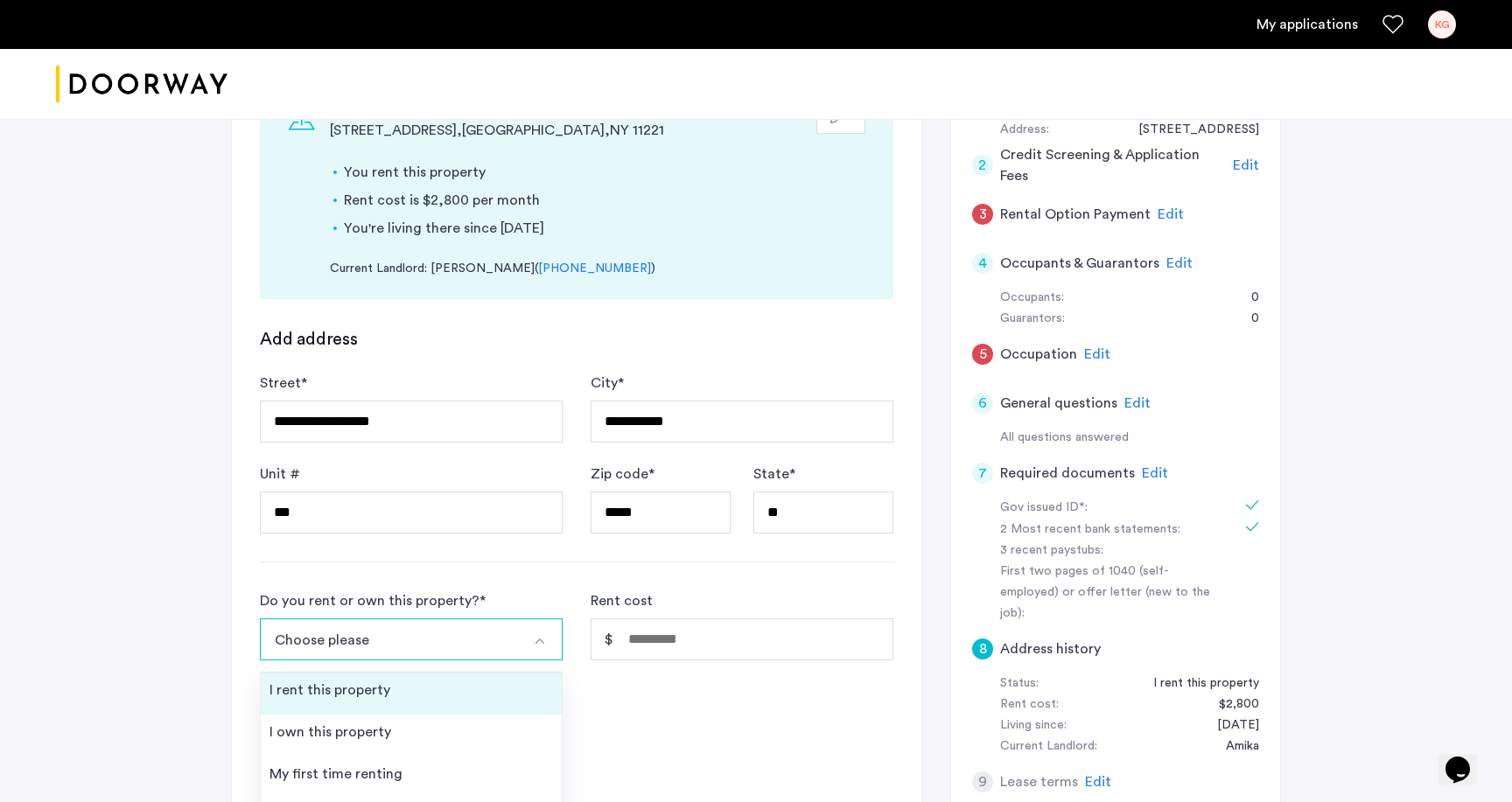
scroll to position [285, 0]
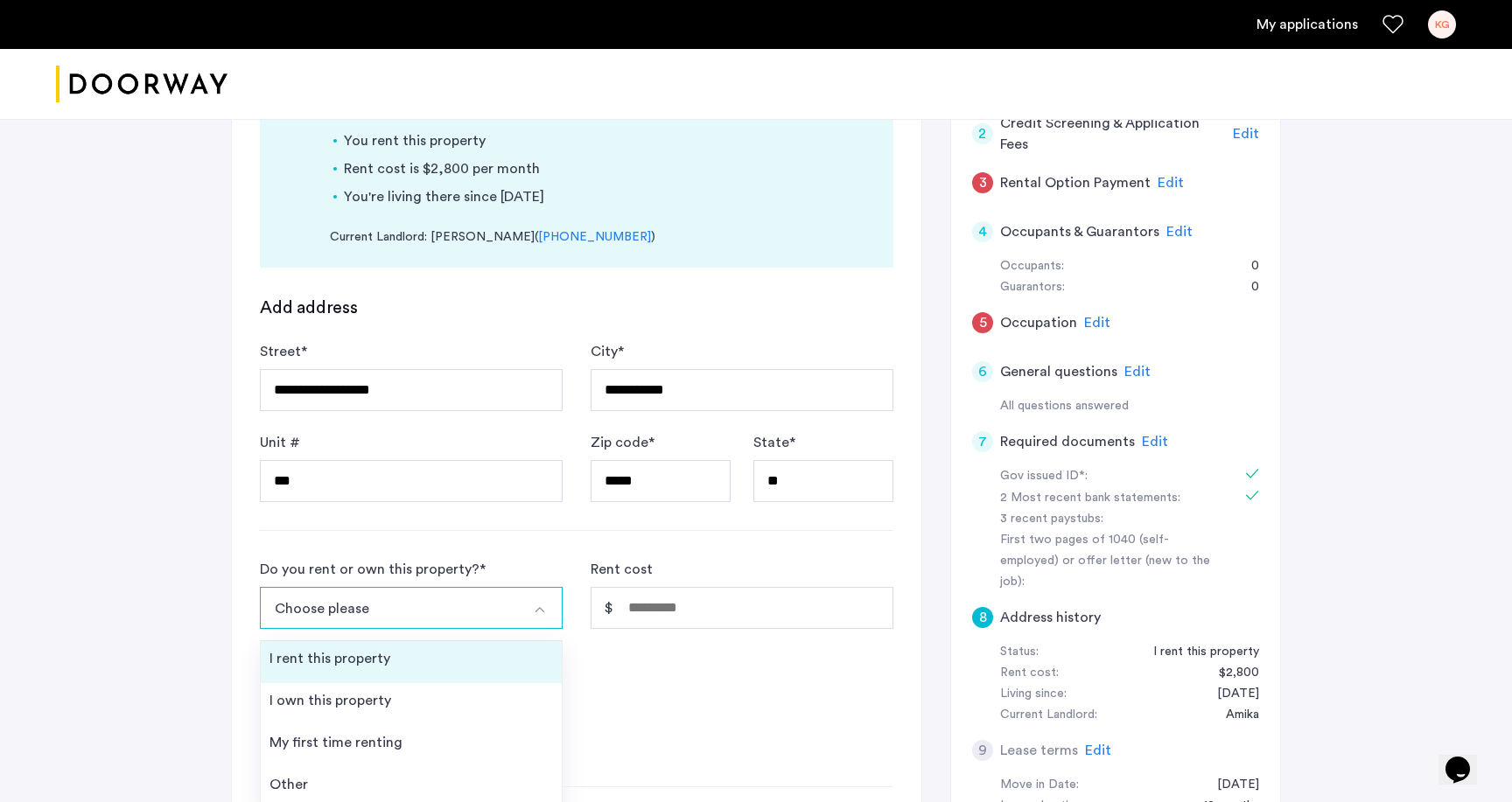
click at [443, 668] on li "I rent this property" at bounding box center [411, 662] width 300 height 42
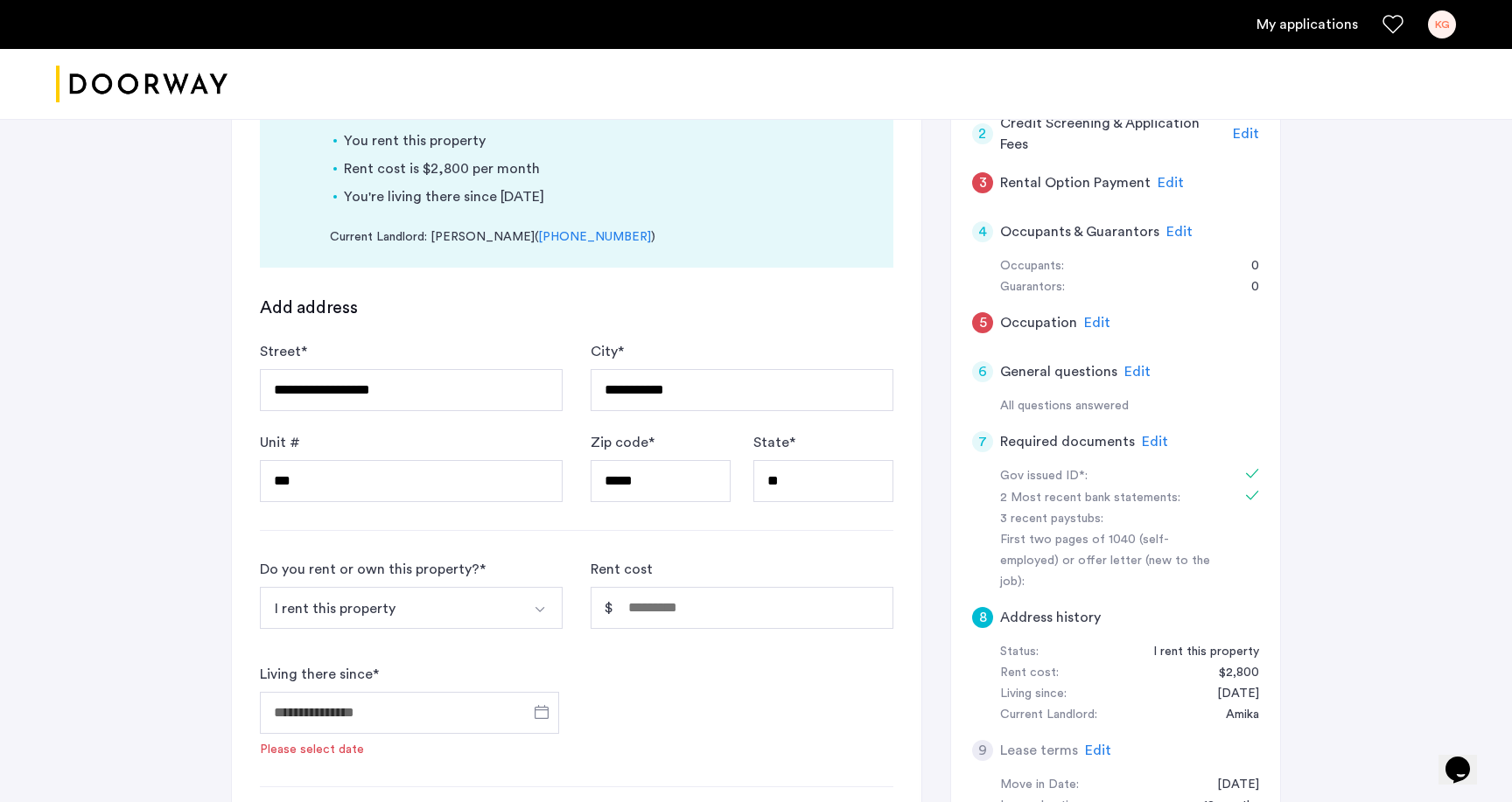
click at [510, 605] on button "I rent this property" at bounding box center [391, 608] width 261 height 42
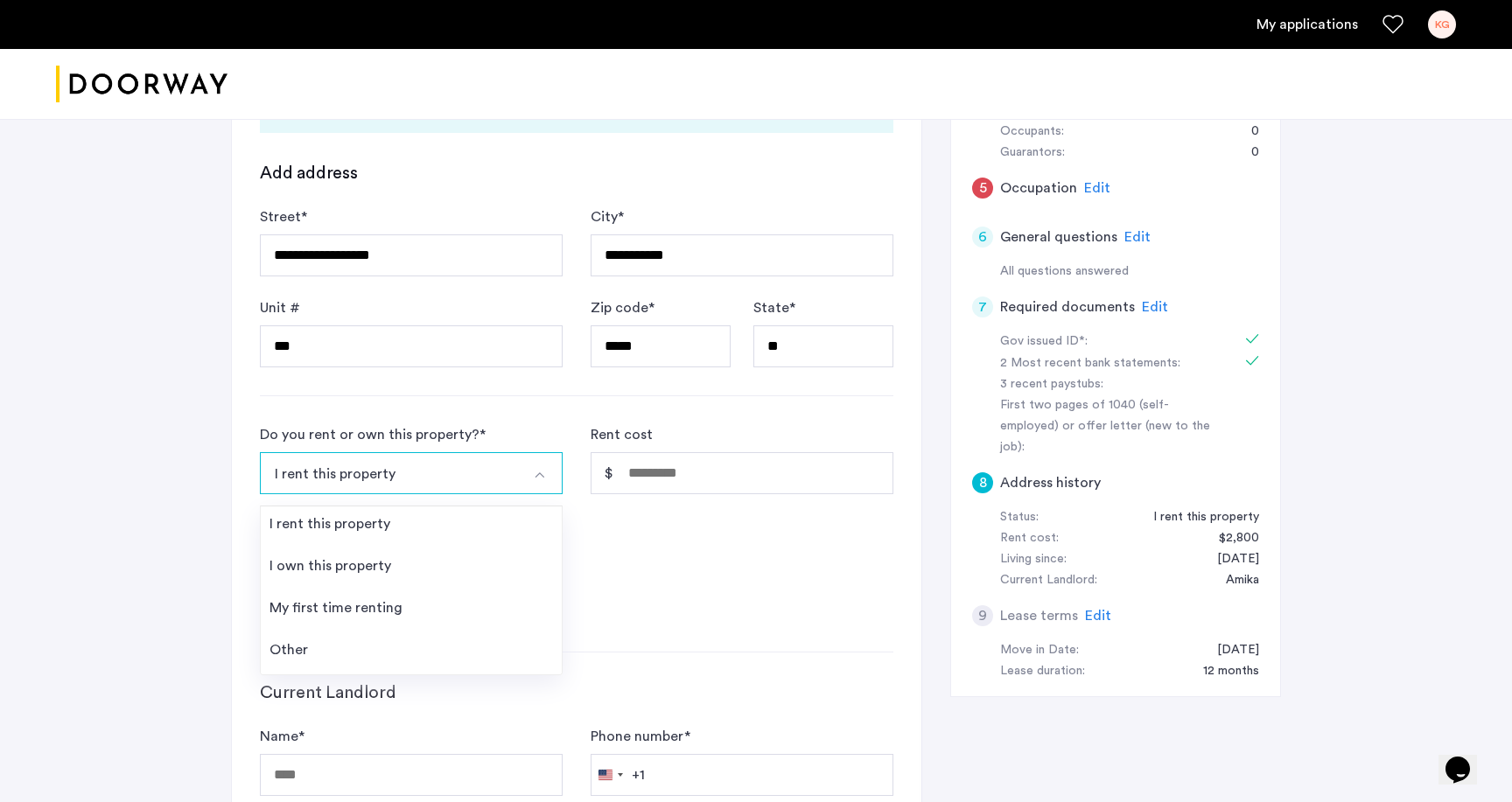
scroll to position [421, 0]
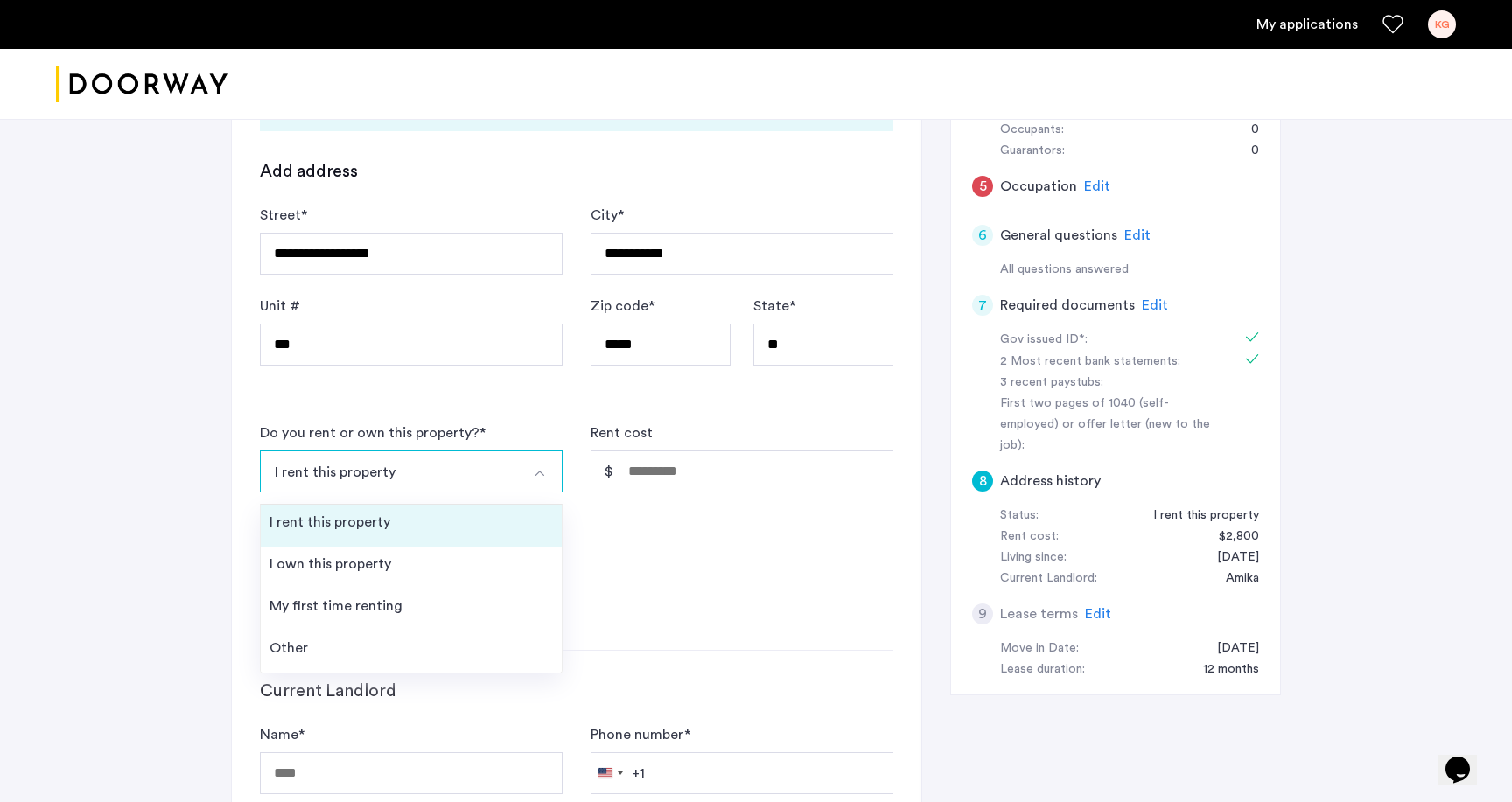
click at [483, 525] on li "I rent this property" at bounding box center [411, 525] width 300 height 42
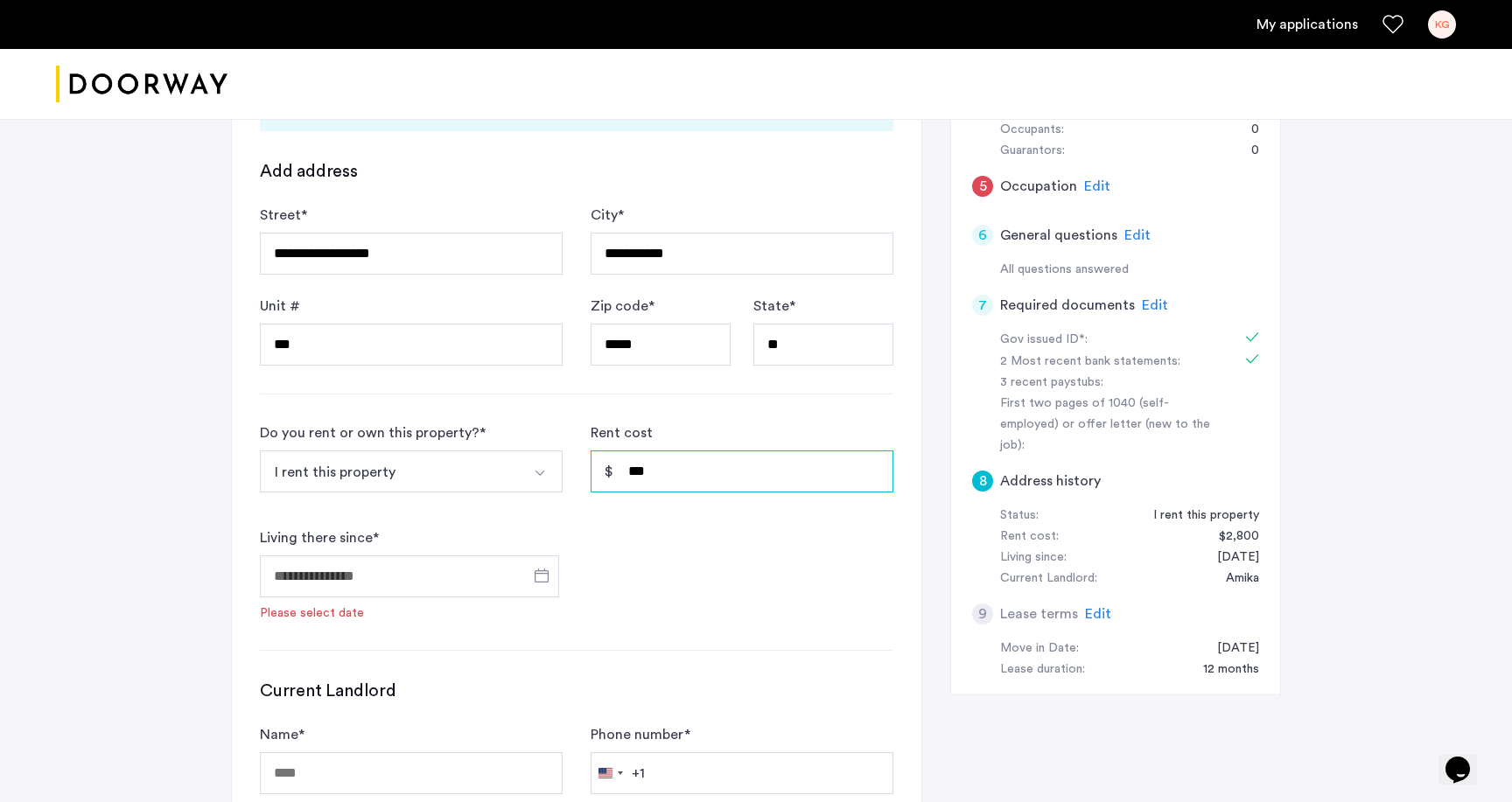
type input "*****"
click at [707, 567] on div "Do you rent or own this property? * I rent this property I rent this property I…" at bounding box center [576, 521] width 633 height 199
click at [540, 572] on span "Open calendar" at bounding box center [541, 575] width 42 height 42
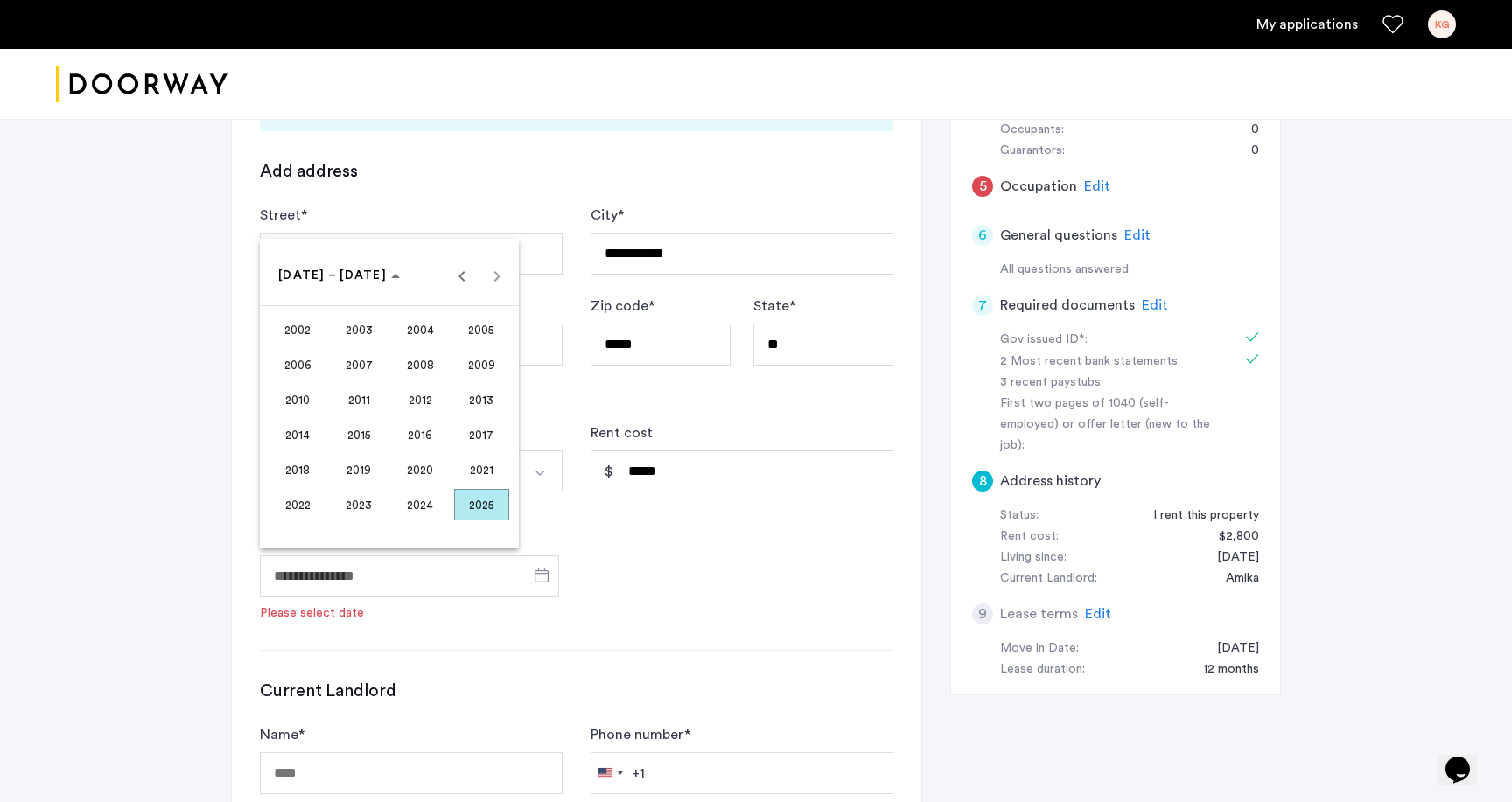
click at [302, 506] on span "2022" at bounding box center [297, 505] width 55 height 31
click at [308, 365] on span "JAN" at bounding box center [297, 364] width 55 height 31
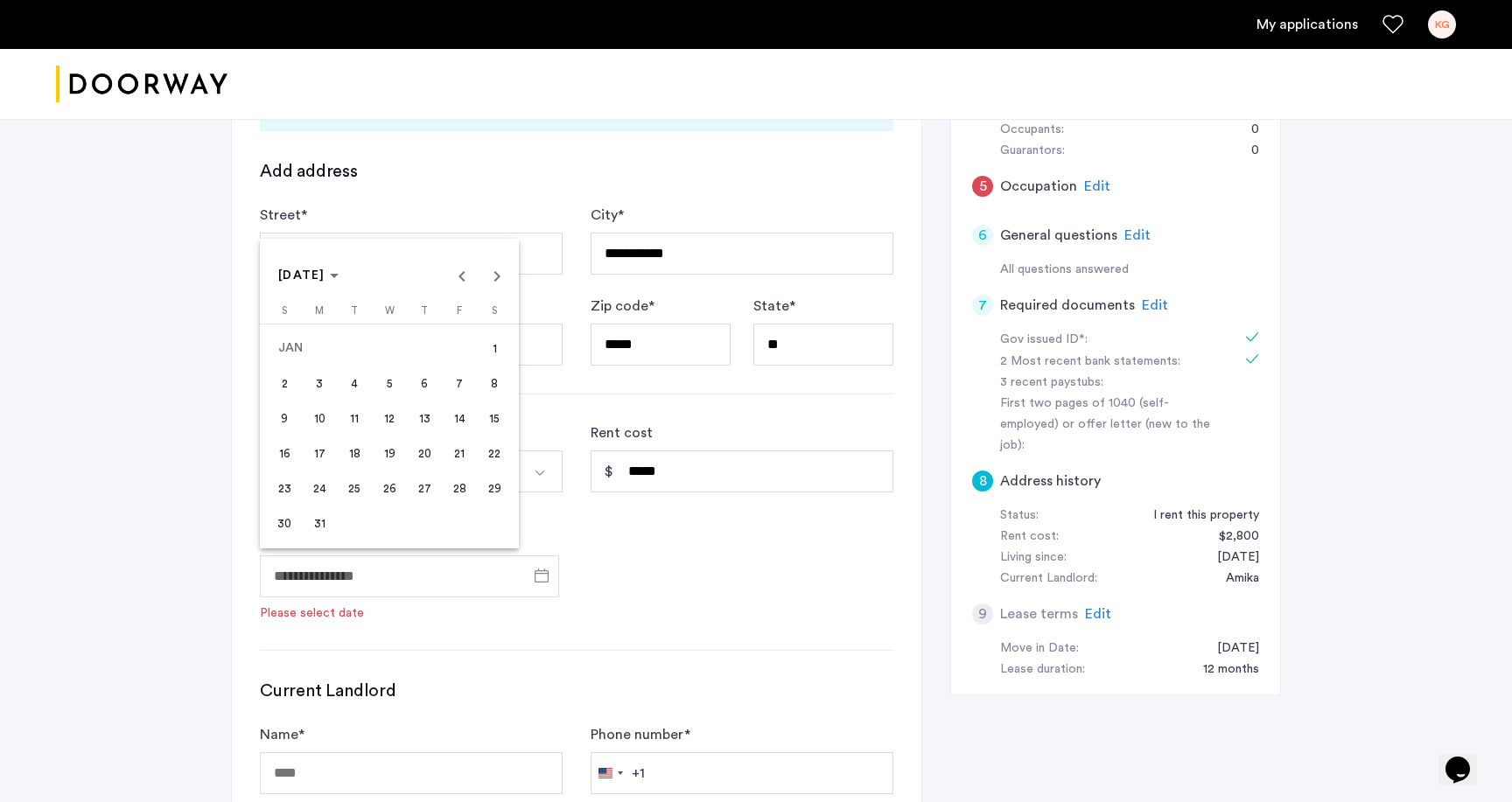
click at [504, 354] on span "1" at bounding box center [494, 348] width 31 height 31
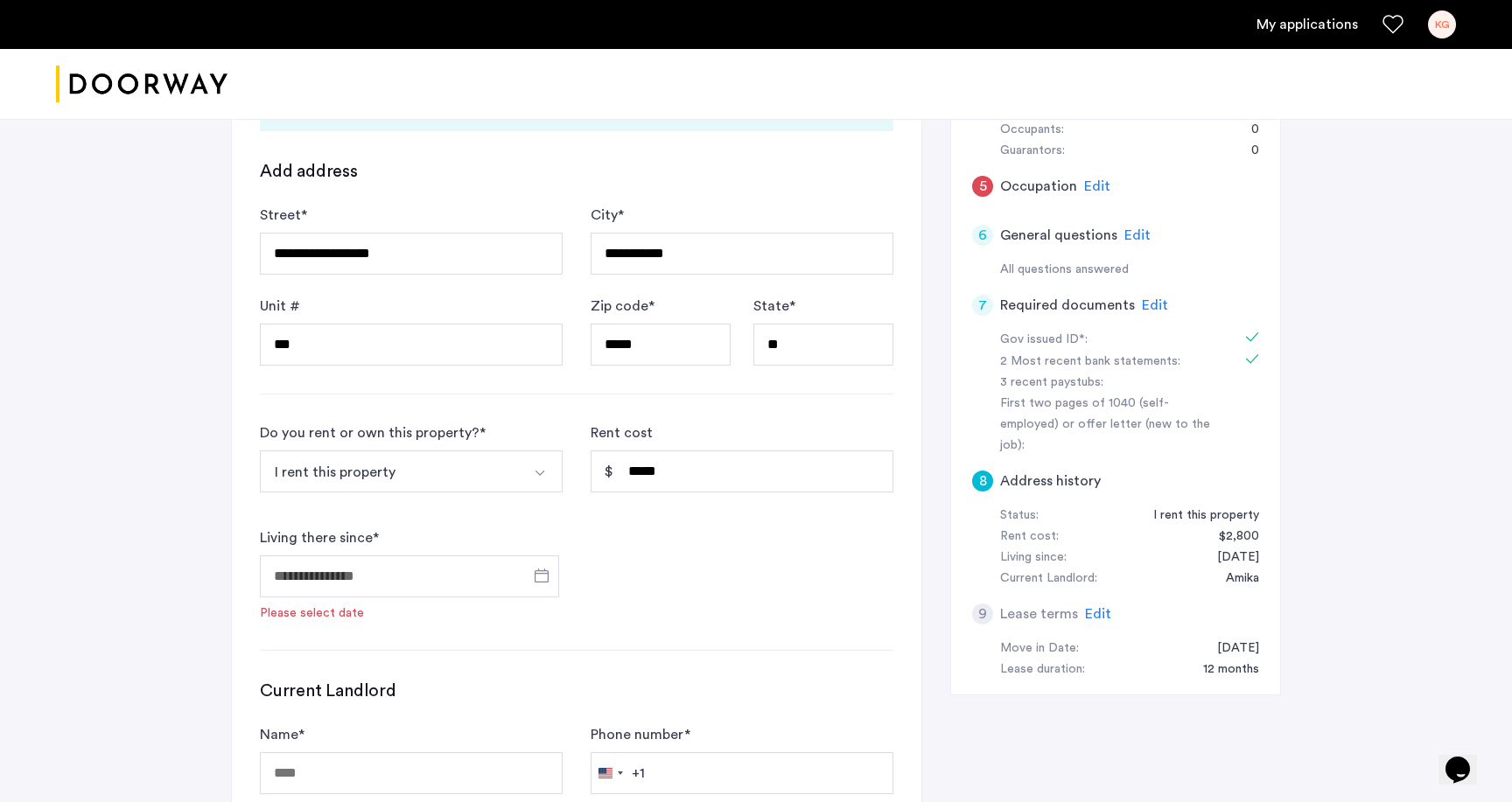
type input "**********"
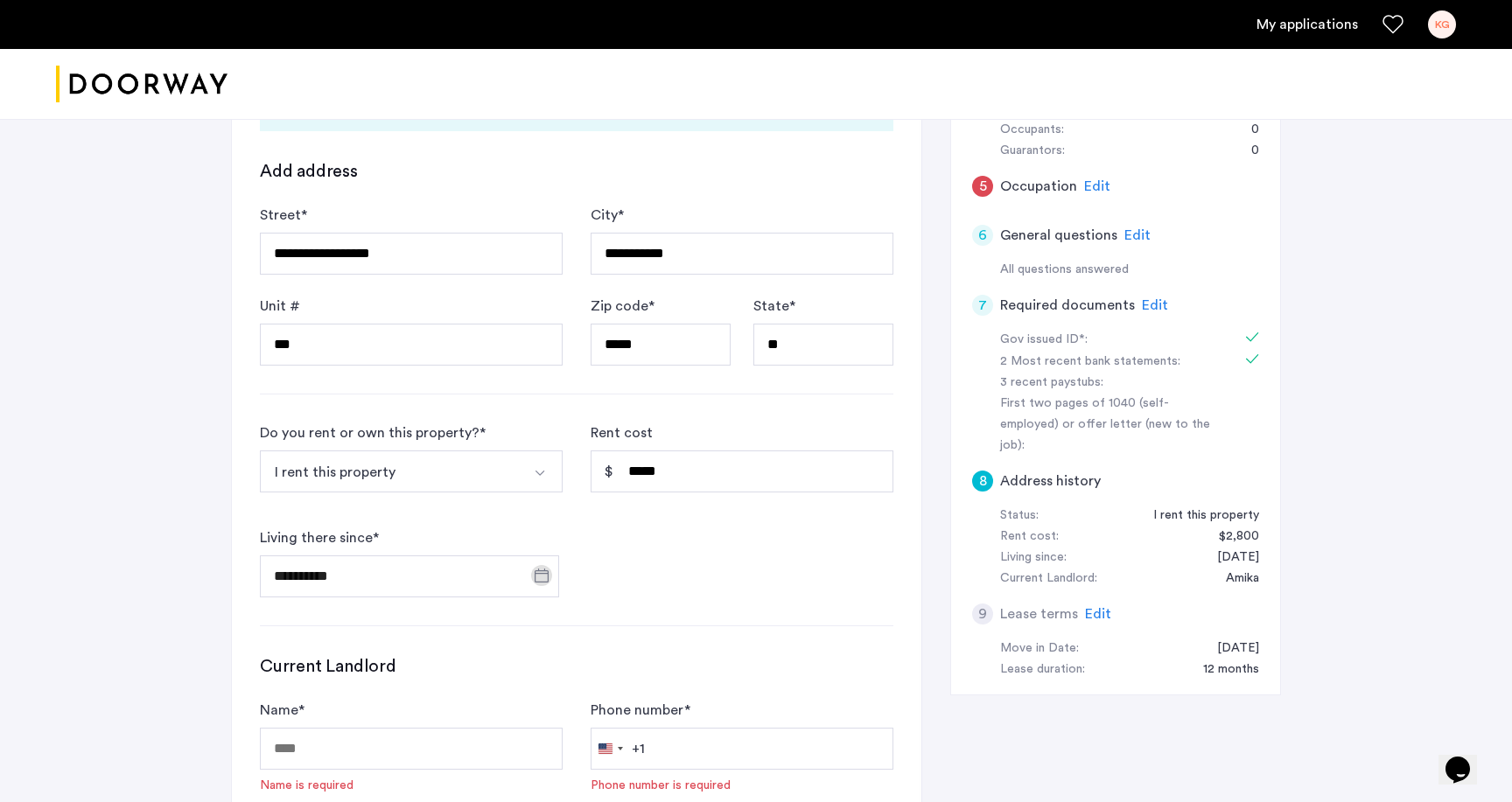
click at [646, 579] on div "**********" at bounding box center [576, 509] width 633 height 175
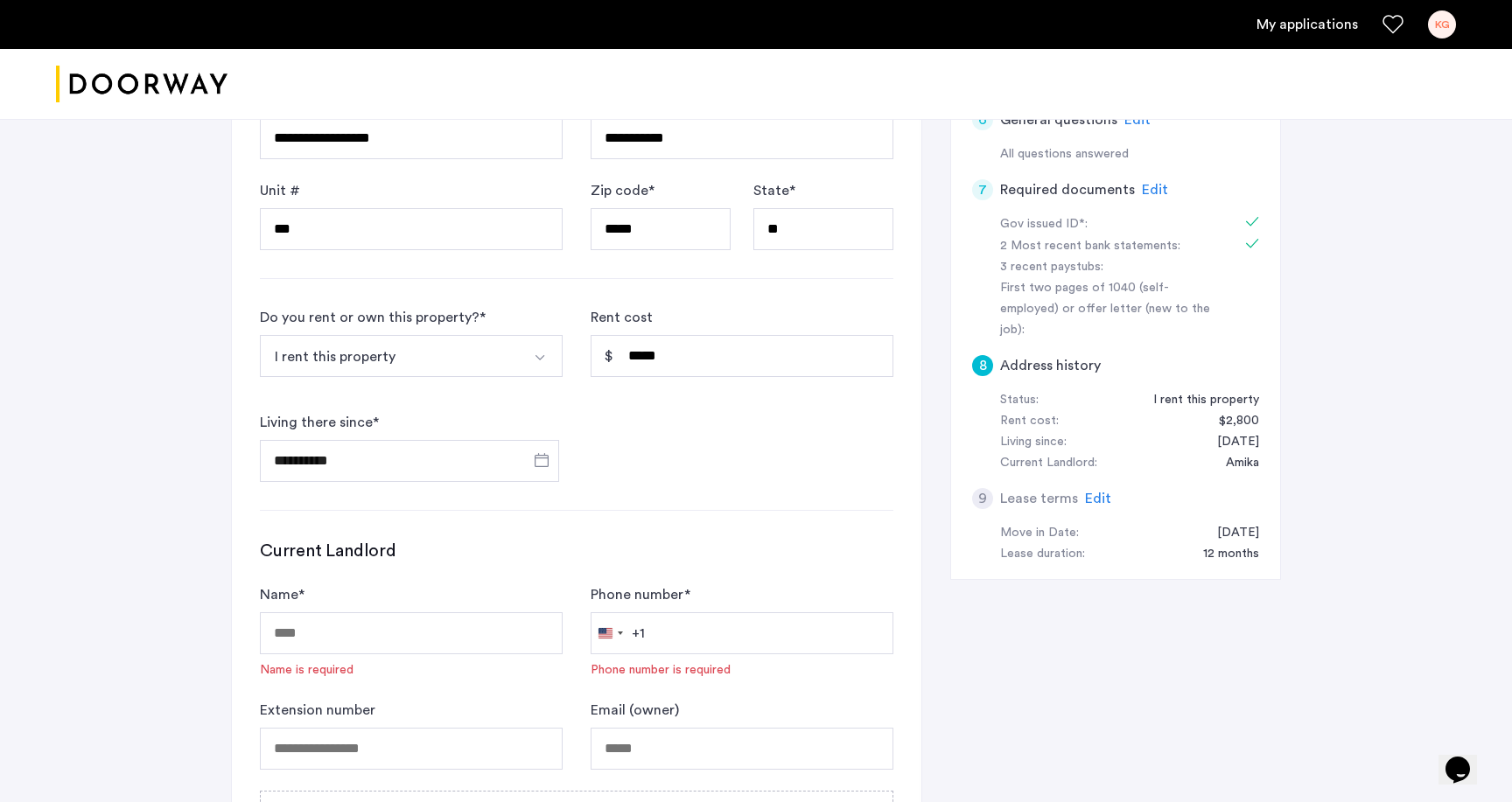
scroll to position [614, 0]
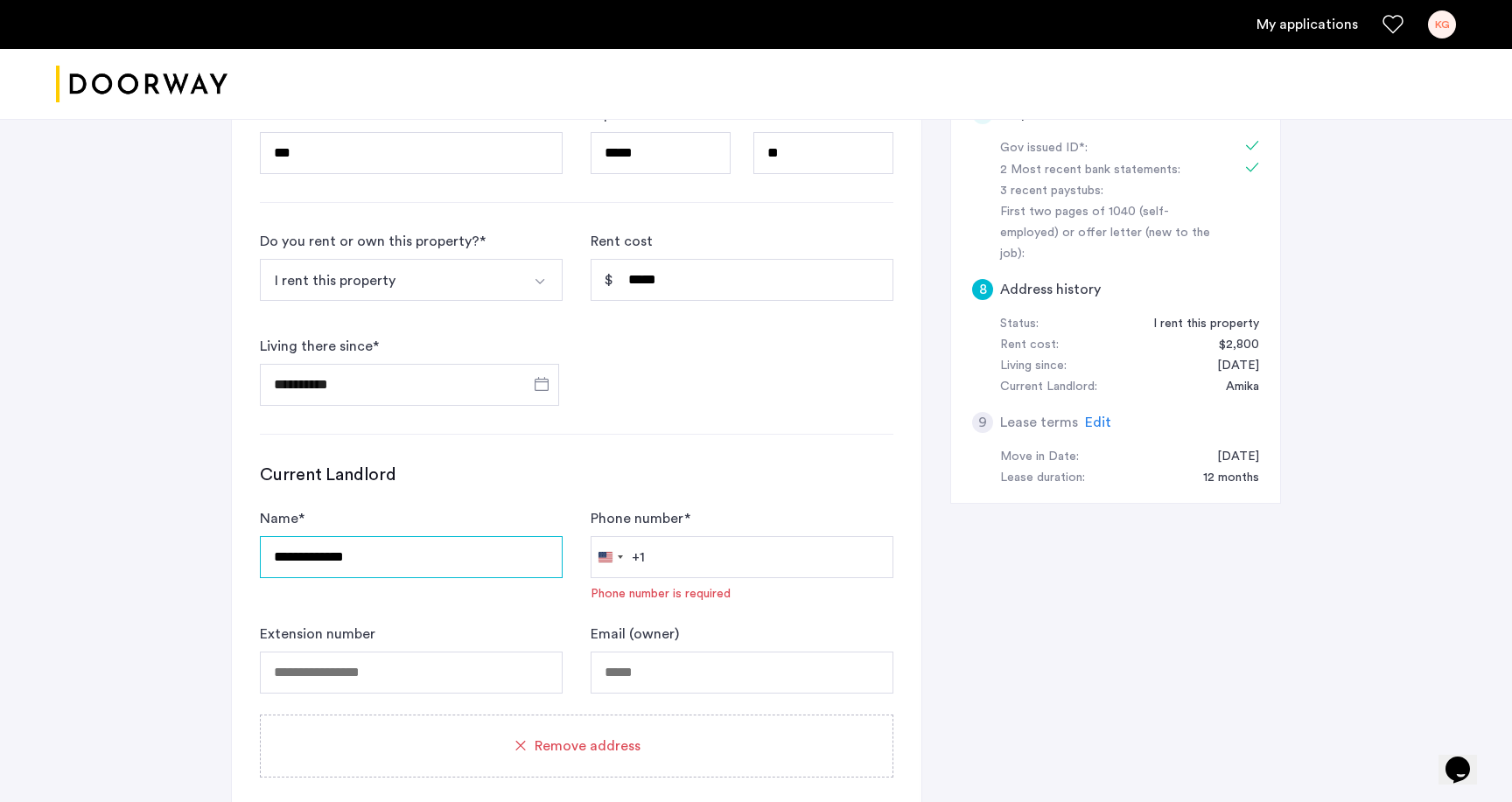
type input "**********"
paste input "**********"
type input "**********"
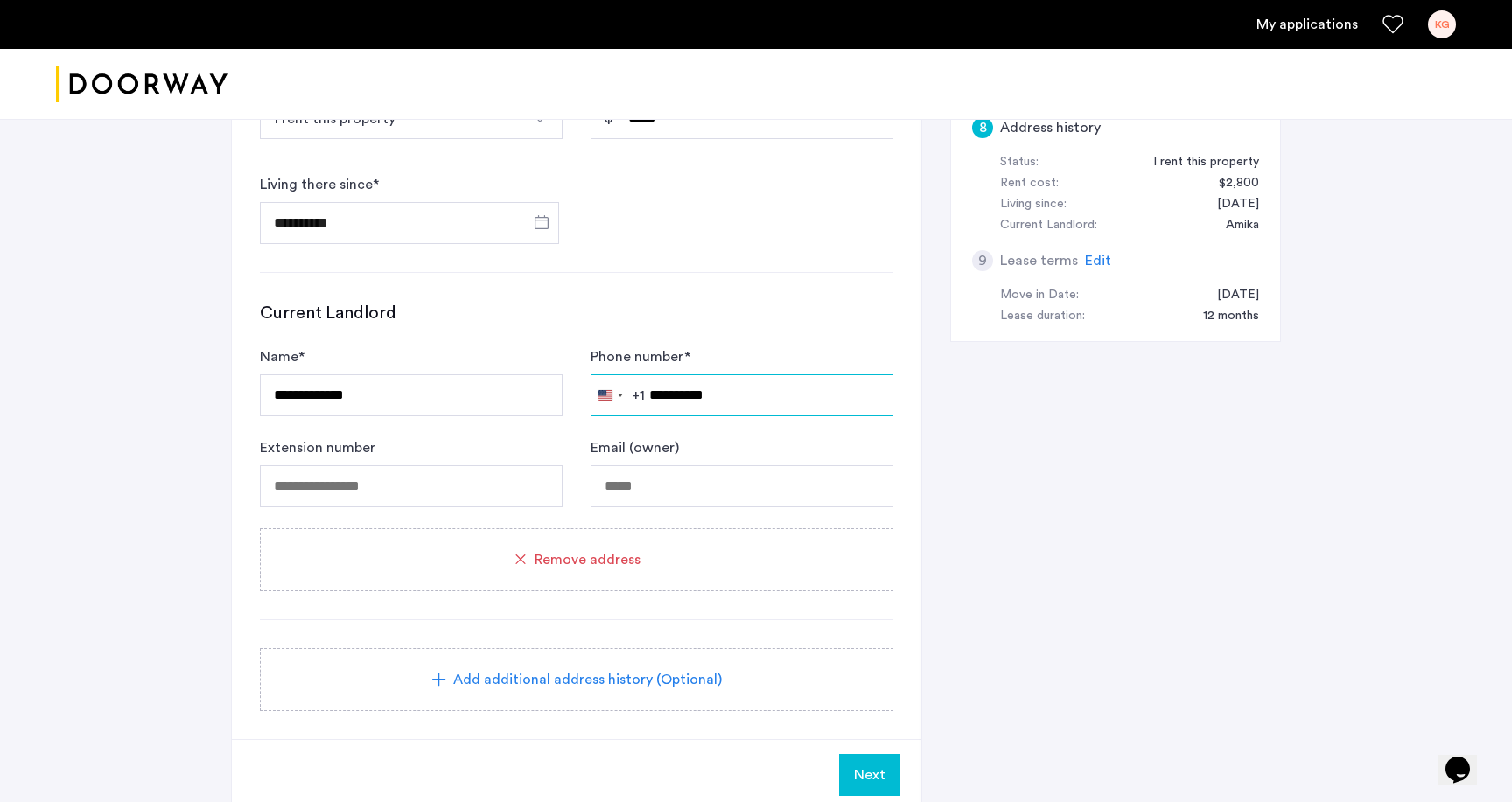
scroll to position [782, 0]
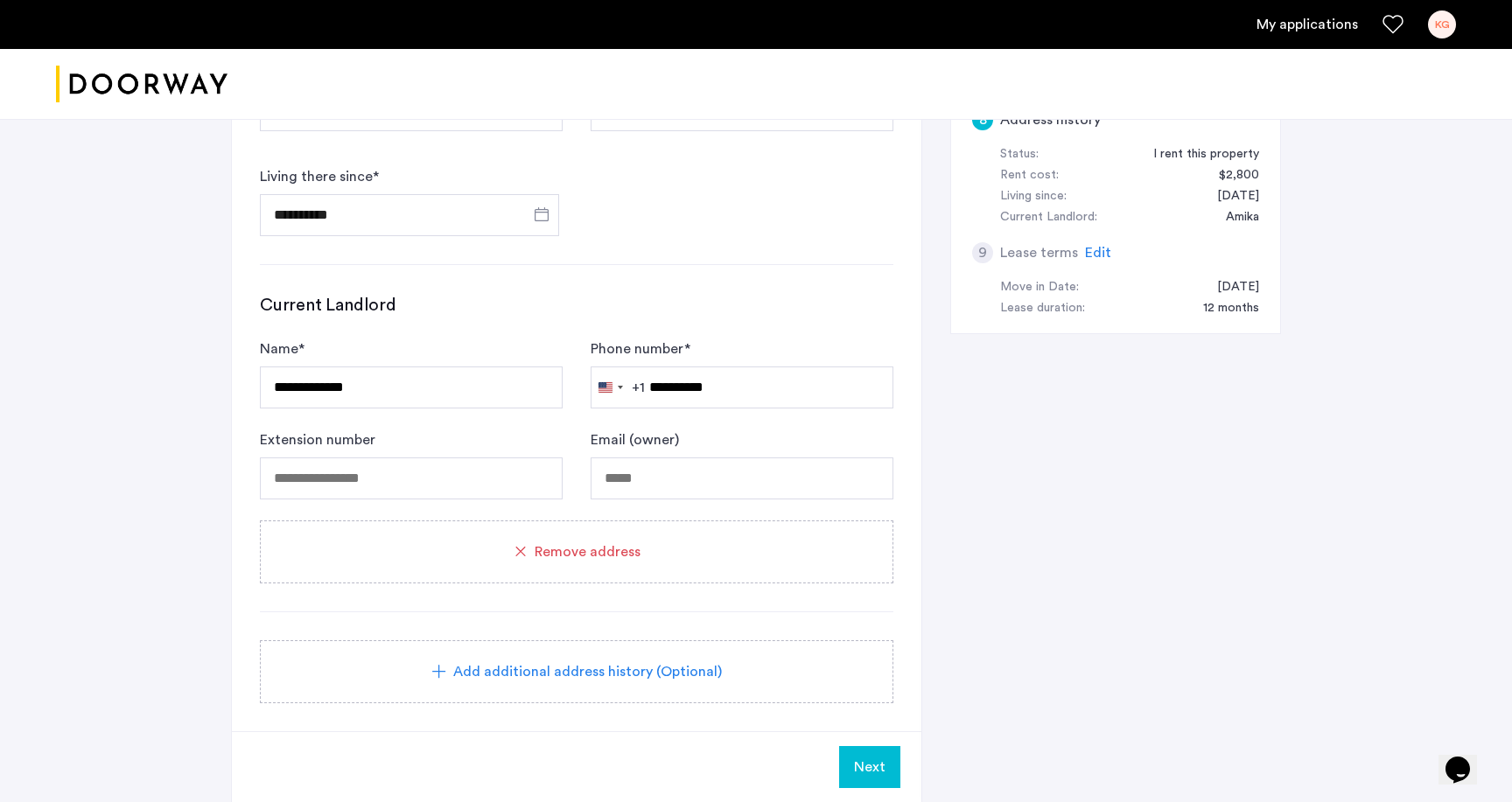
click at [876, 763] on span "Next" at bounding box center [870, 767] width 31 height 21
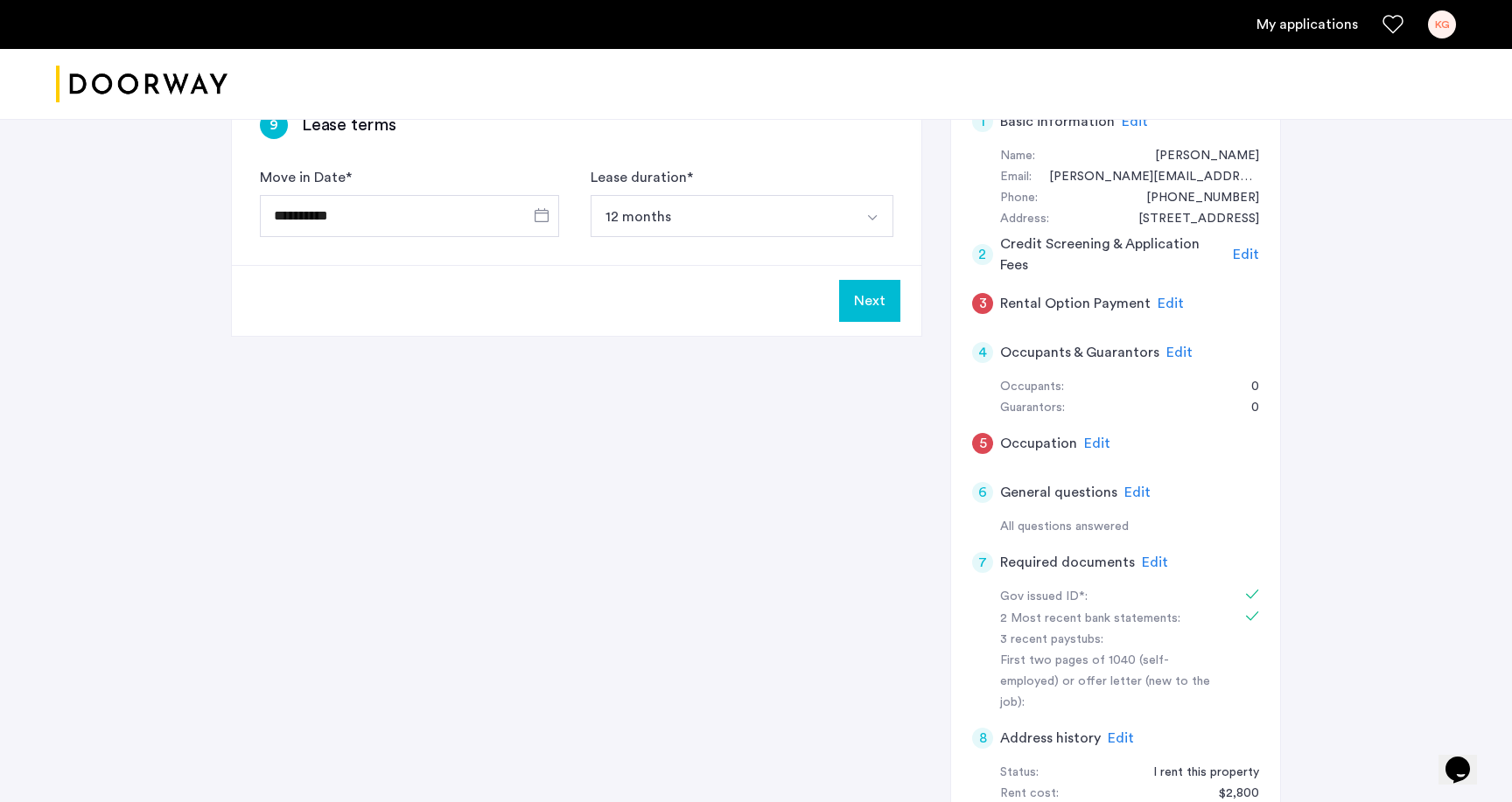
scroll to position [137, 0]
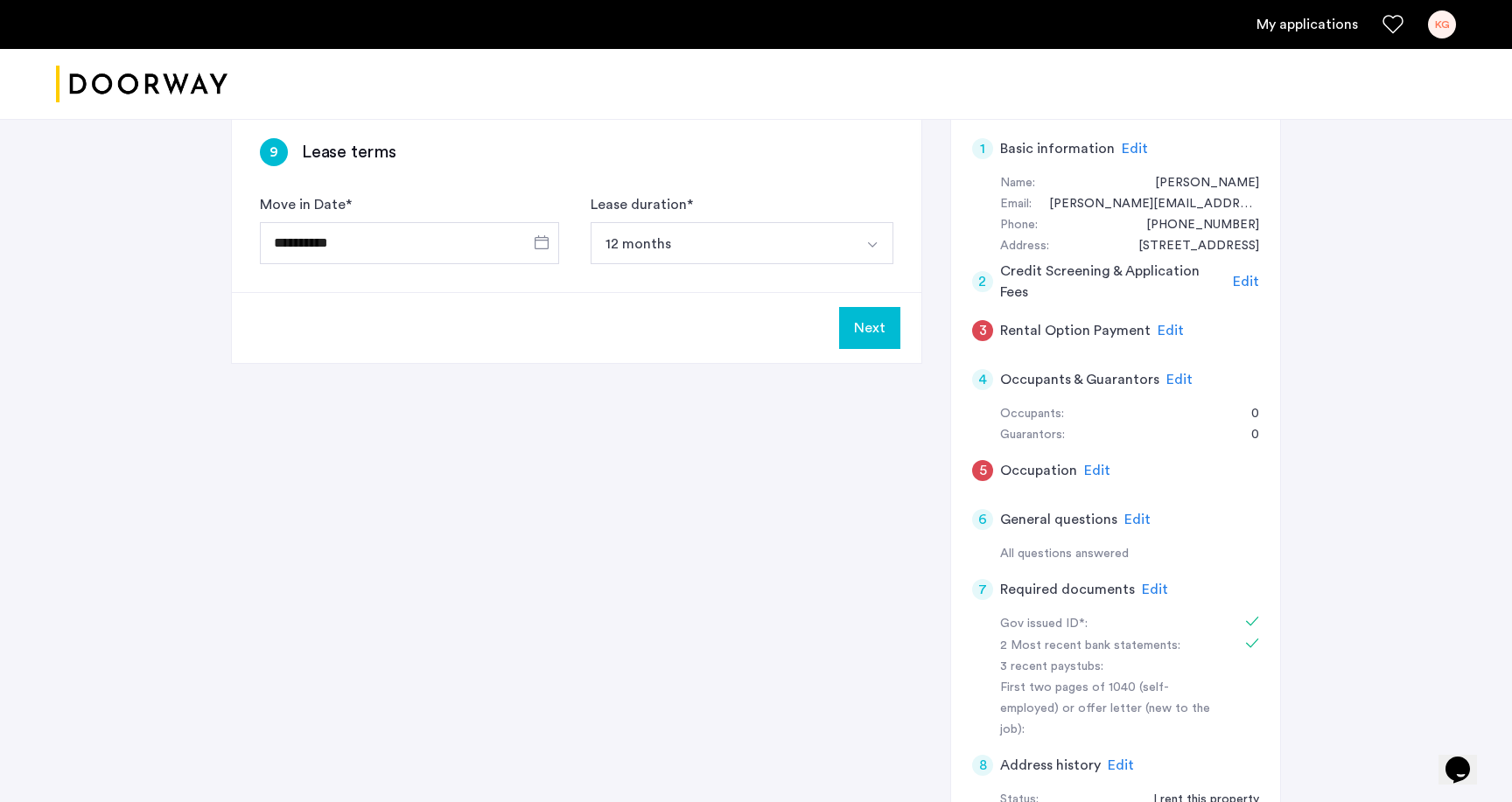
click at [879, 333] on button "Next" at bounding box center [869, 328] width 61 height 42
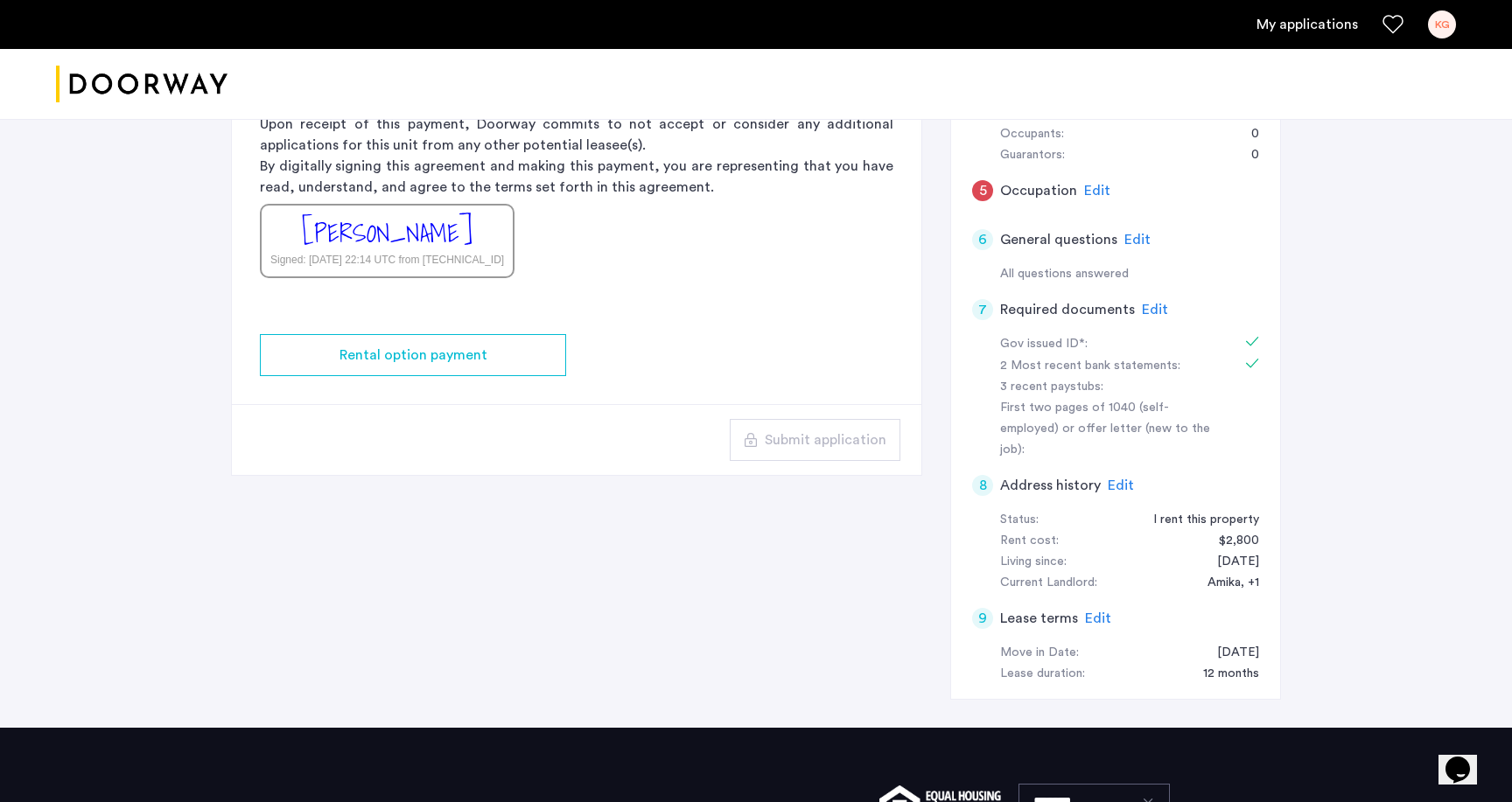
scroll to position [415, 0]
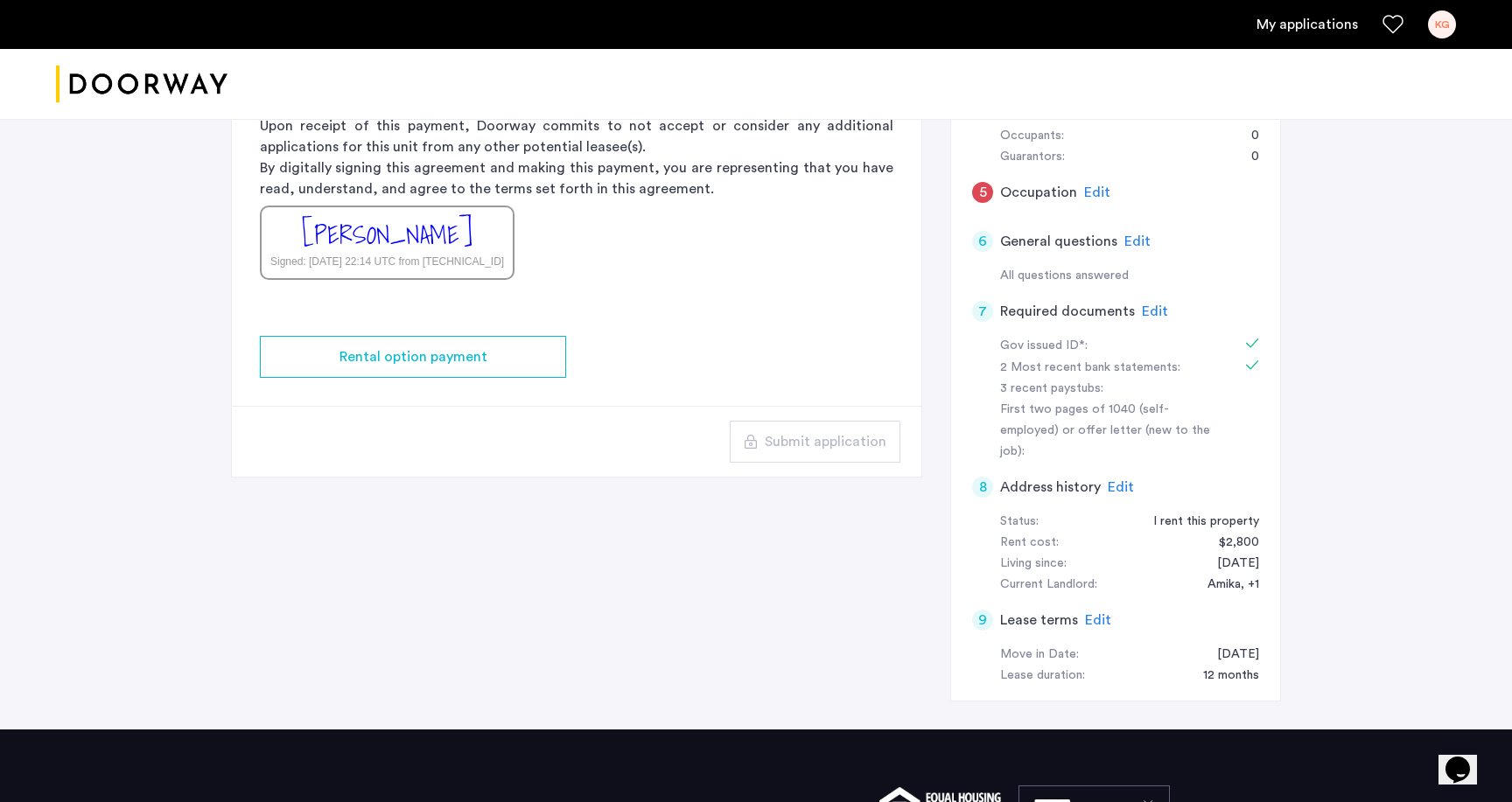
click at [1133, 237] on span "Edit" at bounding box center [1137, 241] width 27 height 14
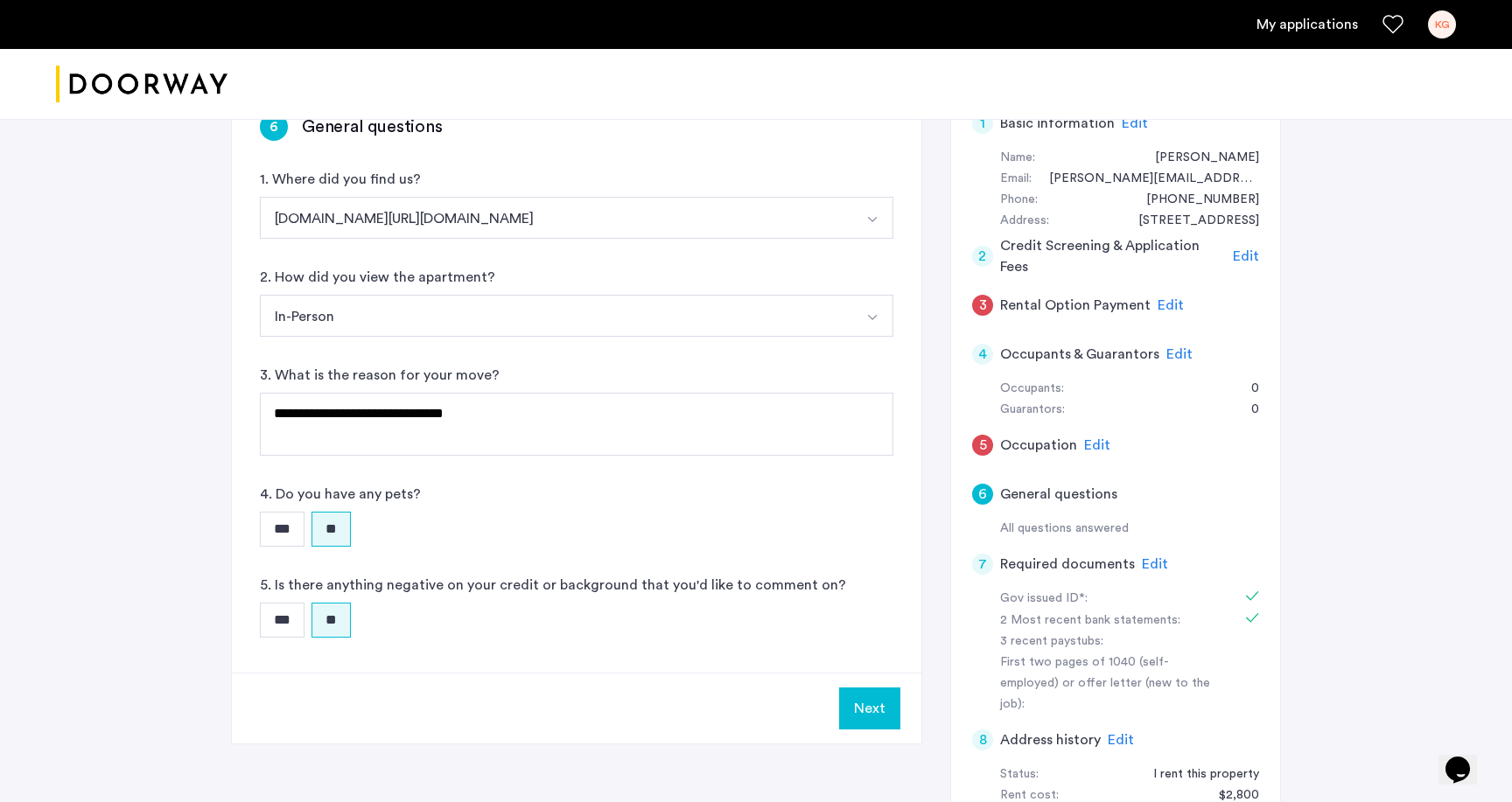
scroll to position [164, 0]
click at [880, 704] on button "Next" at bounding box center [869, 707] width 61 height 42
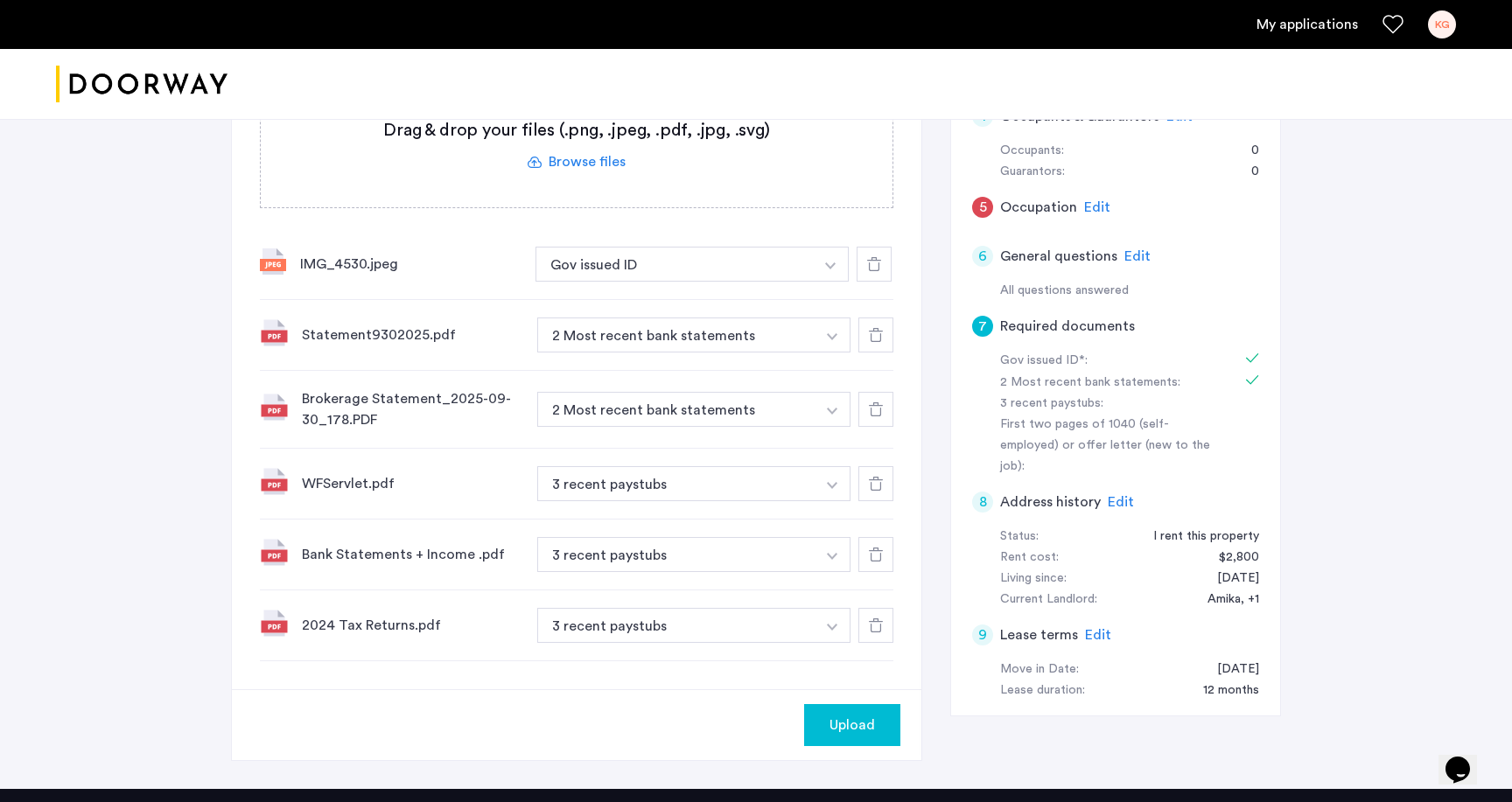
scroll to position [410, 0]
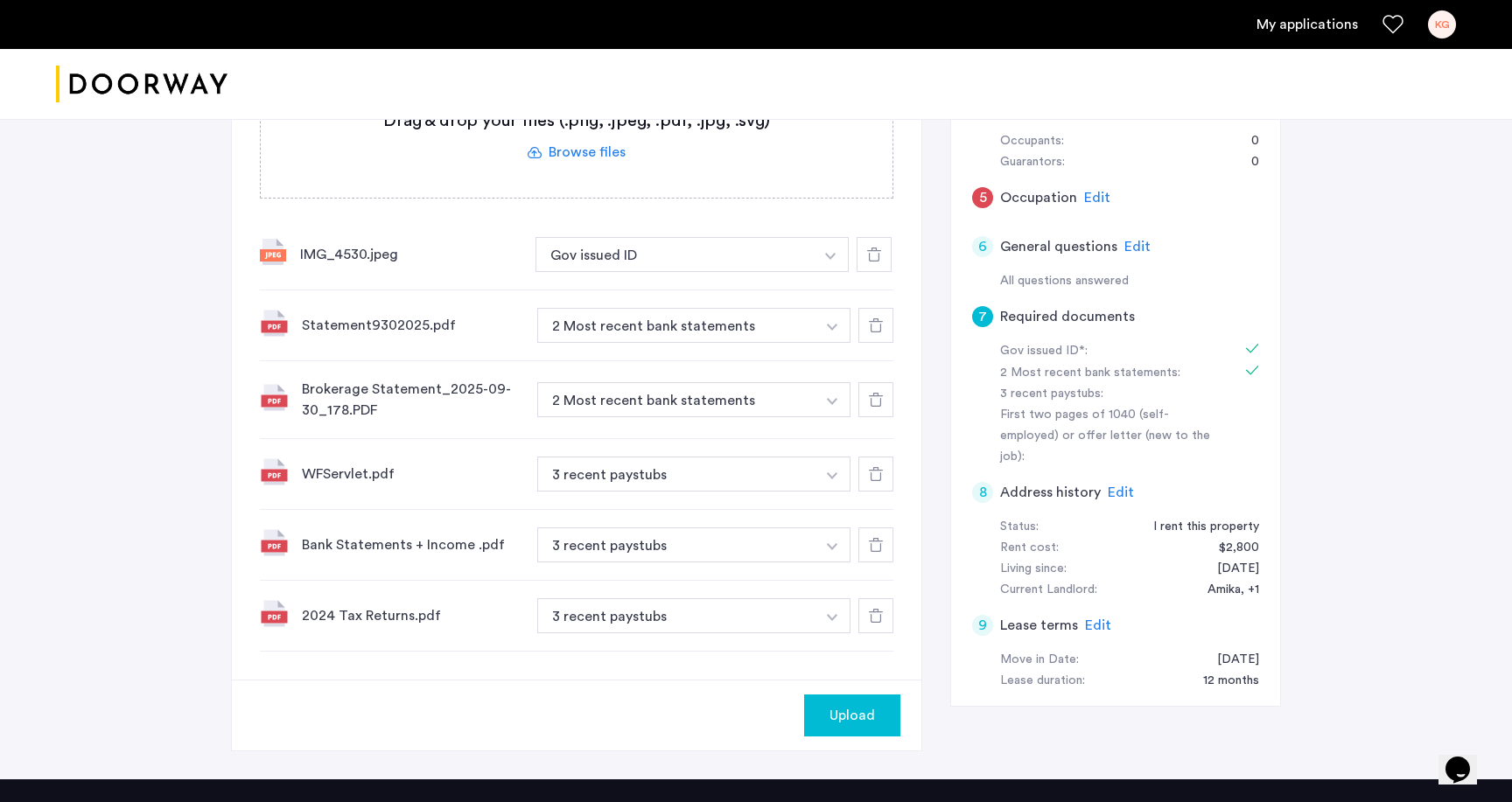
click at [859, 709] on span "Upload" at bounding box center [852, 715] width 45 height 21
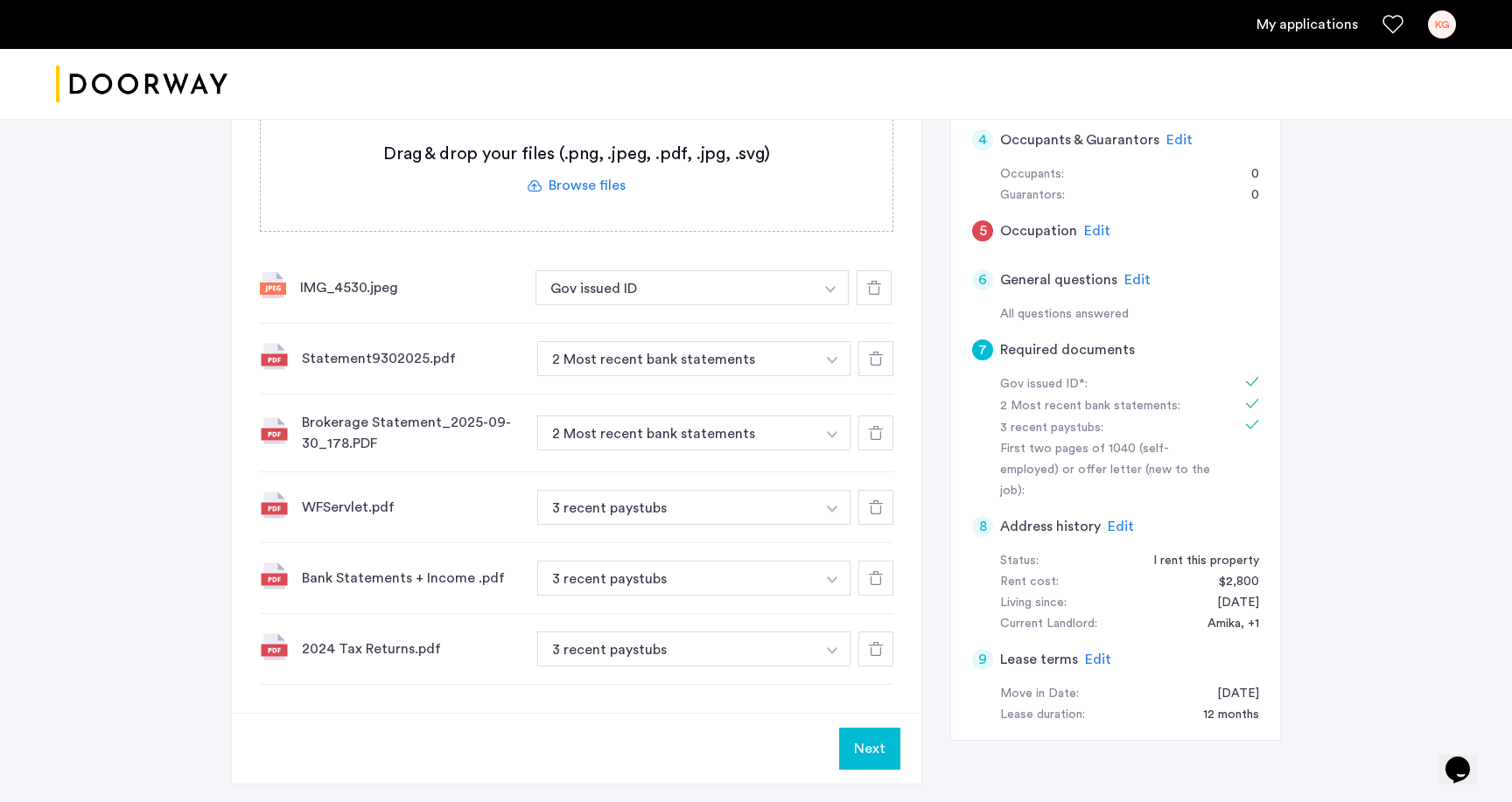
scroll to position [368, 0]
